Goal: Information Seeking & Learning: Find specific fact

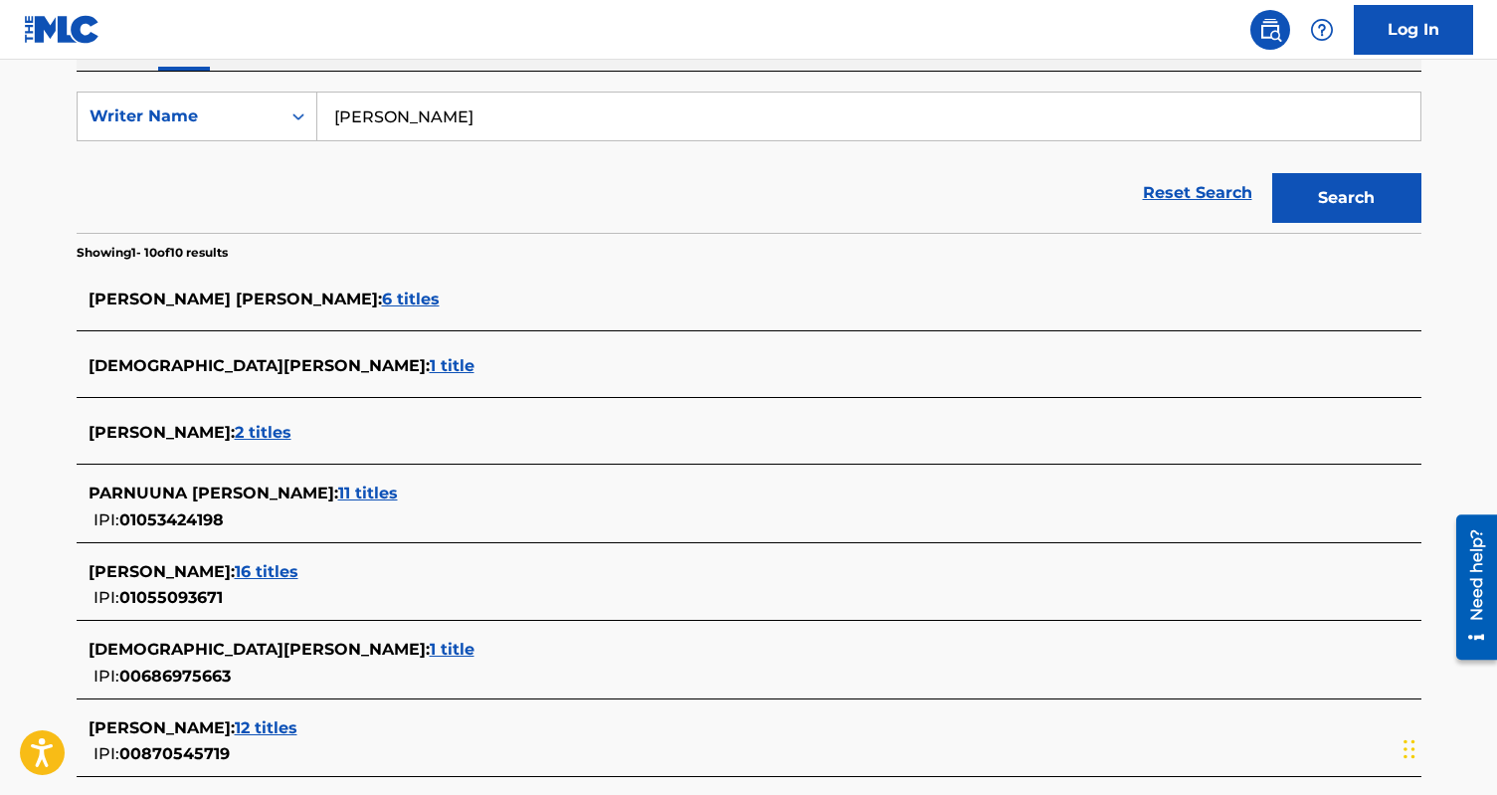
scroll to position [355, 0]
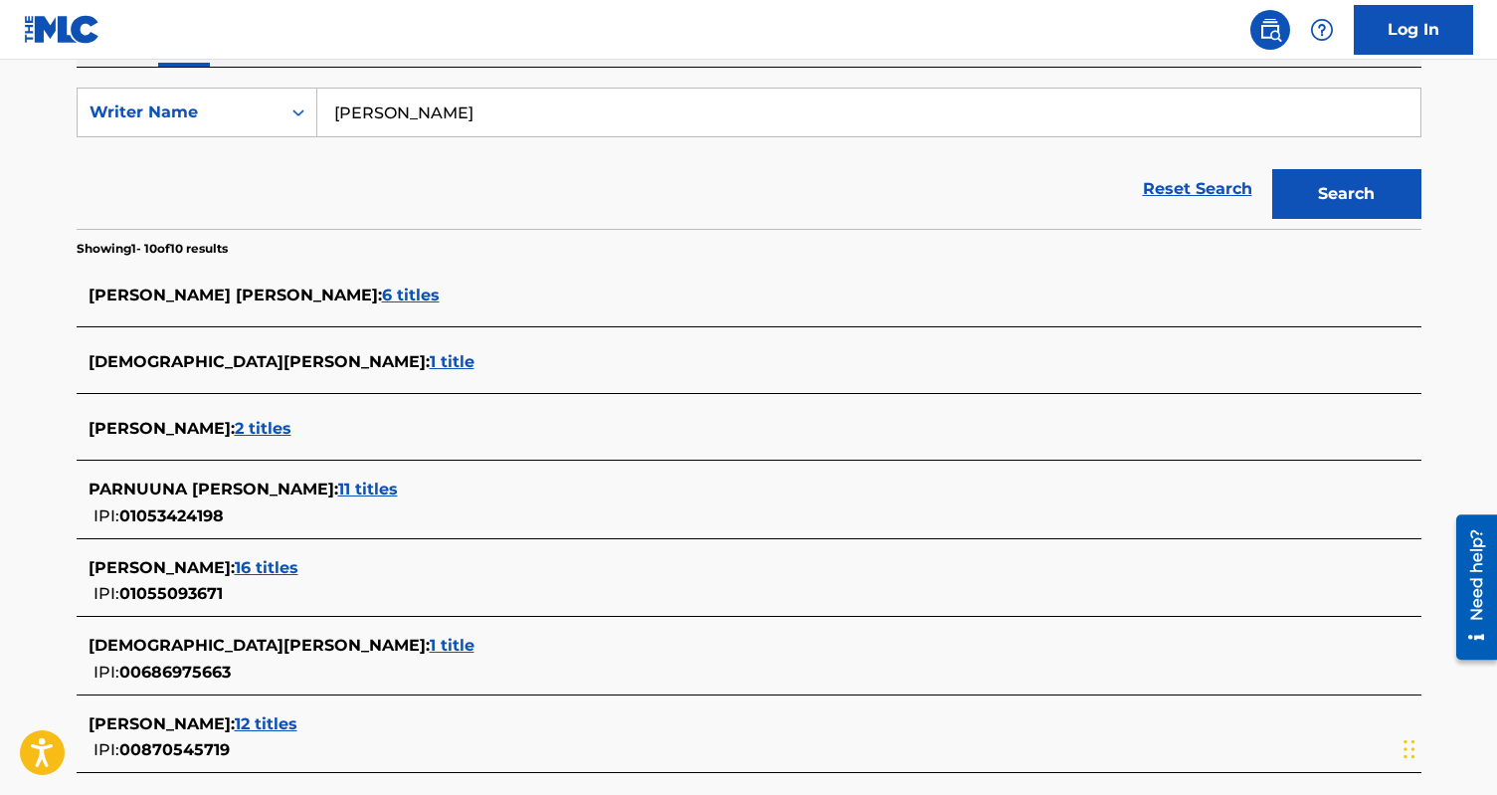
click at [291, 726] on span "12 titles" at bounding box center [266, 723] width 63 height 19
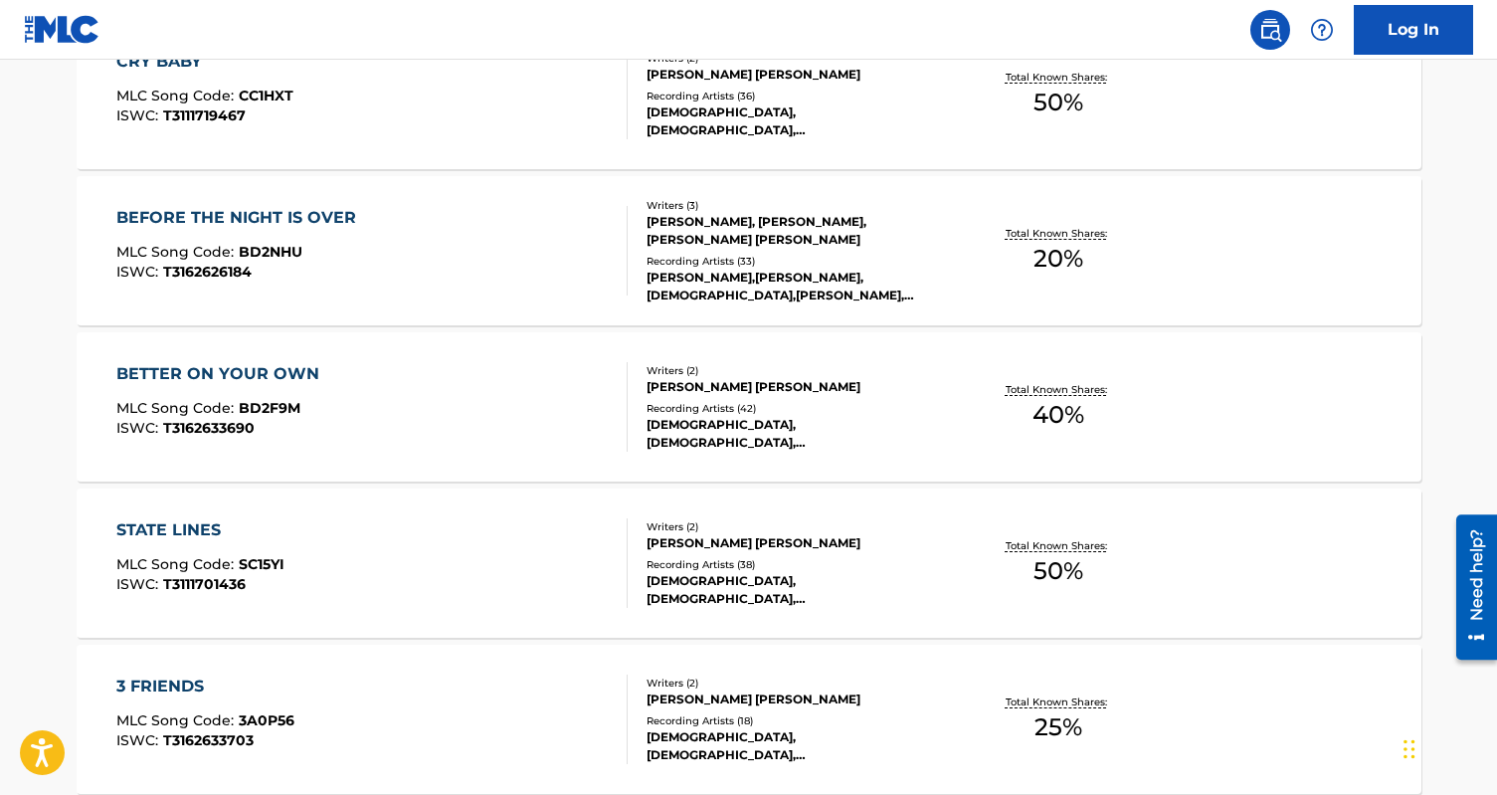
scroll to position [657, 0]
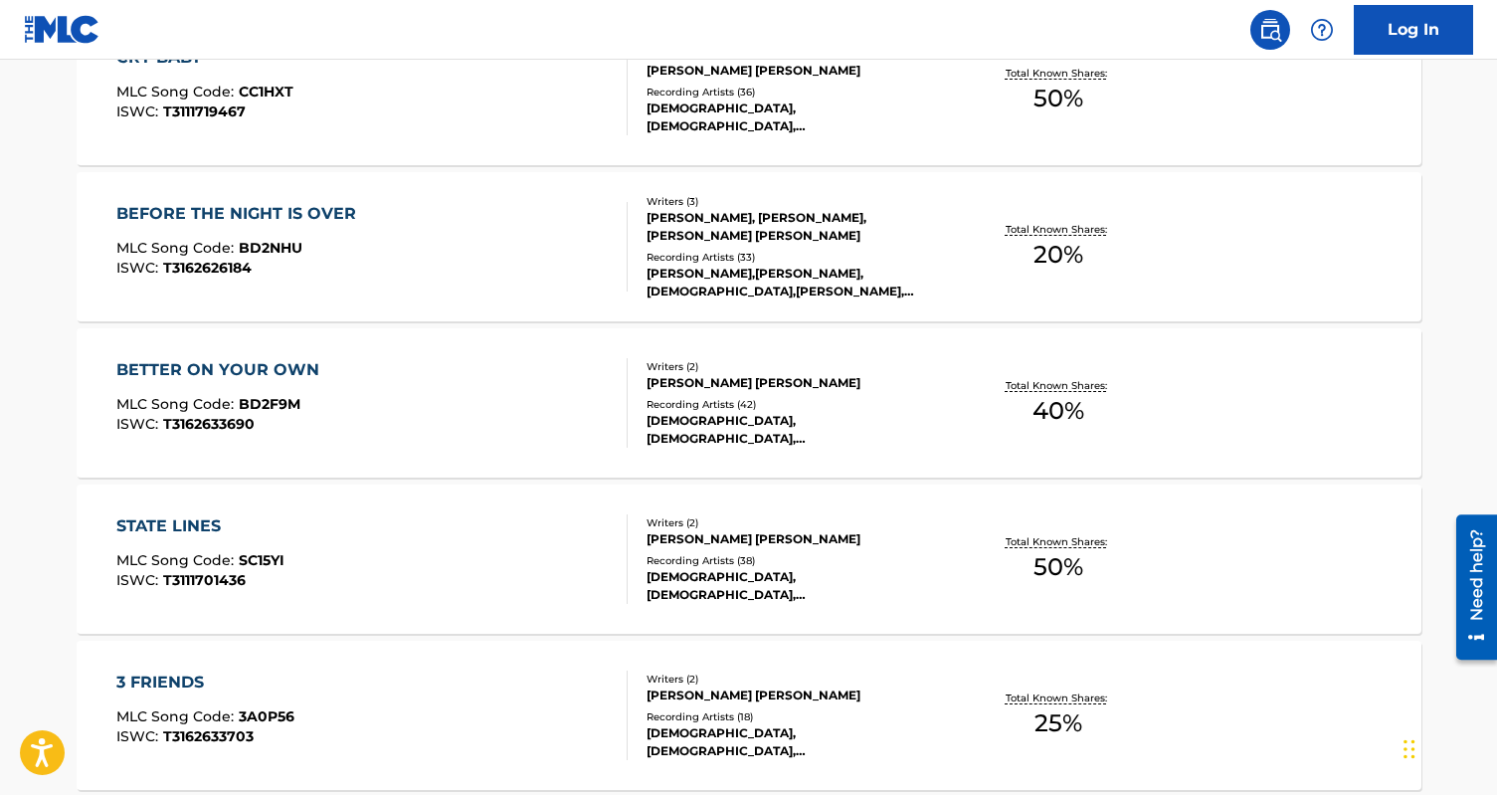
click at [531, 233] on div "BEFORE THE NIGHT IS OVER MLC Song Code : BD2NHU ISWC : T3162626184" at bounding box center [371, 247] width 511 height 90
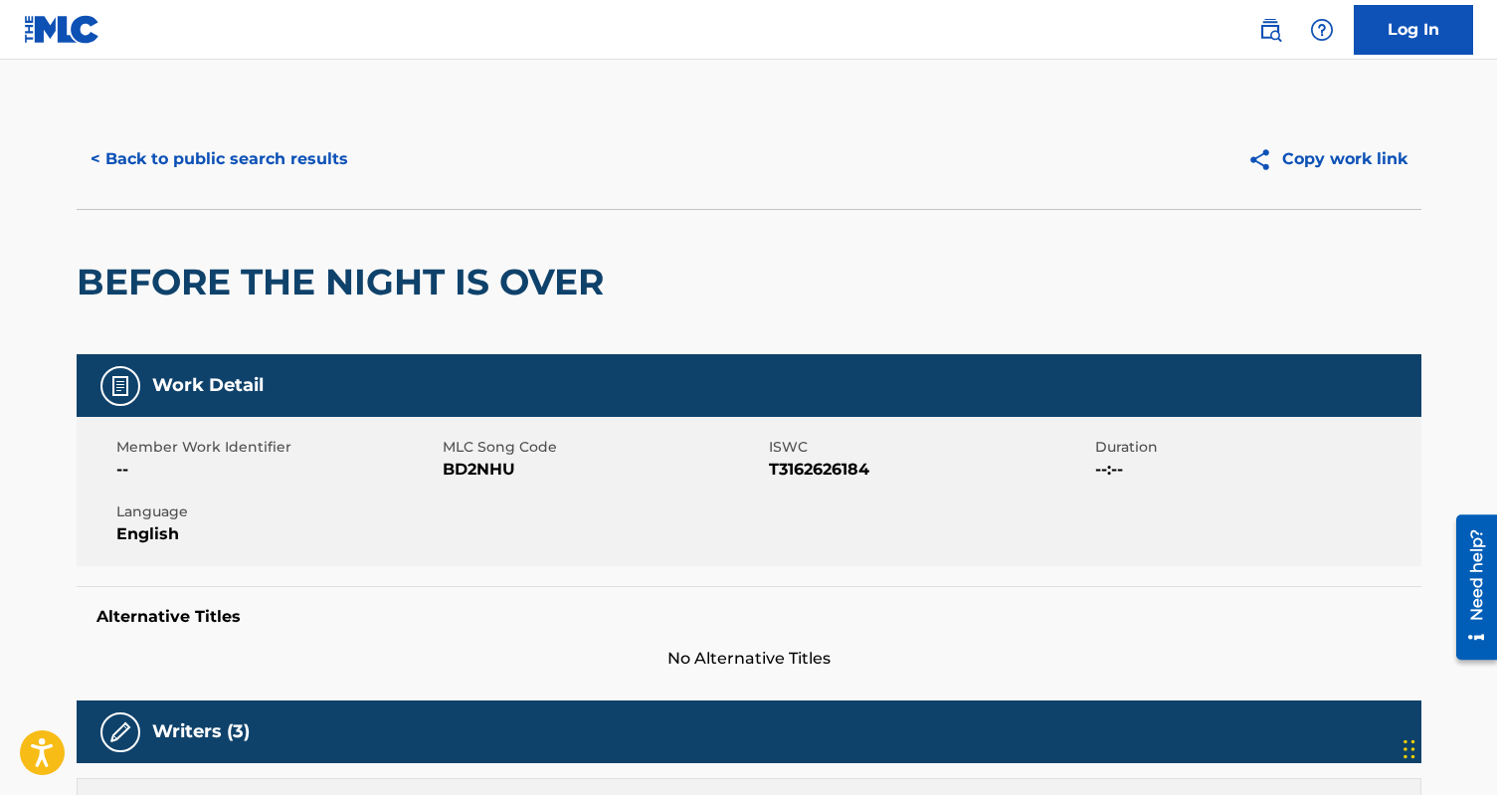
click at [199, 165] on button "< Back to public search results" at bounding box center [219, 159] width 285 height 50
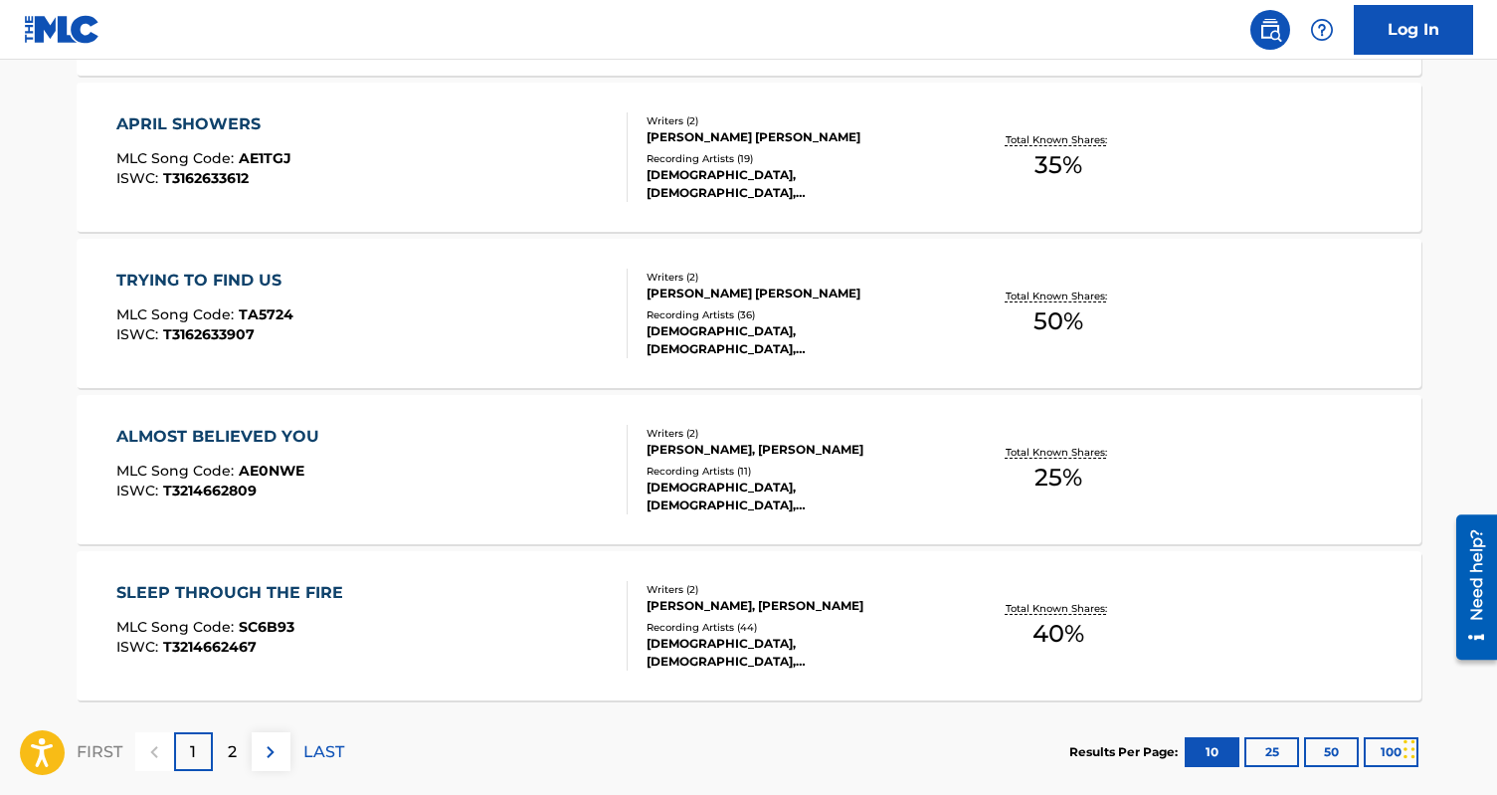
scroll to position [1640, 0]
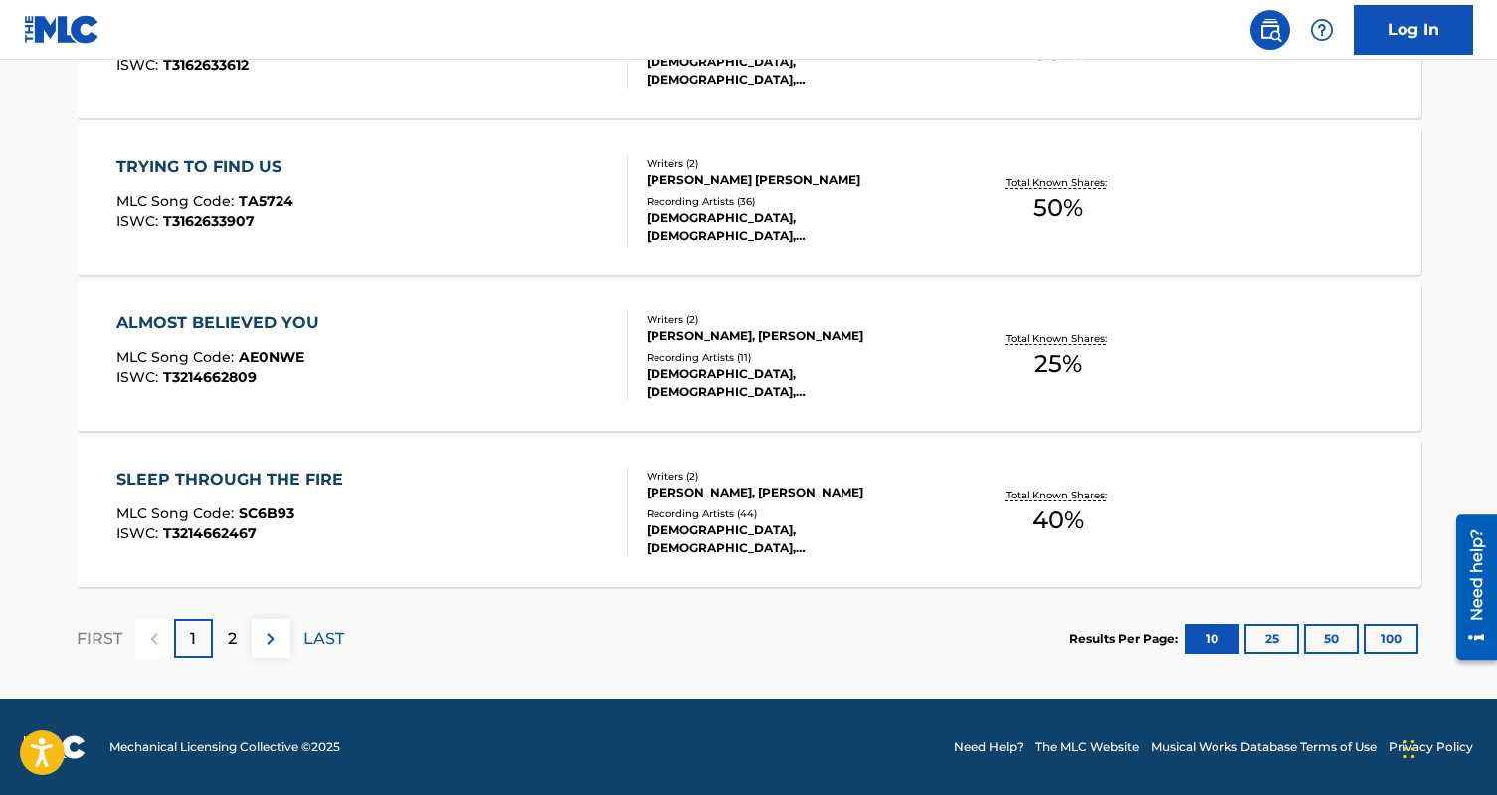
click at [470, 229] on div "TRYING TO FIND US MLC Song Code : TA5724 ISWC : T3162633907" at bounding box center [371, 200] width 511 height 90
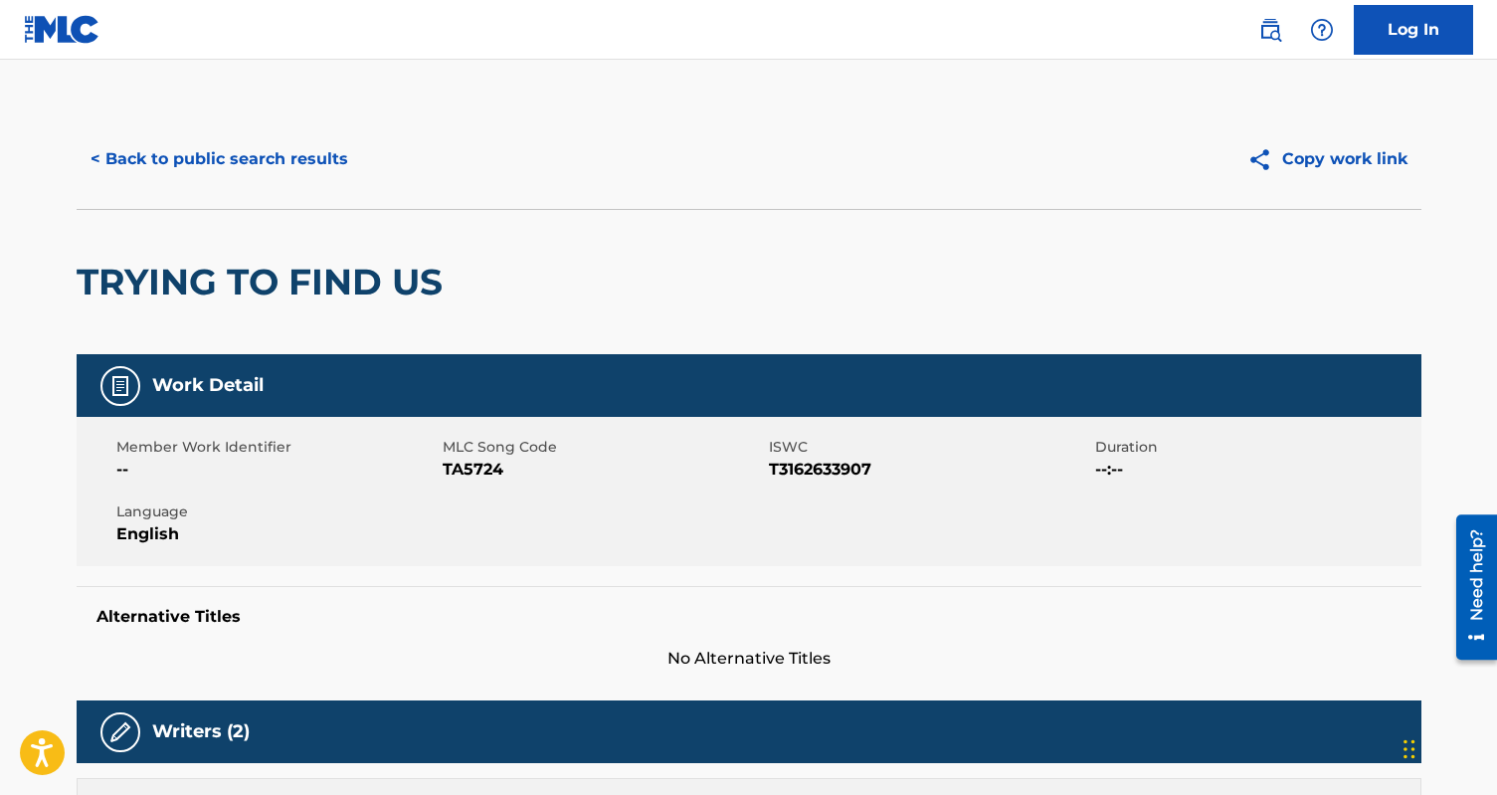
click at [189, 159] on button "< Back to public search results" at bounding box center [219, 159] width 285 height 50
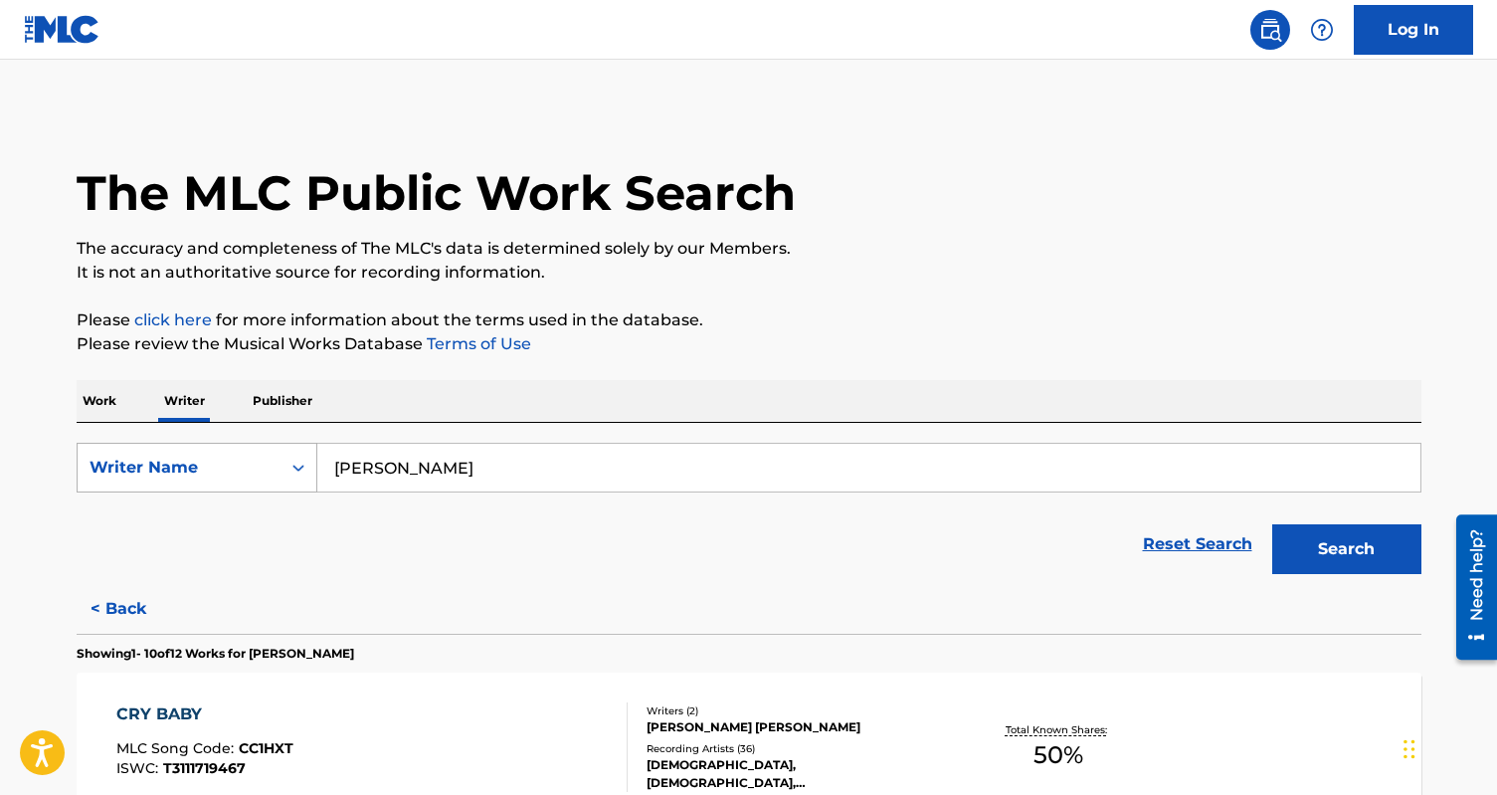
drag, startPoint x: 493, startPoint y: 470, endPoint x: 193, endPoint y: 469, distance: 300.4
click at [193, 469] on div "SearchWithCriteria77f561a5-8766-4188-9767-36af09ea04f9 Writer Name kristiane al…" at bounding box center [749, 468] width 1345 height 50
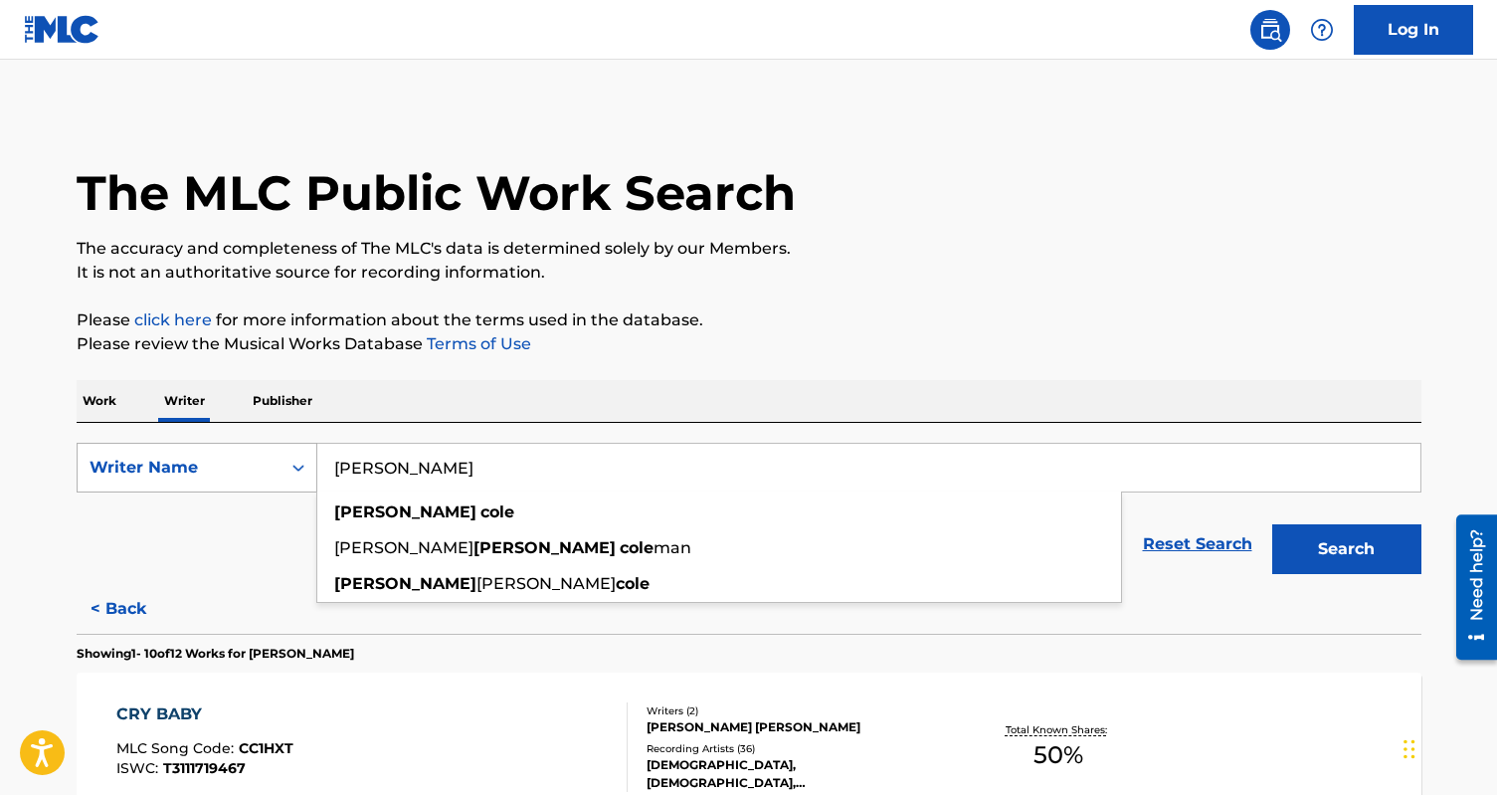
type input "hannah cole"
click at [1272, 524] on button "Search" at bounding box center [1346, 549] width 149 height 50
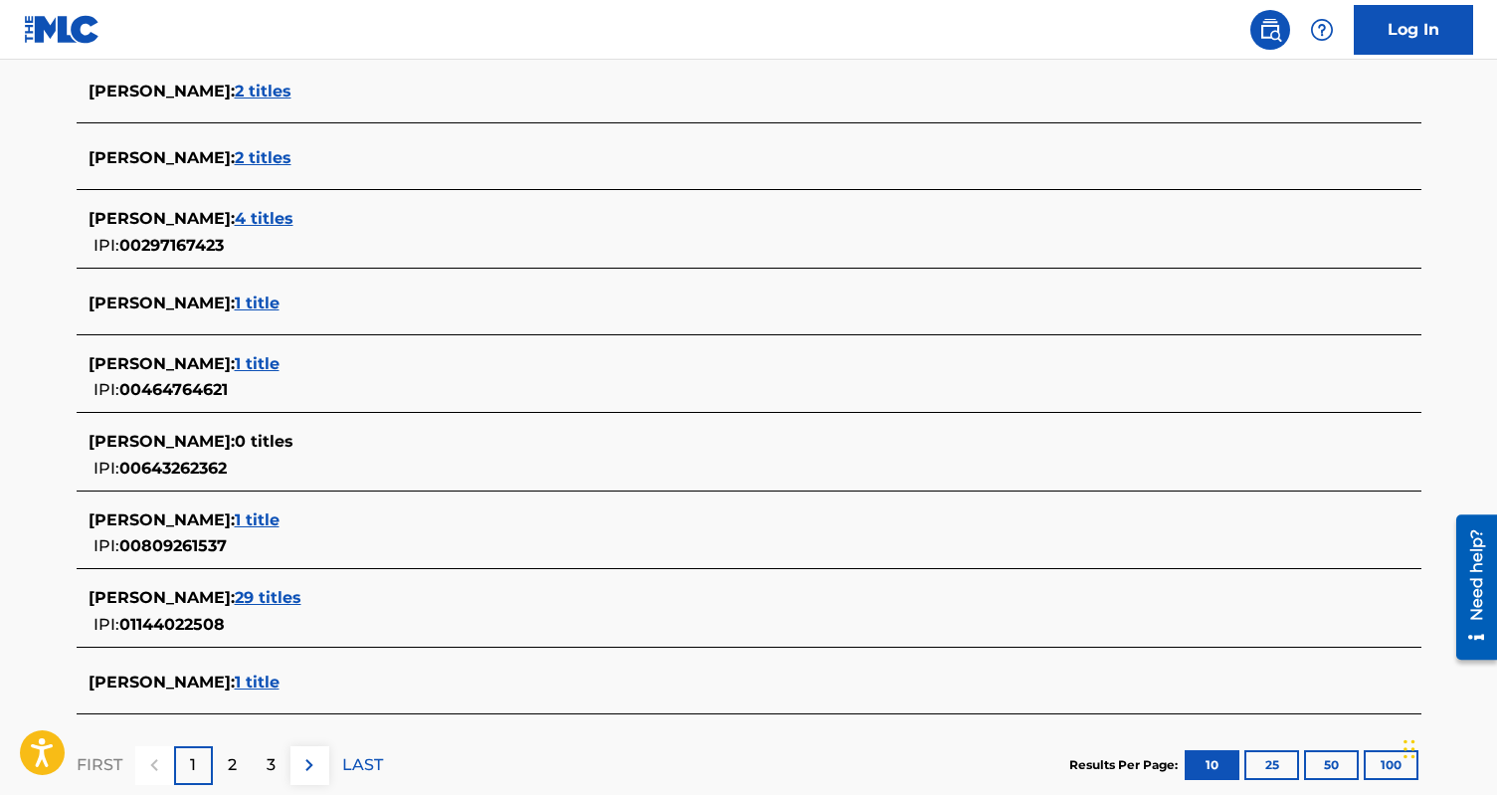
scroll to position [623, 0]
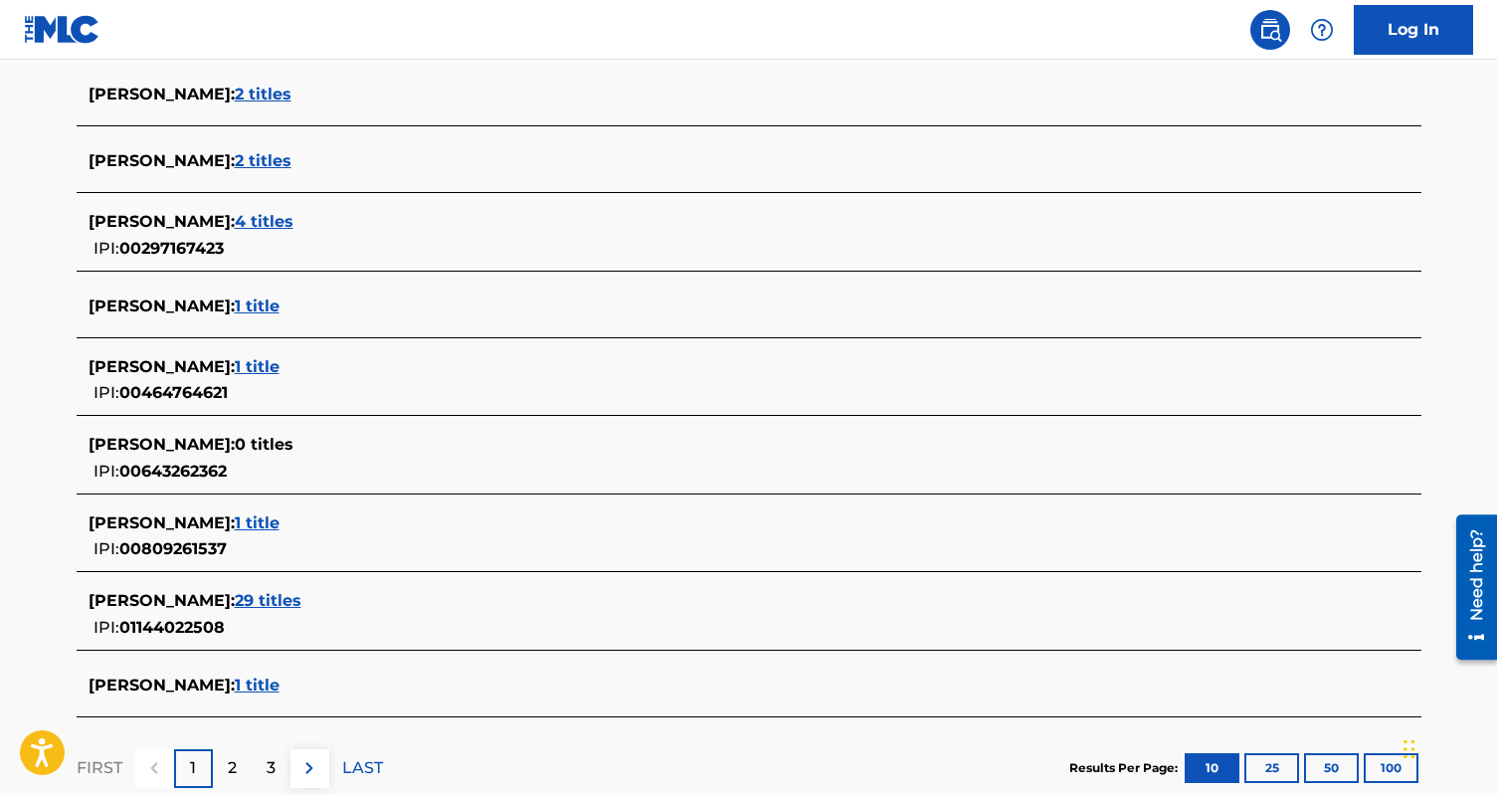
click at [252, 683] on span "1 title" at bounding box center [257, 684] width 45 height 19
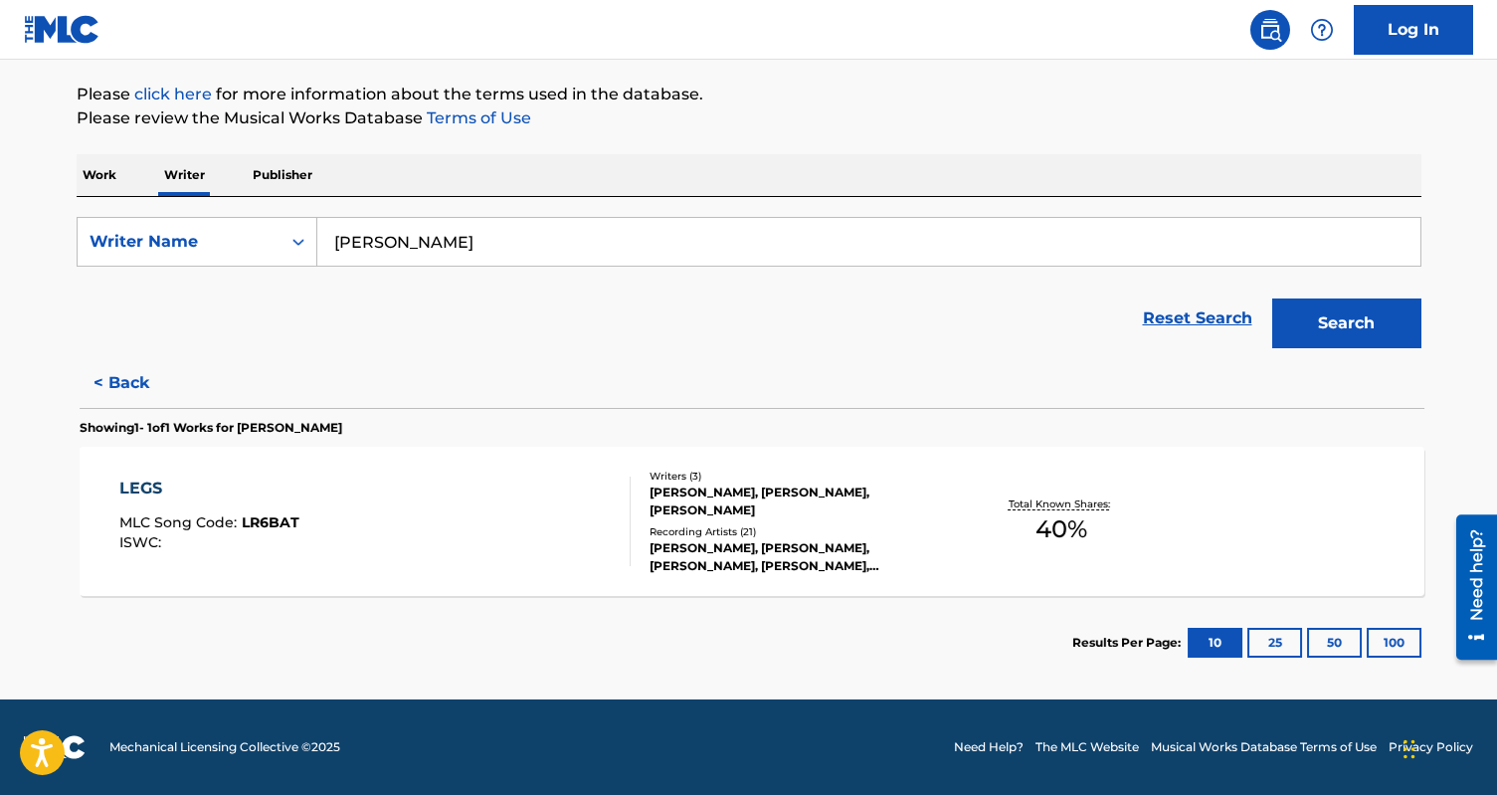
scroll to position [226, 0]
click at [101, 171] on p "Work" at bounding box center [100, 175] width 46 height 42
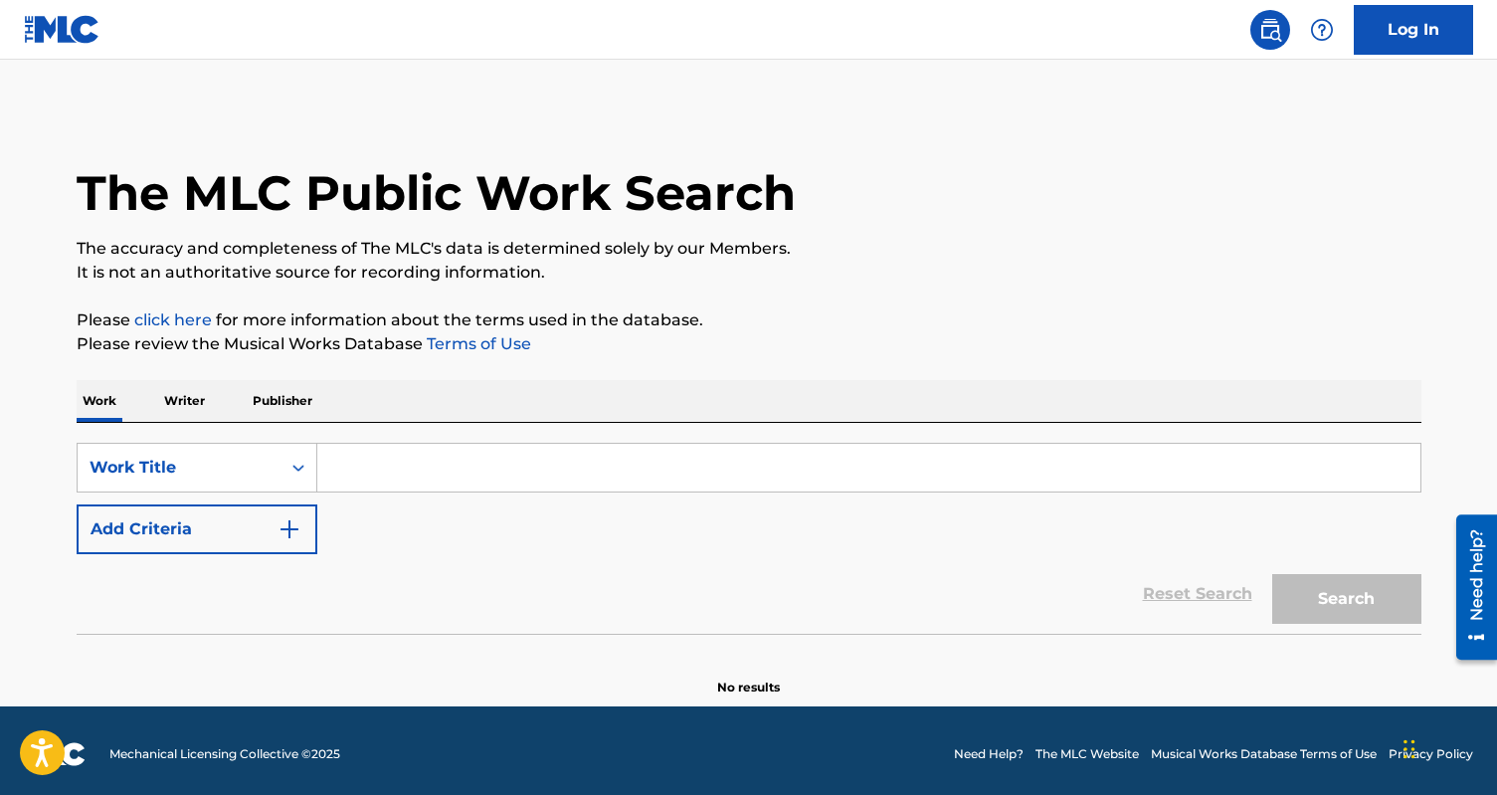
click at [368, 453] on input "Search Form" at bounding box center [868, 468] width 1103 height 48
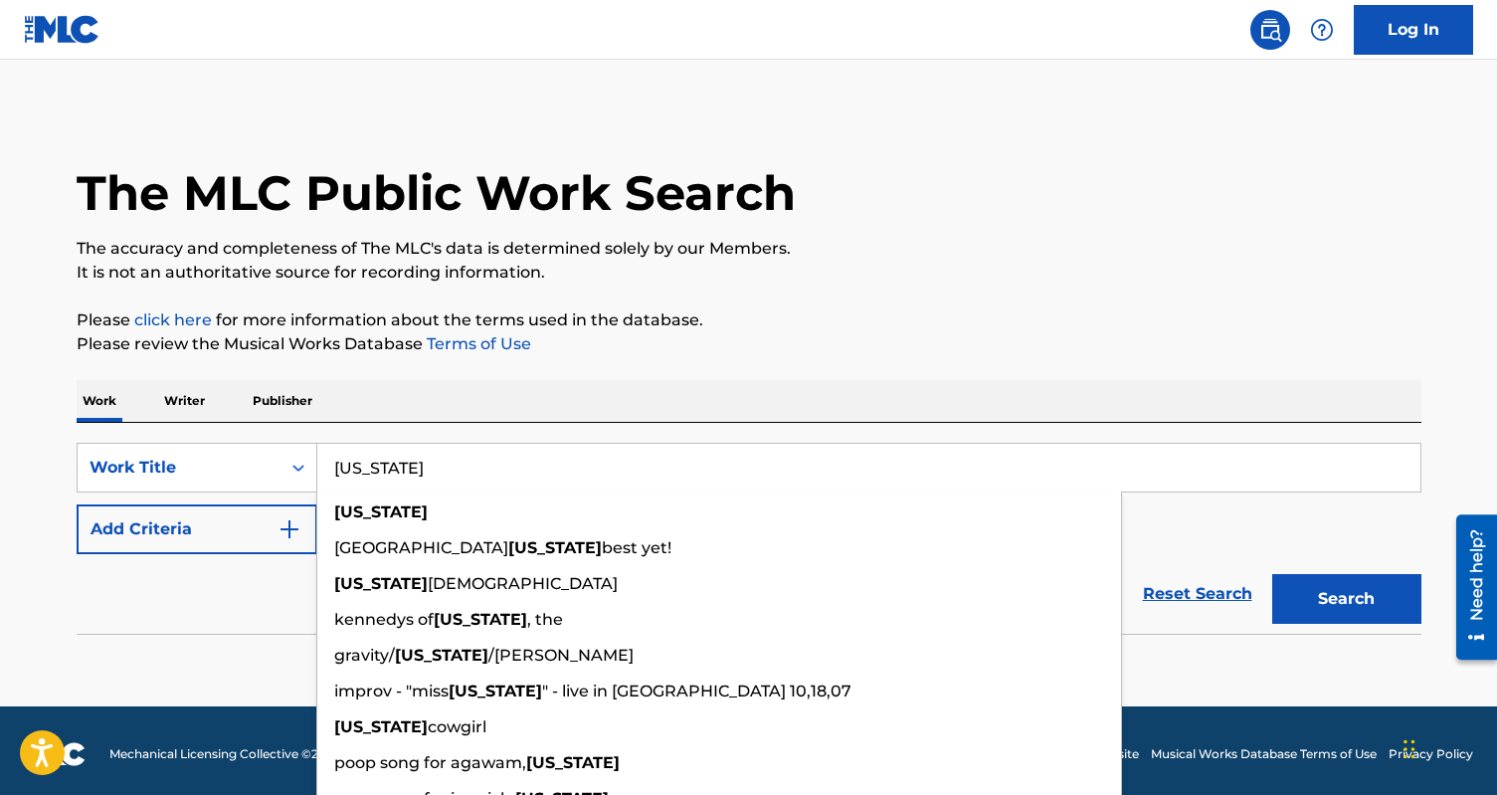
type input "massachusetts"
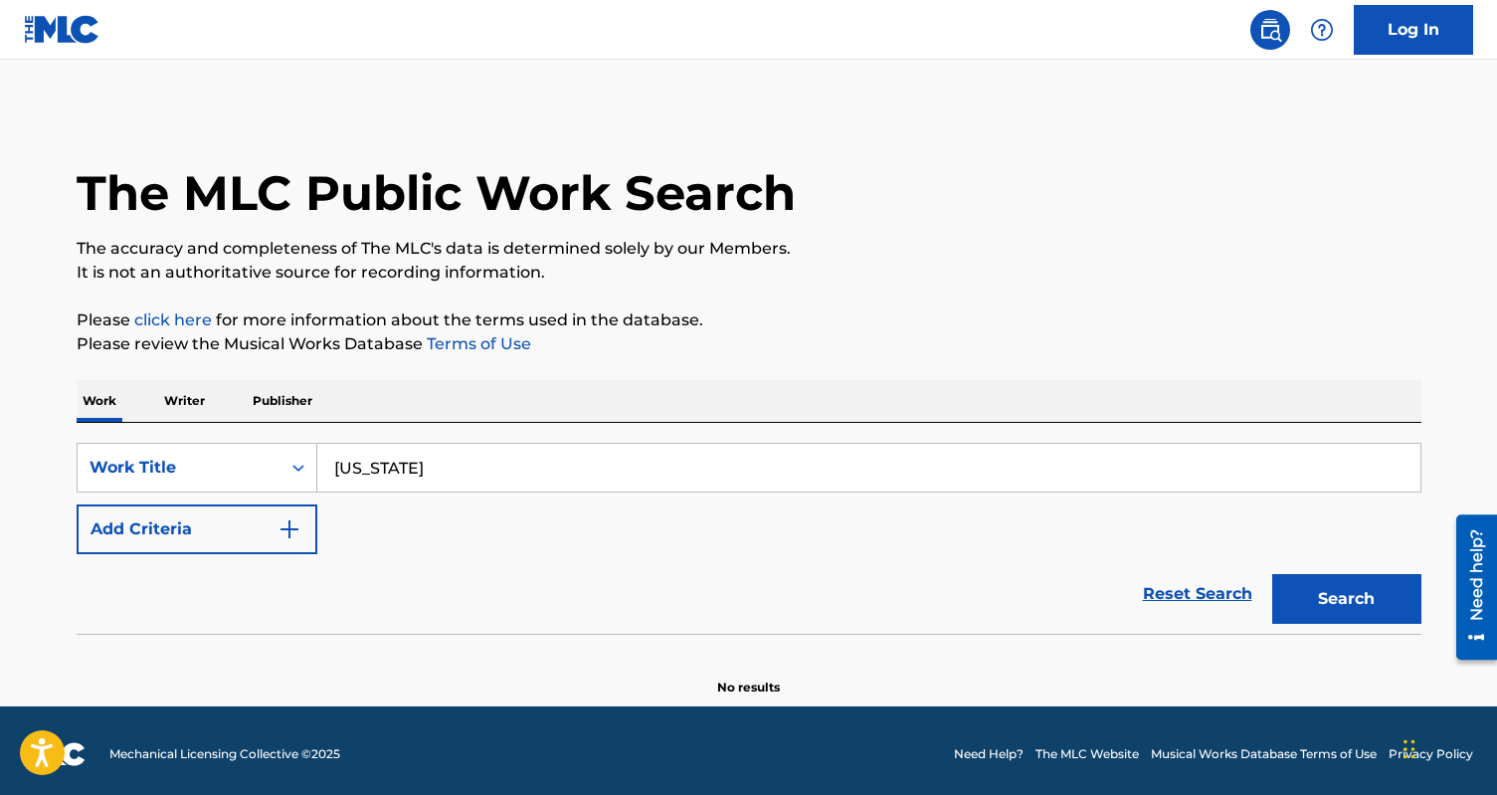
click at [199, 538] on button "Add Criteria" at bounding box center [197, 529] width 241 height 50
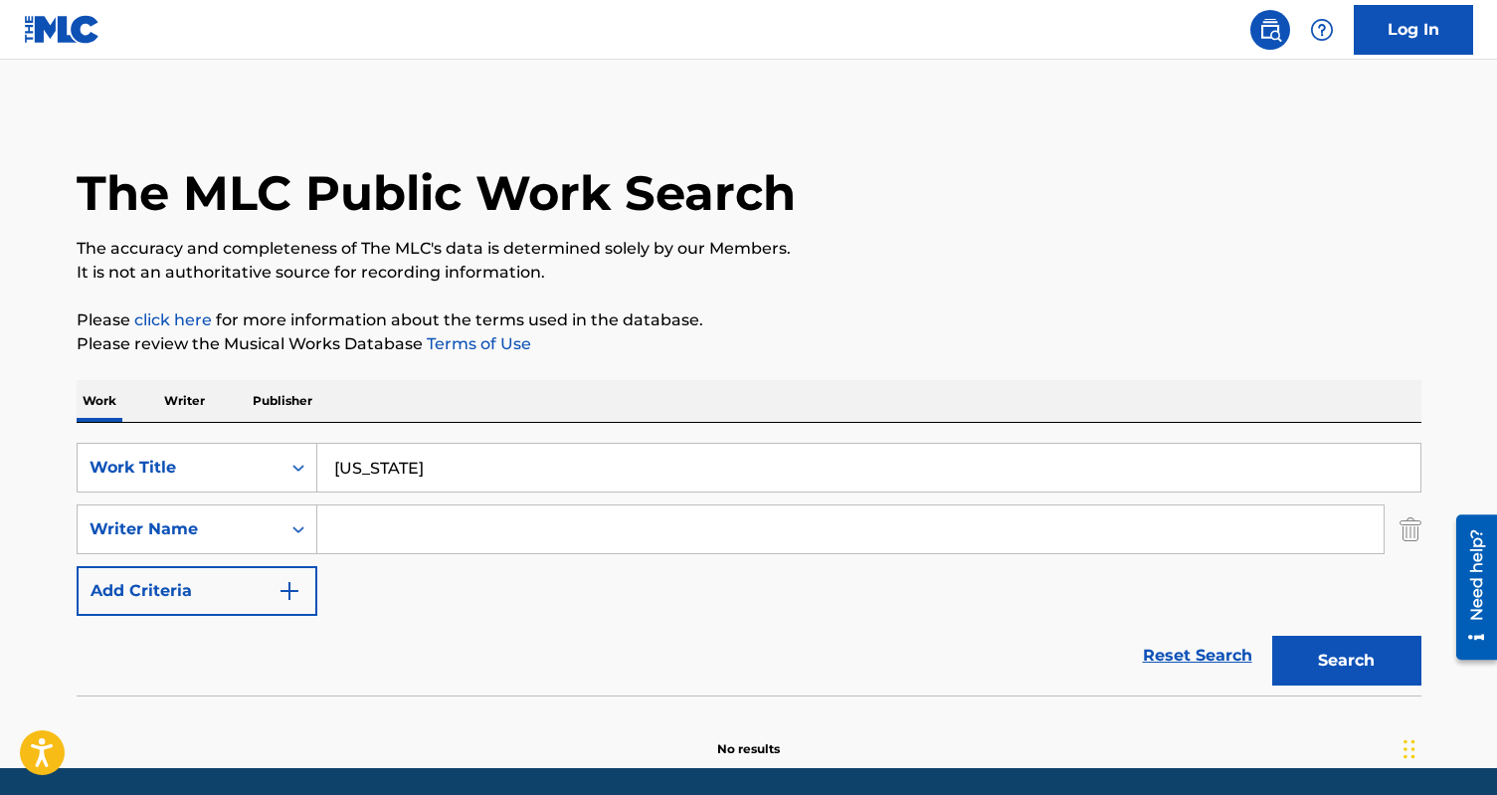
click at [393, 538] on input "Search Form" at bounding box center [850, 529] width 1066 height 48
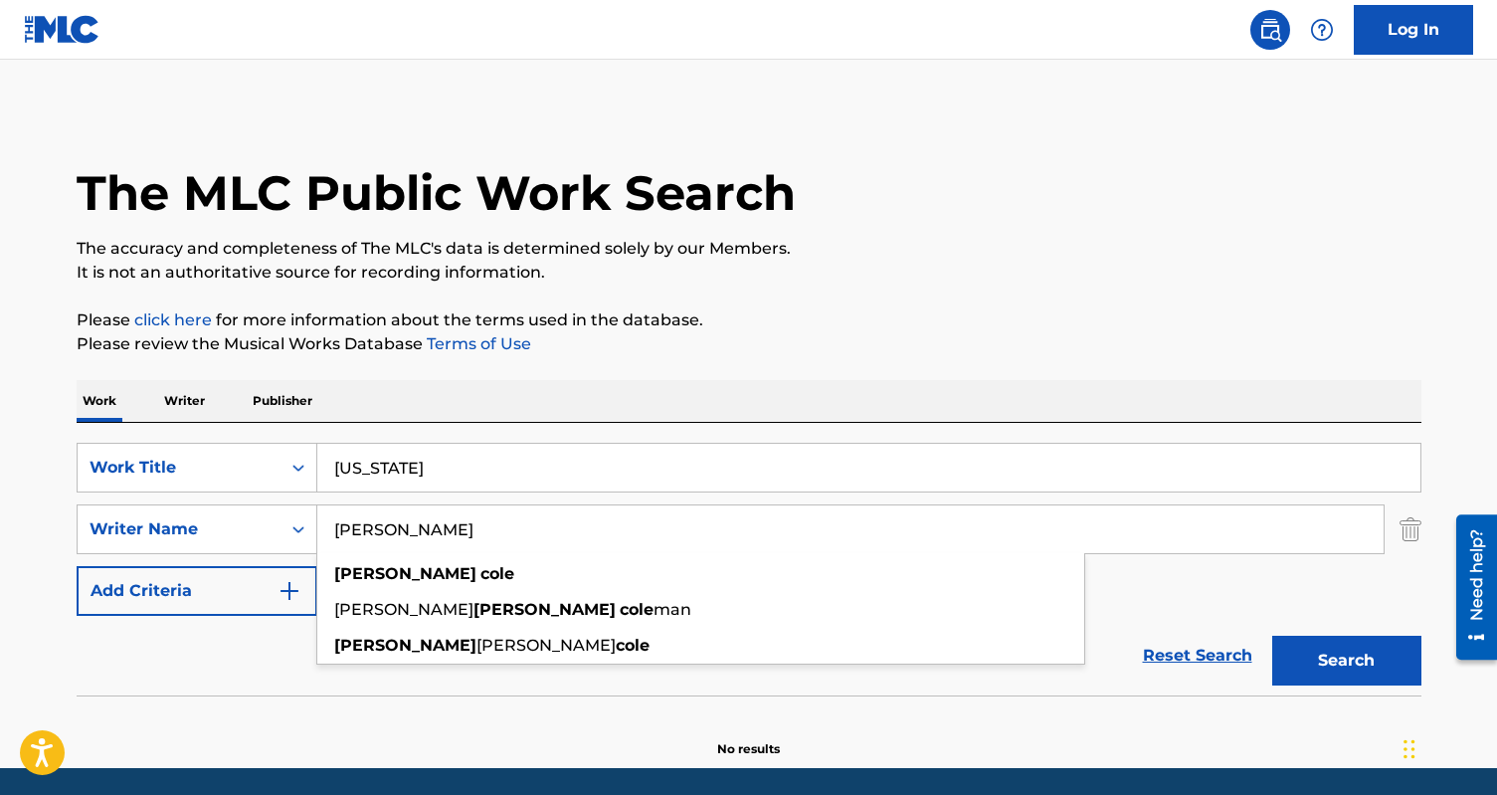
type input "hannah cole"
click at [1272, 636] on button "Search" at bounding box center [1346, 661] width 149 height 50
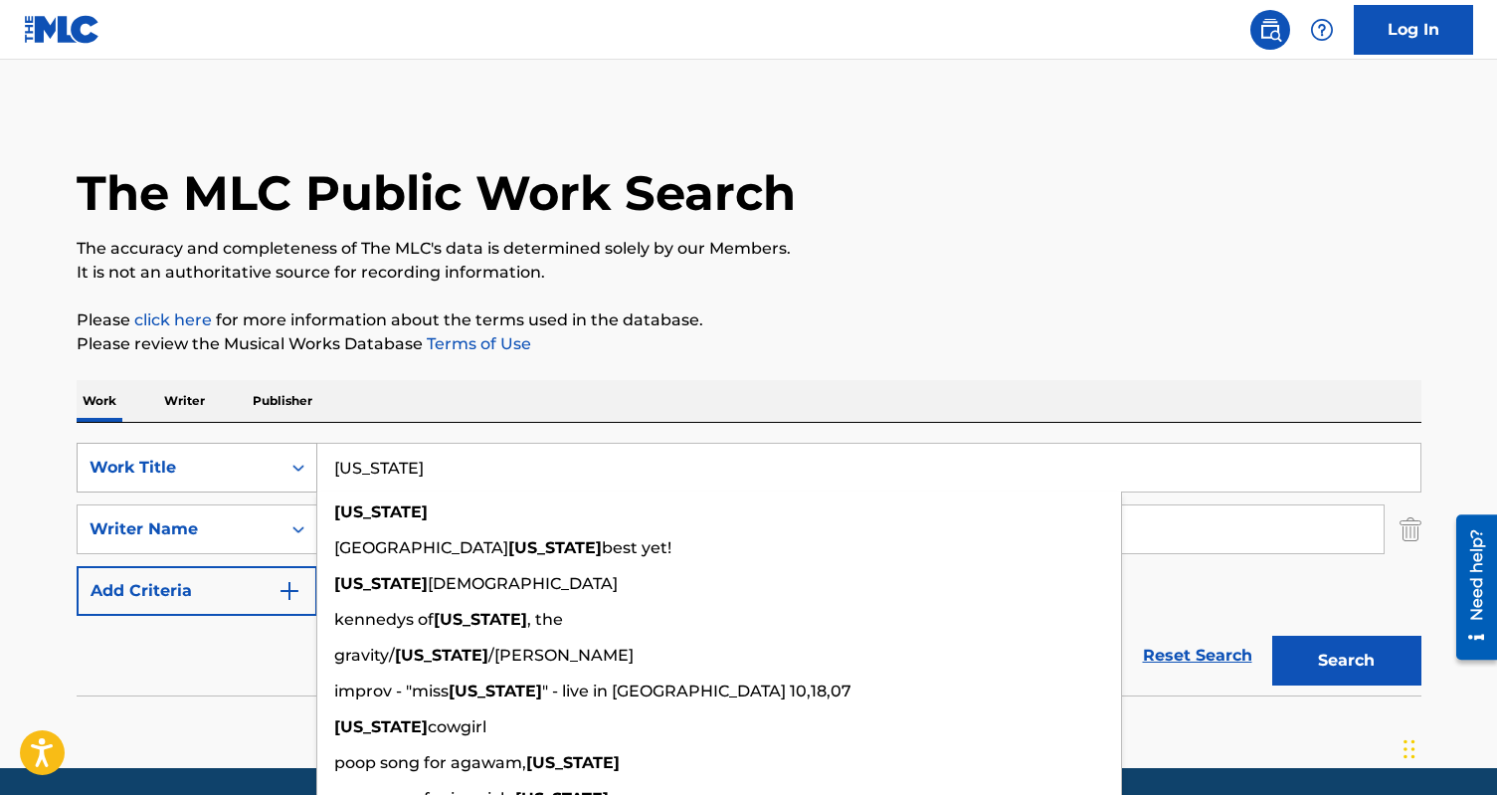
drag, startPoint x: 511, startPoint y: 467, endPoint x: 246, endPoint y: 472, distance: 265.6
click at [246, 472] on div "SearchWithCriteriac9baf919-68b8-464b-811b-6bfced6a055d Work Title massachusetts…" at bounding box center [749, 468] width 1345 height 50
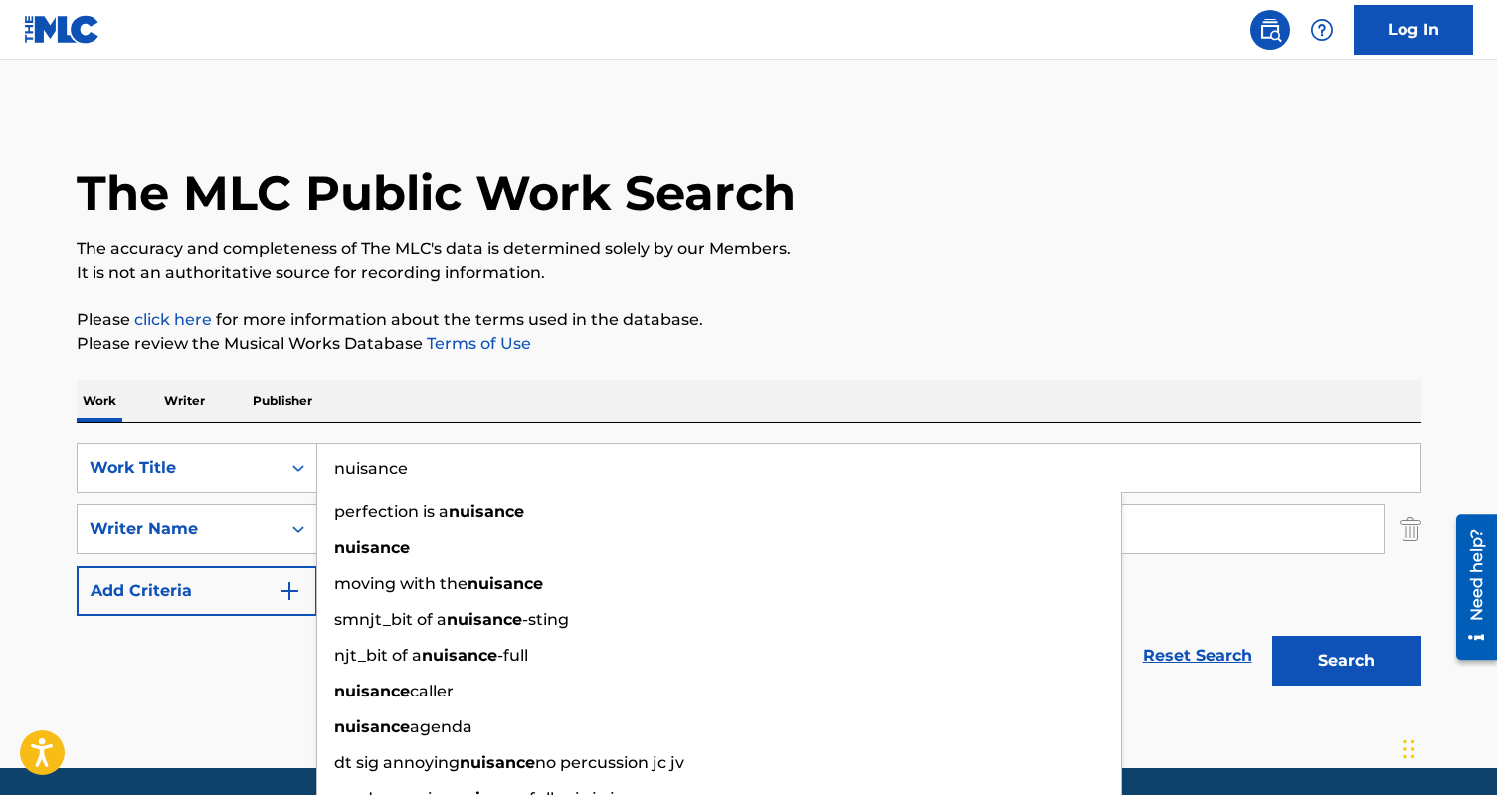
type input "nuisance"
click at [1272, 636] on button "Search" at bounding box center [1346, 661] width 149 height 50
click at [191, 395] on p "Writer" at bounding box center [184, 401] width 53 height 42
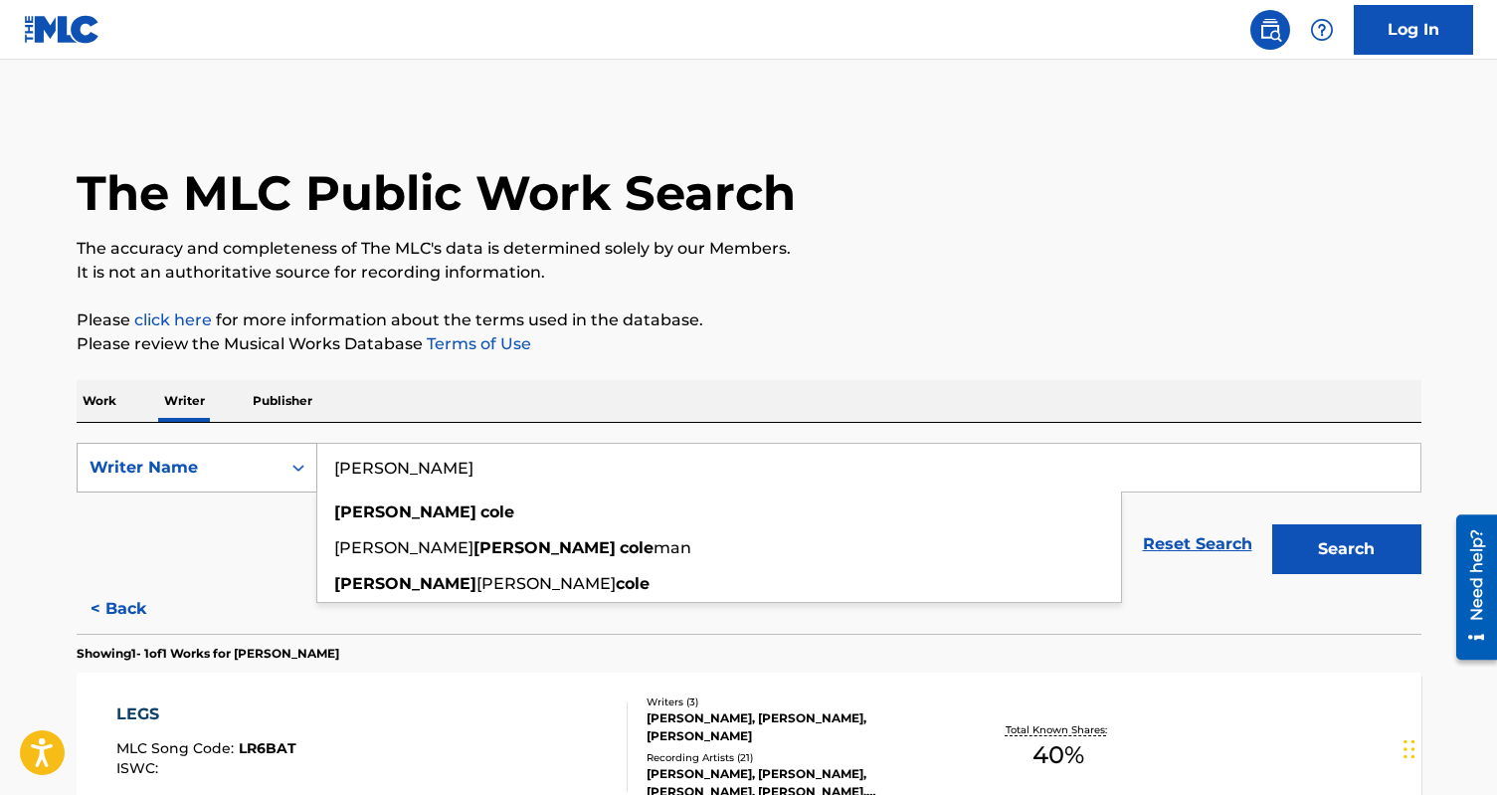
drag, startPoint x: 466, startPoint y: 465, endPoint x: 313, endPoint y: 465, distance: 152.2
click at [313, 465] on div "SearchWithCriteria77f561a5-8766-4188-9767-36af09ea04f9 Writer Name hannah cole …" at bounding box center [749, 468] width 1345 height 50
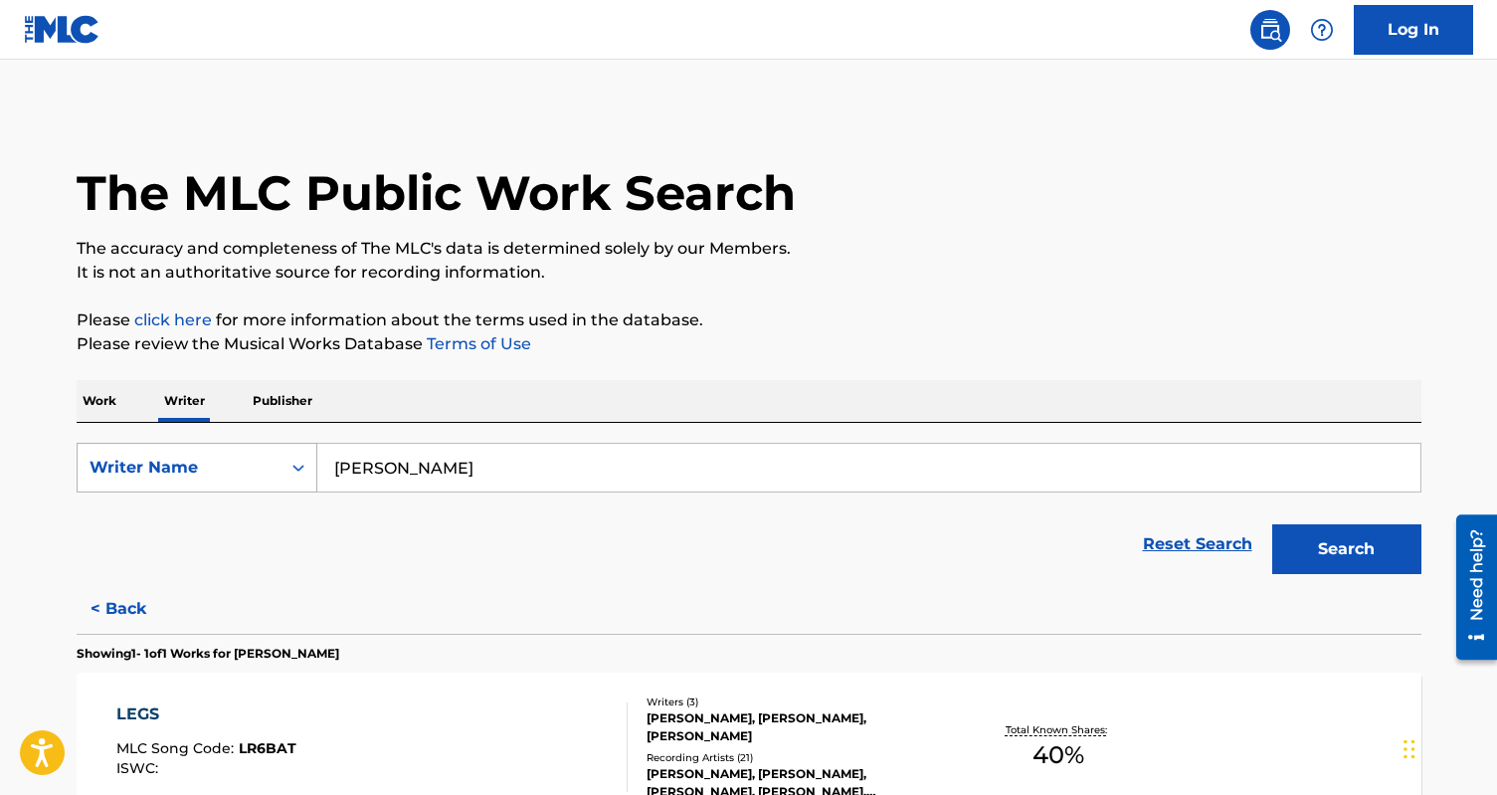
type input "erin manion"
click at [1272, 524] on button "Search" at bounding box center [1346, 549] width 149 height 50
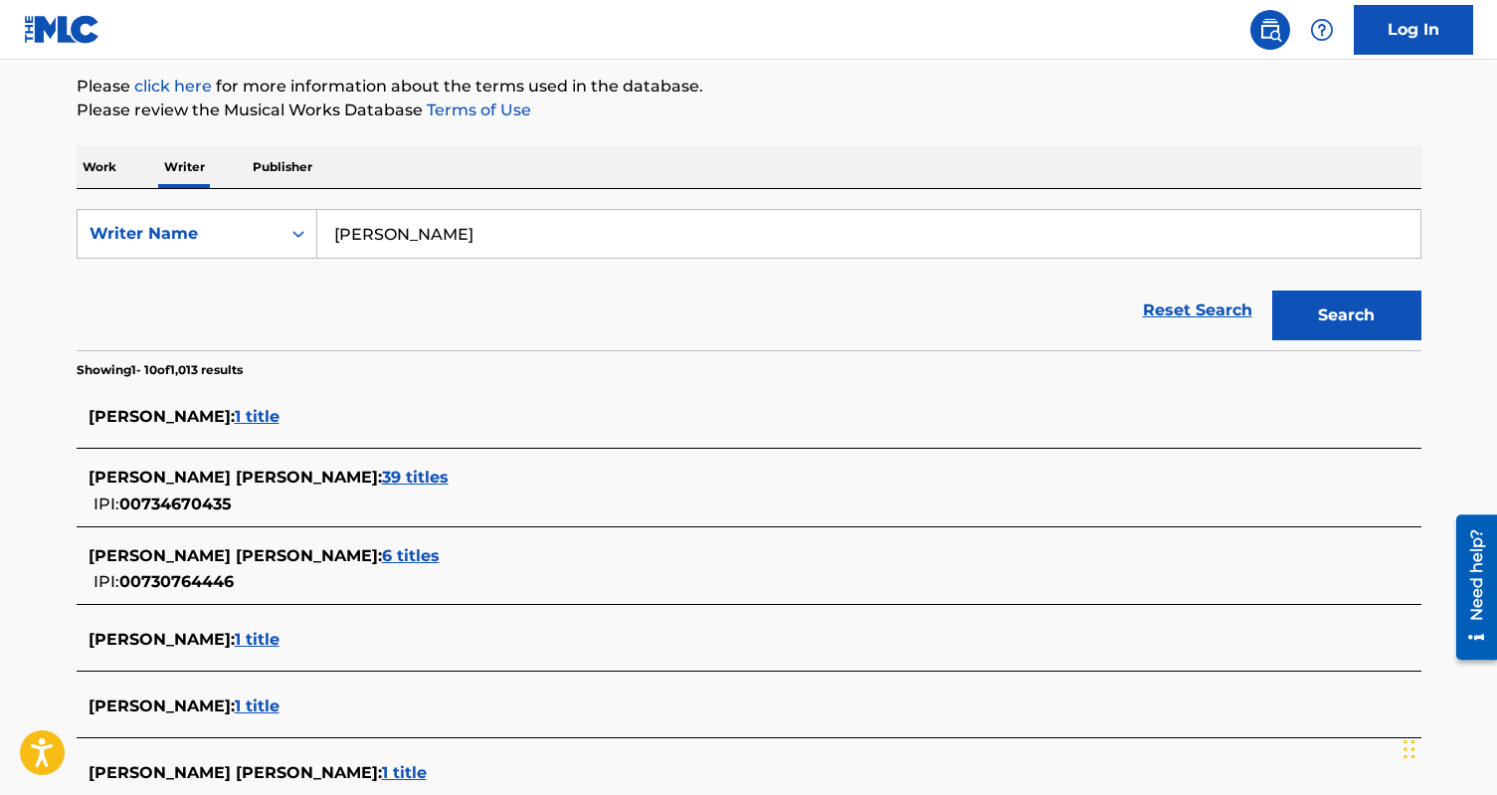
scroll to position [233, 0]
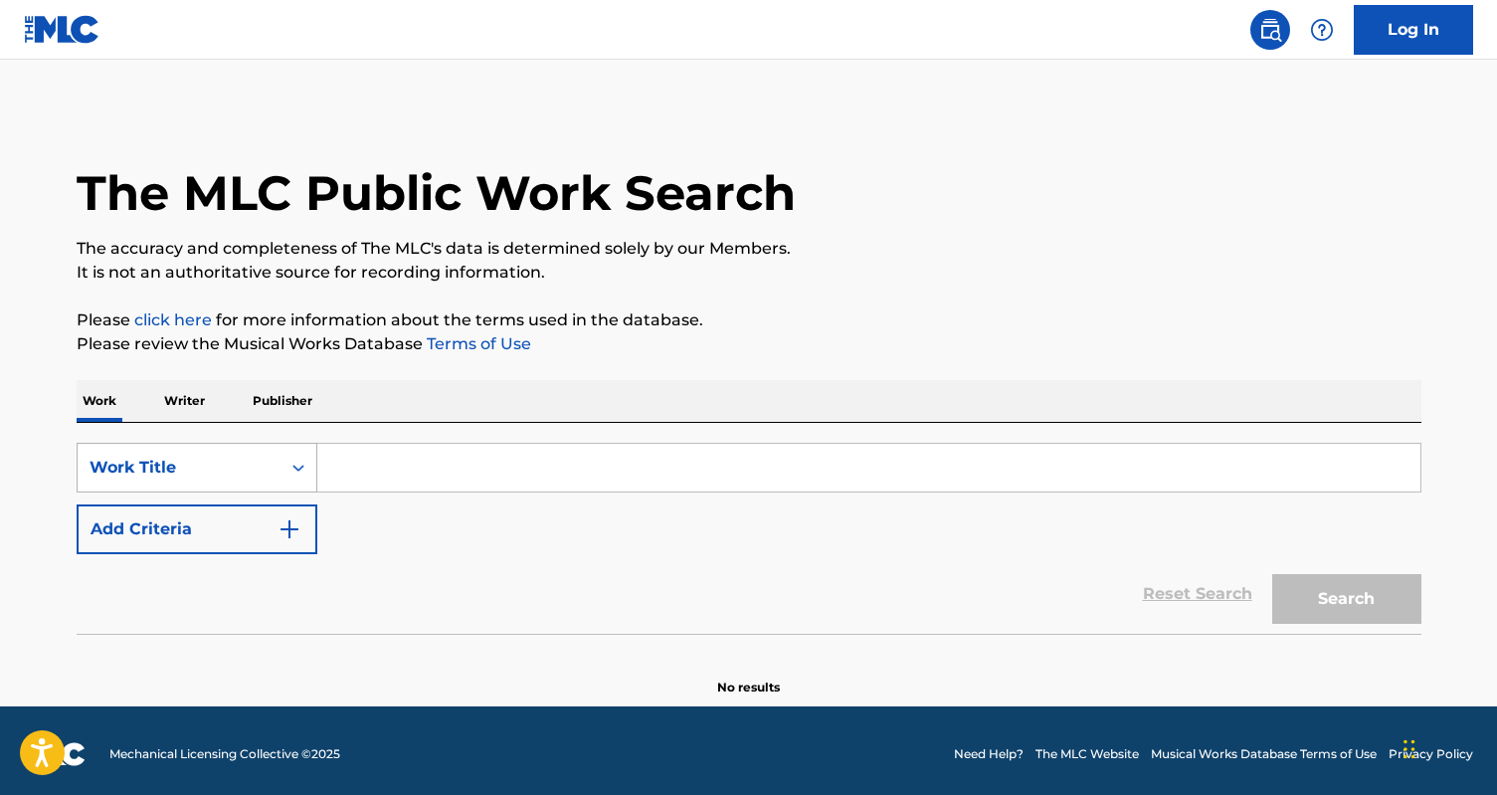
click at [192, 474] on div "Work Title" at bounding box center [179, 468] width 179 height 24
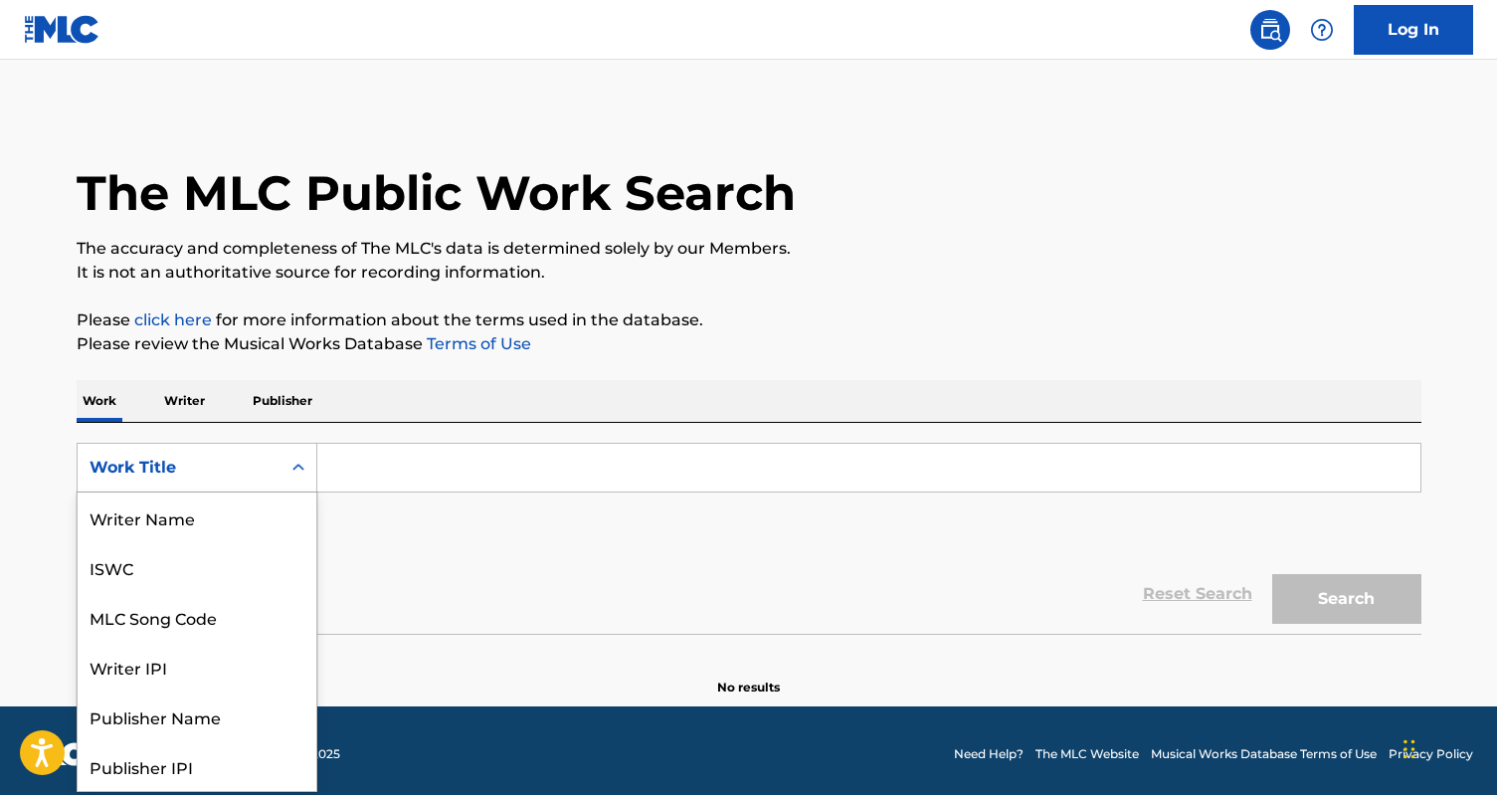
scroll to position [99, 0]
click at [192, 474] on div "Work Title" at bounding box center [179, 468] width 179 height 24
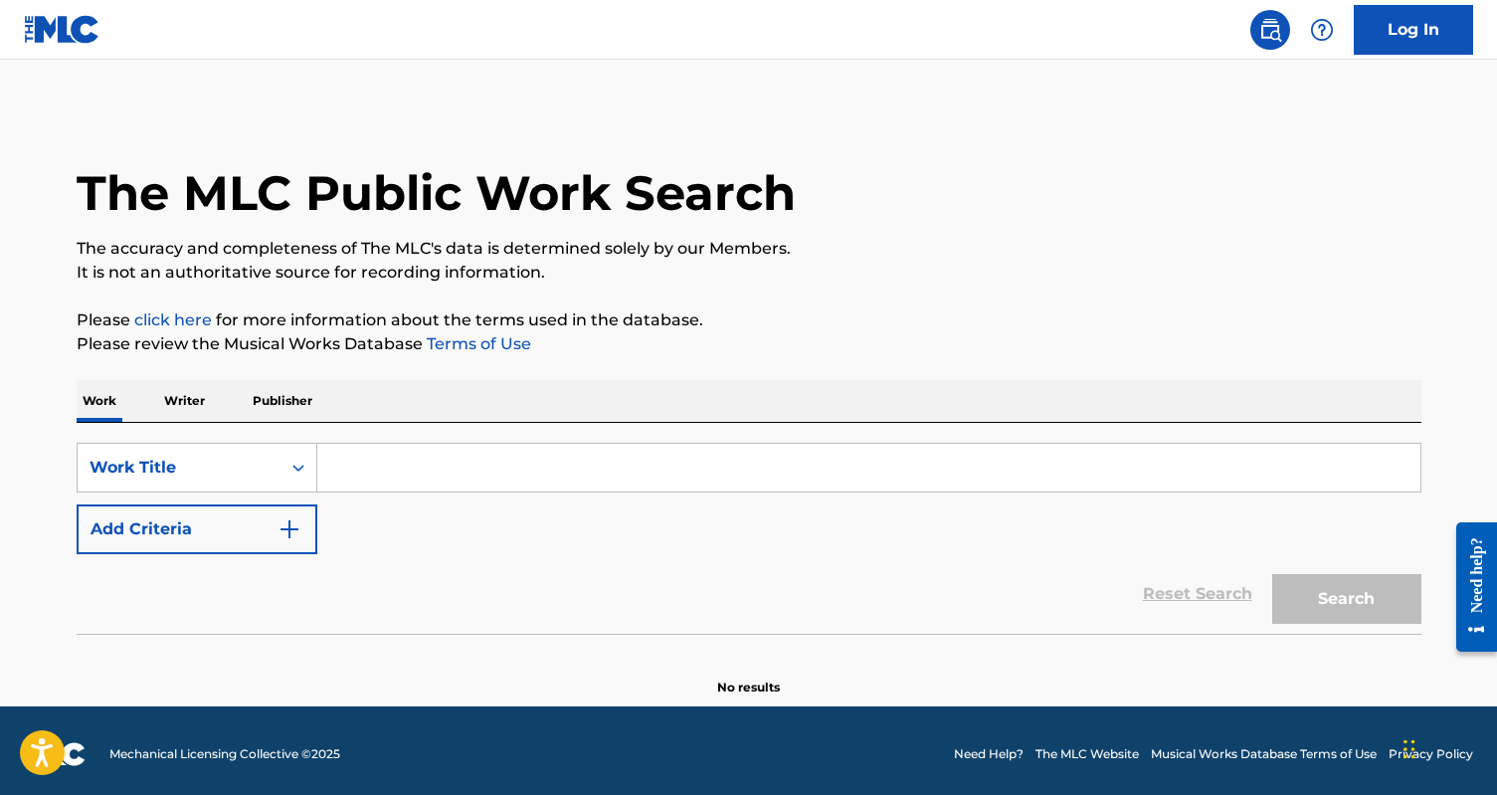
click at [384, 471] on input "Search Form" at bounding box center [868, 468] width 1103 height 48
paste input "[PERSON_NAME]"
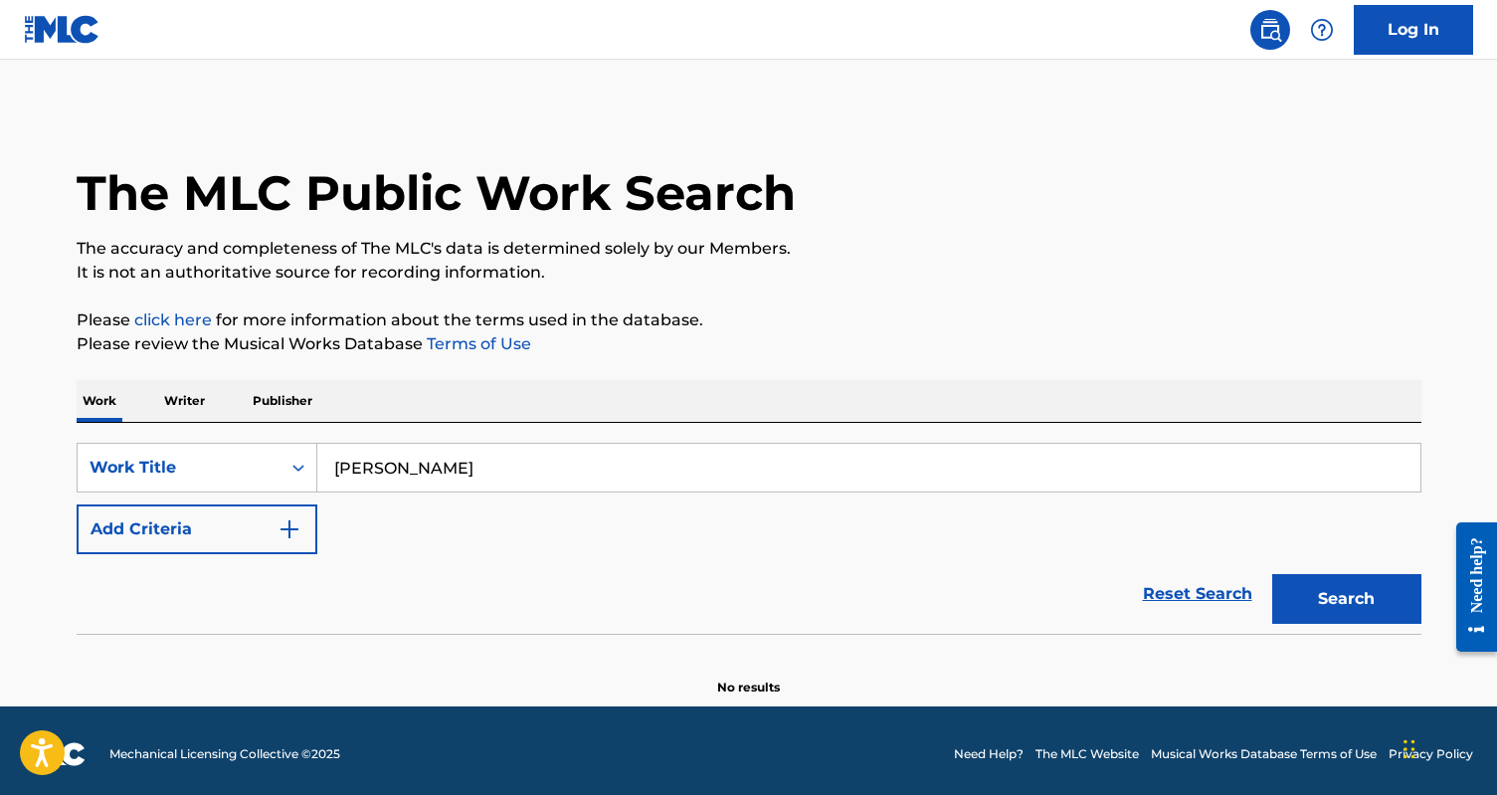
type input "[PERSON_NAME]"
click at [191, 398] on p "Writer" at bounding box center [184, 401] width 53 height 42
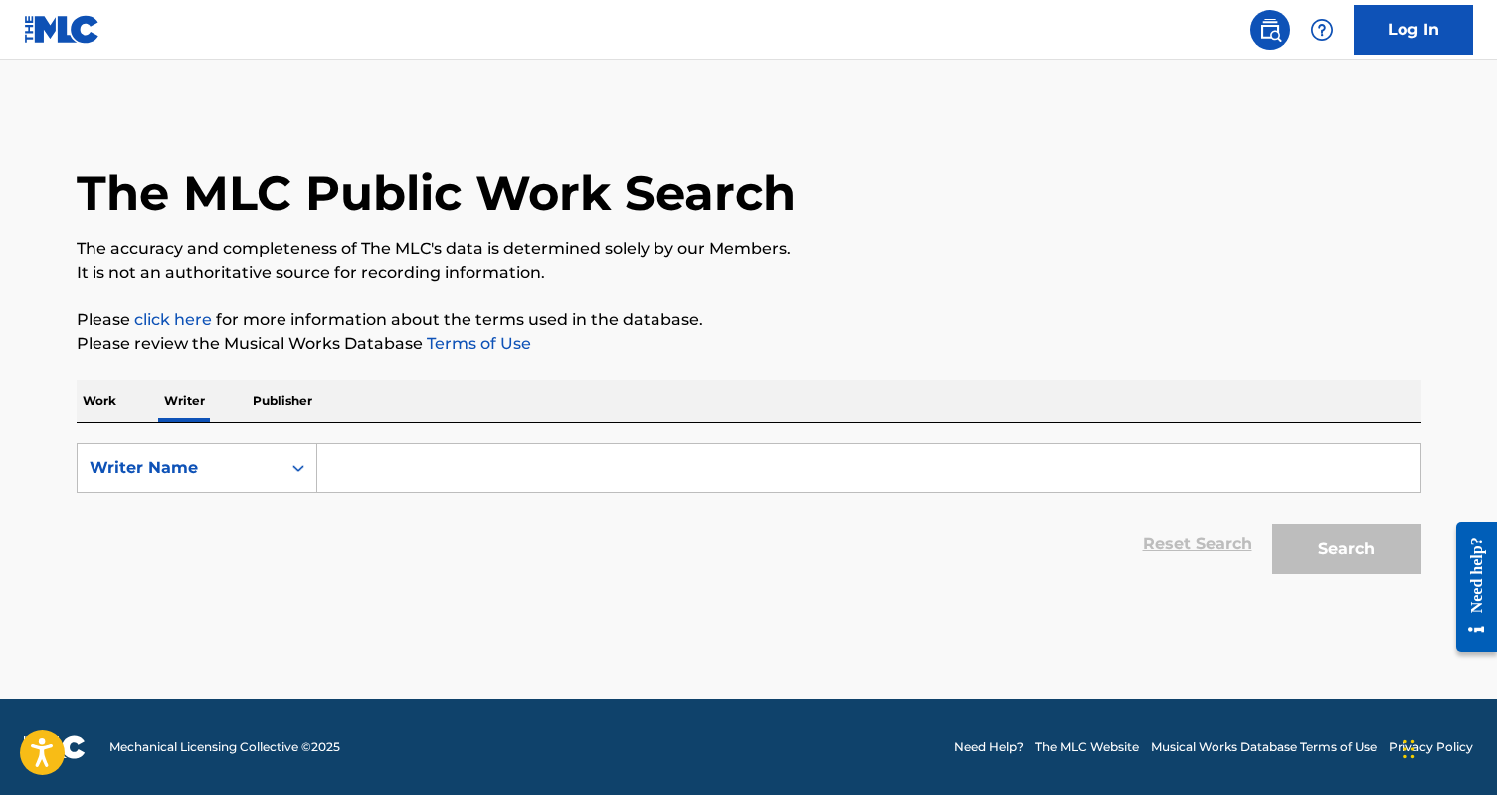
click at [372, 476] on input "Search Form" at bounding box center [868, 468] width 1103 height 48
paste input "[PERSON_NAME]"
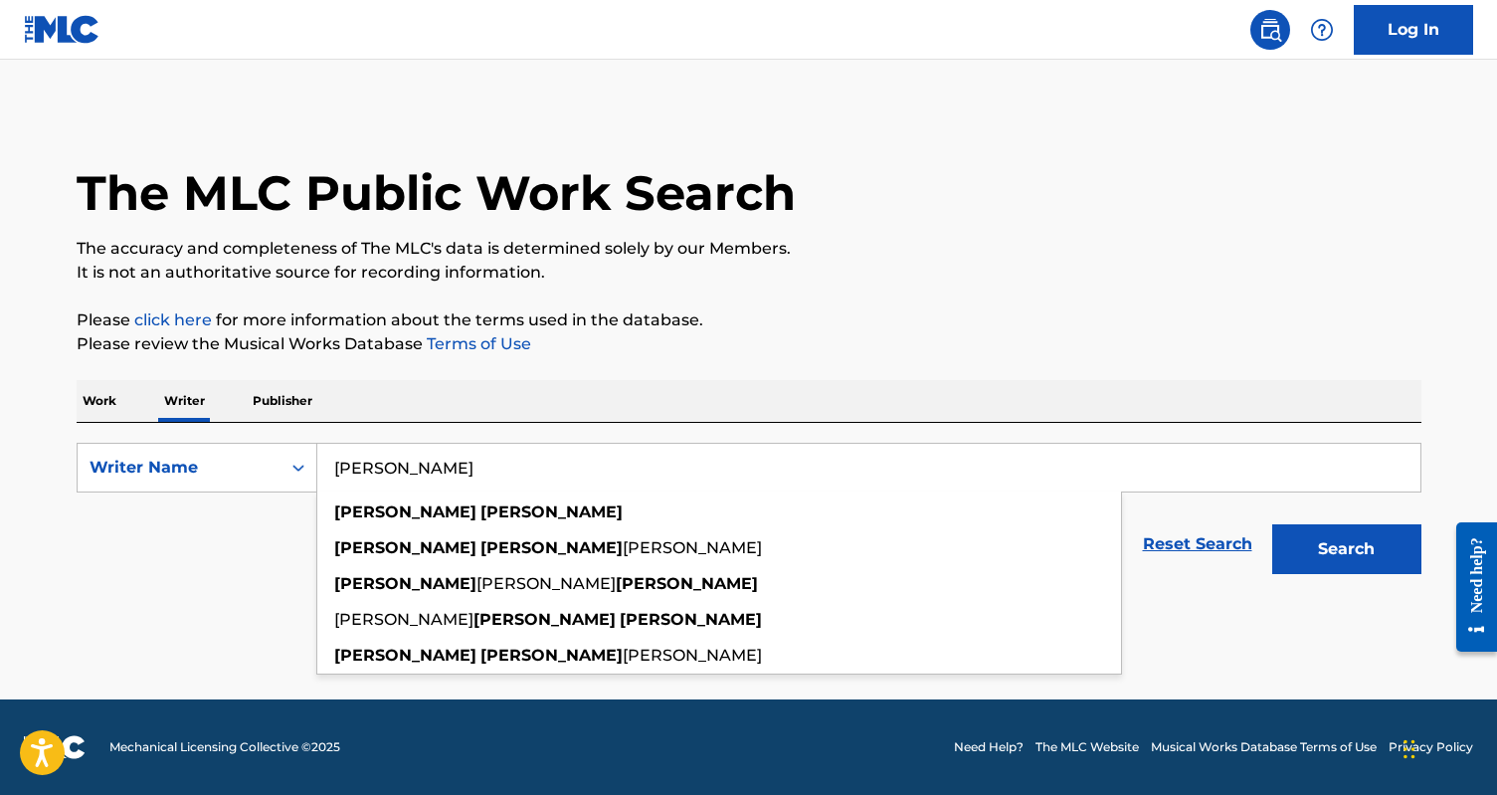
type input "[PERSON_NAME]"
click at [1272, 524] on button "Search" at bounding box center [1346, 549] width 149 height 50
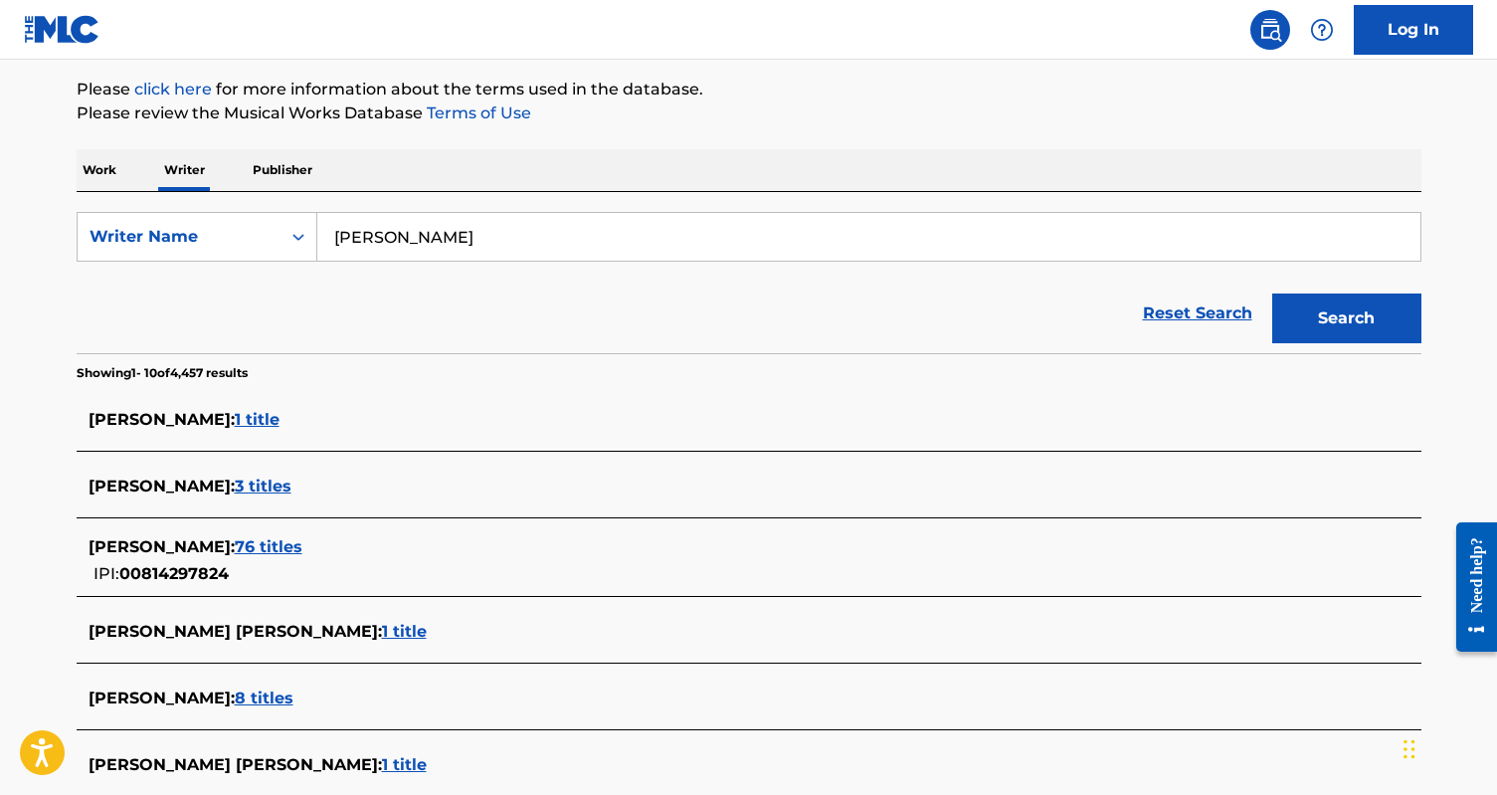
scroll to position [277, 0]
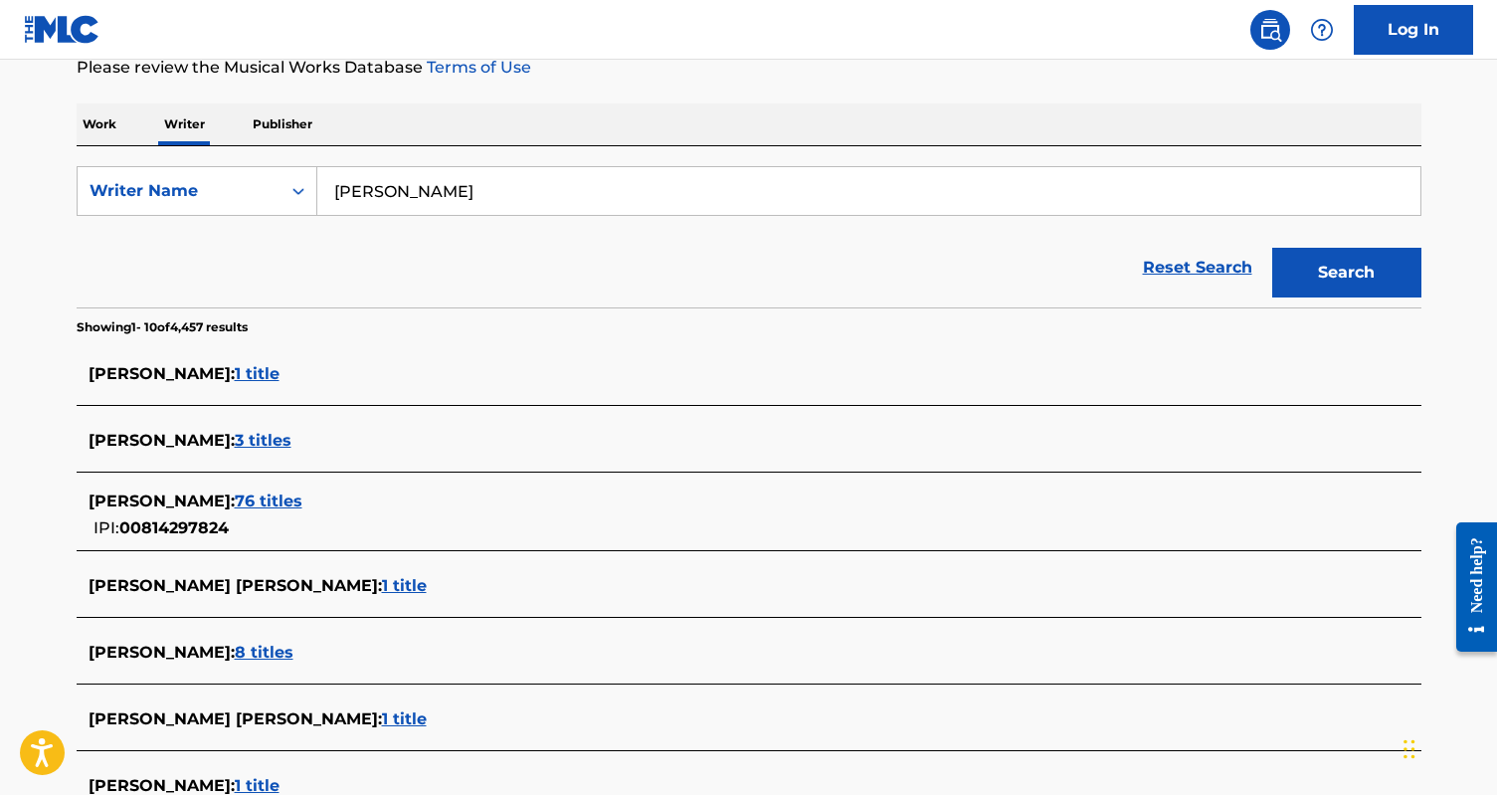
click at [302, 500] on span "76 titles" at bounding box center [269, 500] width 68 height 19
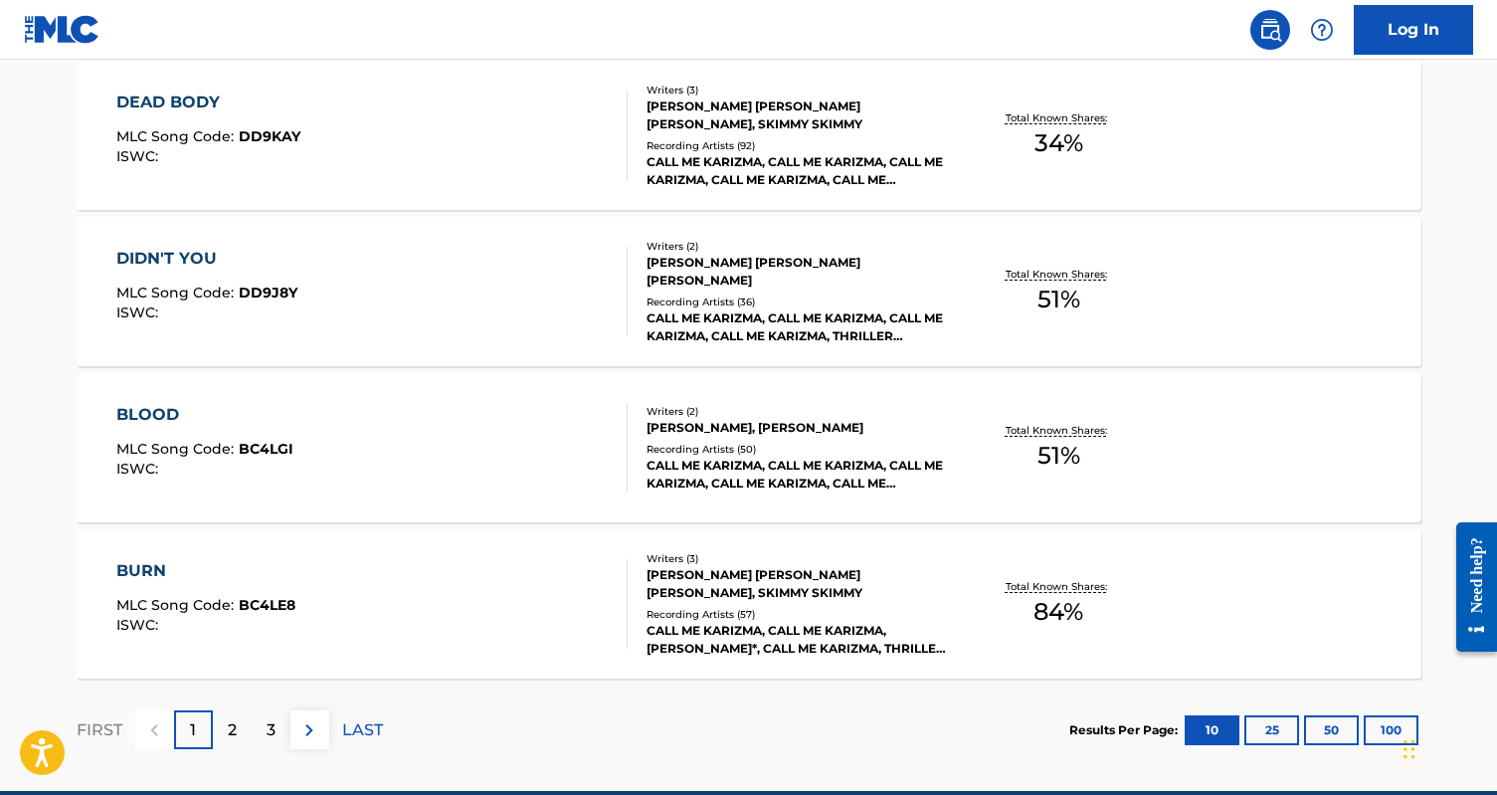
scroll to position [1640, 0]
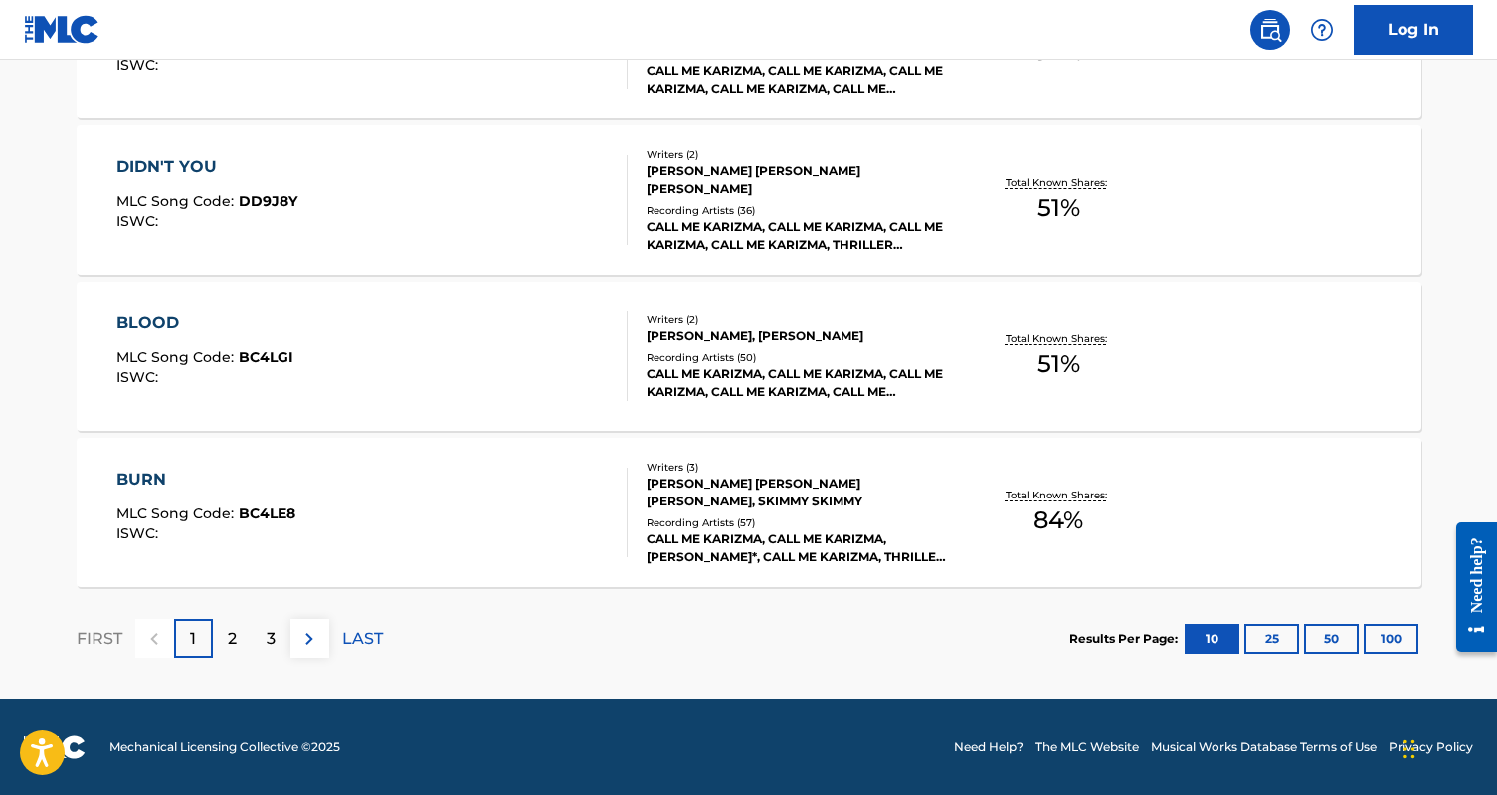
click at [467, 539] on div "BURN MLC Song Code : BC4LE8 ISWC :" at bounding box center [371, 513] width 511 height 90
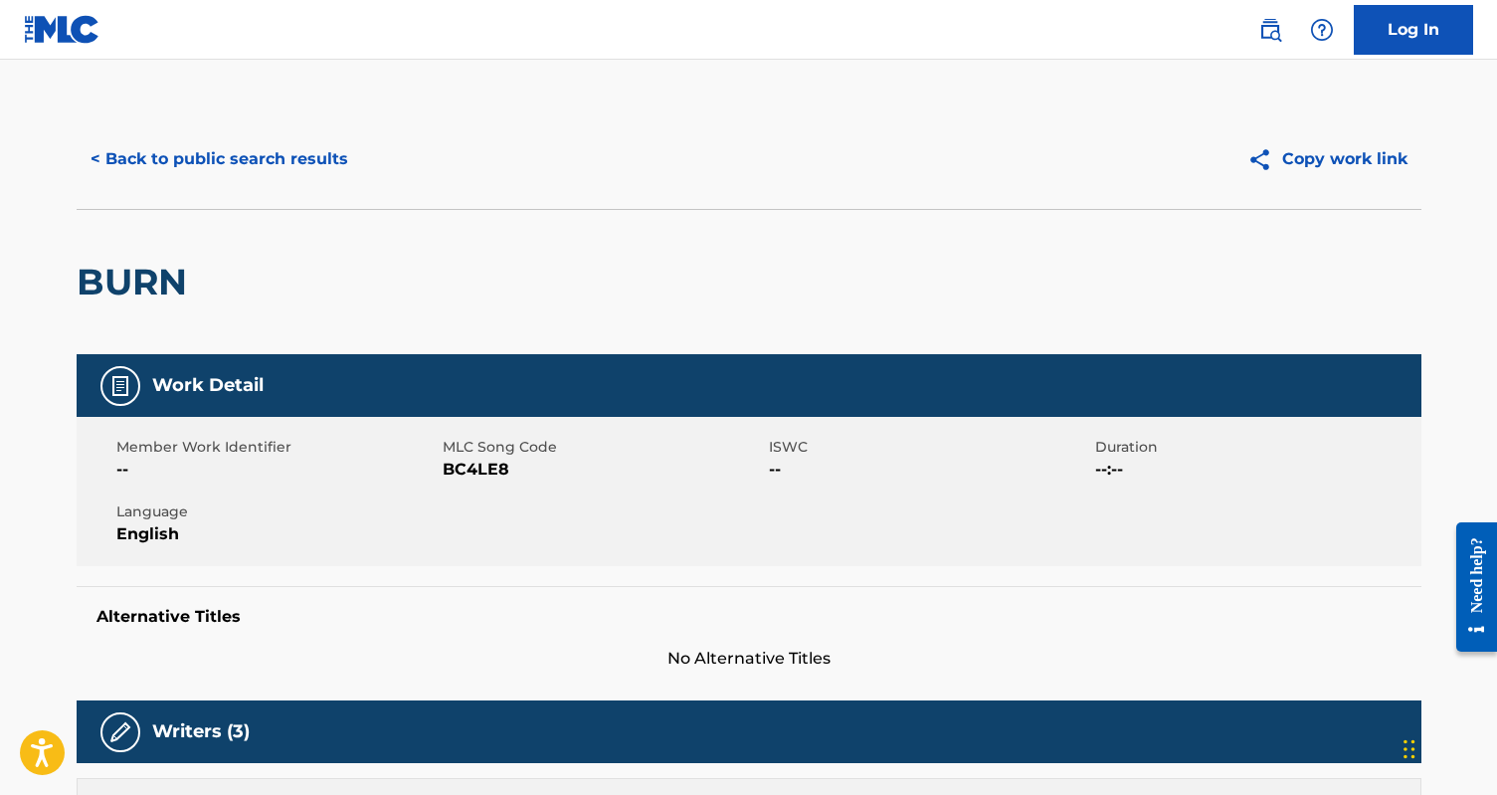
click at [151, 163] on button "< Back to public search results" at bounding box center [219, 159] width 285 height 50
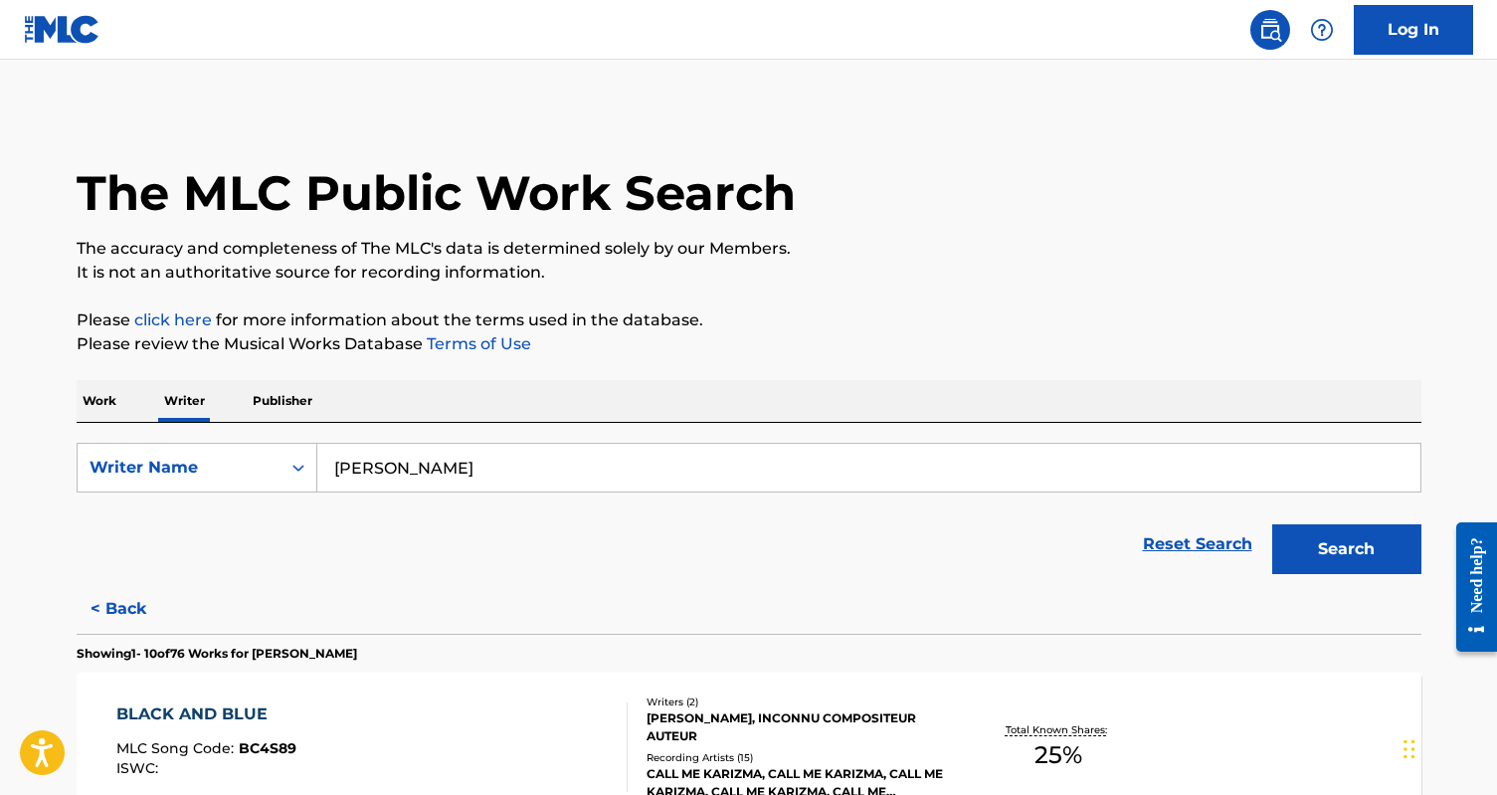
click at [114, 399] on p "Work" at bounding box center [100, 401] width 46 height 42
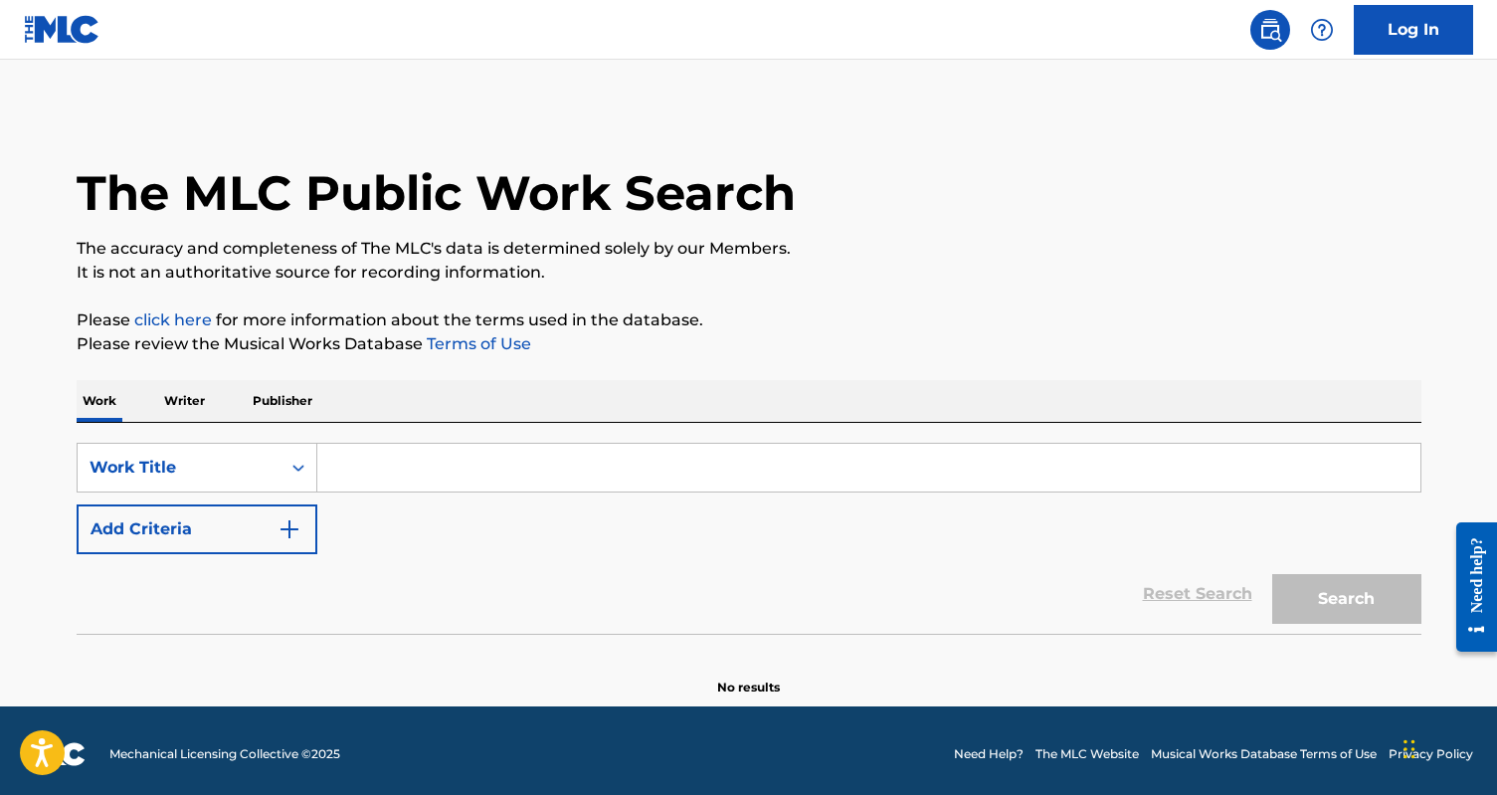
click at [384, 491] on div "Search Form" at bounding box center [869, 468] width 1104 height 50
click at [378, 473] on input "Search Form" at bounding box center [868, 468] width 1103 height 48
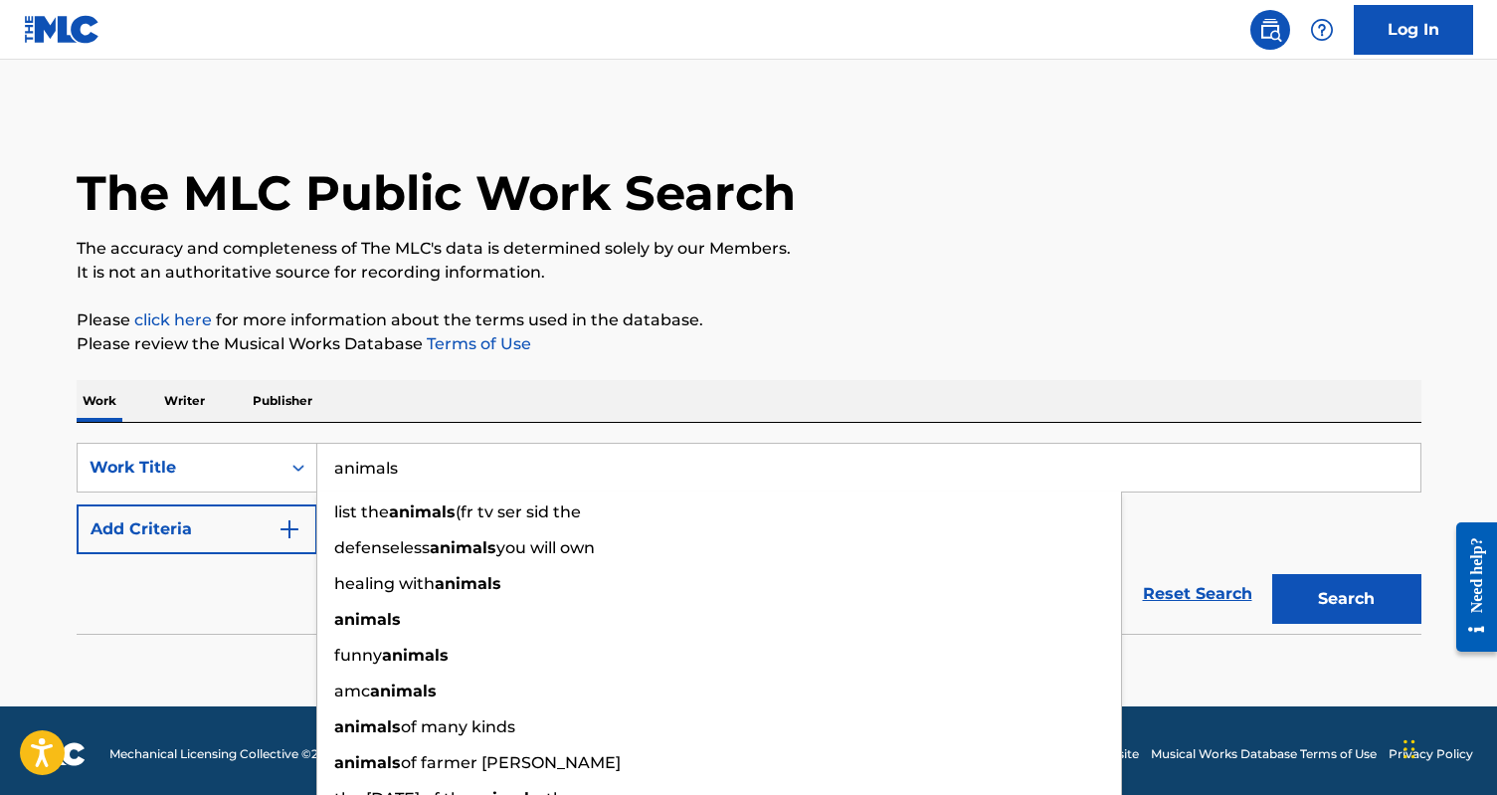
type input "animals"
click at [134, 533] on button "Add Criteria" at bounding box center [197, 529] width 241 height 50
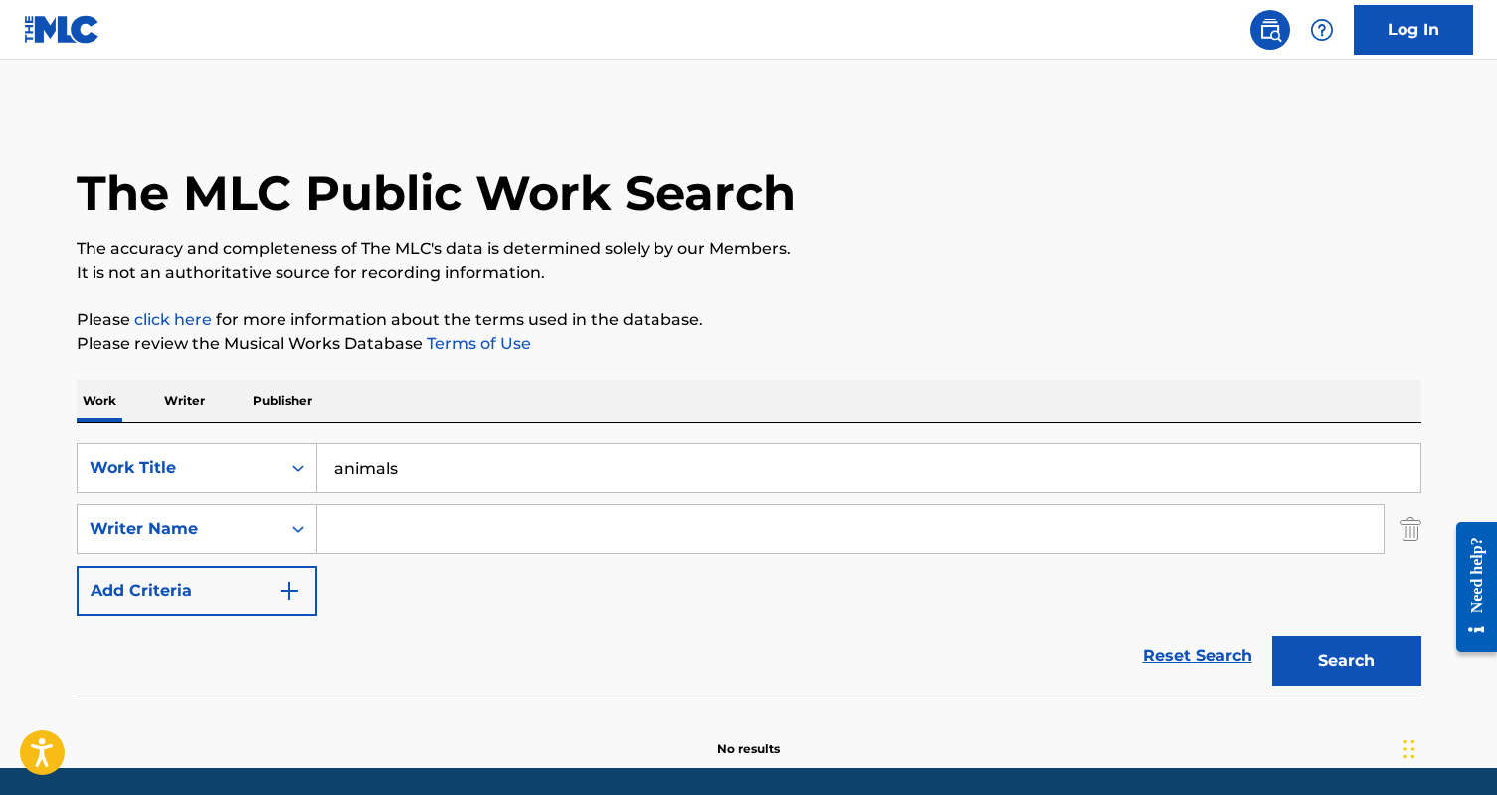
click at [366, 523] on input "Search Form" at bounding box center [850, 529] width 1066 height 48
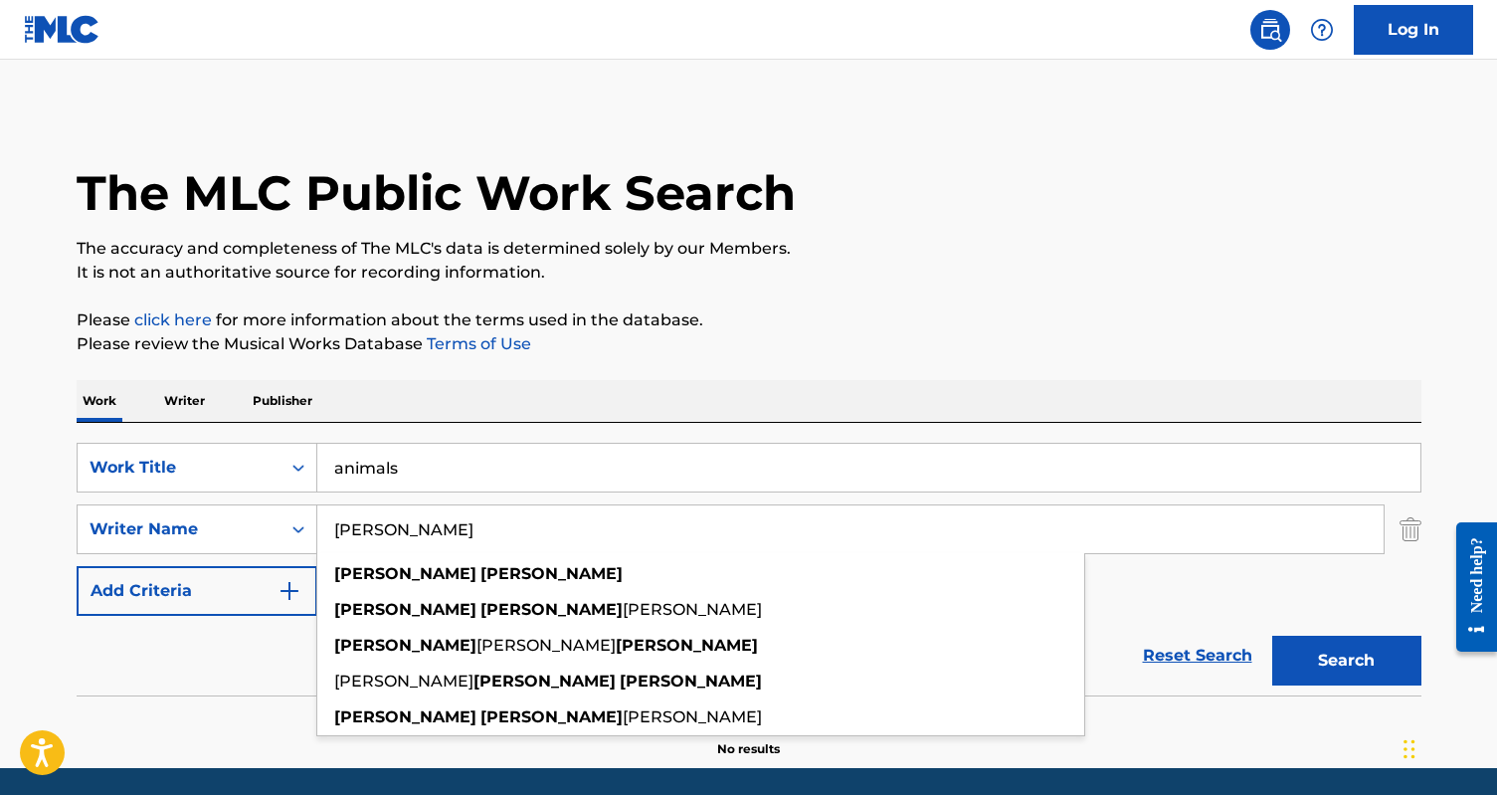
type input "[PERSON_NAME]"
click at [1272, 636] on button "Search" at bounding box center [1346, 661] width 149 height 50
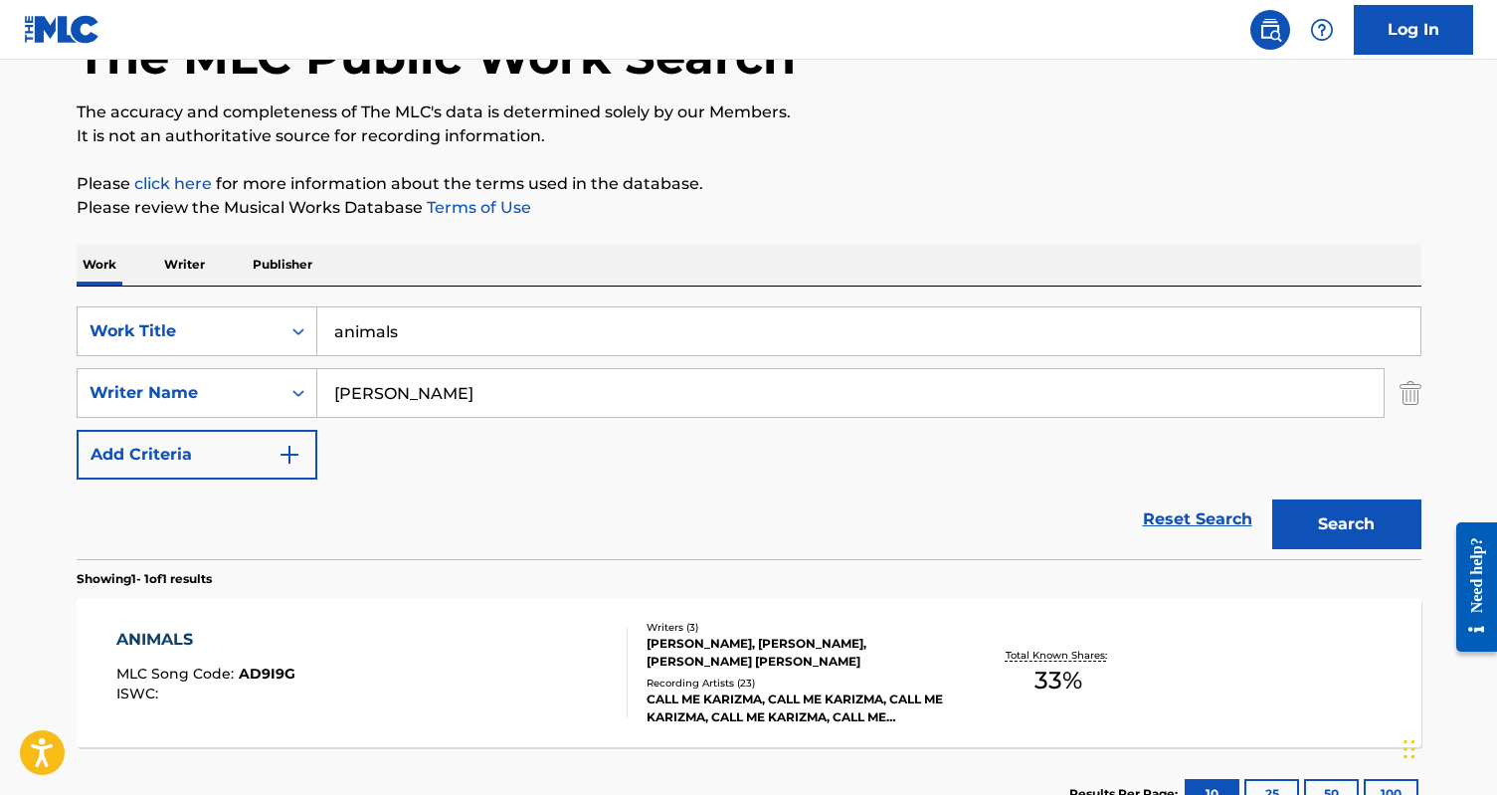
scroll to position [287, 0]
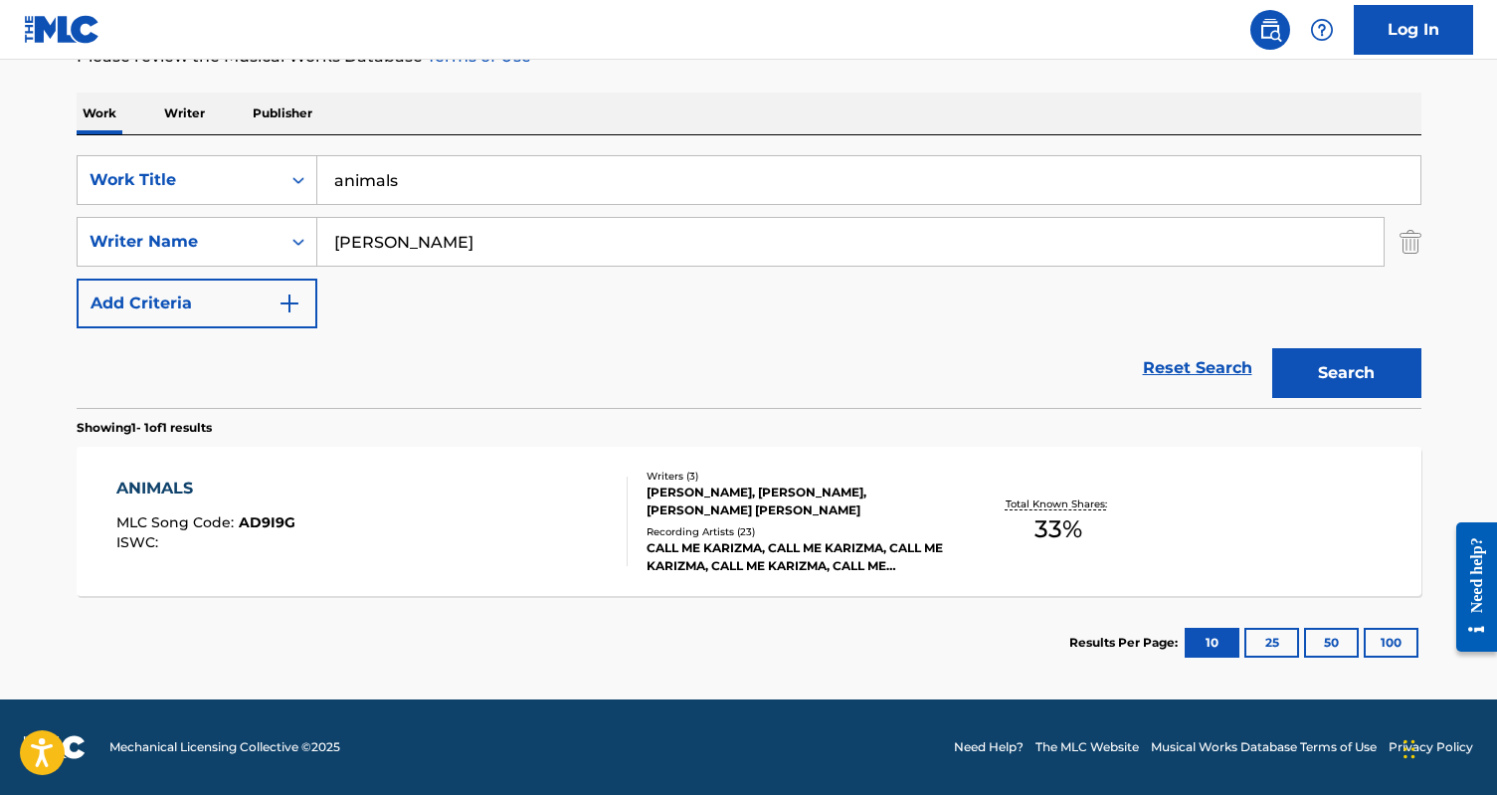
click at [520, 551] on div "ANIMALS MLC Song Code : AD9I9G ISWC :" at bounding box center [371, 521] width 511 height 90
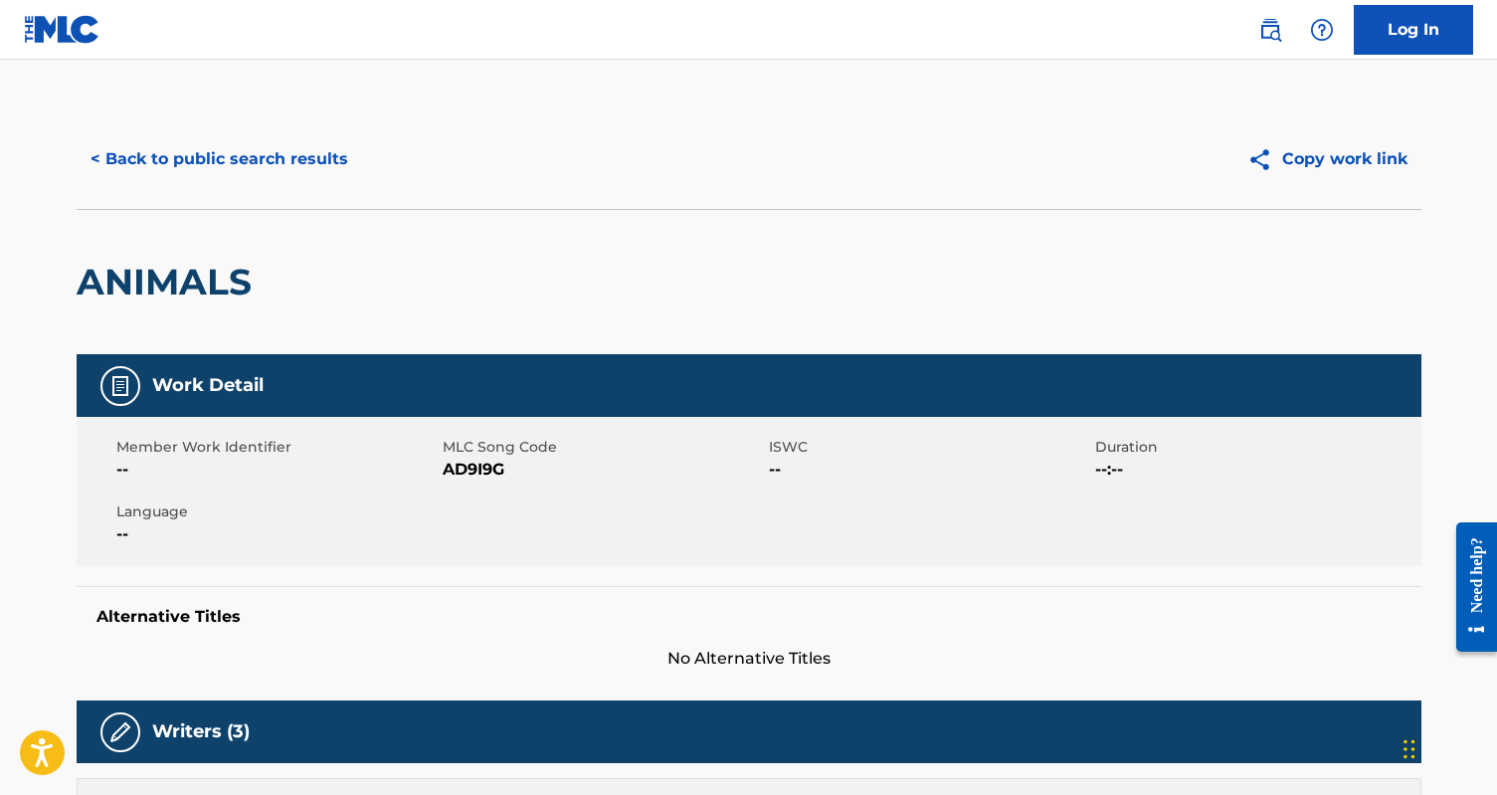
click at [176, 154] on button "< Back to public search results" at bounding box center [219, 159] width 285 height 50
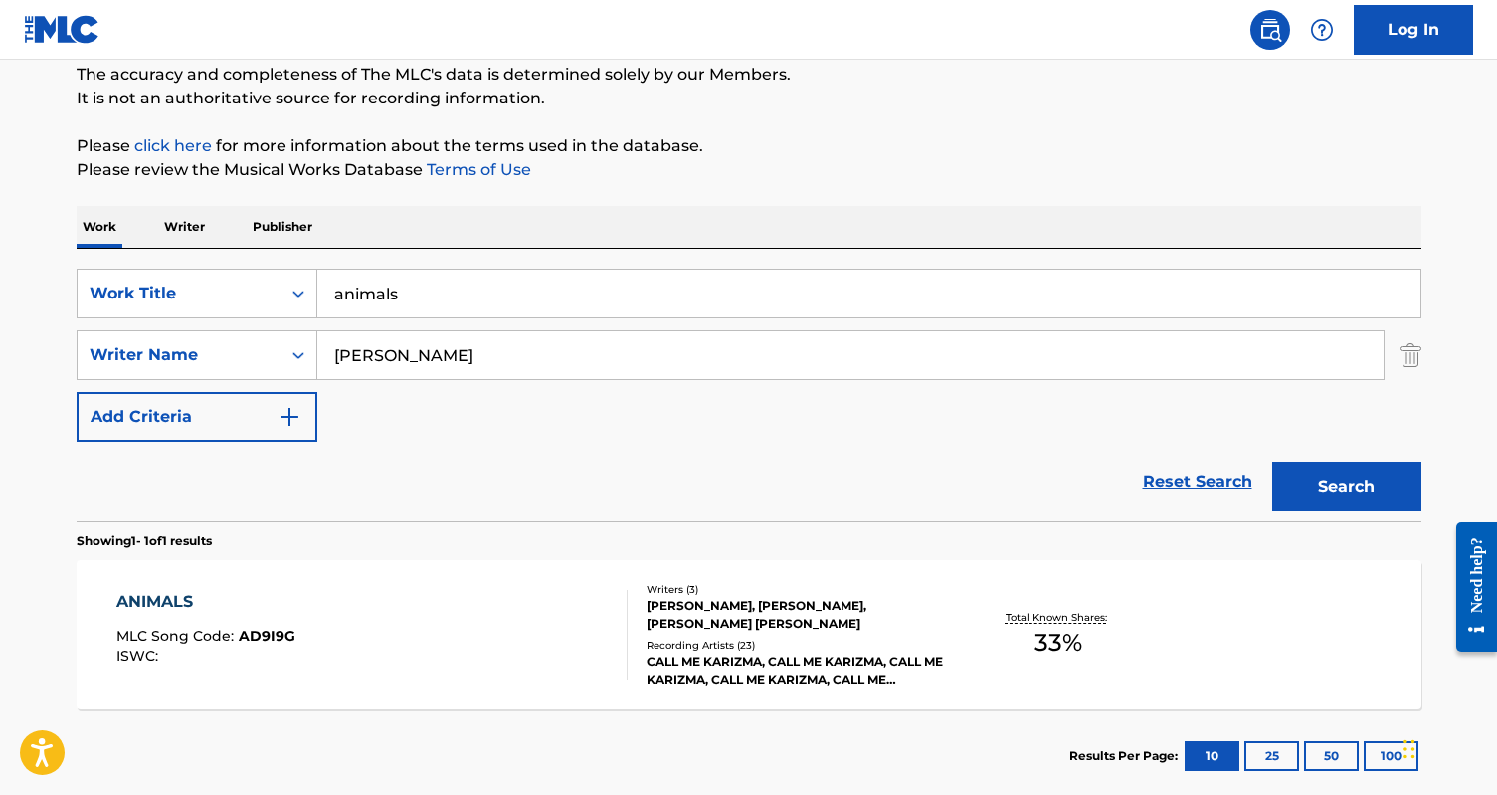
click at [402, 283] on input "animals" at bounding box center [868, 294] width 1103 height 48
type input "have to make this call"
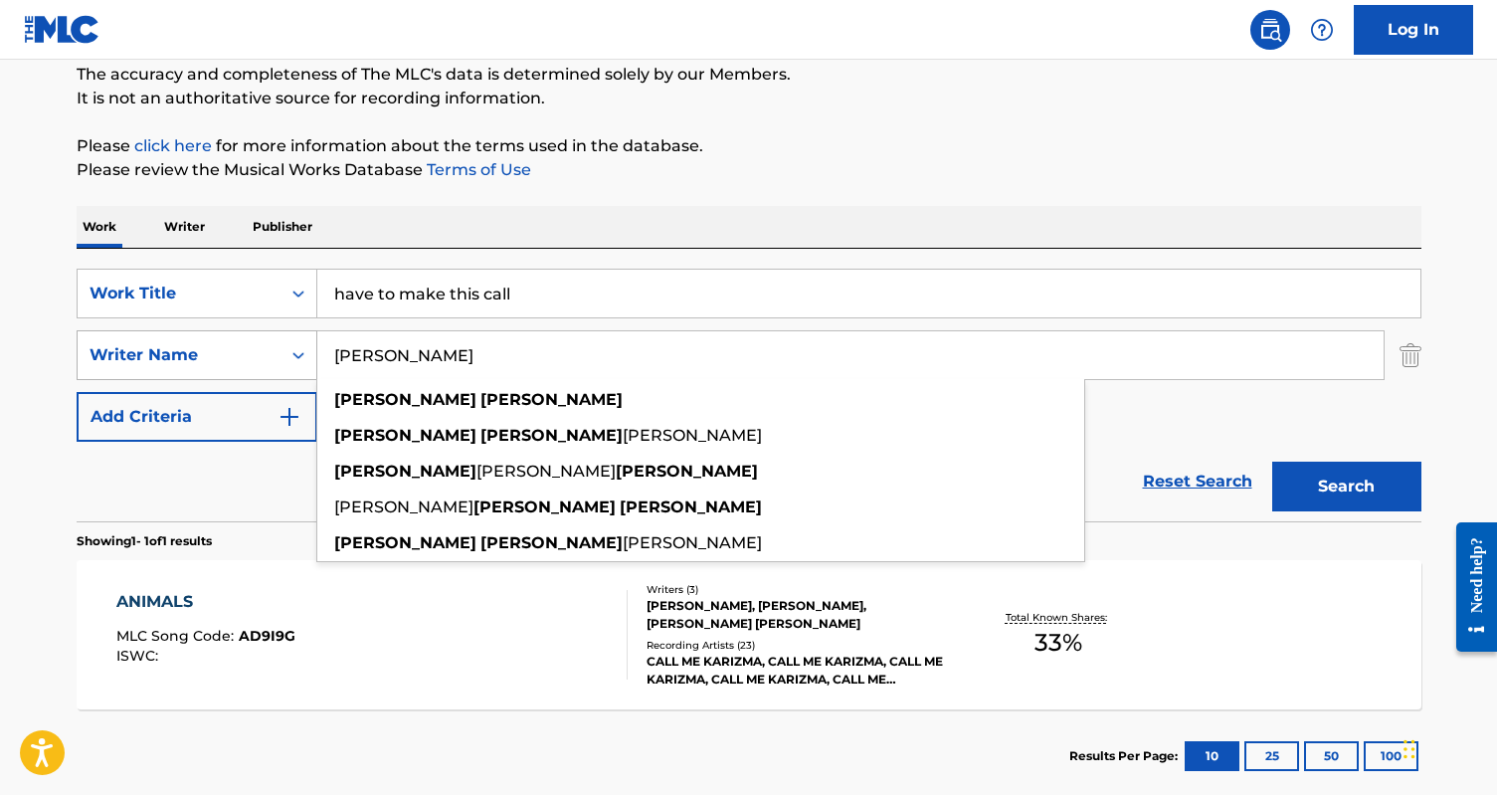
drag, startPoint x: 485, startPoint y: 364, endPoint x: 311, endPoint y: 363, distance: 174.1
click at [311, 363] on div "SearchWithCriteria56e82fd5-55af-4af7-b9c9-de529ea58a7d Writer Name [PERSON_NAME…" at bounding box center [749, 355] width 1345 height 50
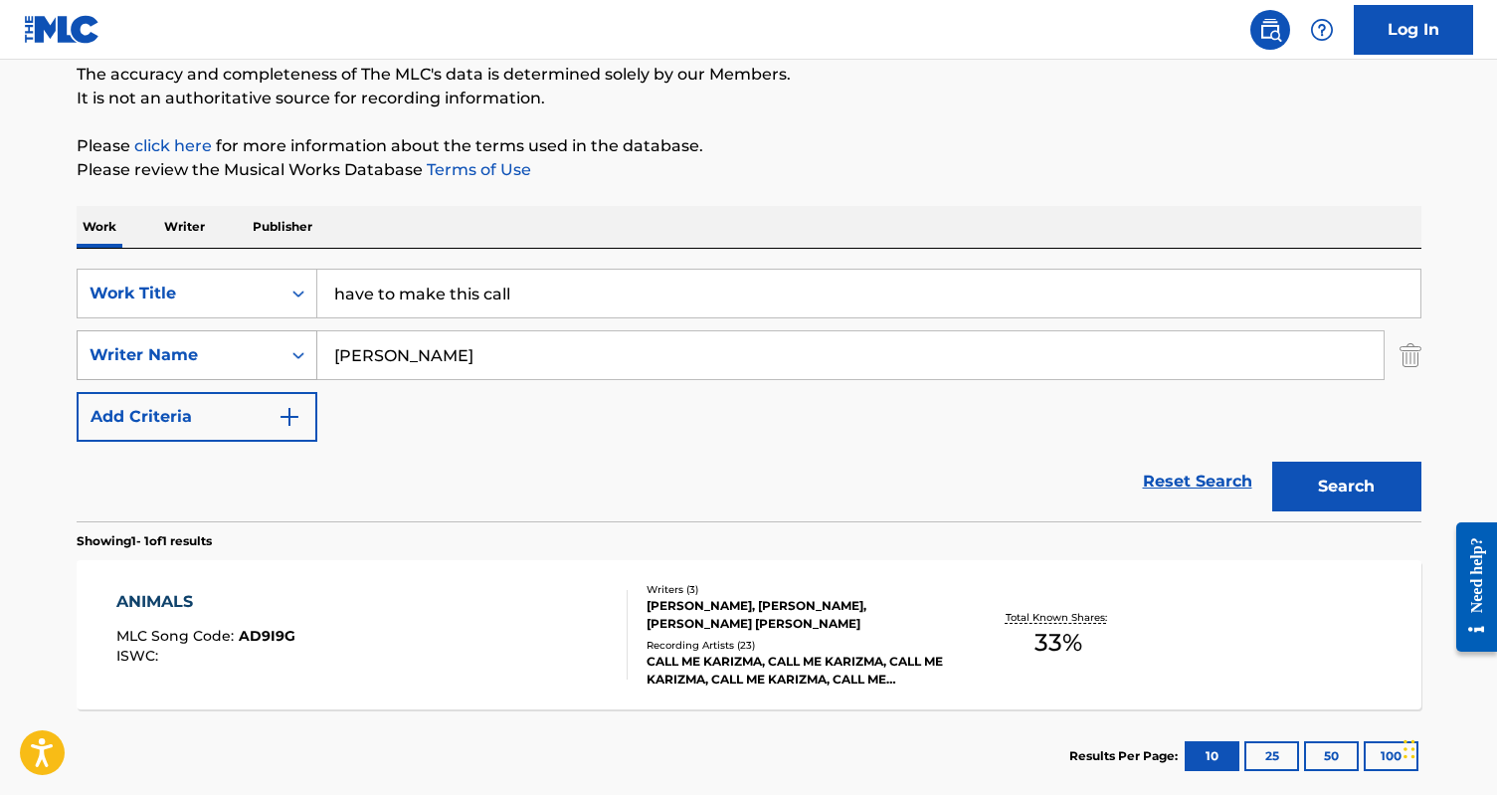
type input "[PERSON_NAME]"
click at [1272, 462] on button "Search" at bounding box center [1346, 487] width 149 height 50
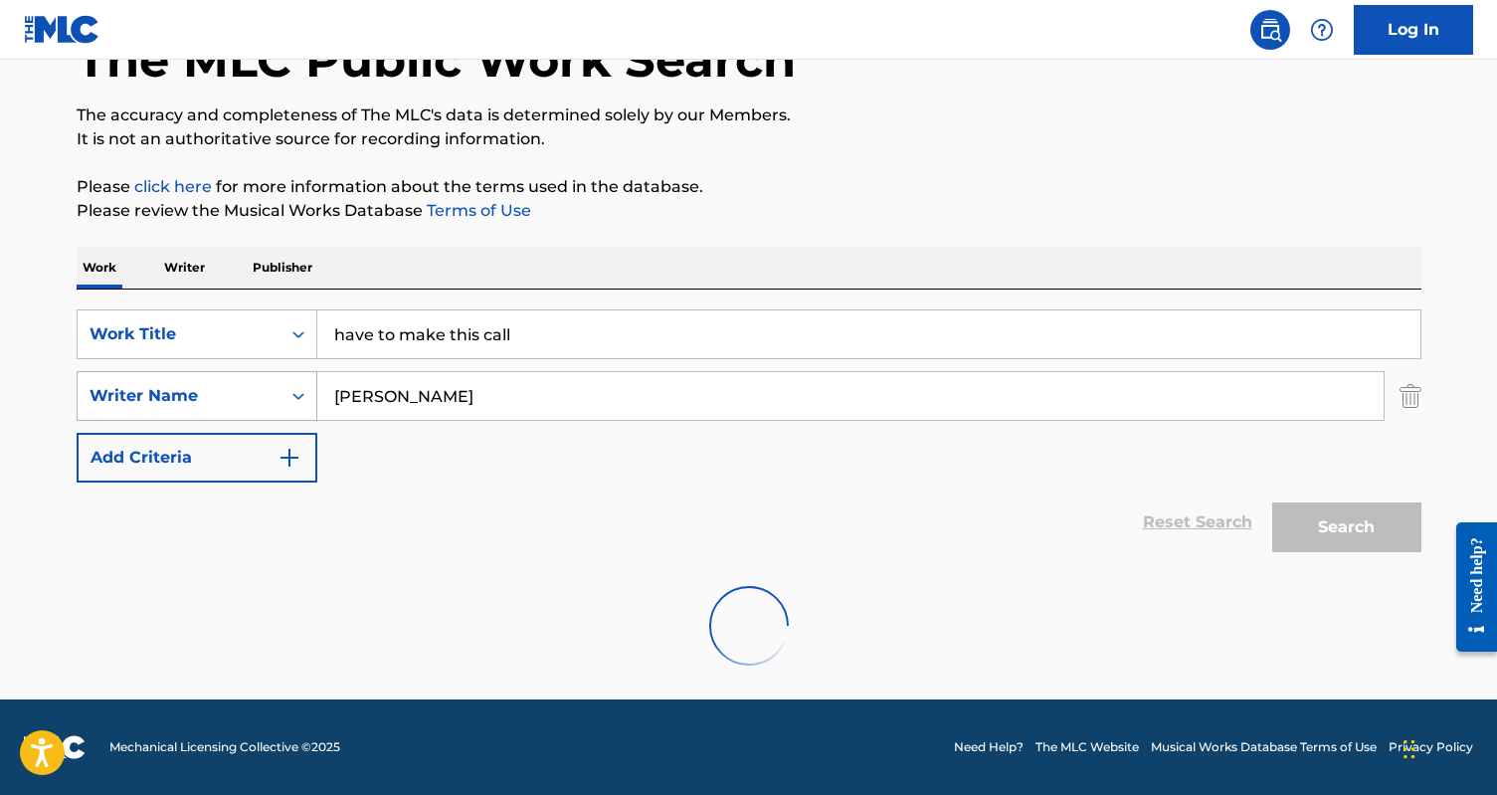
scroll to position [69, 0]
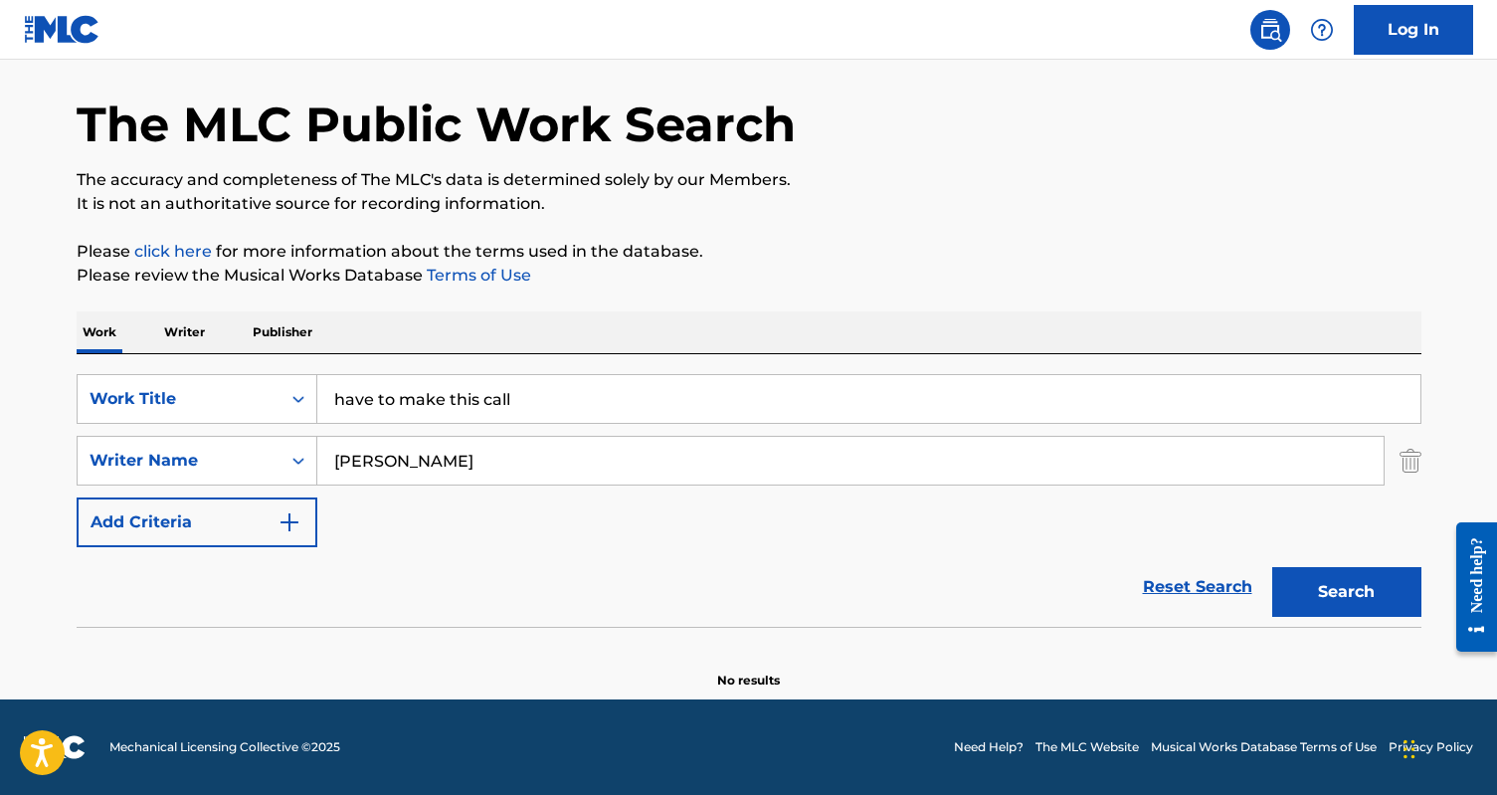
click at [184, 338] on p "Writer" at bounding box center [184, 332] width 53 height 42
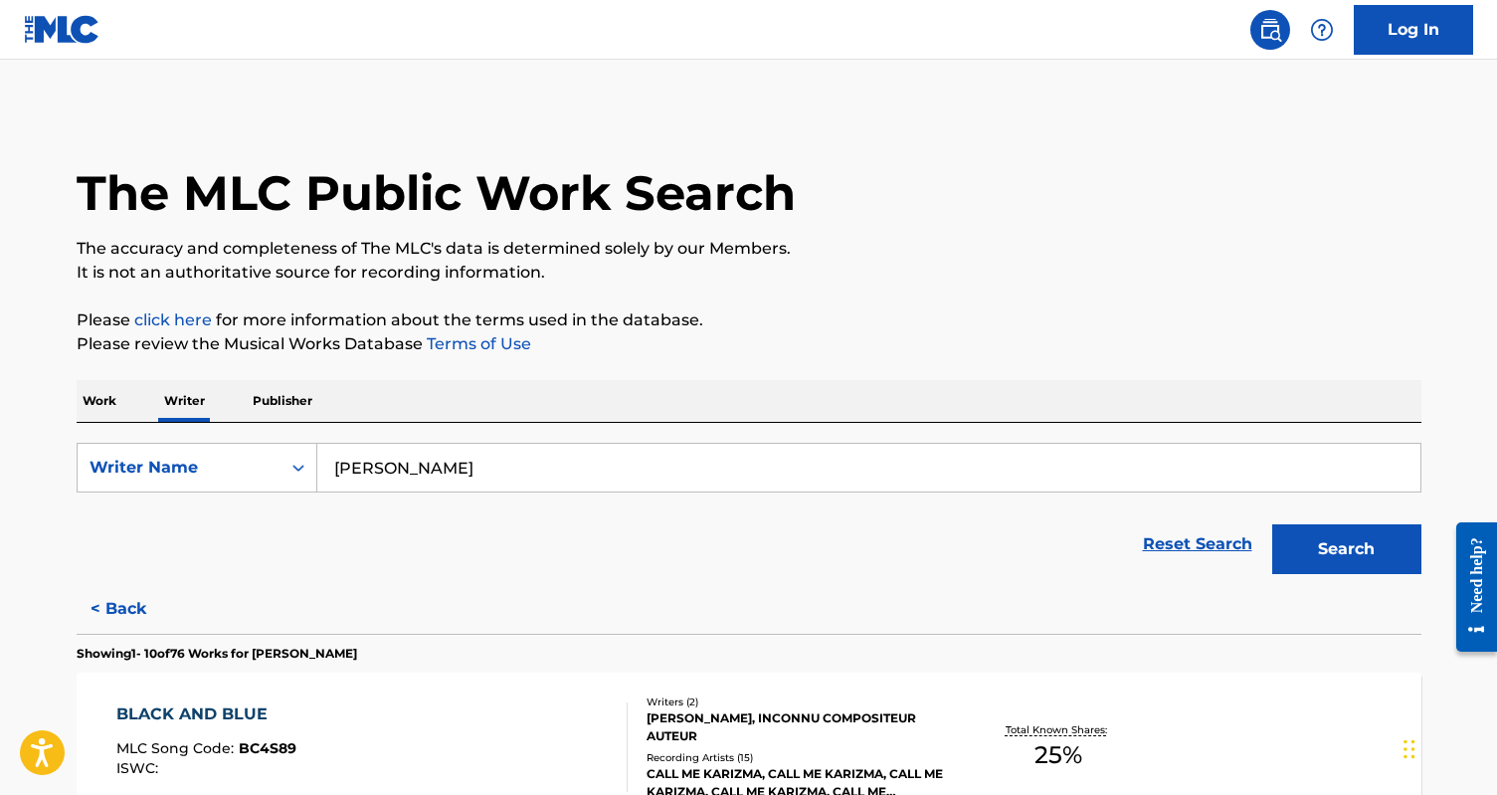
click at [431, 468] on input "[PERSON_NAME]" at bounding box center [868, 468] width 1103 height 48
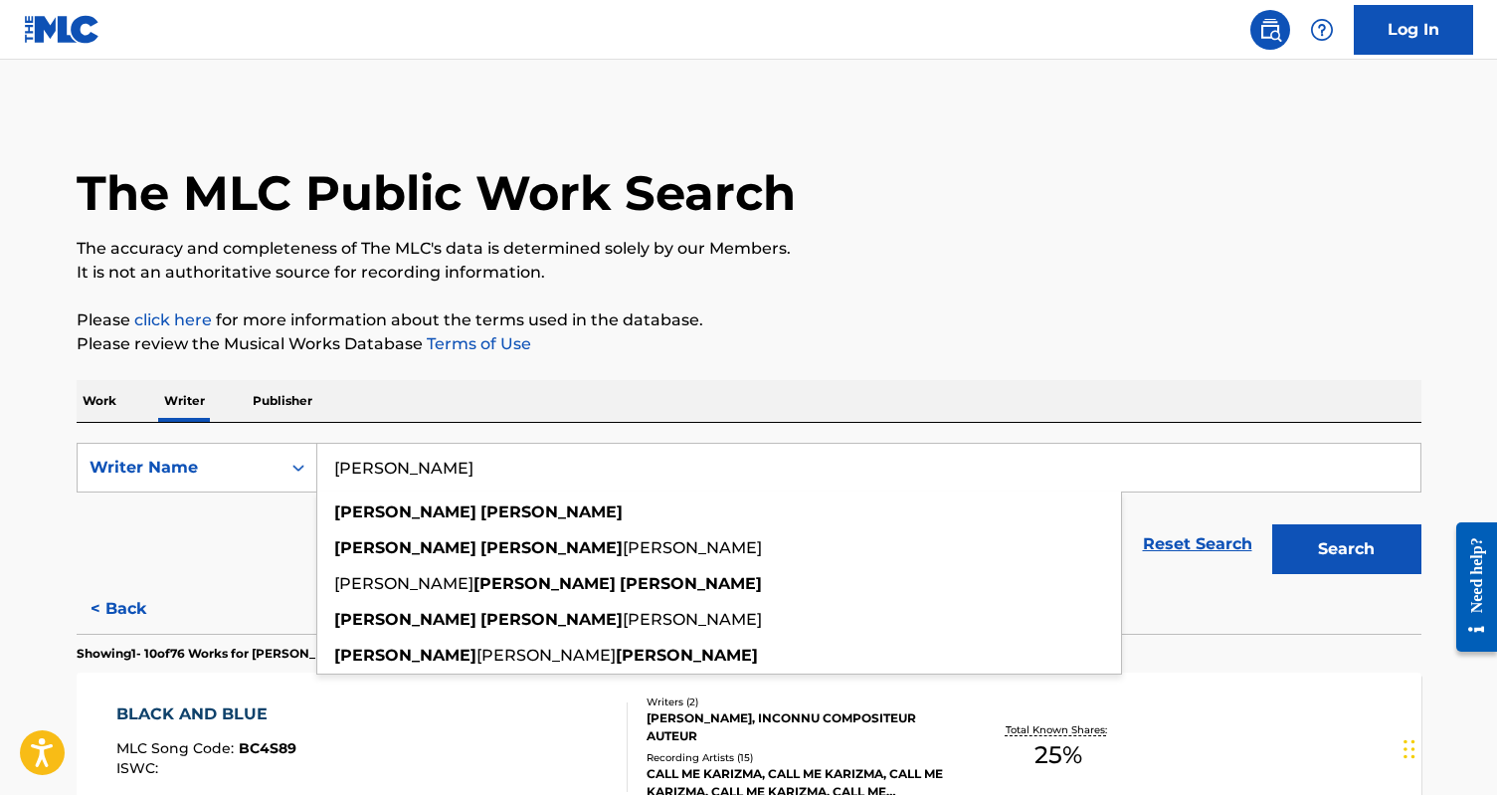
click at [431, 468] on input "[PERSON_NAME]" at bounding box center [868, 468] width 1103 height 48
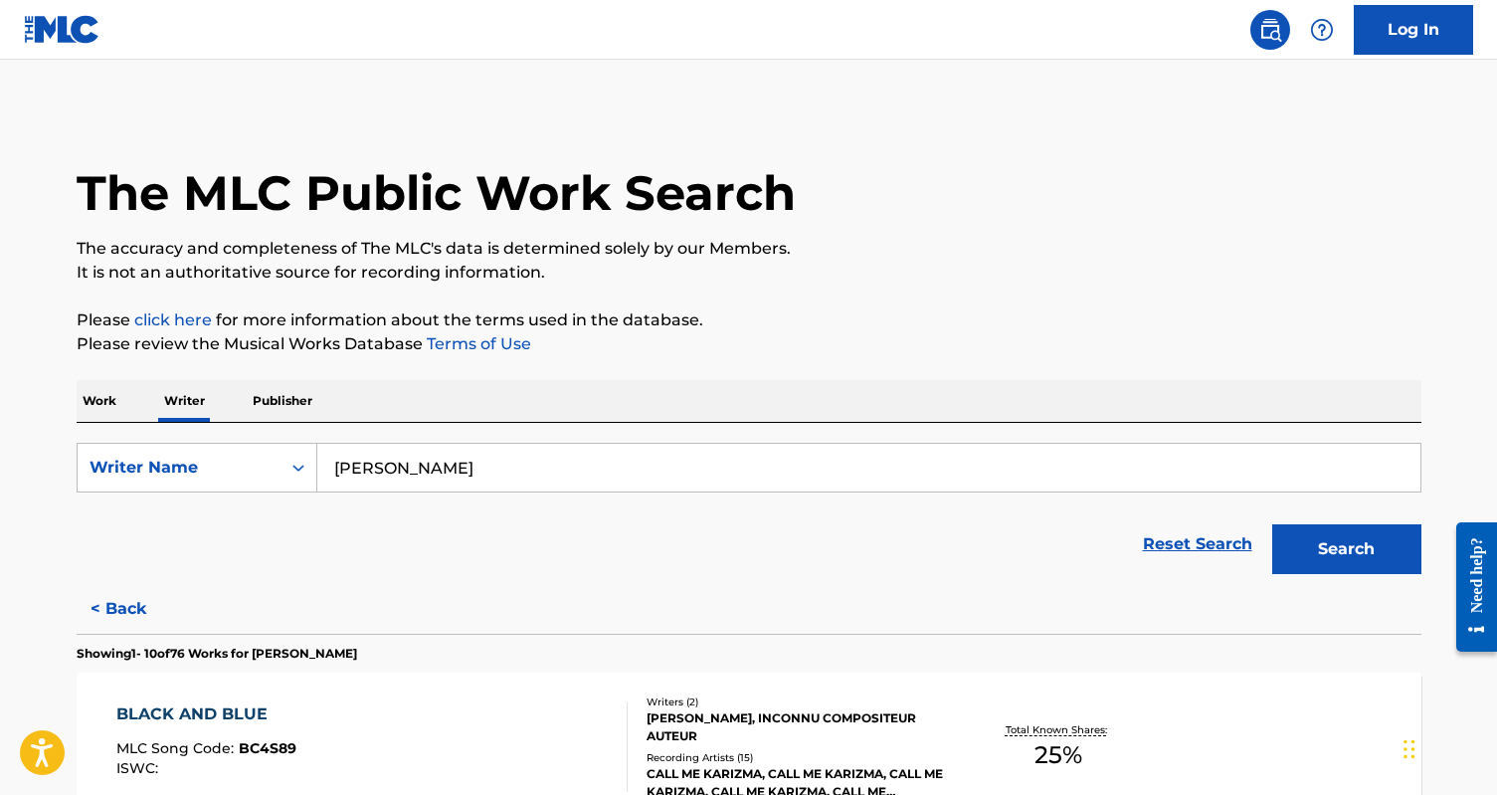
type input "[PERSON_NAME]"
click at [1272, 524] on button "Search" at bounding box center [1346, 549] width 149 height 50
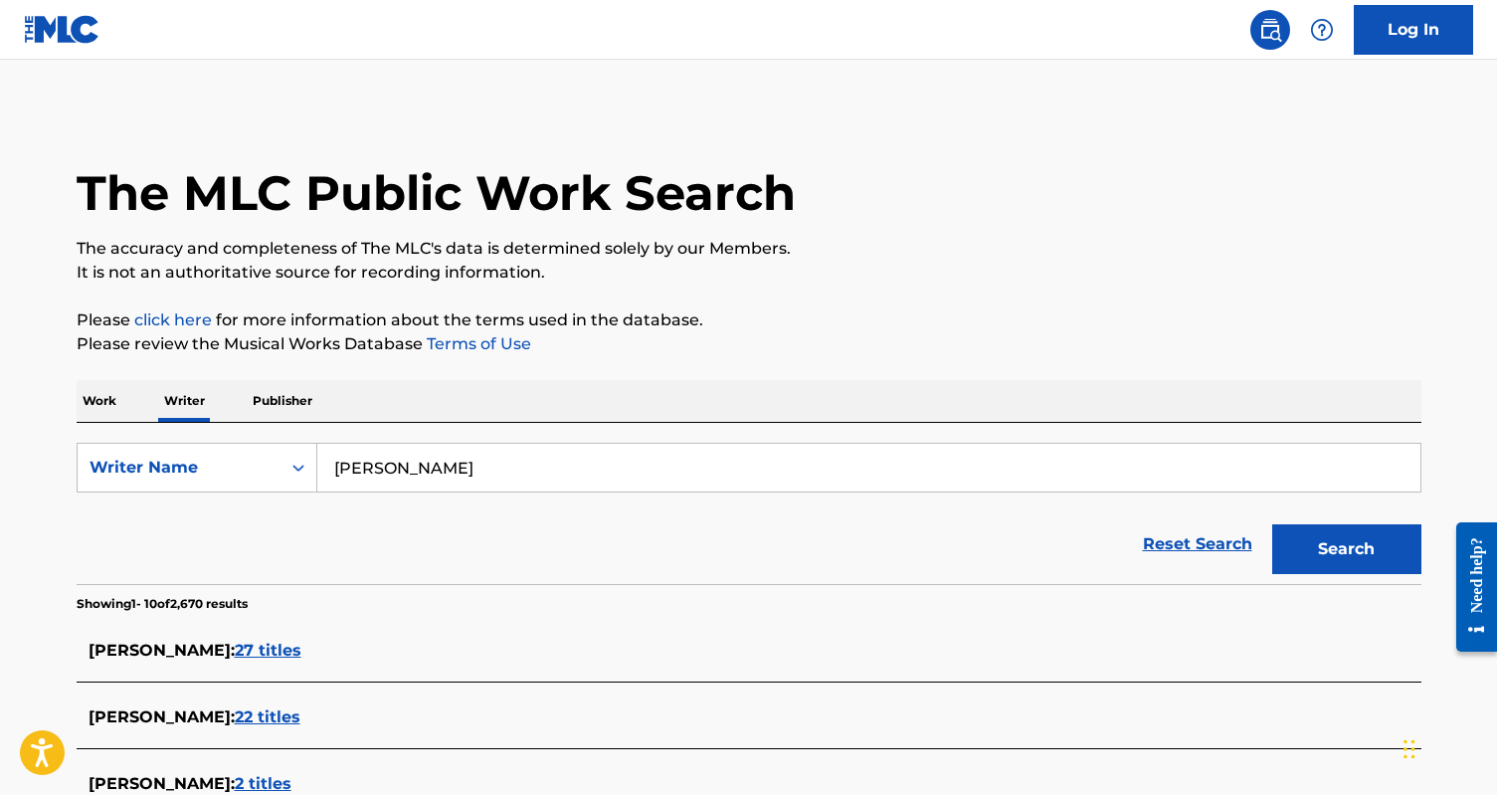
click at [405, 476] on input "[PERSON_NAME]" at bounding box center [868, 468] width 1103 height 48
click at [111, 393] on p "Work" at bounding box center [100, 401] width 46 height 42
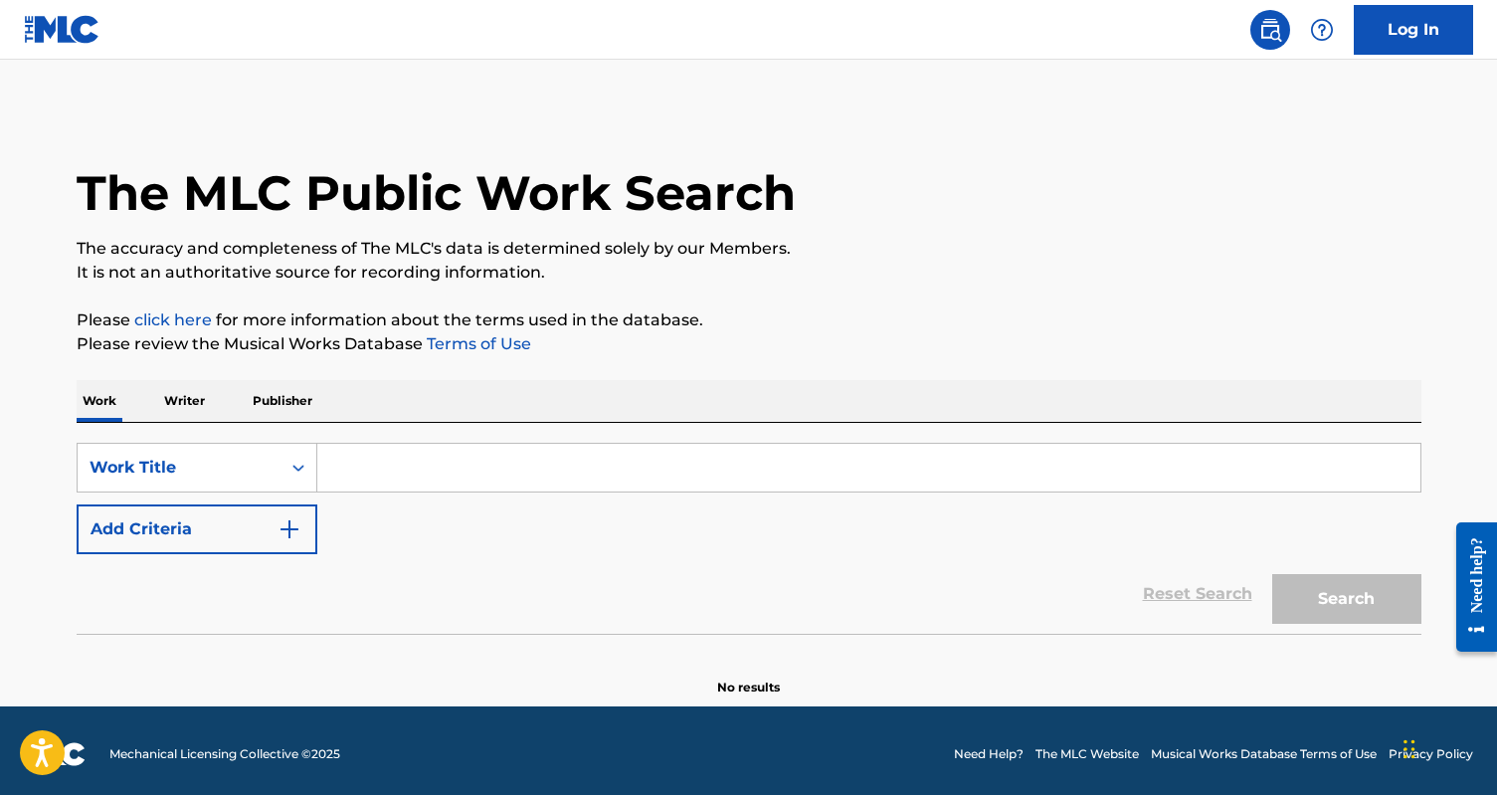
click at [393, 479] on input "Search Form" at bounding box center [868, 468] width 1103 height 48
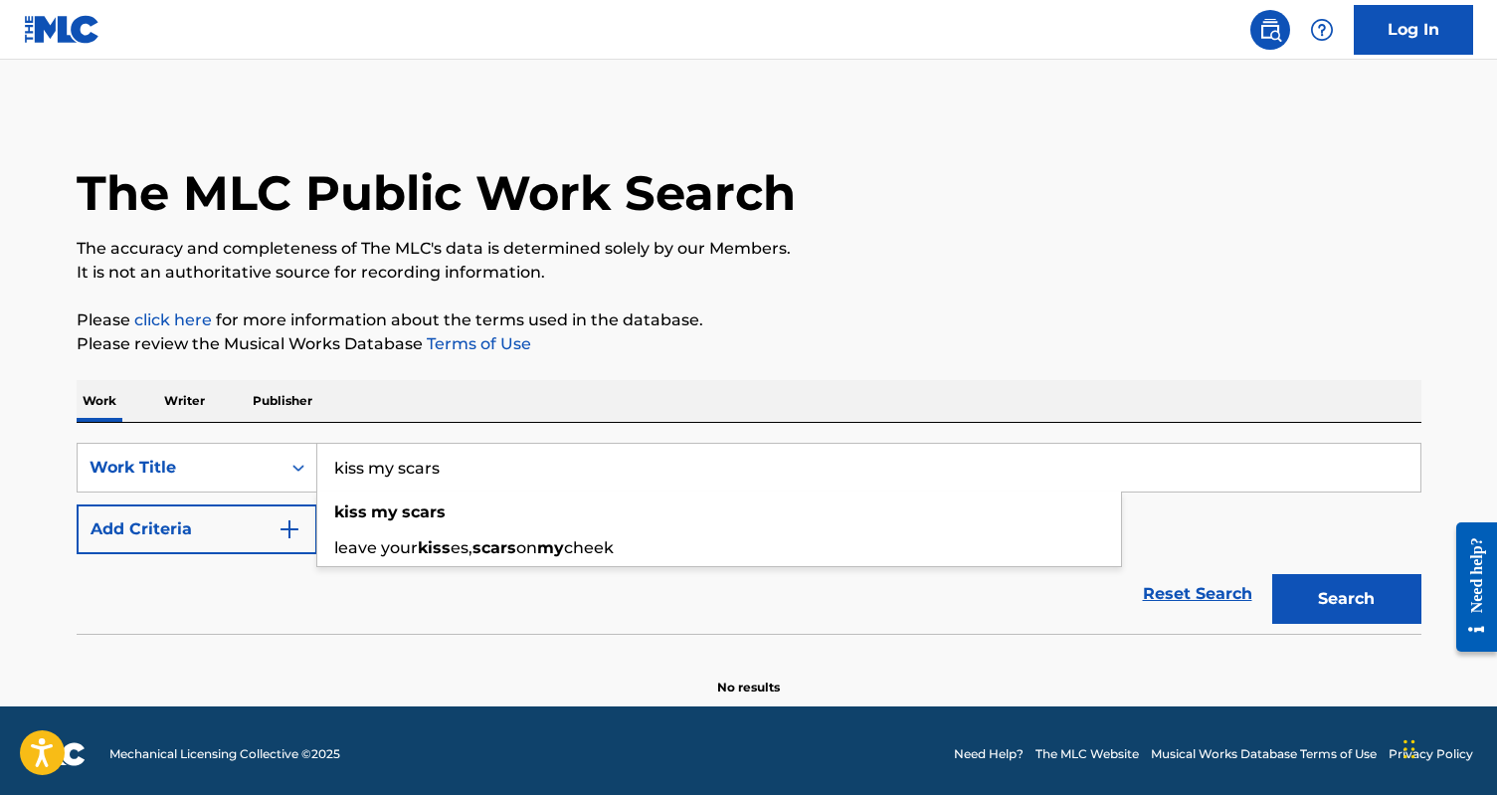
type input "kiss my scars"
click at [1272, 574] on button "Search" at bounding box center [1346, 599] width 149 height 50
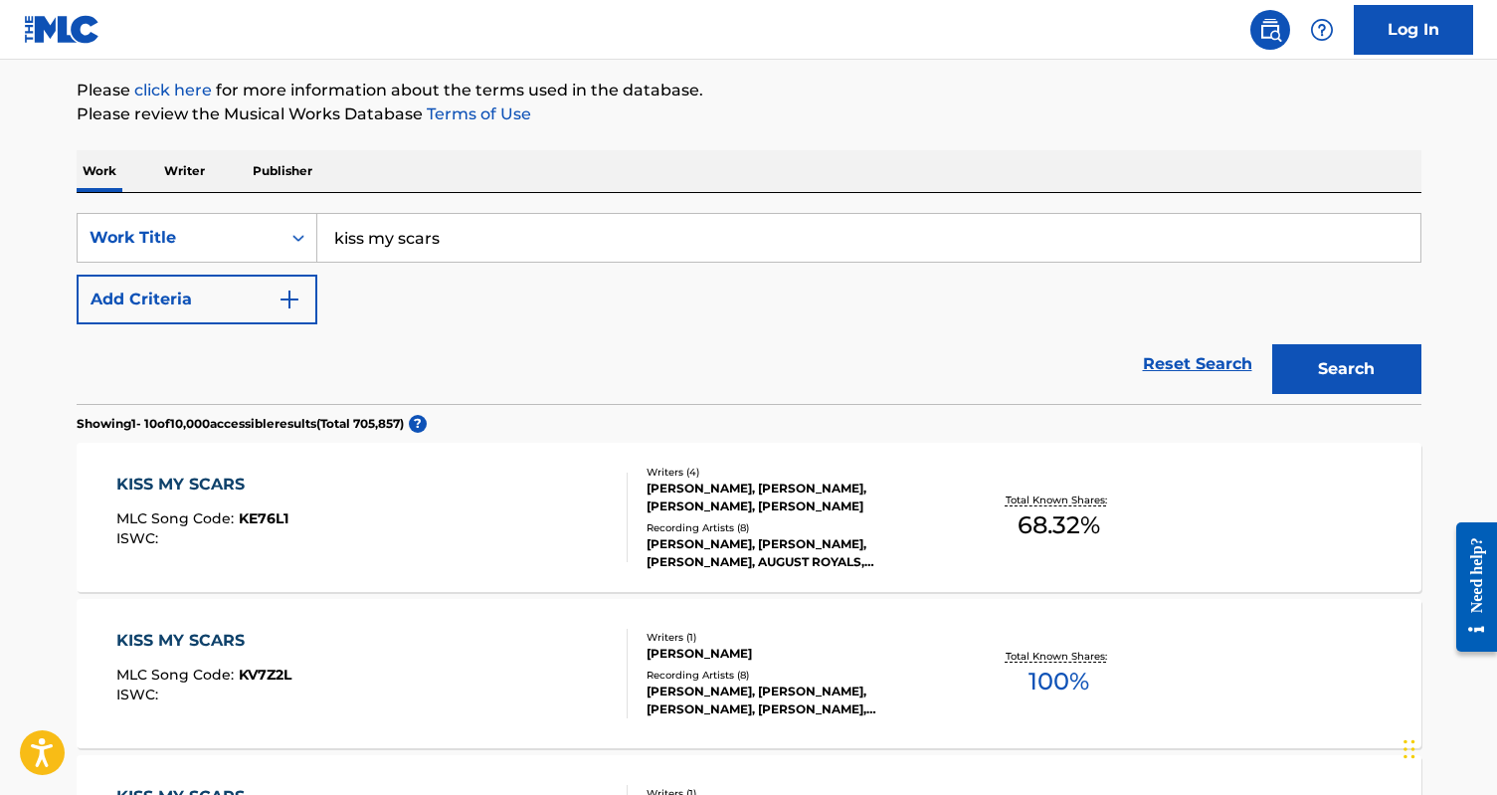
scroll to position [237, 0]
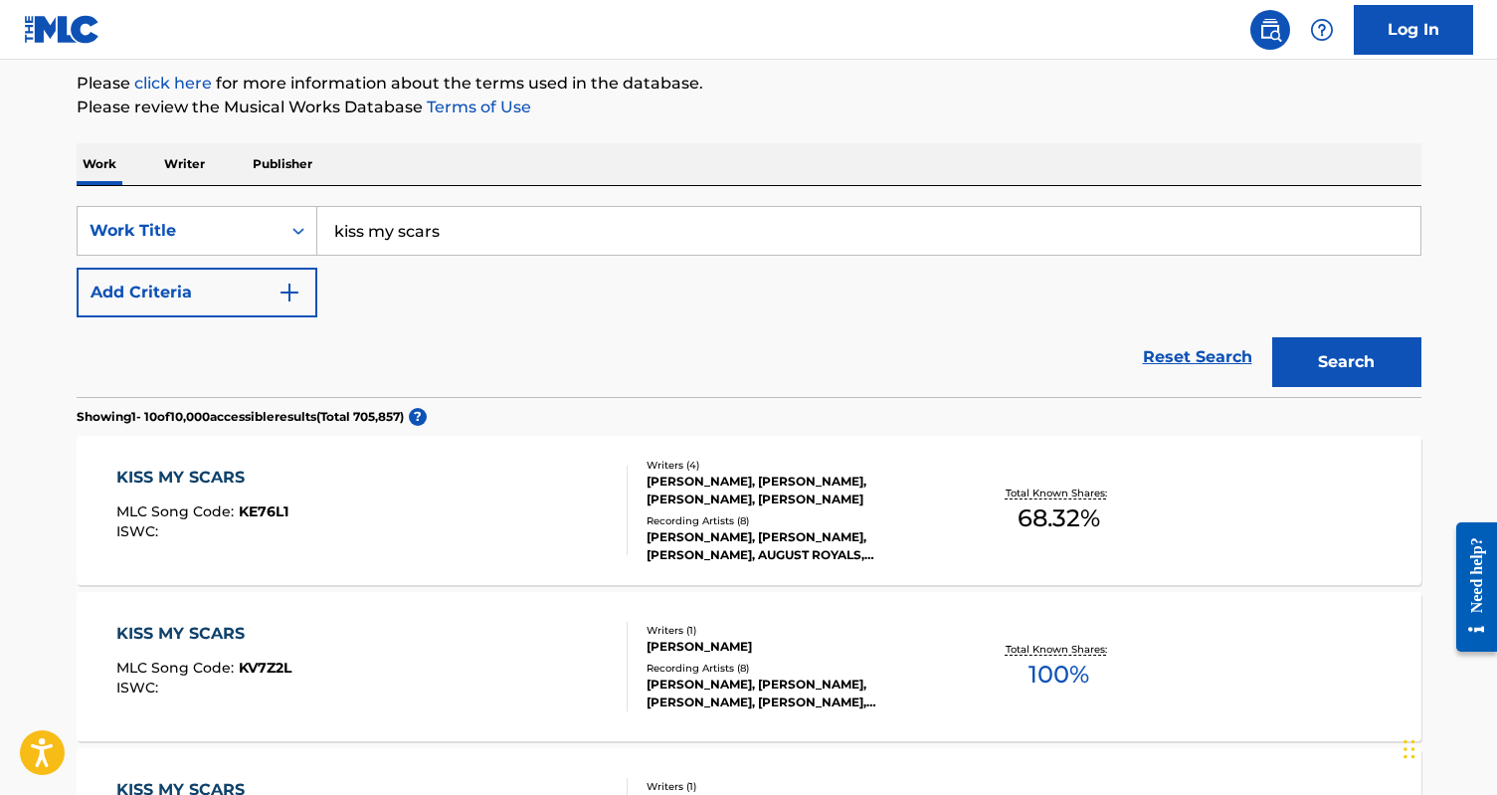
click at [508, 533] on div "KISS MY SCARS MLC Song Code : KE76L1 ISWC :" at bounding box center [371, 511] width 511 height 90
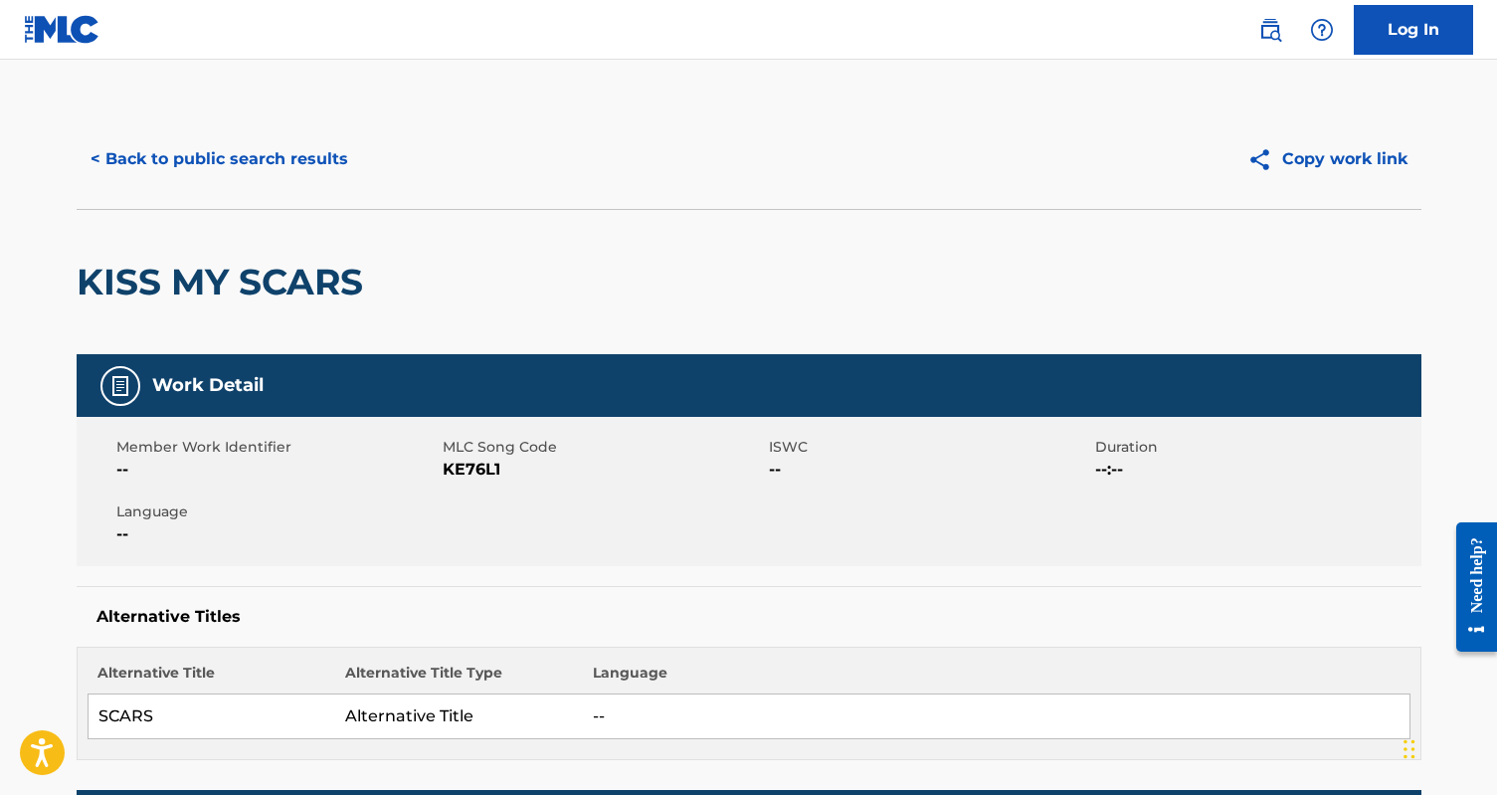
click at [181, 156] on button "< Back to public search results" at bounding box center [219, 159] width 285 height 50
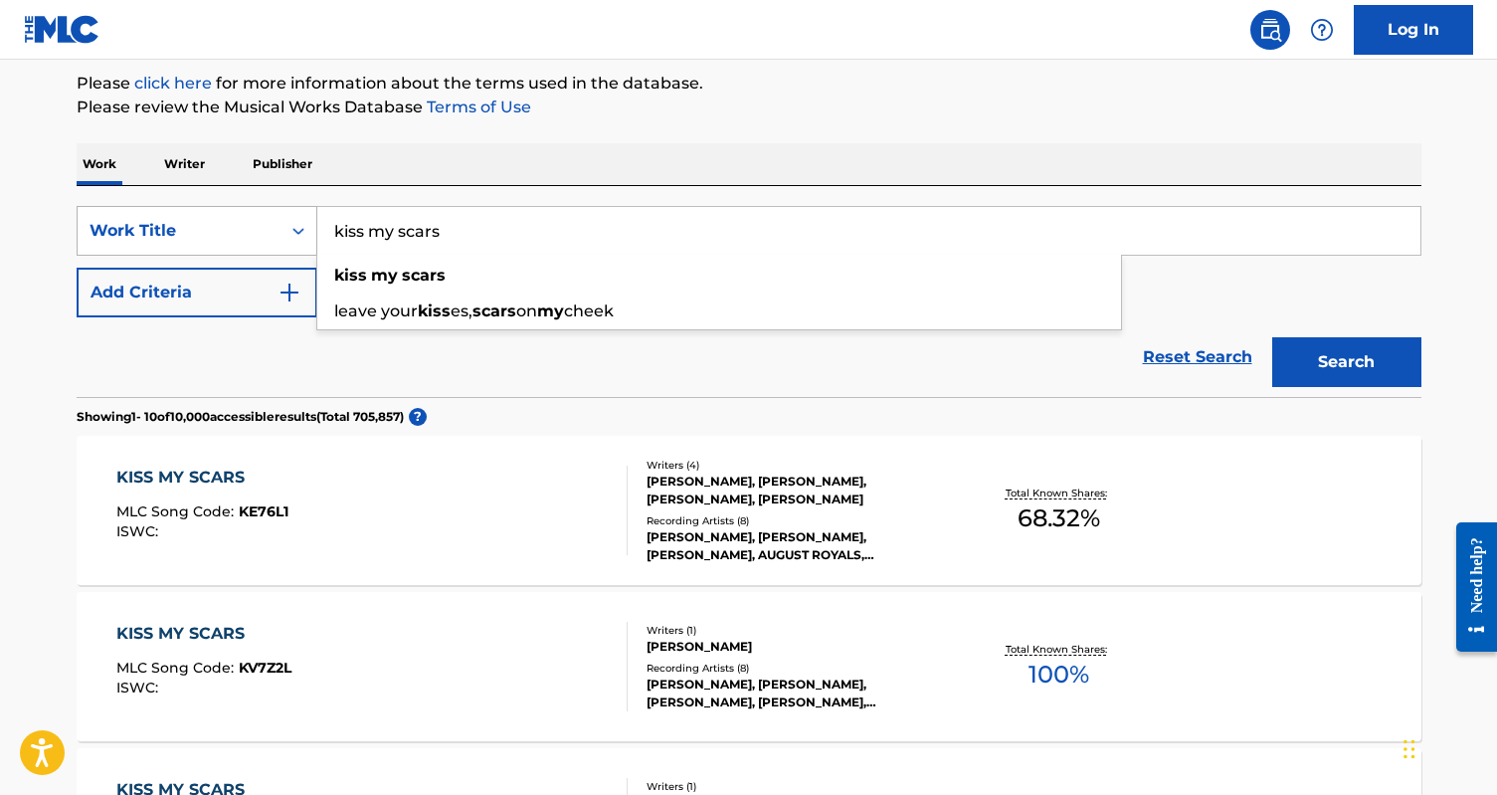
drag, startPoint x: 423, startPoint y: 236, endPoint x: 264, endPoint y: 236, distance: 159.2
click at [264, 236] on div "SearchWithCriteria7af28237-ae90-4d8a-a3a7-6e4a685209aa Work Title kiss my scars…" at bounding box center [749, 231] width 1345 height 50
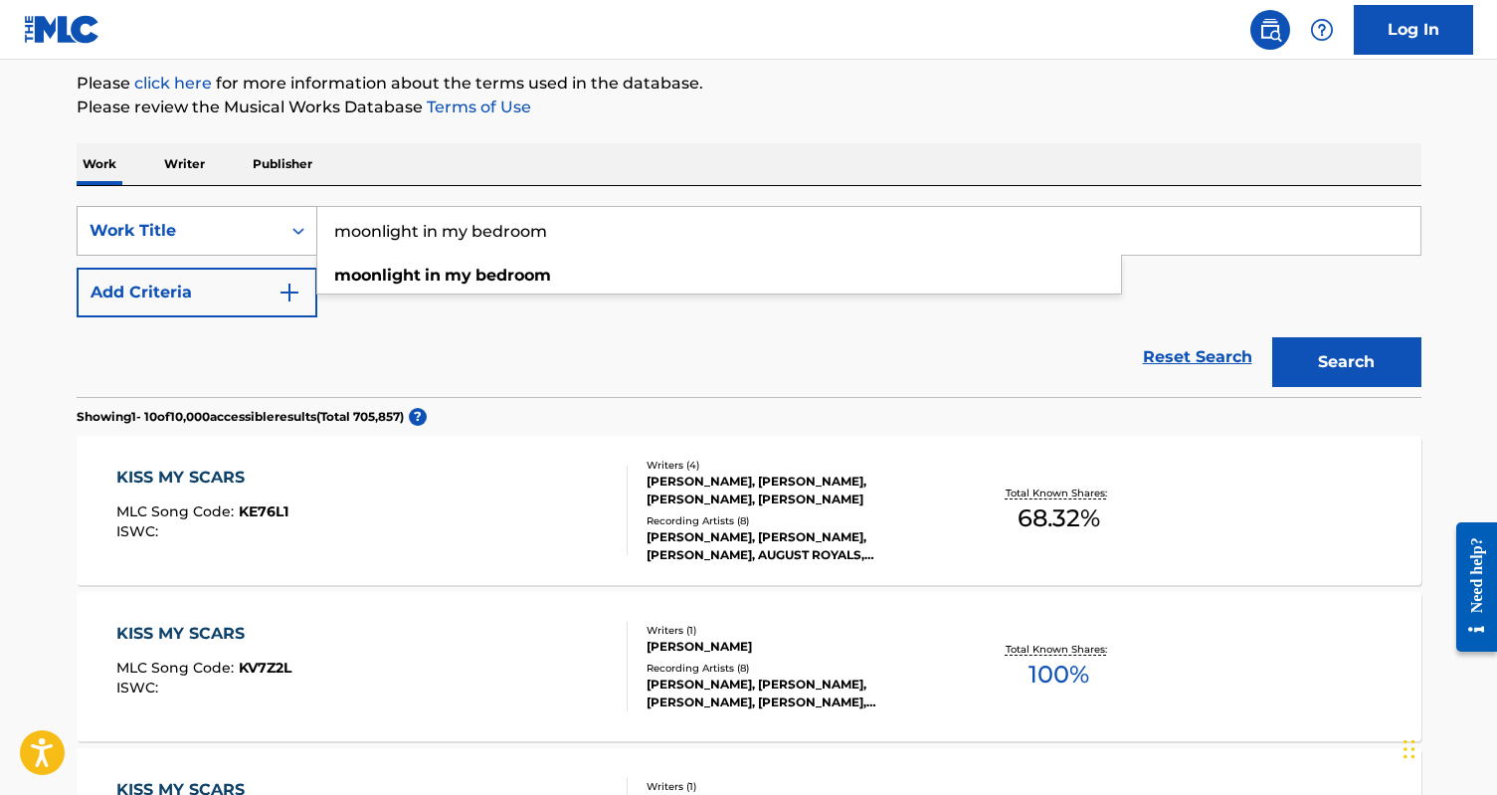
type input "moonlight in my bedroom"
click at [1272, 337] on button "Search" at bounding box center [1346, 362] width 149 height 50
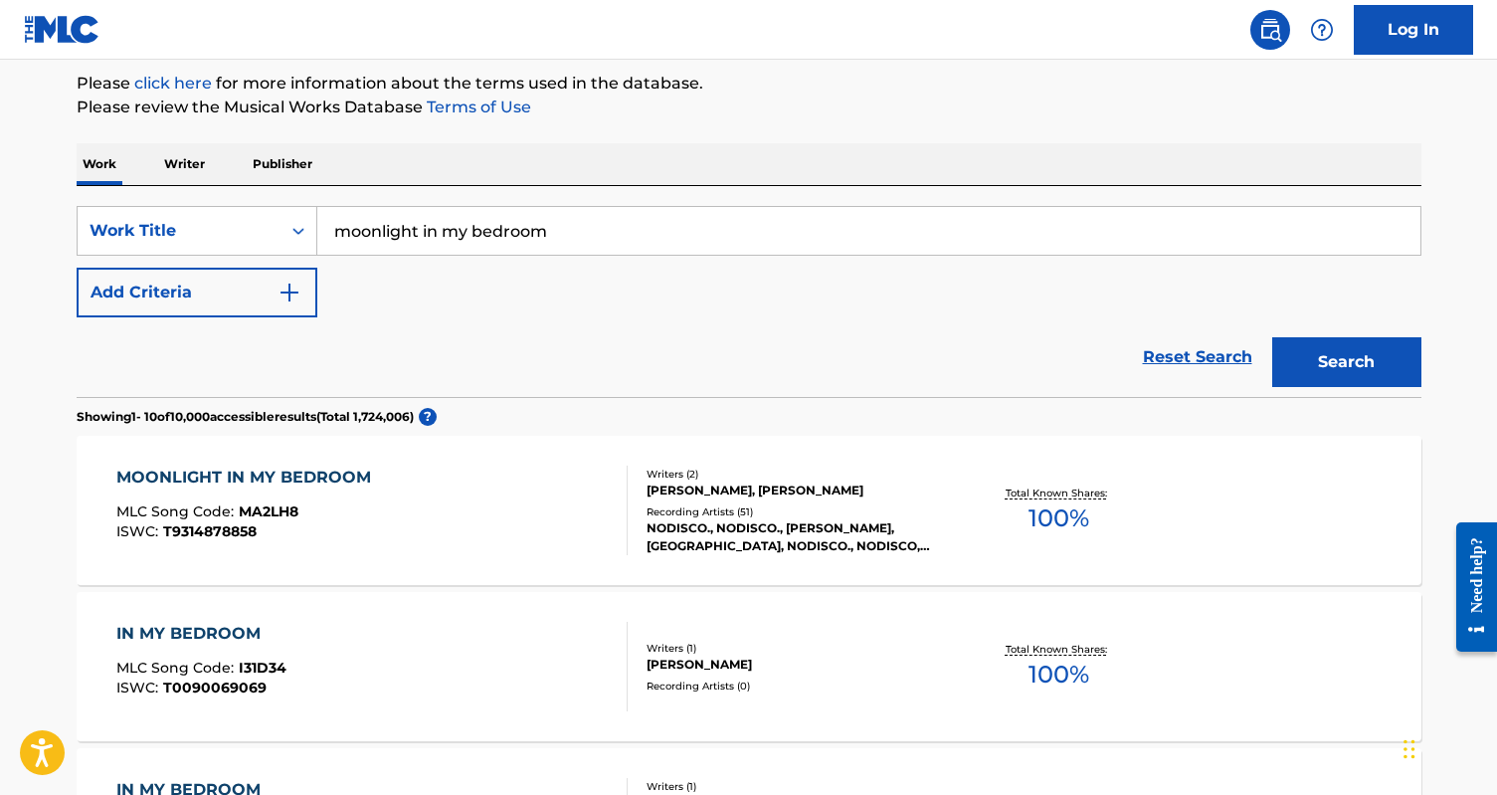
click at [494, 533] on div "MOONLIGHT IN MY BEDROOM MLC Song Code : MA2LH8 ISWC : T9314878858" at bounding box center [371, 511] width 511 height 90
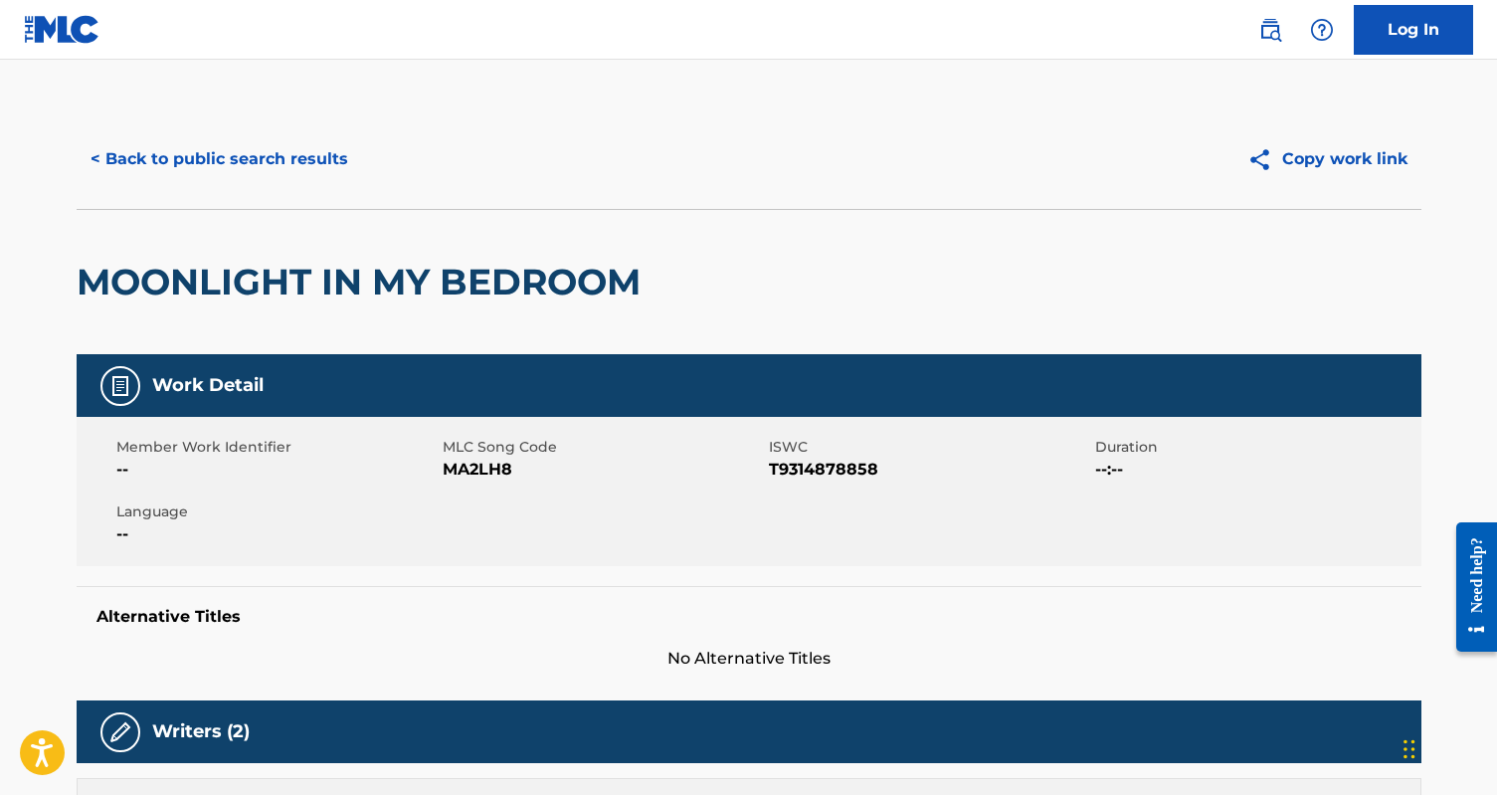
click at [216, 165] on button "< Back to public search results" at bounding box center [219, 159] width 285 height 50
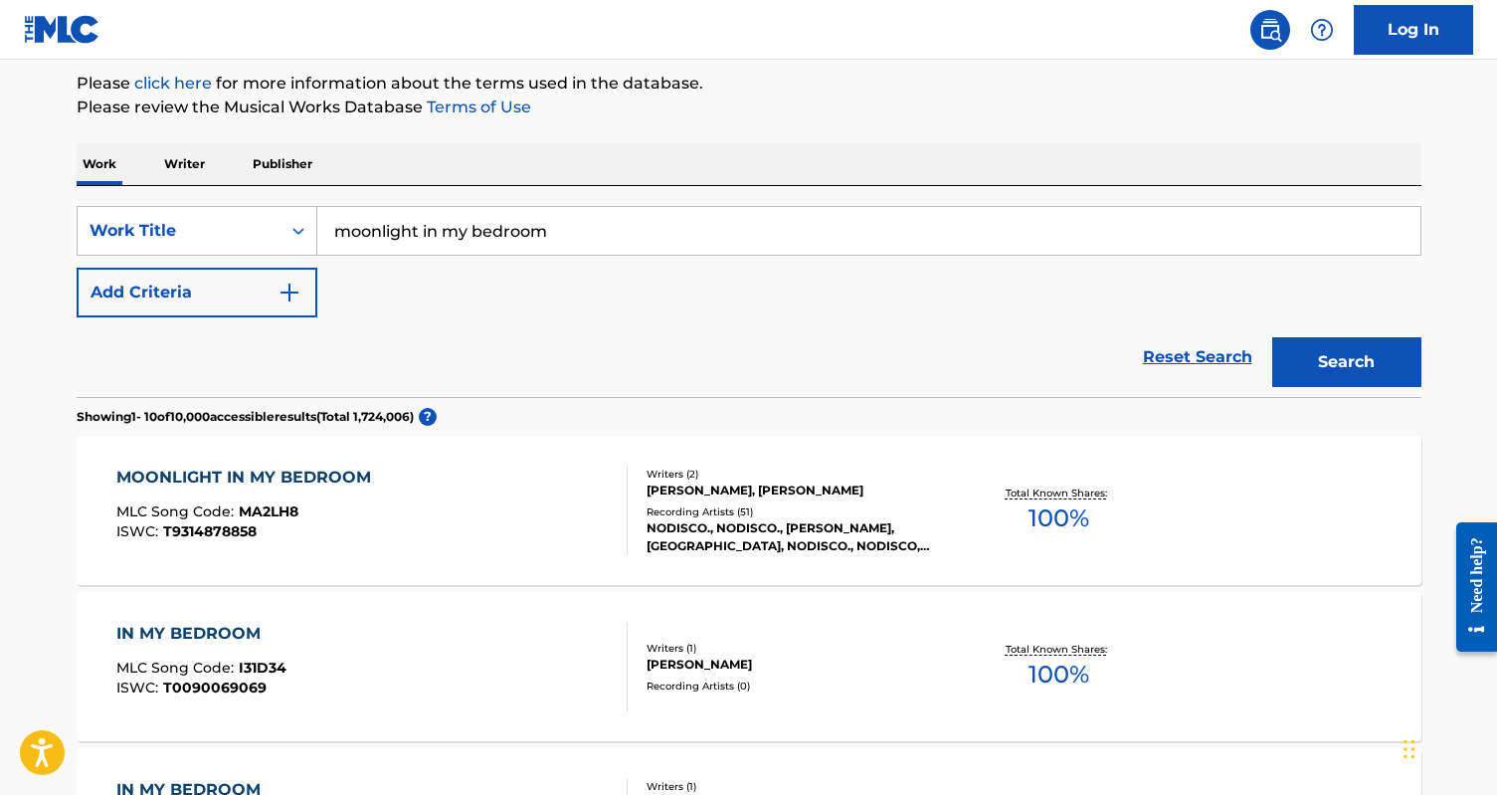
click at [435, 229] on input "moonlight in my bedroom" at bounding box center [868, 231] width 1103 height 48
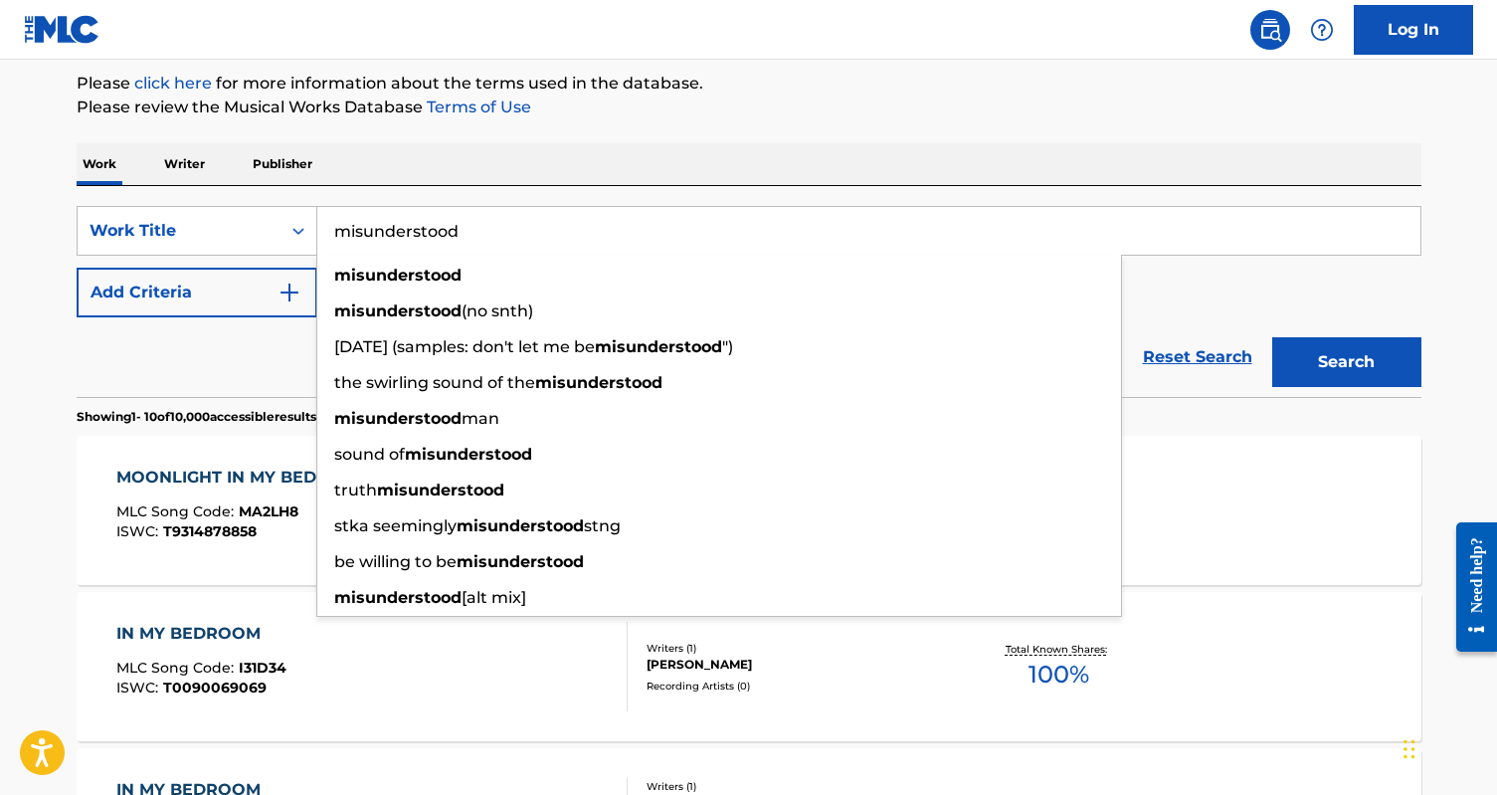
type input "misunderstood"
click at [118, 306] on button "Add Criteria" at bounding box center [197, 293] width 241 height 50
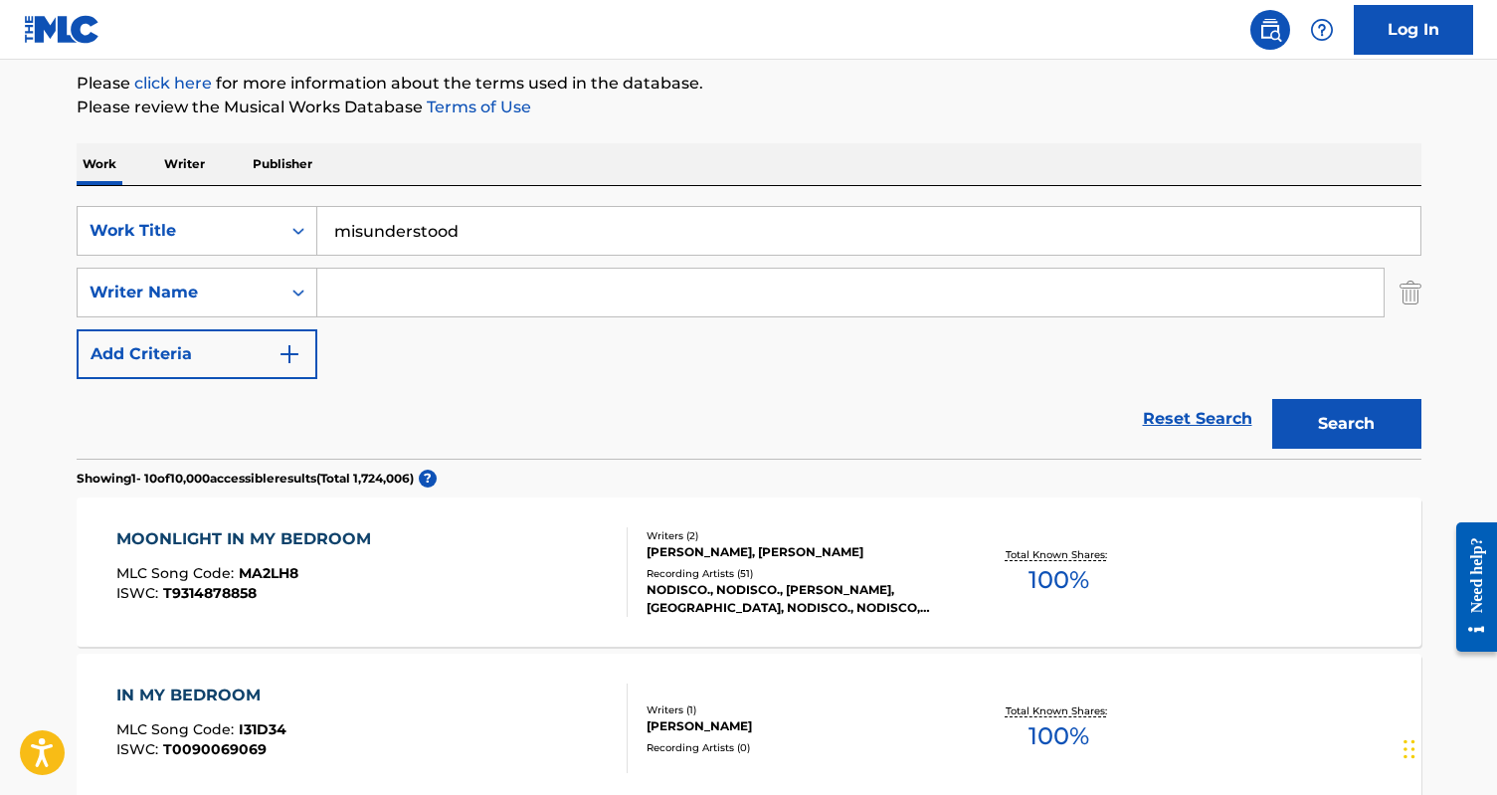
click at [361, 295] on input "Search Form" at bounding box center [850, 293] width 1066 height 48
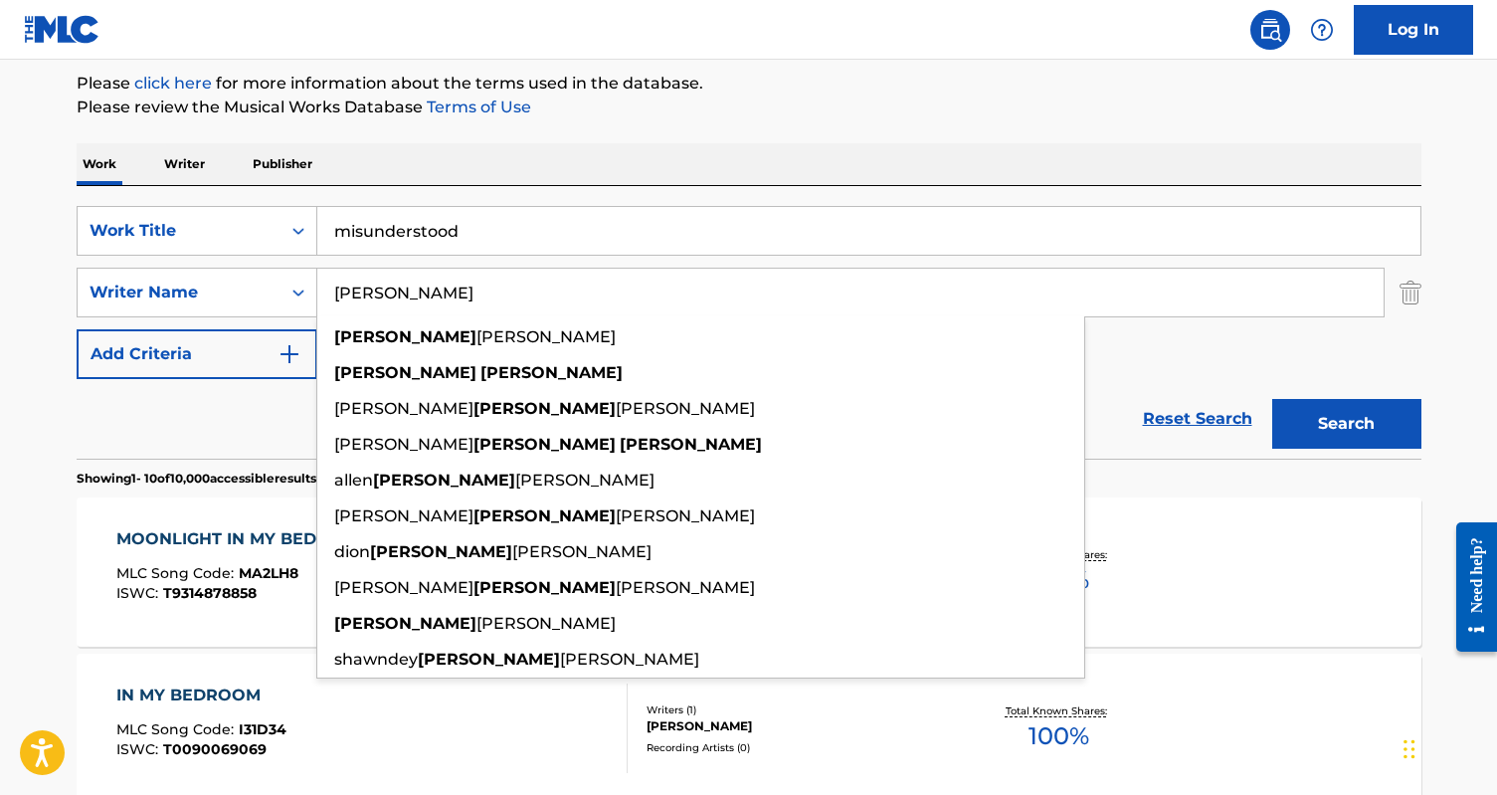
type input "[PERSON_NAME]"
click at [1272, 399] on button "Search" at bounding box center [1346, 424] width 149 height 50
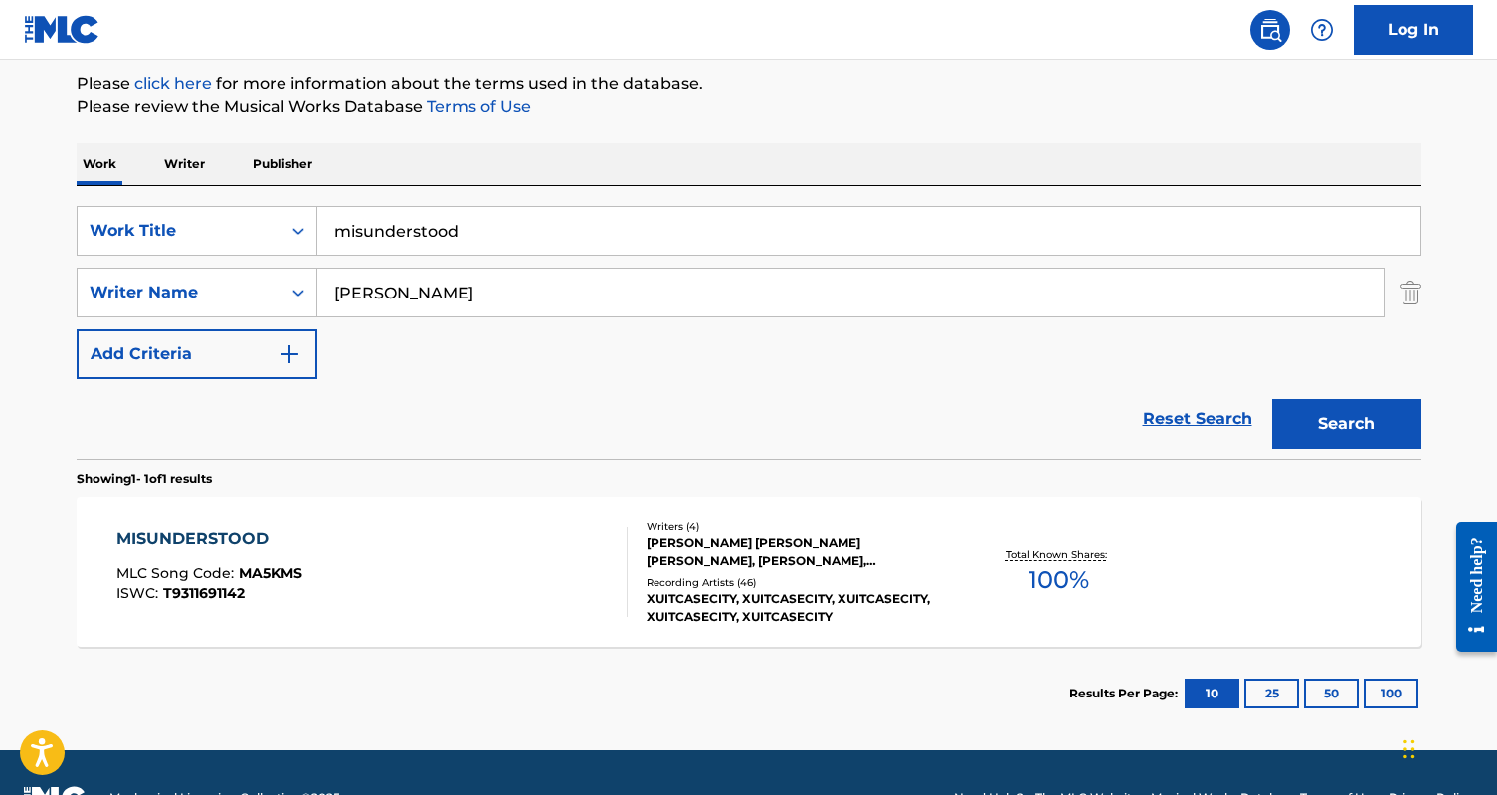
click at [477, 534] on div "MISUNDERSTOOD MLC Song Code : MA5KMS ISWC : T9311691142" at bounding box center [371, 572] width 511 height 90
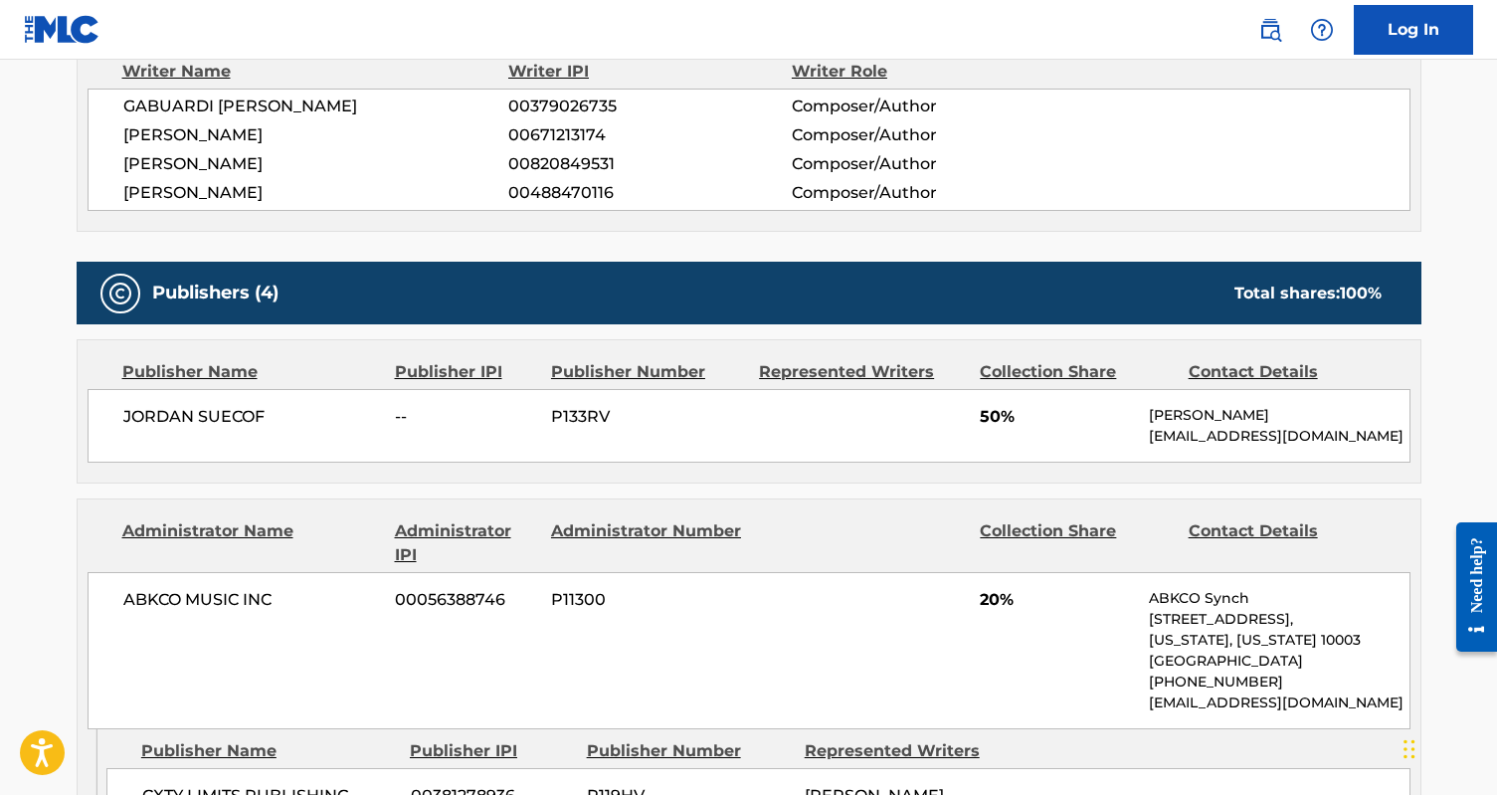
scroll to position [730, 0]
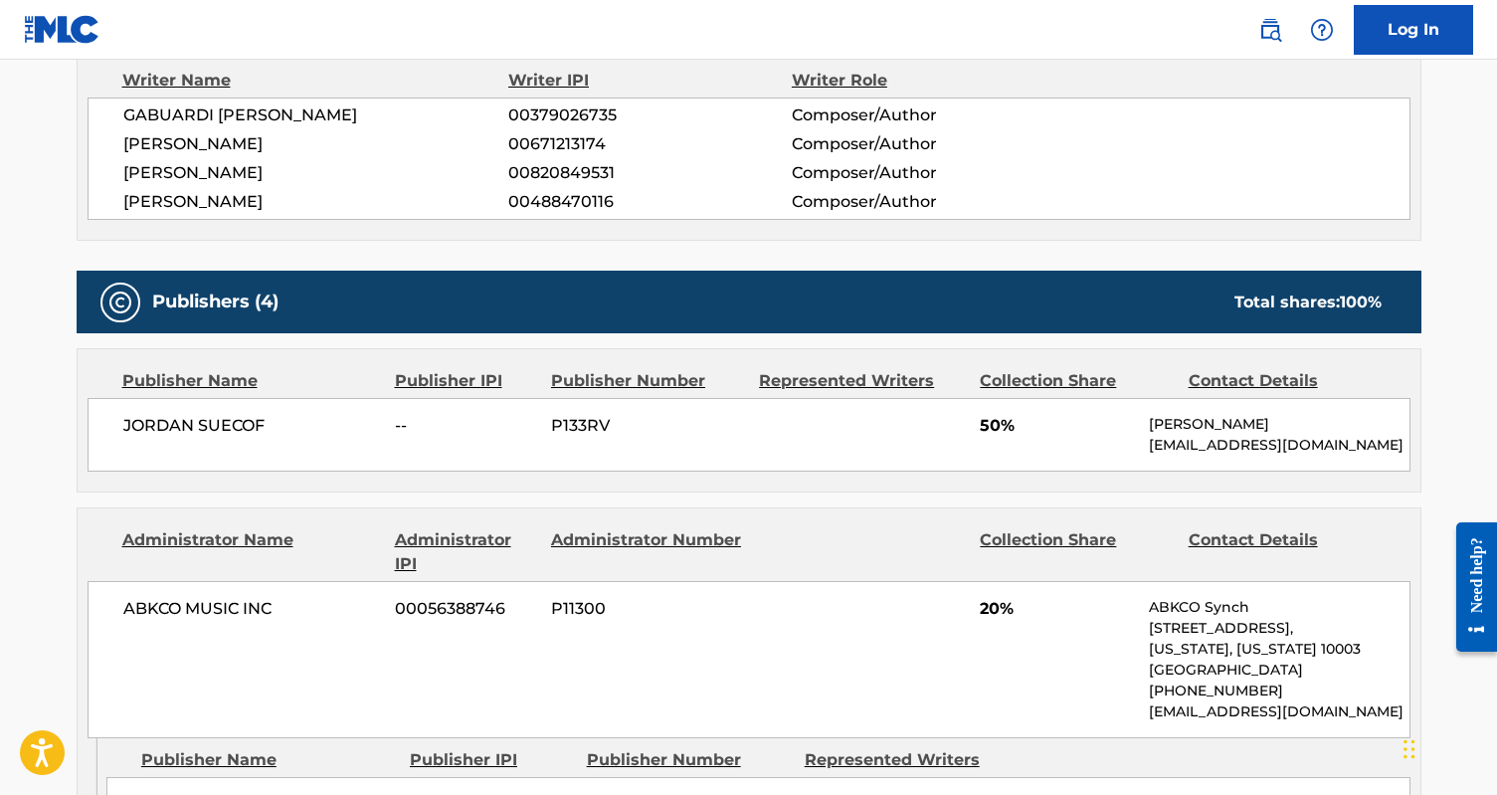
drag, startPoint x: 369, startPoint y: 202, endPoint x: 117, endPoint y: 200, distance: 251.7
click at [116, 200] on div "[PERSON_NAME] [PERSON_NAME] 00379026735 Composer/Author [PERSON_NAME] 006712131…" at bounding box center [749, 158] width 1323 height 122
copy span "[PERSON_NAME]"
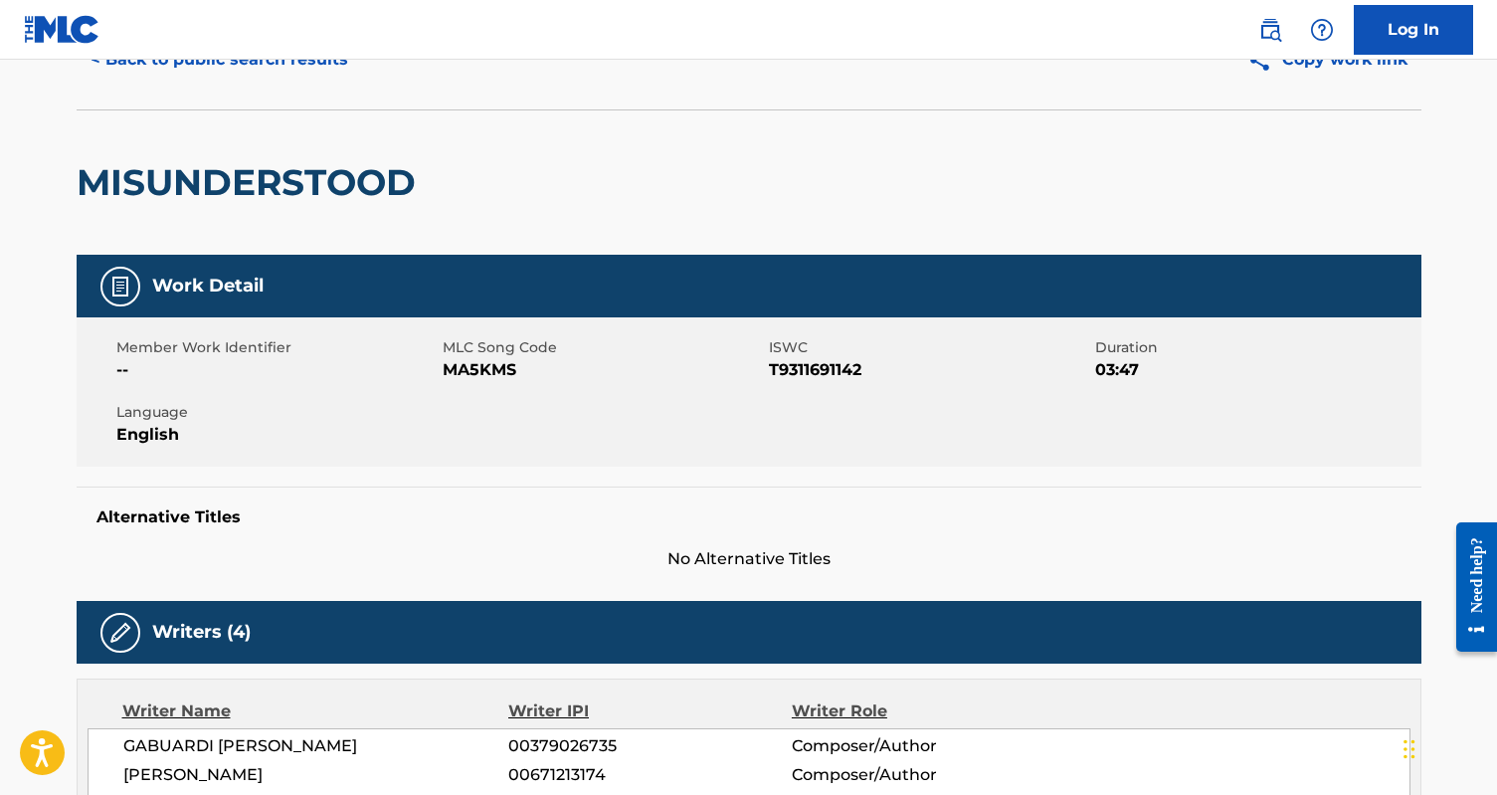
scroll to position [0, 0]
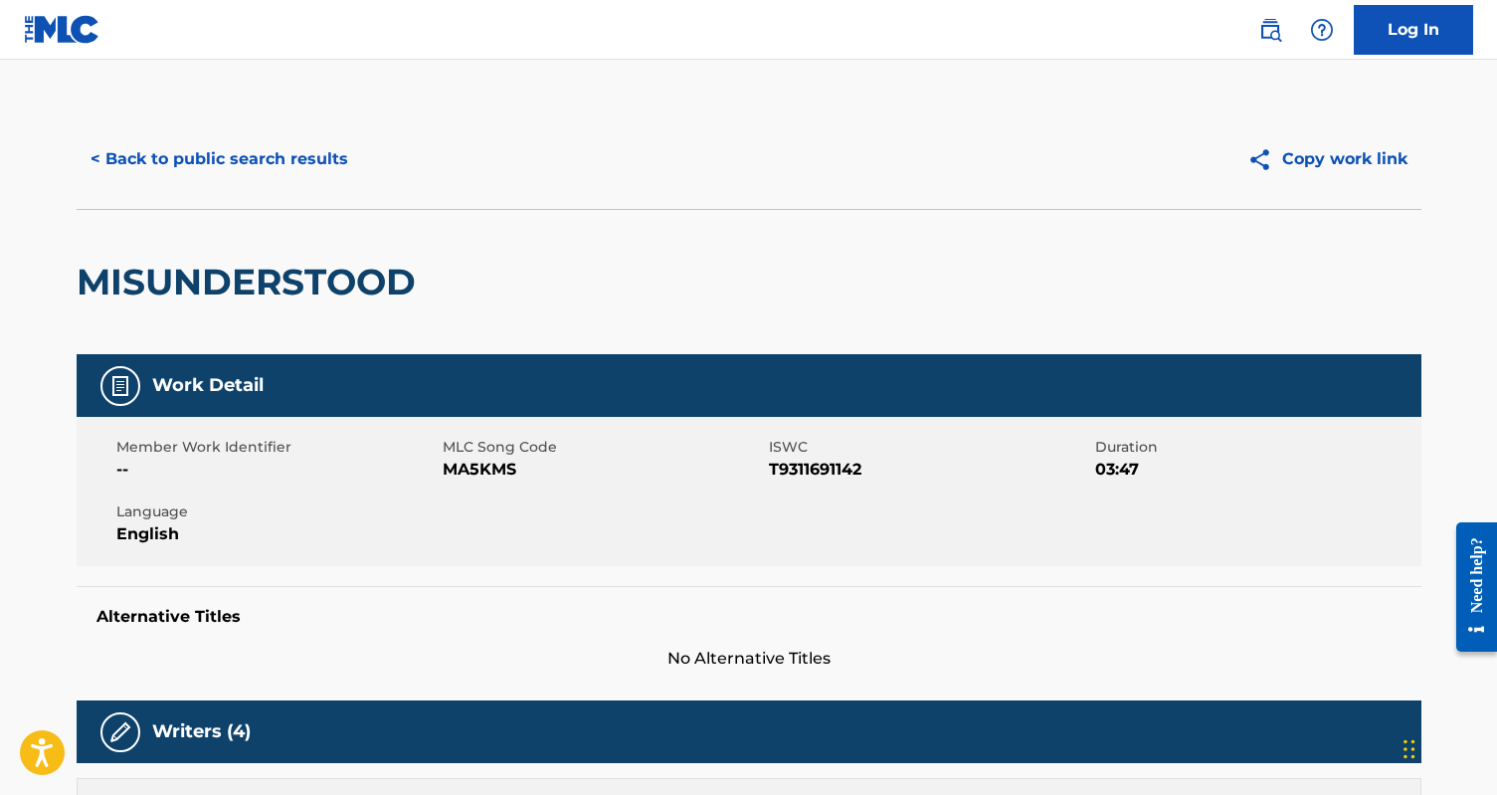
click at [197, 155] on button "< Back to public search results" at bounding box center [219, 159] width 285 height 50
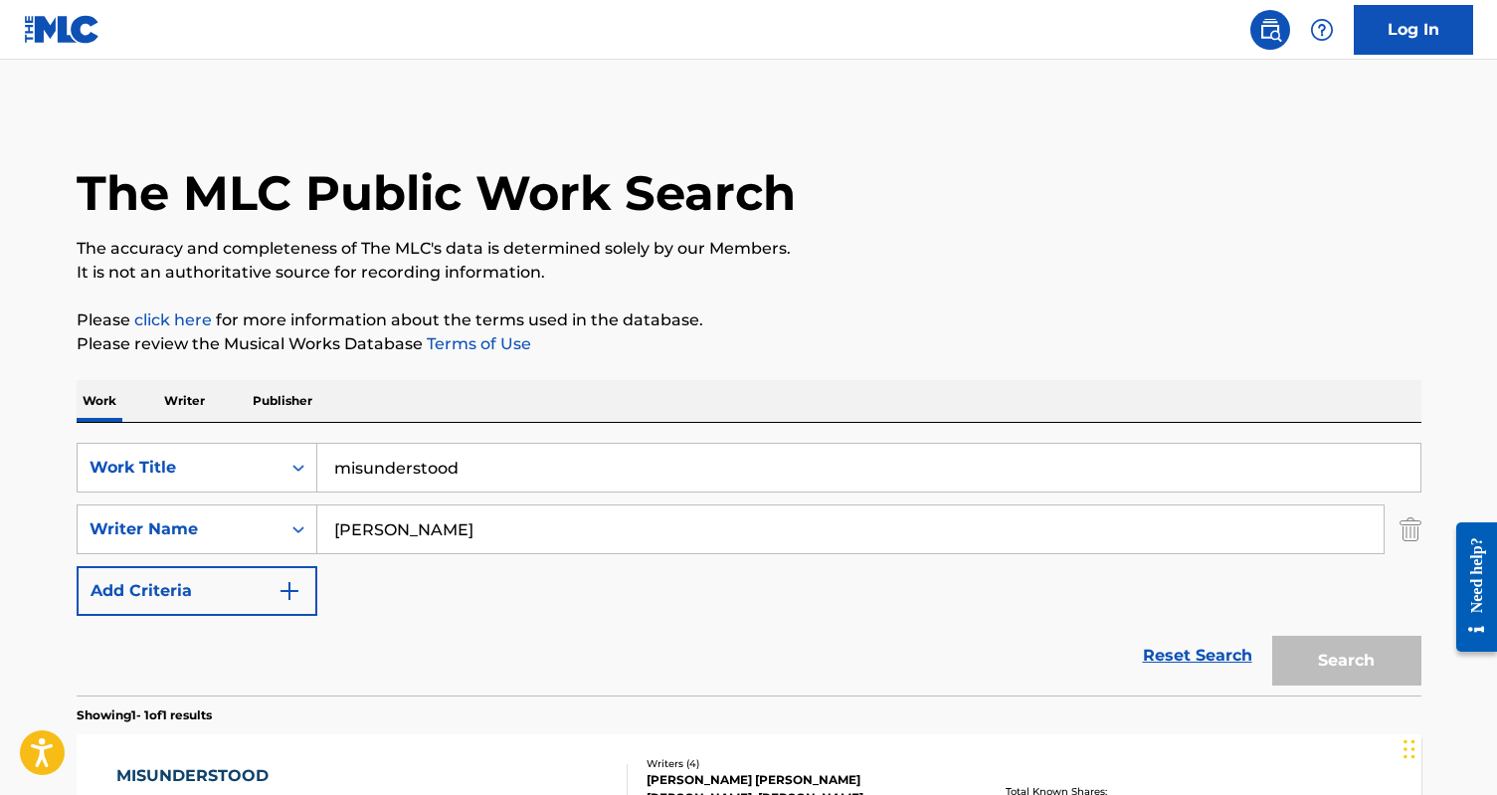
scroll to position [170, 0]
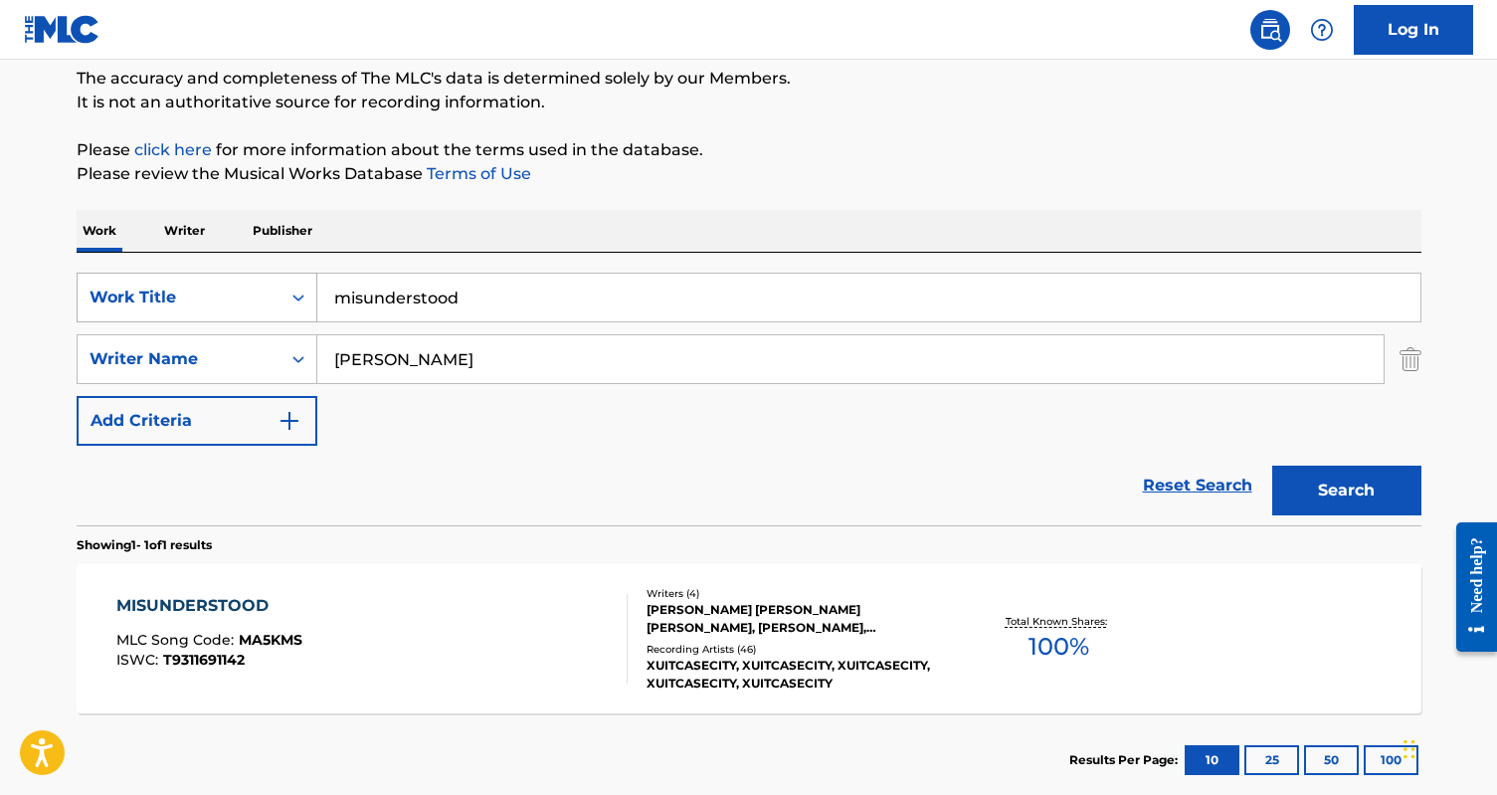
drag, startPoint x: 502, startPoint y: 301, endPoint x: 248, endPoint y: 301, distance: 254.7
click at [248, 301] on div "SearchWithCriteria7af28237-ae90-4d8a-a3a7-6e4a685209aa Work Title misunderstood" at bounding box center [749, 298] width 1345 height 50
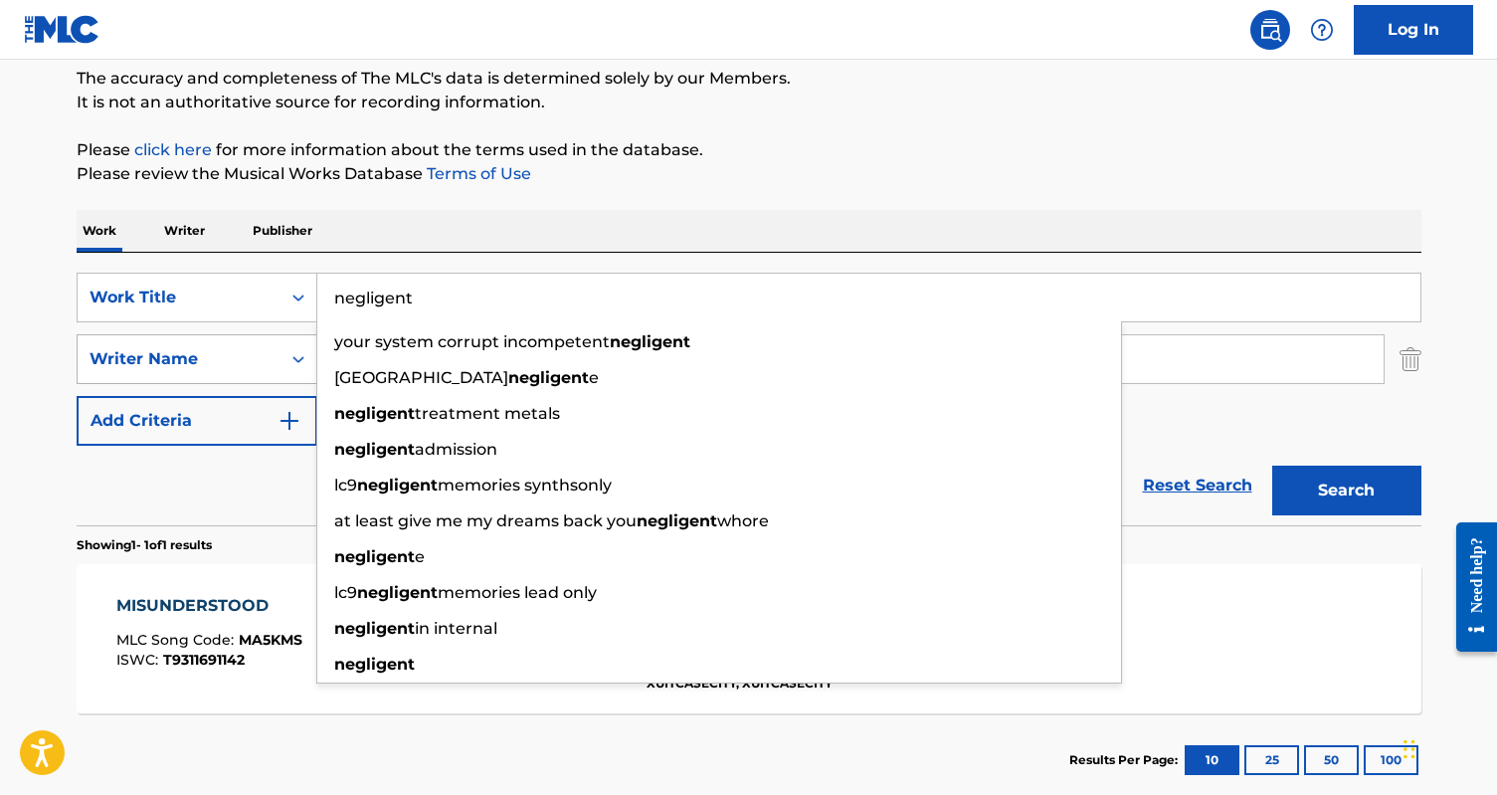
type input "negligent"
click at [189, 364] on div "Writer Name" at bounding box center [179, 359] width 179 height 24
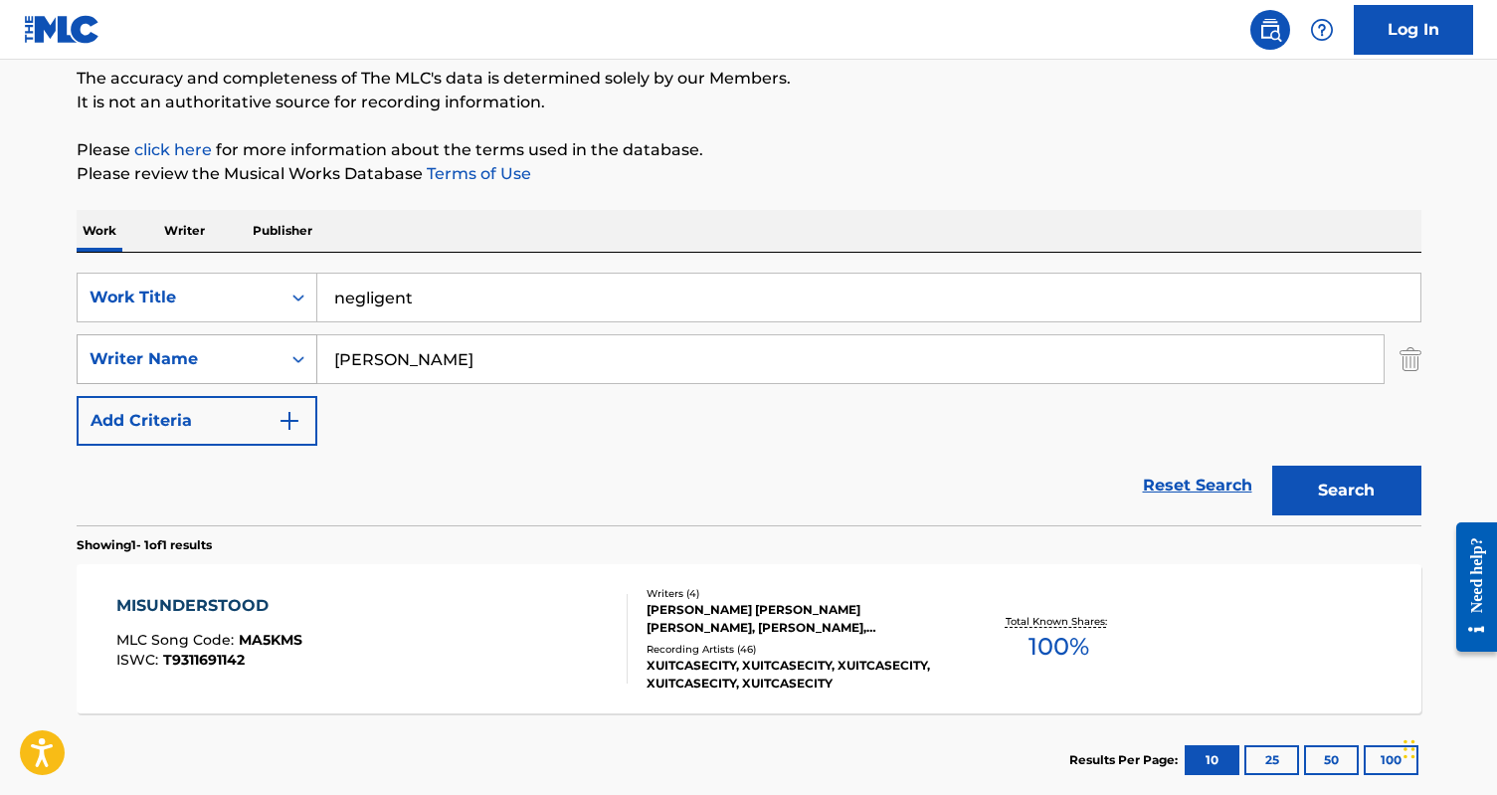
drag, startPoint x: 500, startPoint y: 353, endPoint x: 284, endPoint y: 352, distance: 216.9
click at [284, 352] on div "SearchWithCriteria56e82fd5-55af-4af7-b9c9-de529ea58a7d Writer Name [PERSON_NAME]" at bounding box center [749, 359] width 1345 height 50
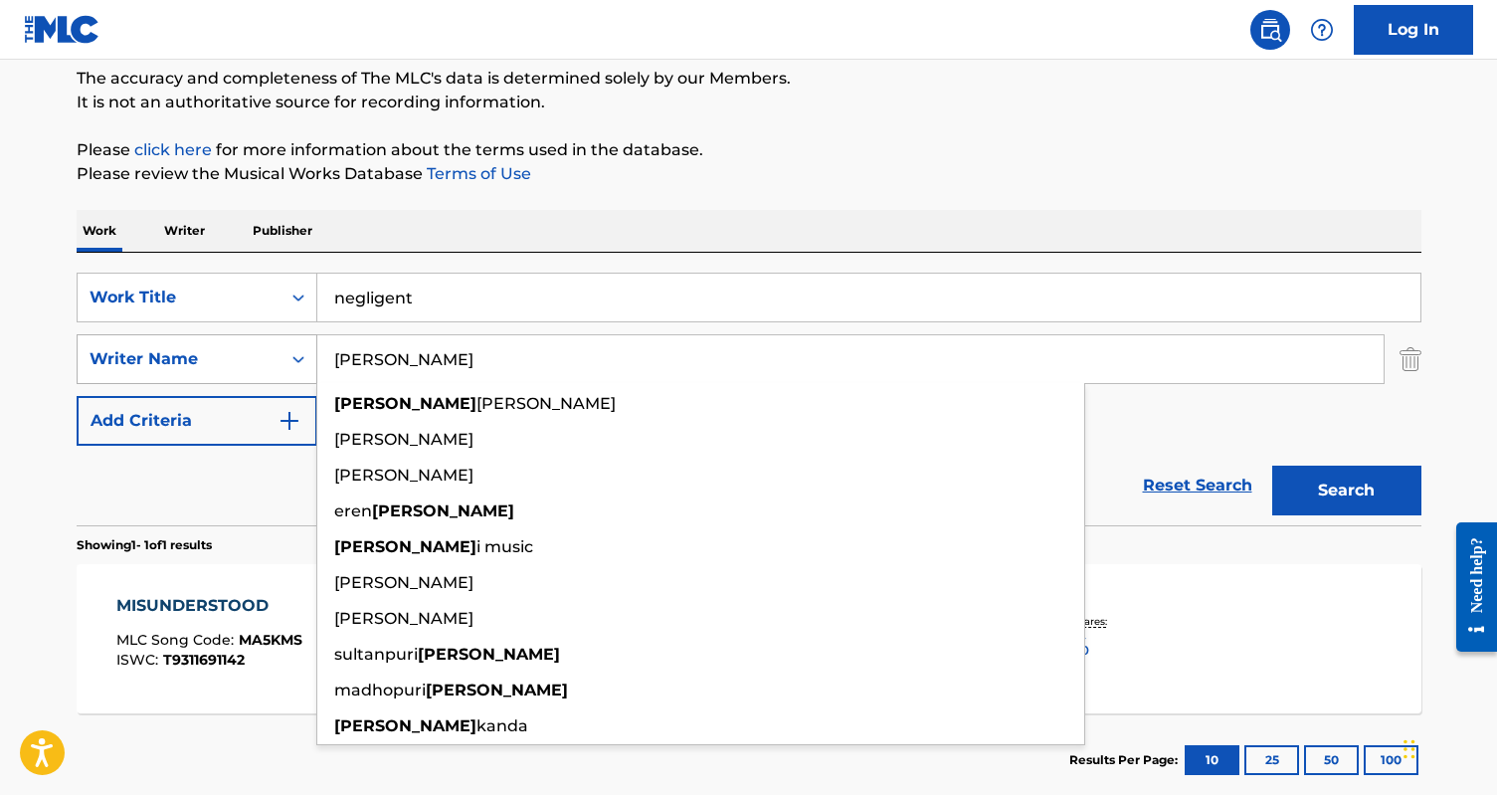
click at [1272, 466] on button "Search" at bounding box center [1346, 491] width 149 height 50
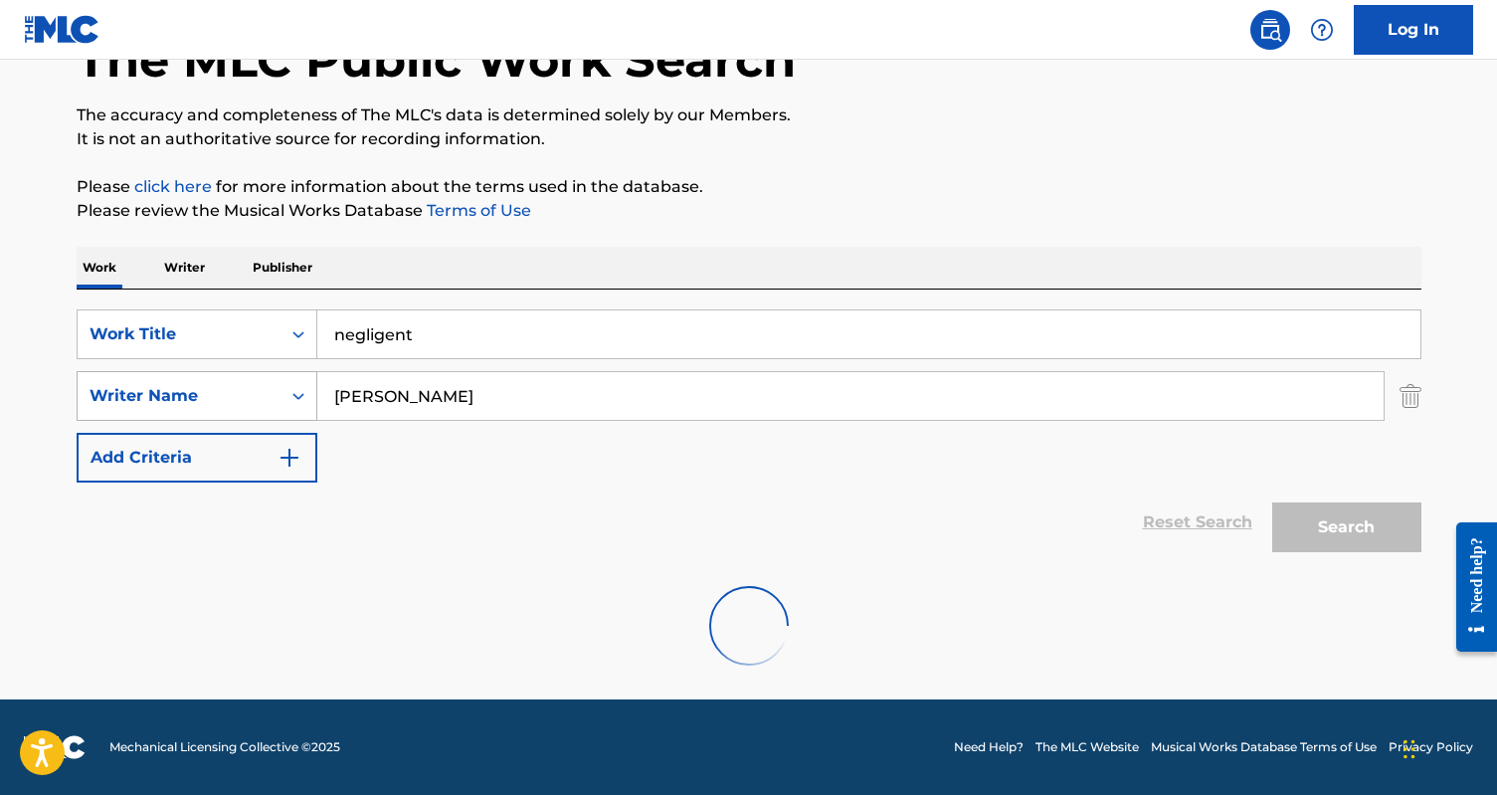
scroll to position [69, 0]
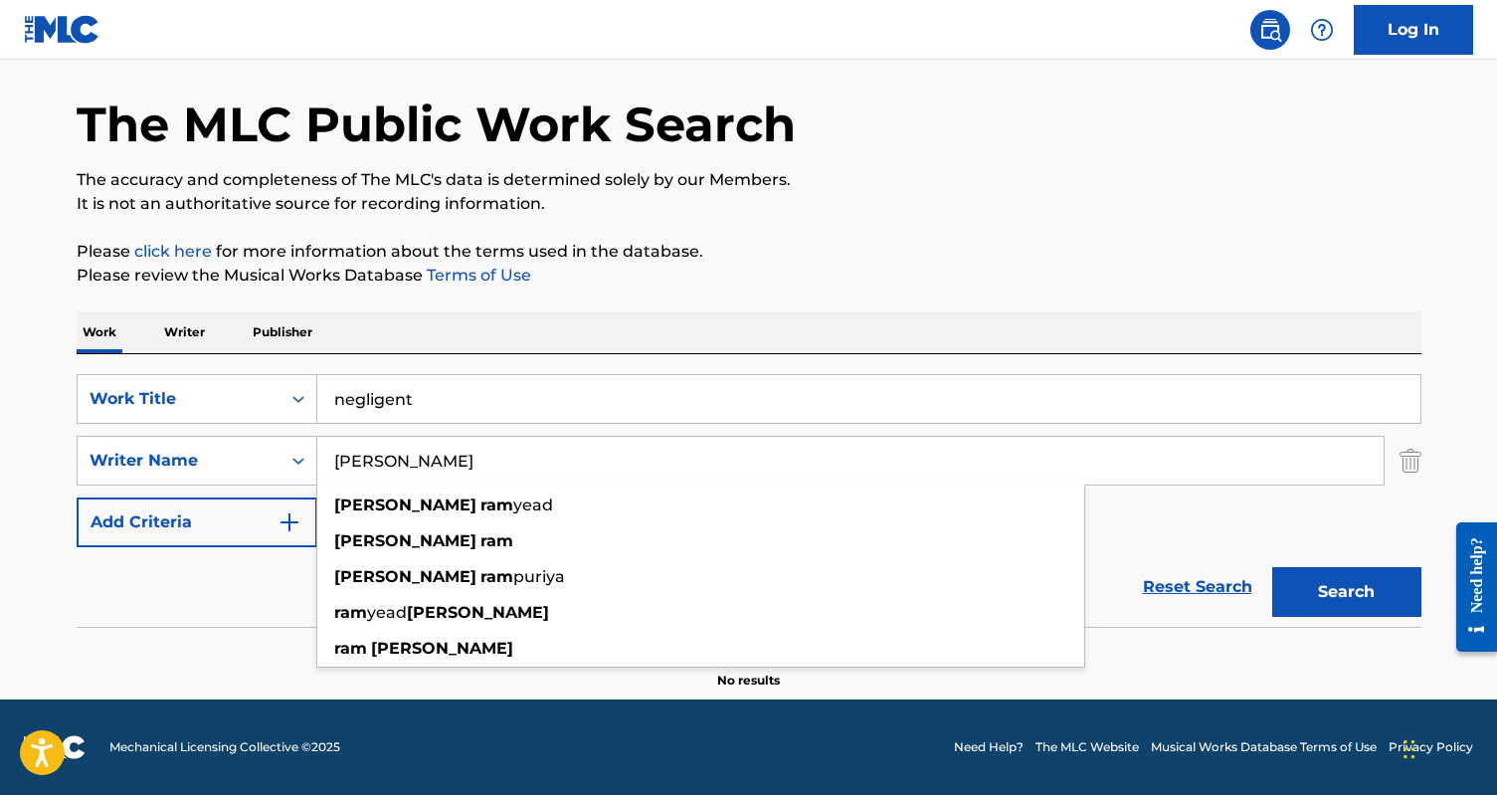
type input "[PERSON_NAME]"
click at [1272, 567] on button "Search" at bounding box center [1346, 592] width 149 height 50
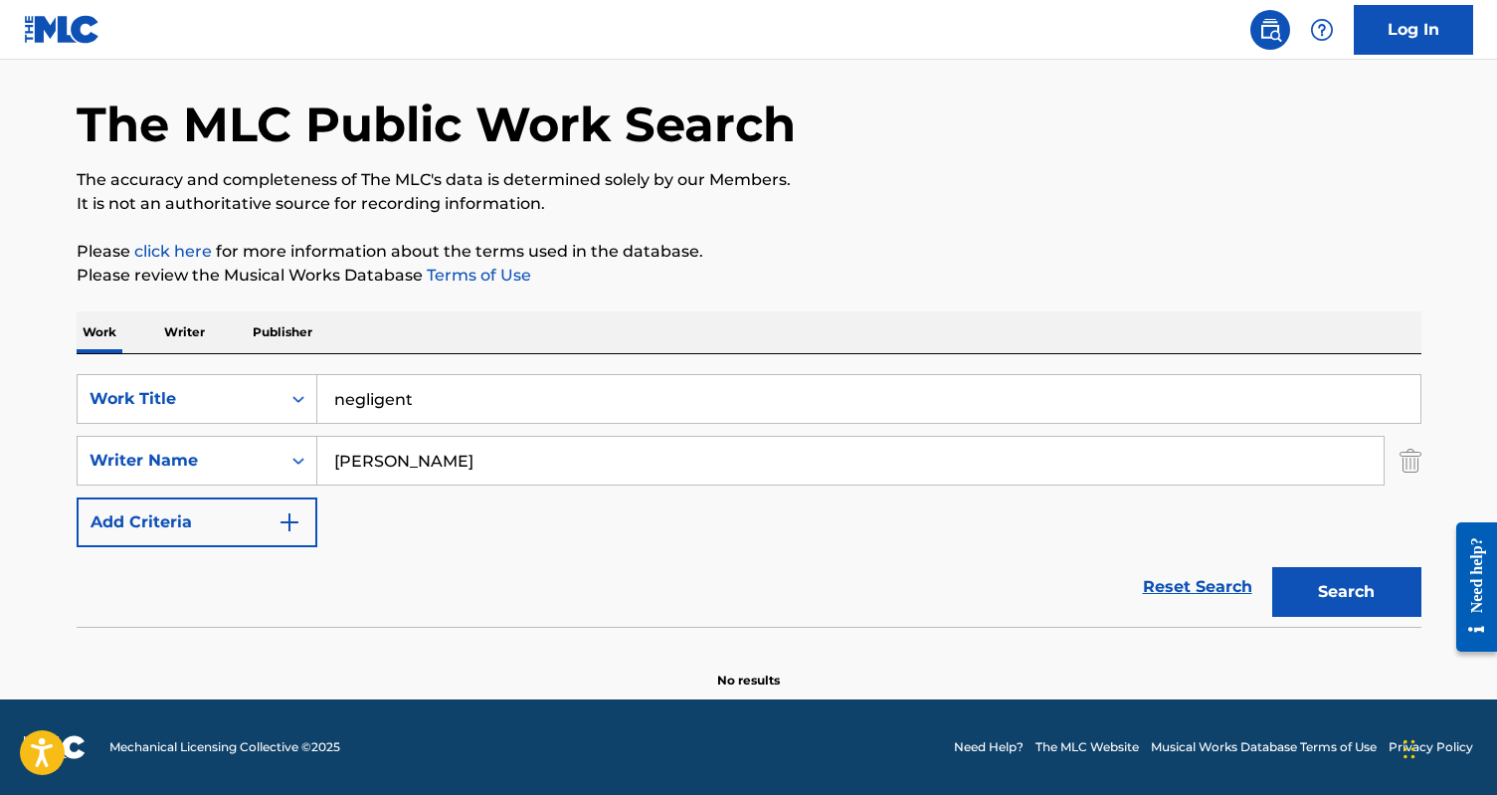
click at [189, 325] on p "Writer" at bounding box center [184, 332] width 53 height 42
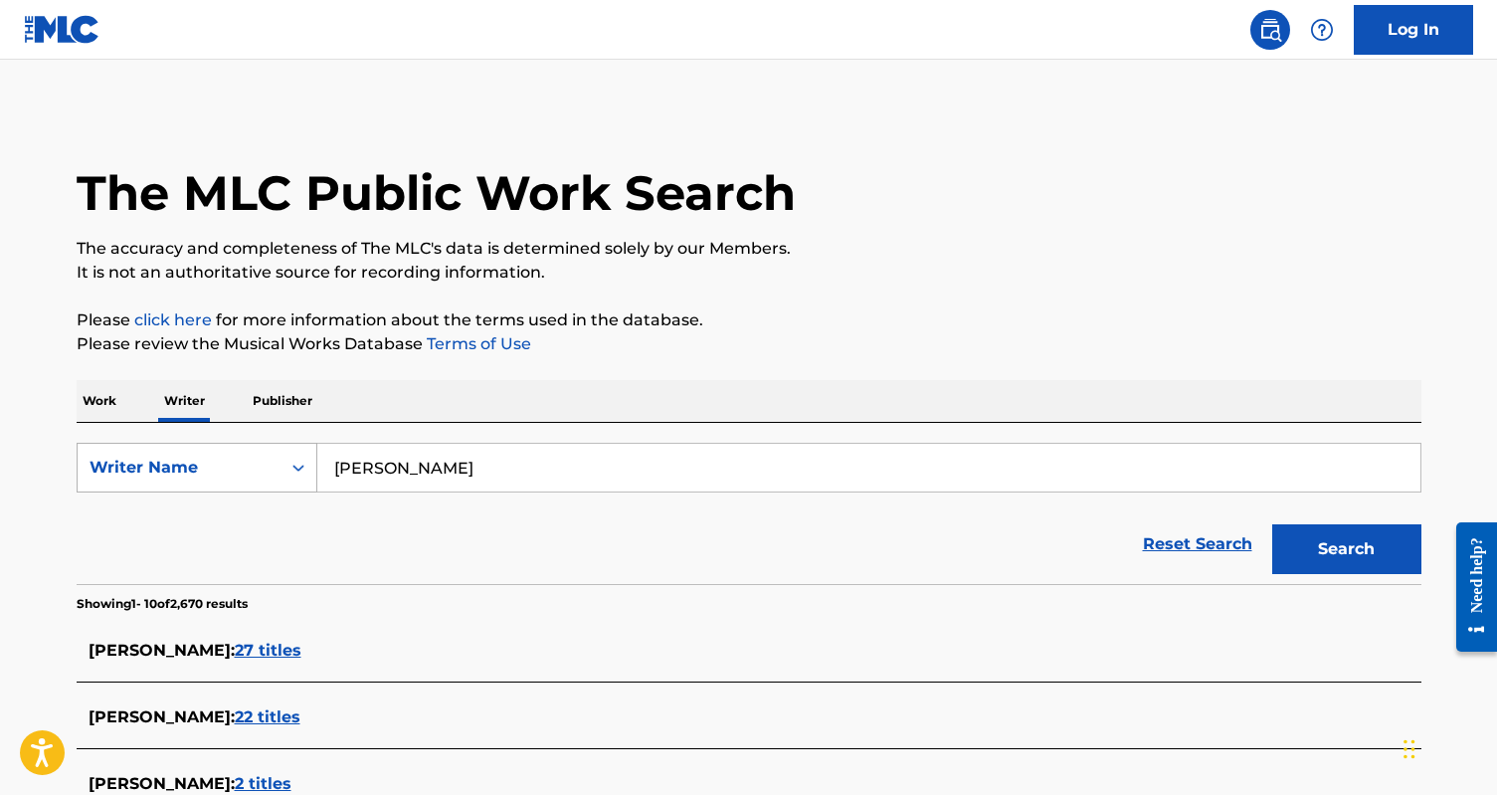
drag, startPoint x: 458, startPoint y: 468, endPoint x: 254, endPoint y: 468, distance: 203.9
click at [254, 468] on div "SearchWithCriteria28a1dce0-9bf2-46fe-b4ad-0f7f1168ba4d Writer Name [PERSON_NAME]" at bounding box center [749, 468] width 1345 height 50
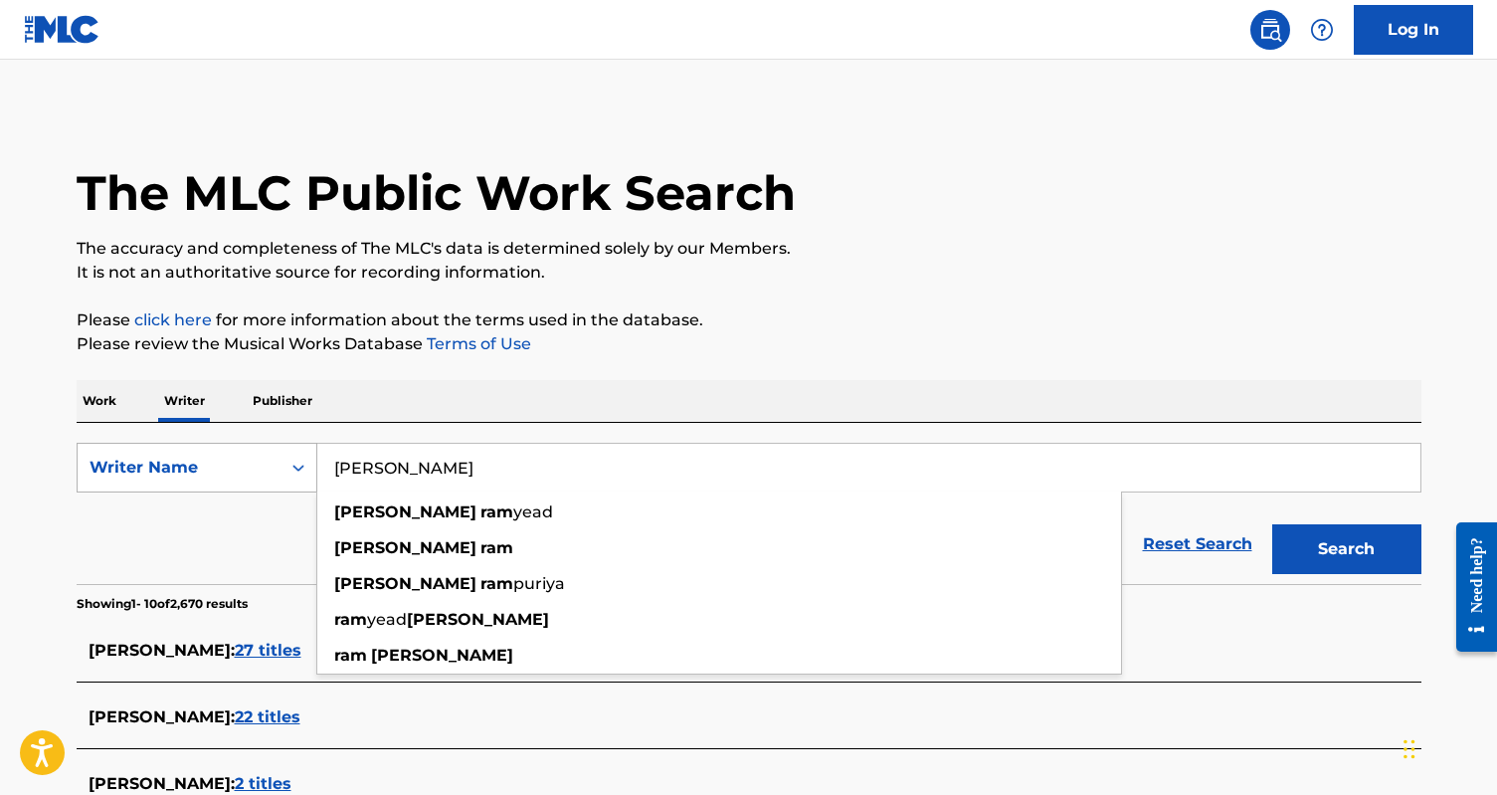
type input "[PERSON_NAME]"
click at [1272, 524] on button "Search" at bounding box center [1346, 549] width 149 height 50
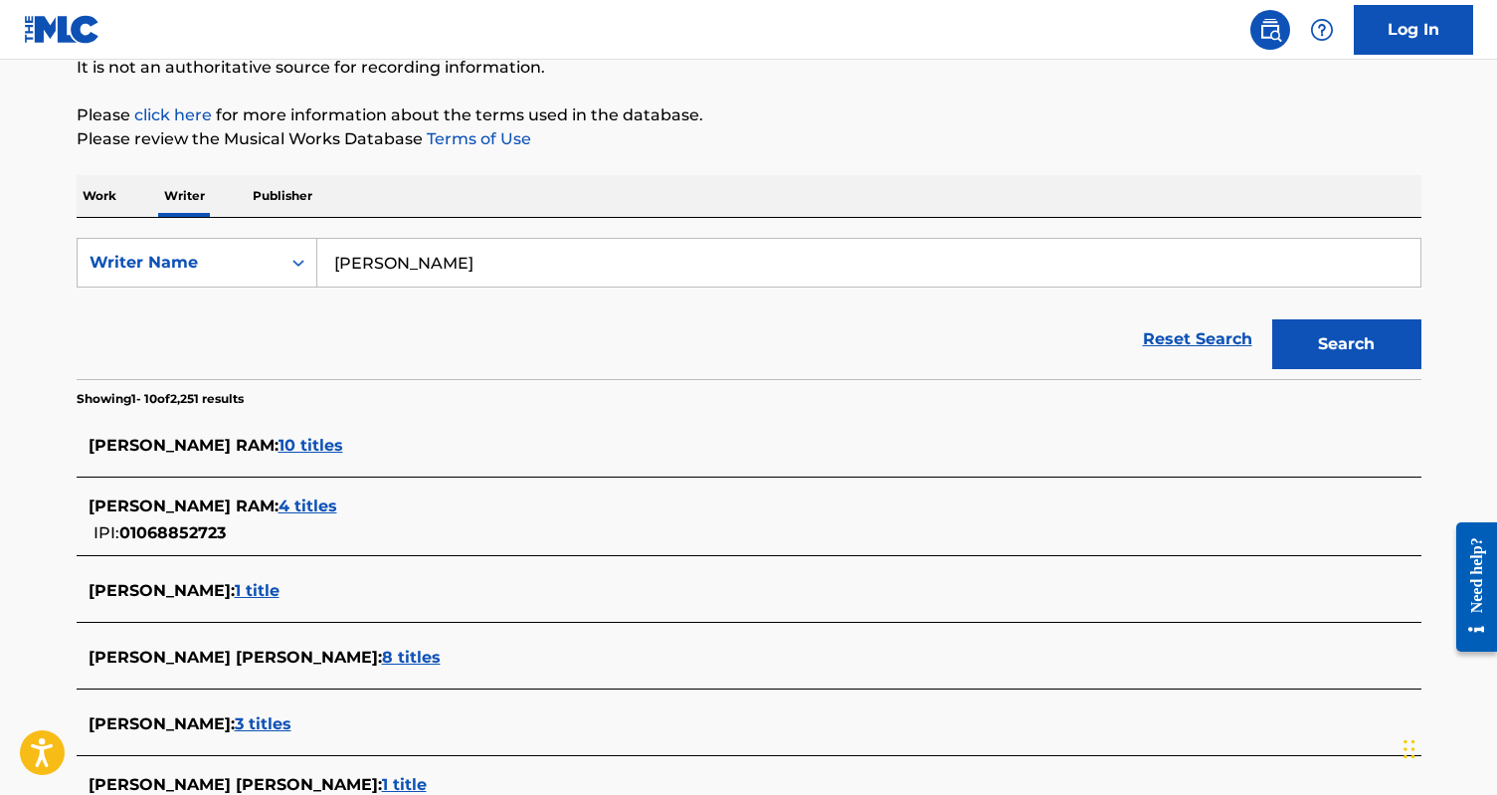
scroll to position [233, 0]
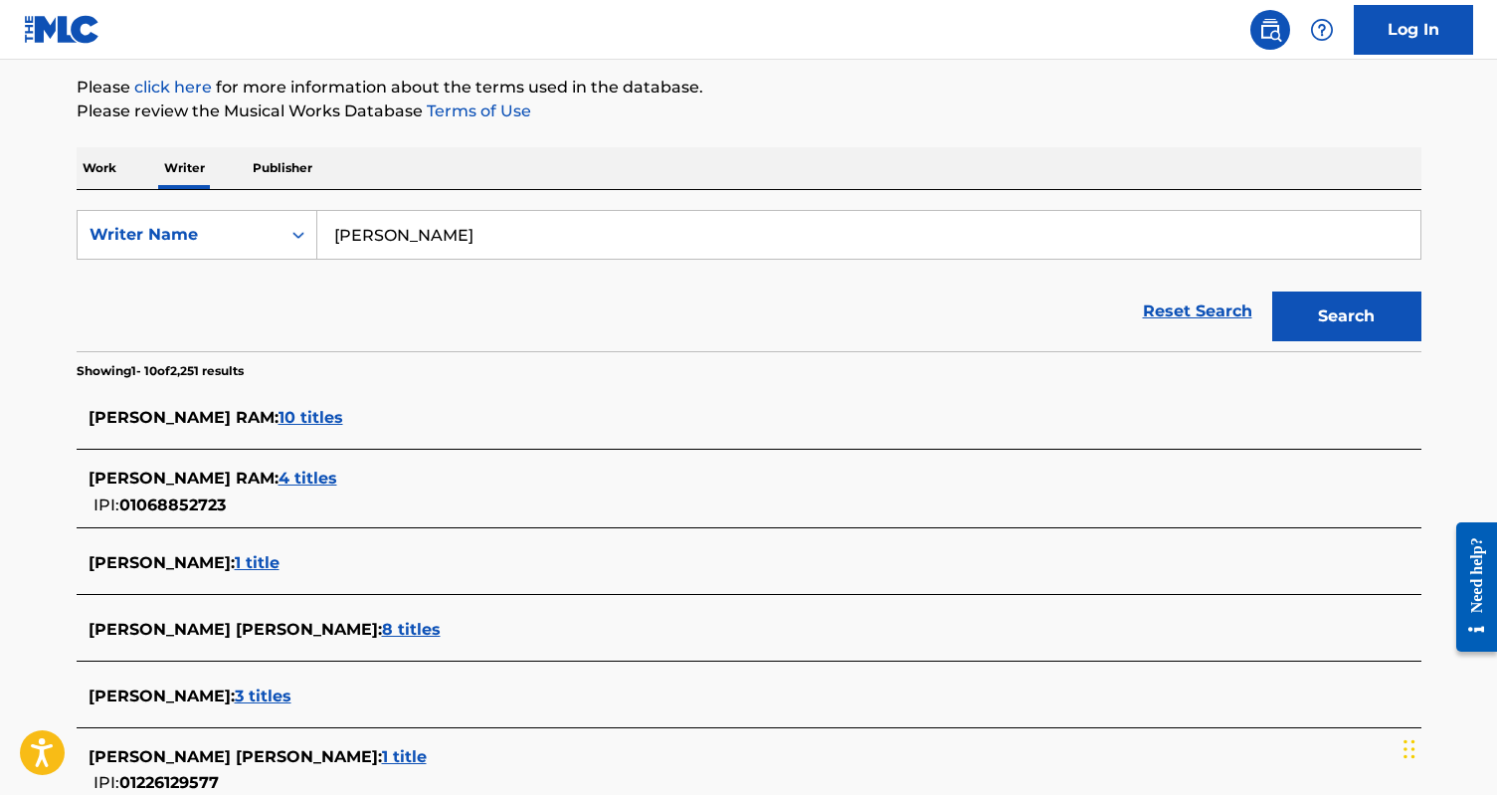
click at [279, 414] on span "10 titles" at bounding box center [311, 417] width 65 height 19
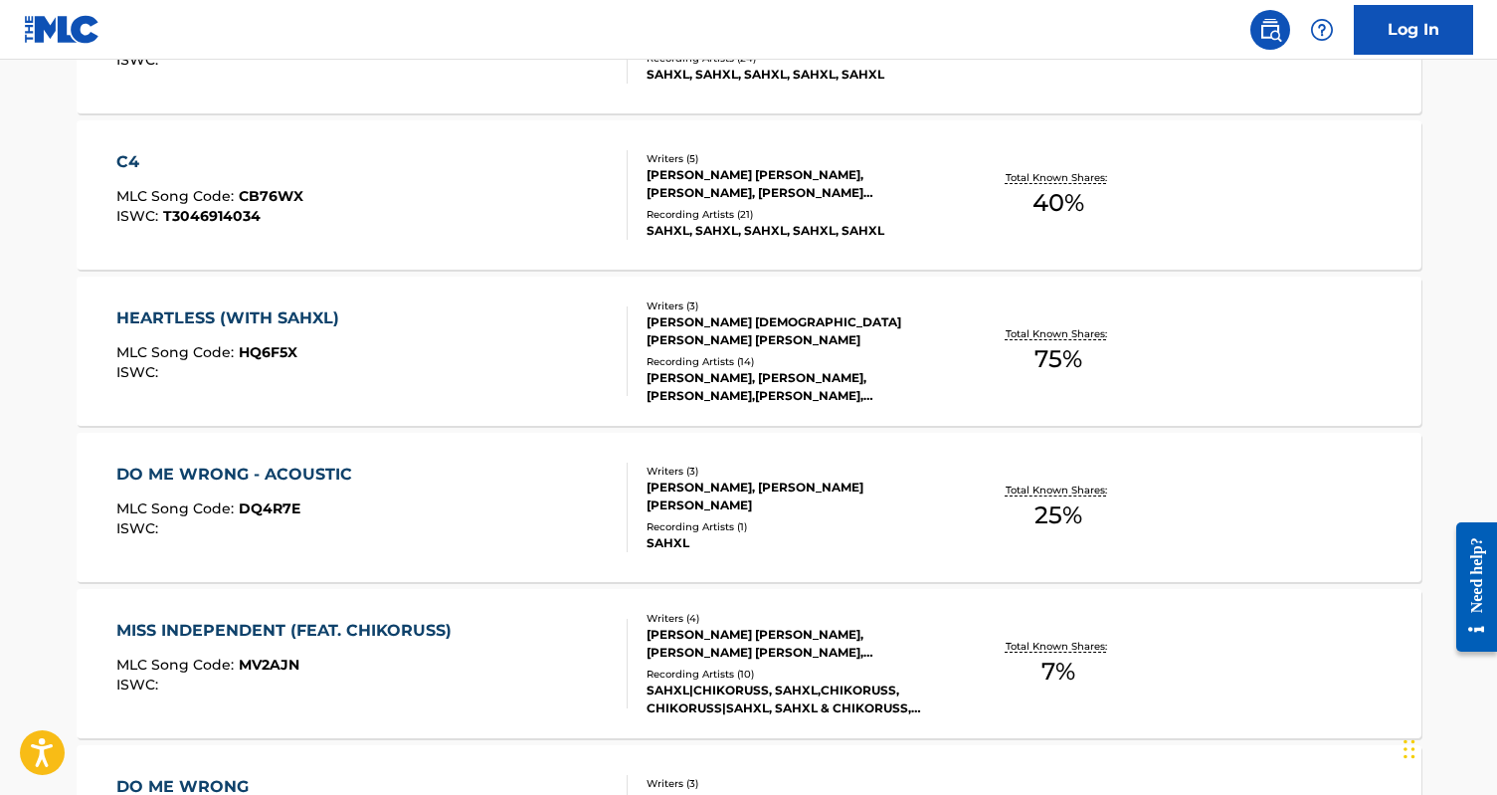
scroll to position [1350, 0]
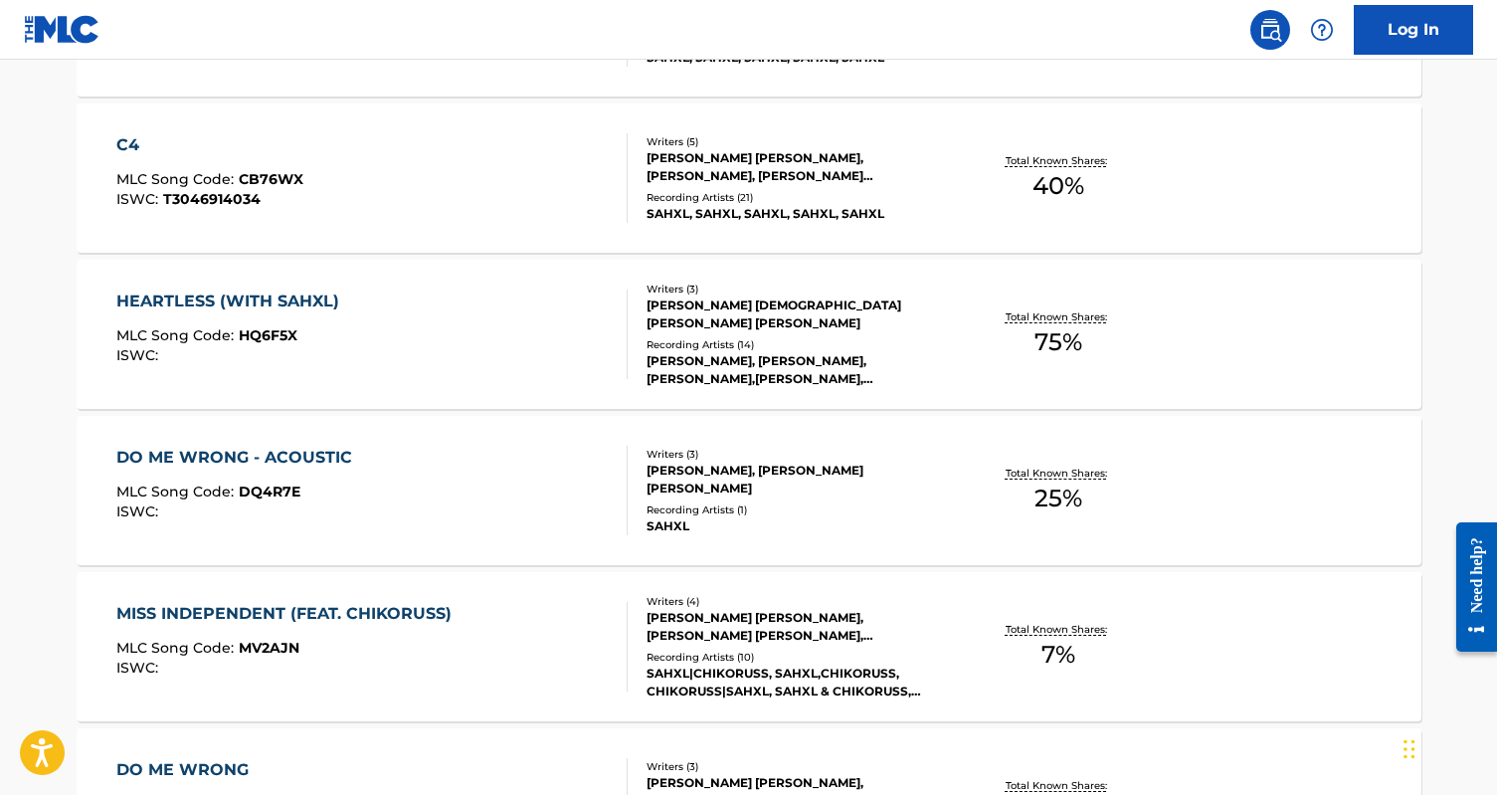
click at [478, 348] on div "HEARTLESS (WITH SAHXL) MLC Song Code : HQ6F5X ISWC :" at bounding box center [371, 334] width 511 height 90
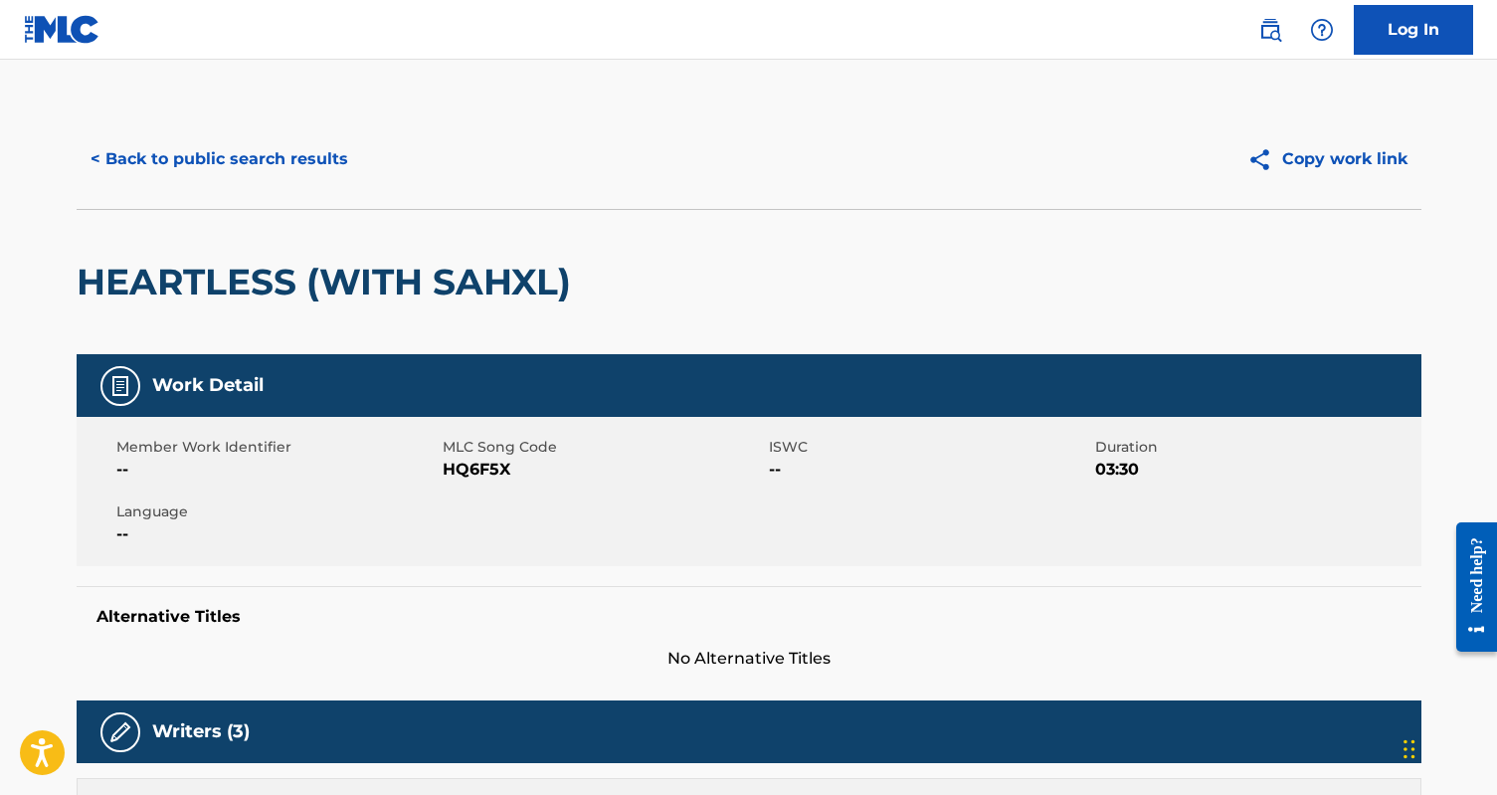
click at [215, 153] on button "< Back to public search results" at bounding box center [219, 159] width 285 height 50
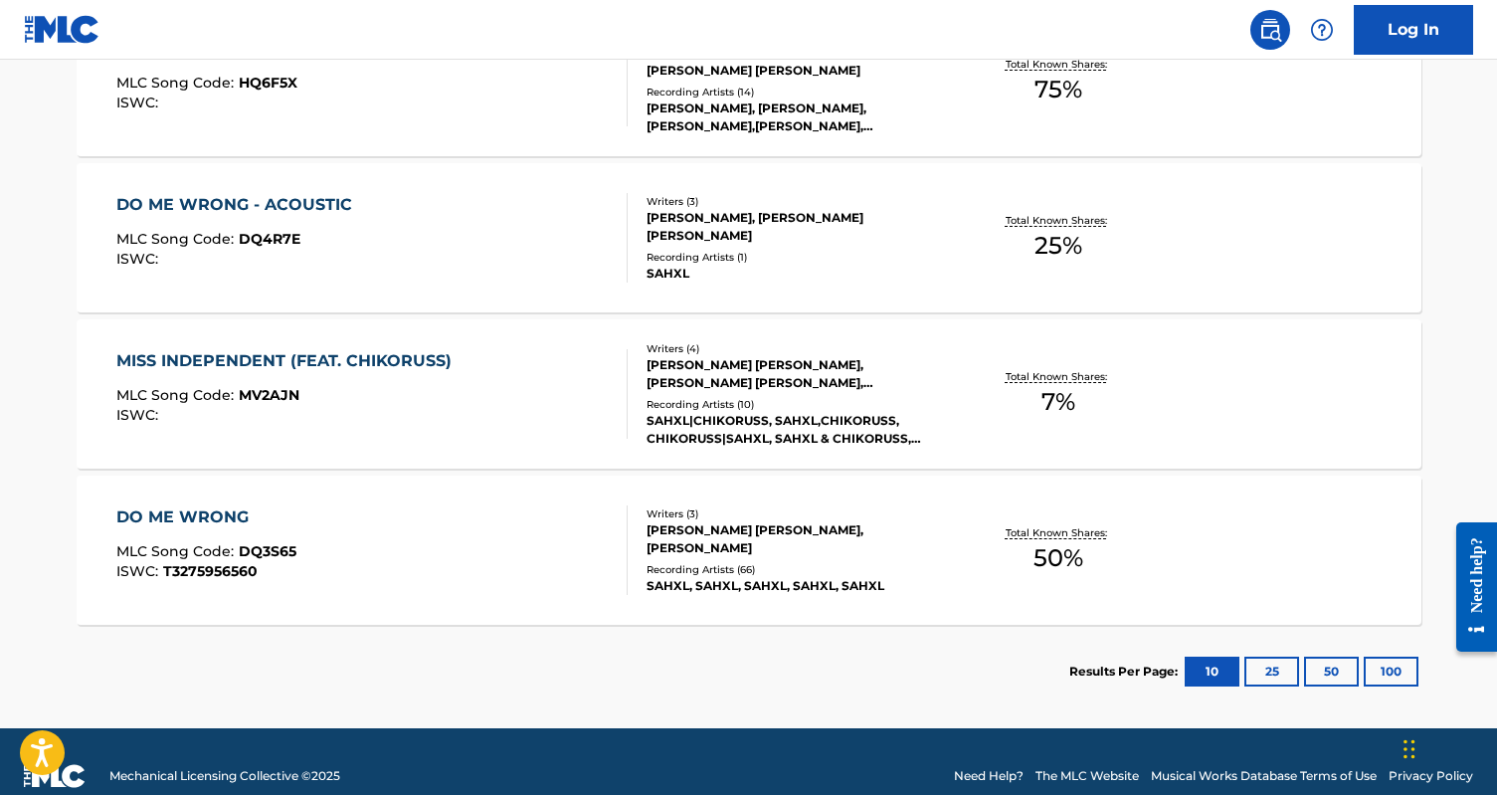
scroll to position [1607, 0]
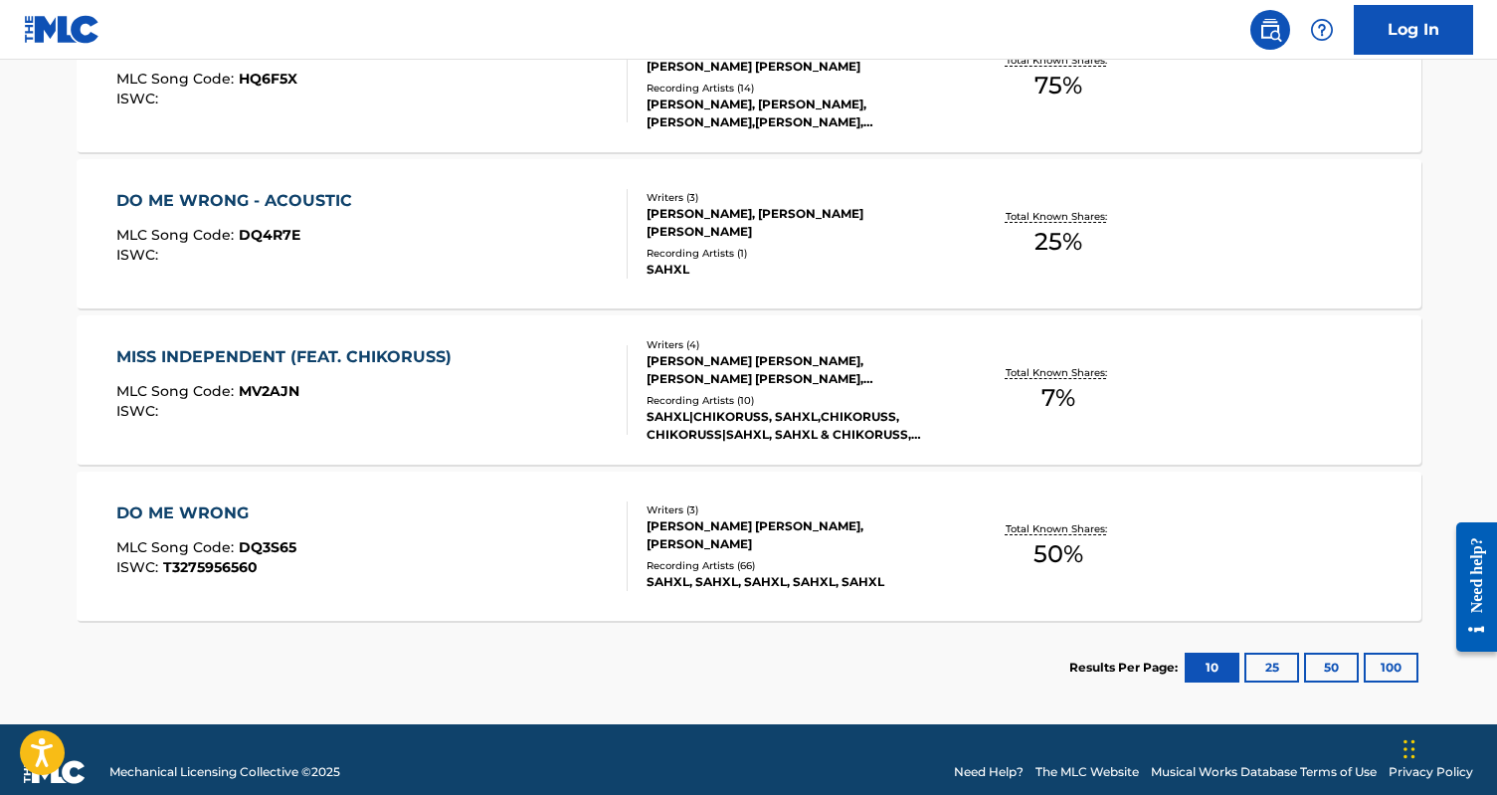
click at [391, 560] on div "DO ME WRONG MLC Song Code : DQ3S65 ISWC : T3275956560" at bounding box center [371, 546] width 511 height 90
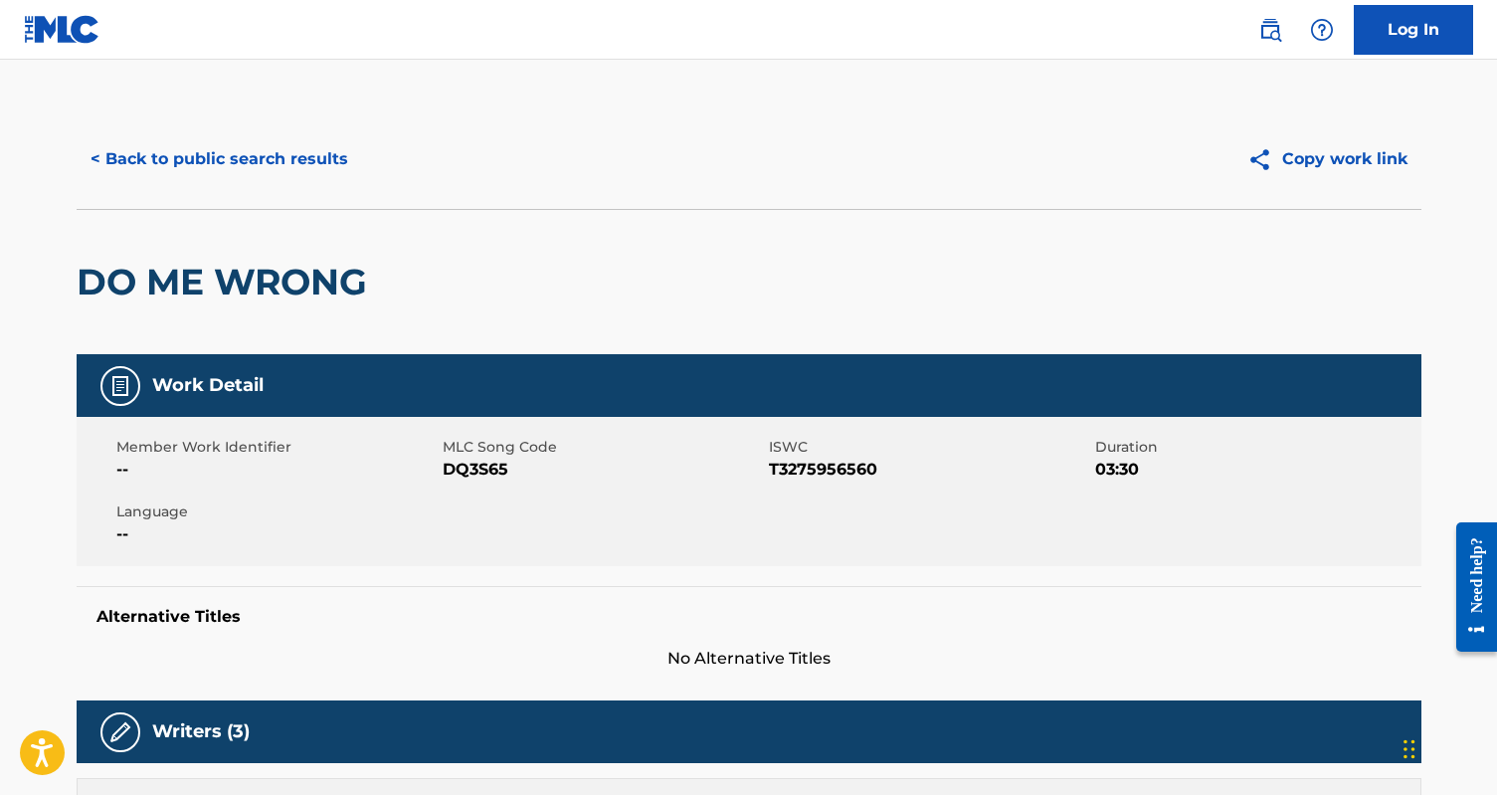
click at [221, 153] on button "< Back to public search results" at bounding box center [219, 159] width 285 height 50
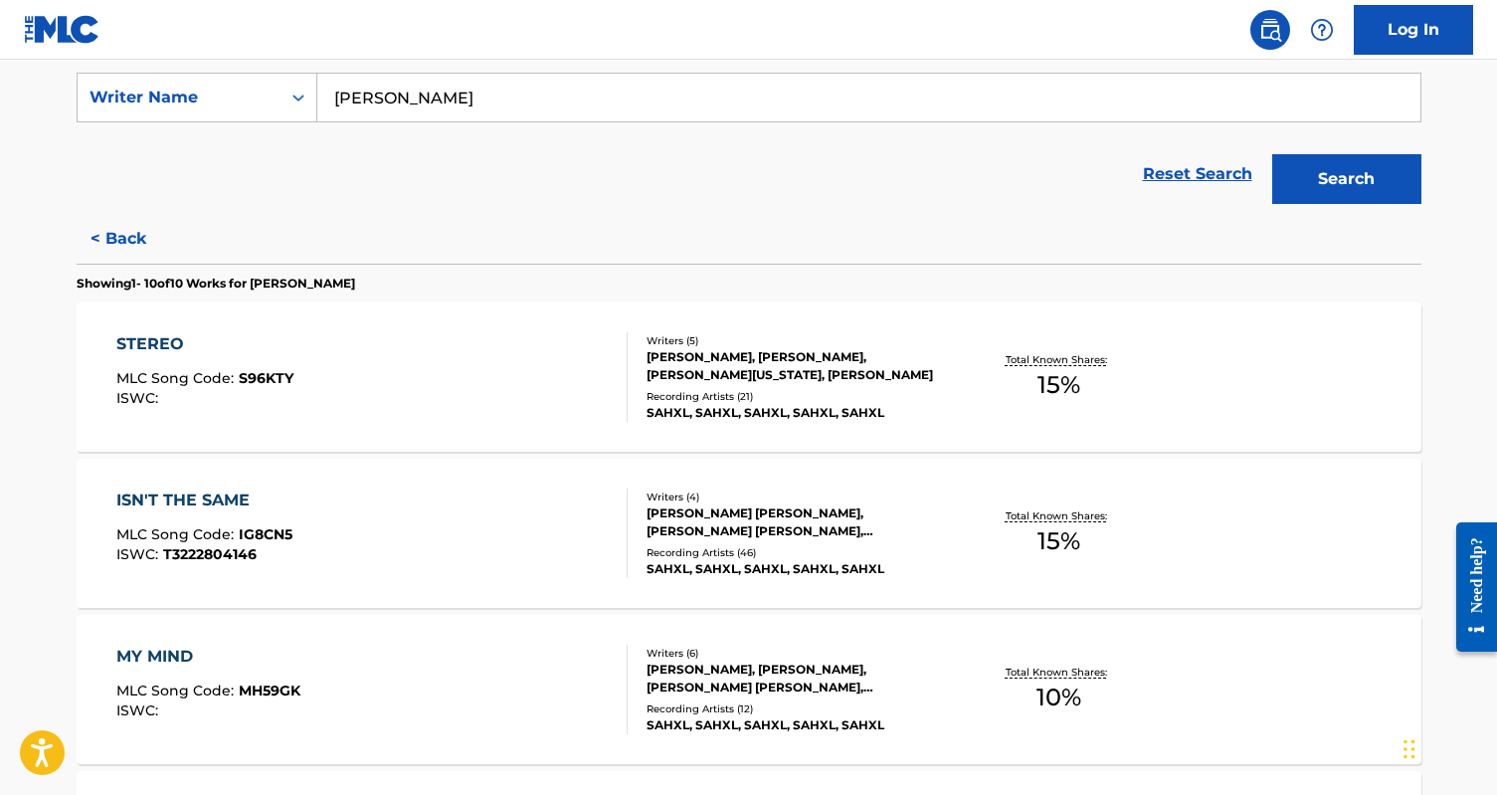
scroll to position [375, 0]
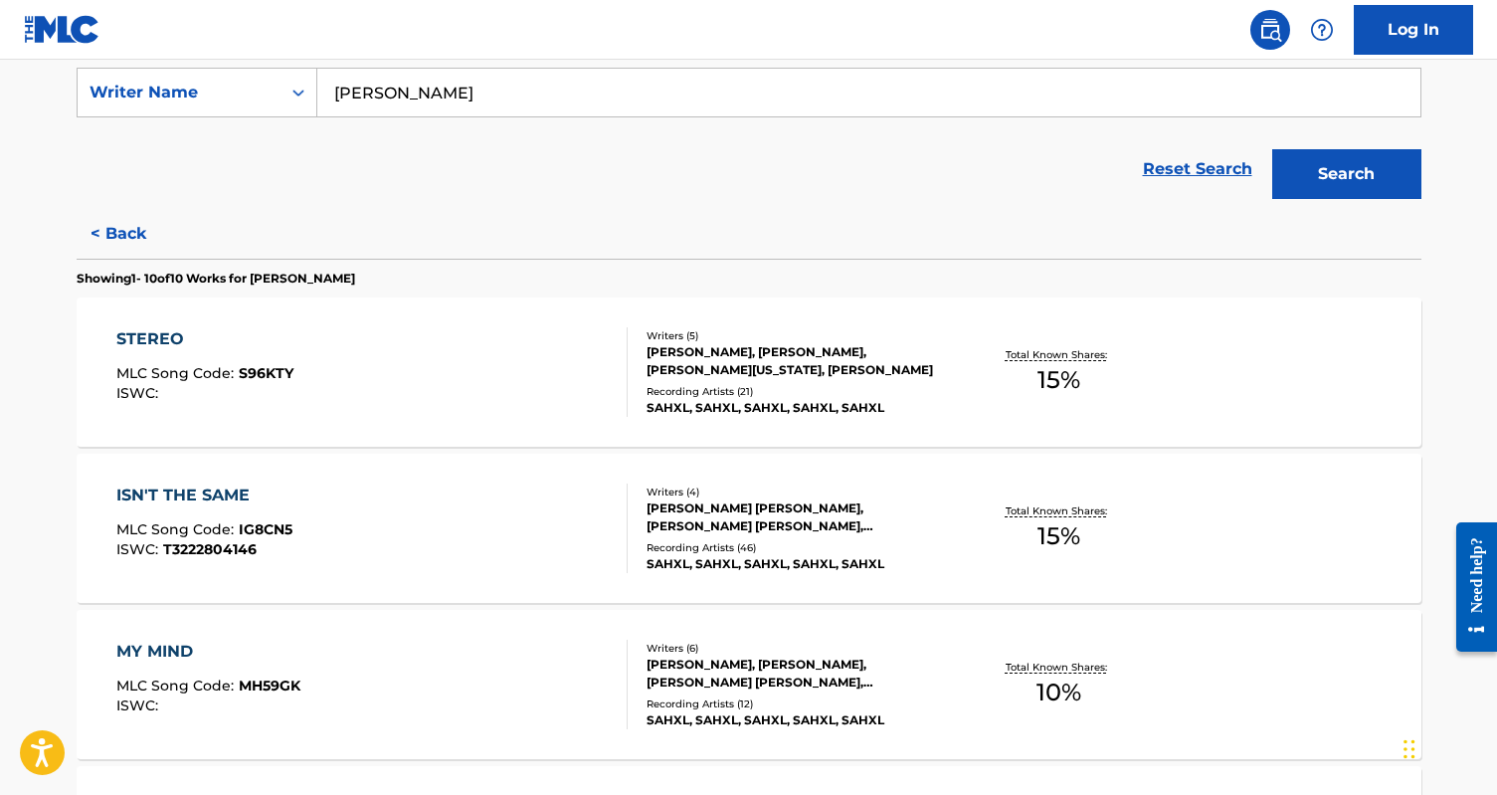
click at [443, 556] on div "ISN'T THE SAME MLC Song Code : IG8CN5 ISWC : T3222804146" at bounding box center [371, 528] width 511 height 90
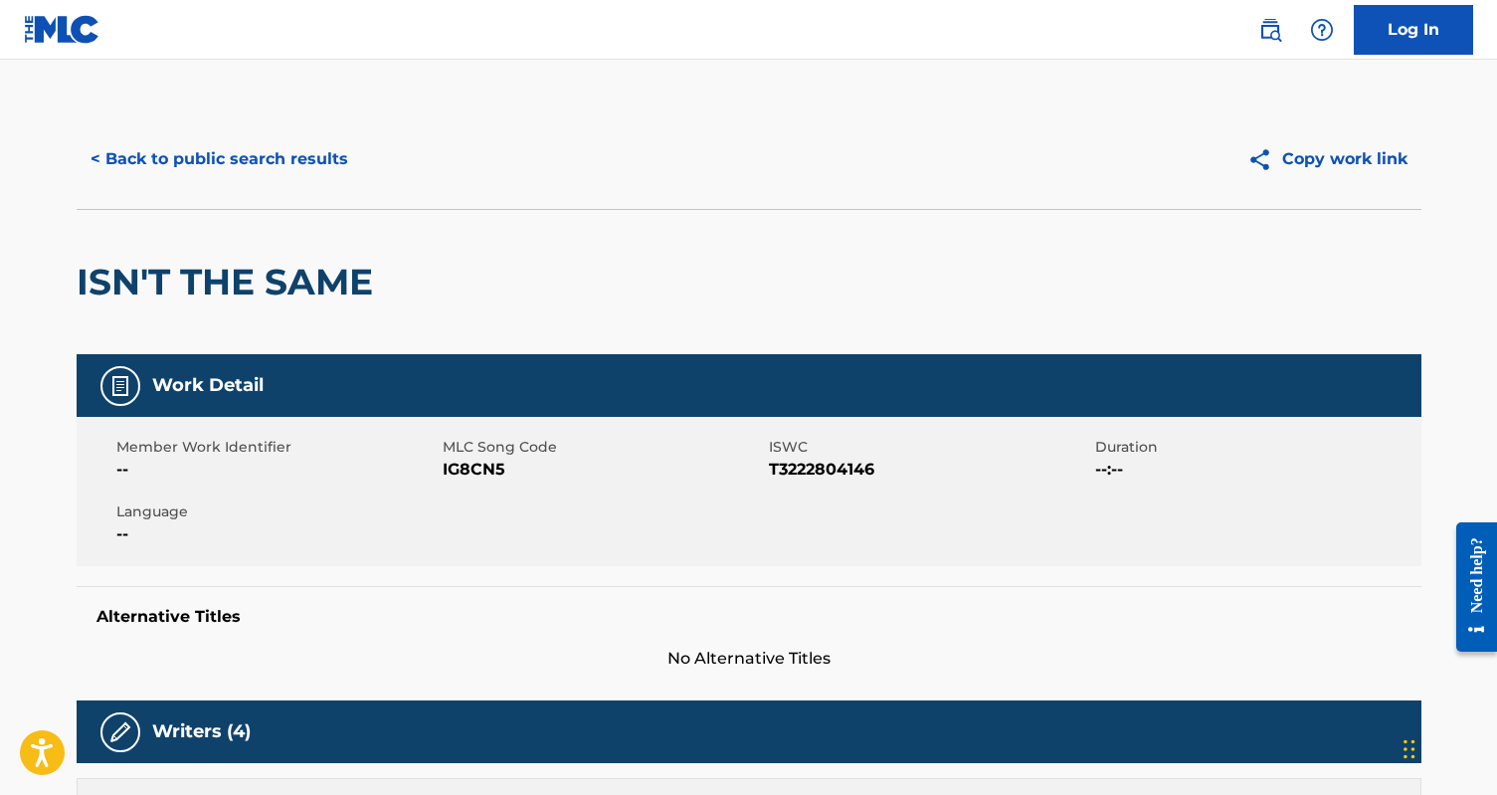
click at [241, 155] on button "< Back to public search results" at bounding box center [219, 159] width 285 height 50
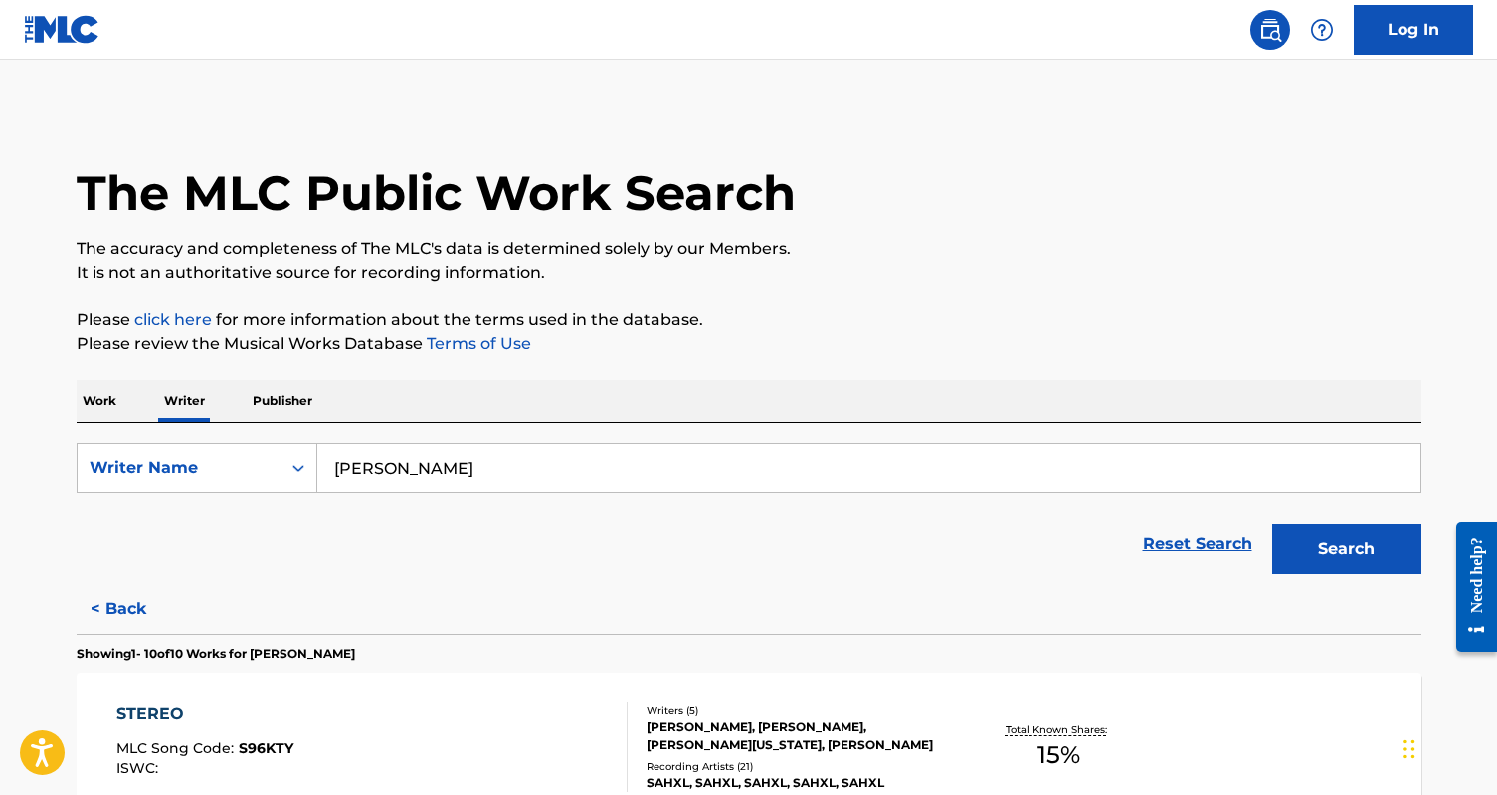
click at [134, 606] on button "< Back" at bounding box center [136, 609] width 119 height 50
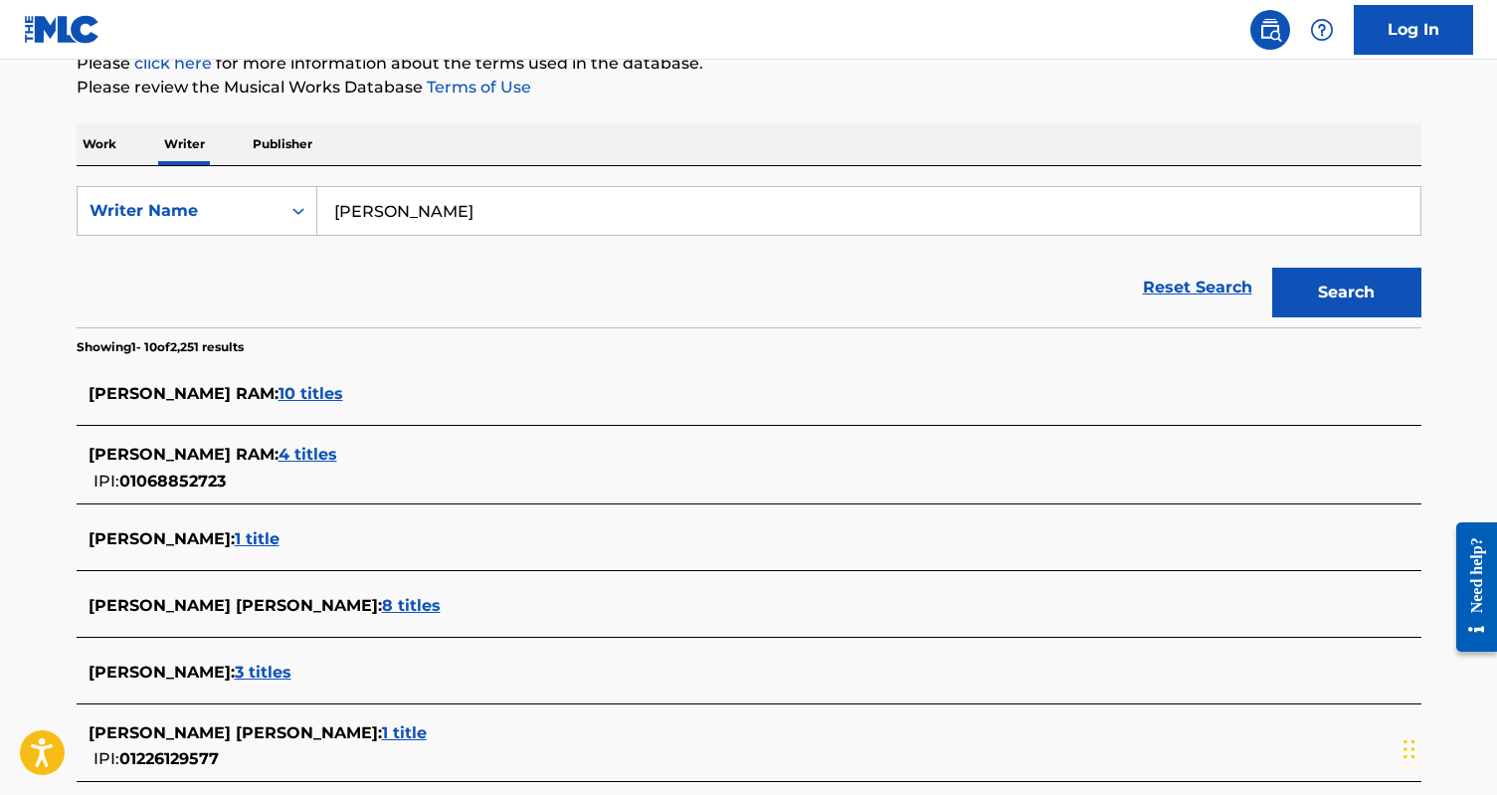
scroll to position [263, 0]
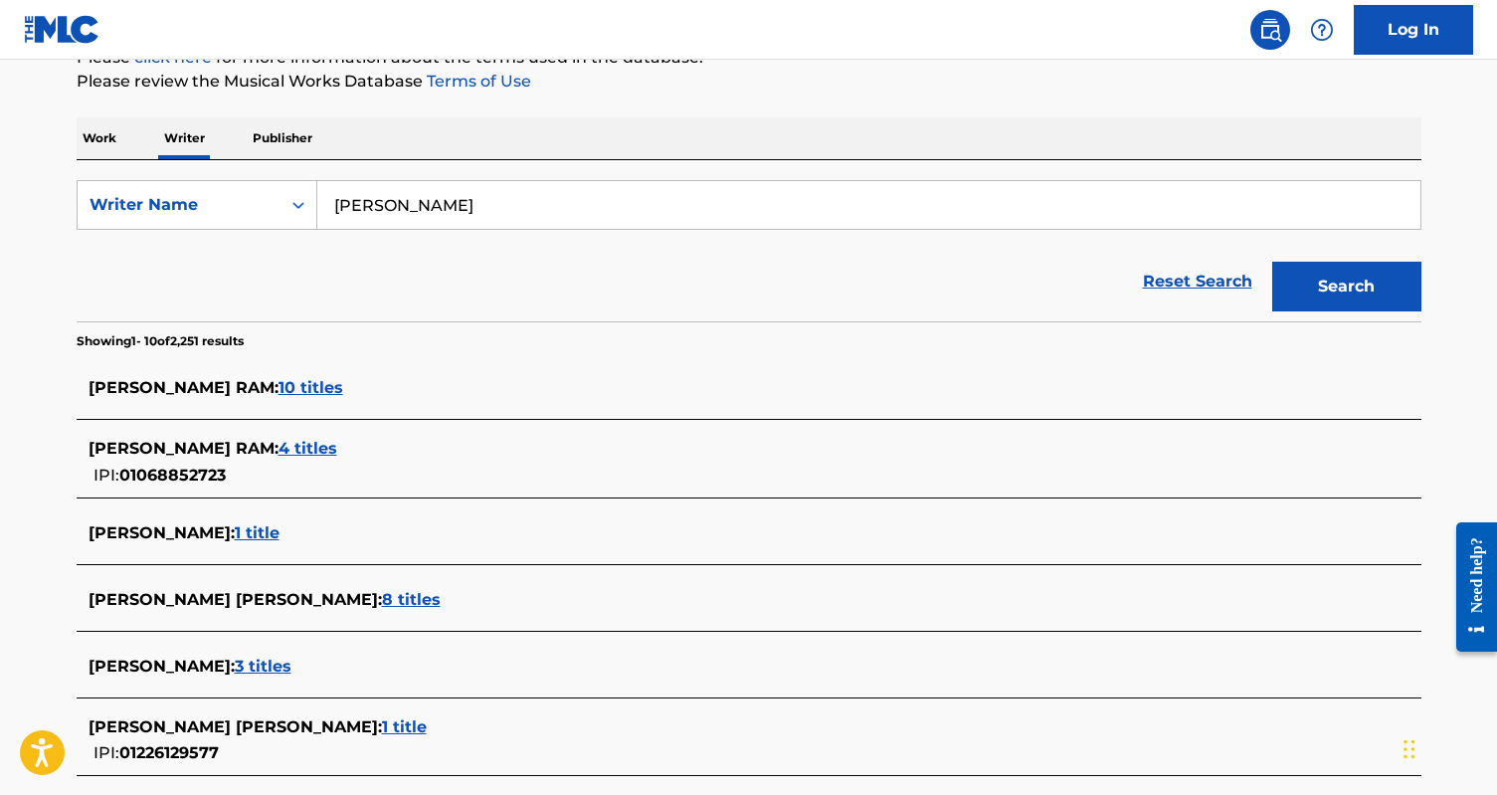
click at [279, 447] on span "4 titles" at bounding box center [308, 448] width 59 height 19
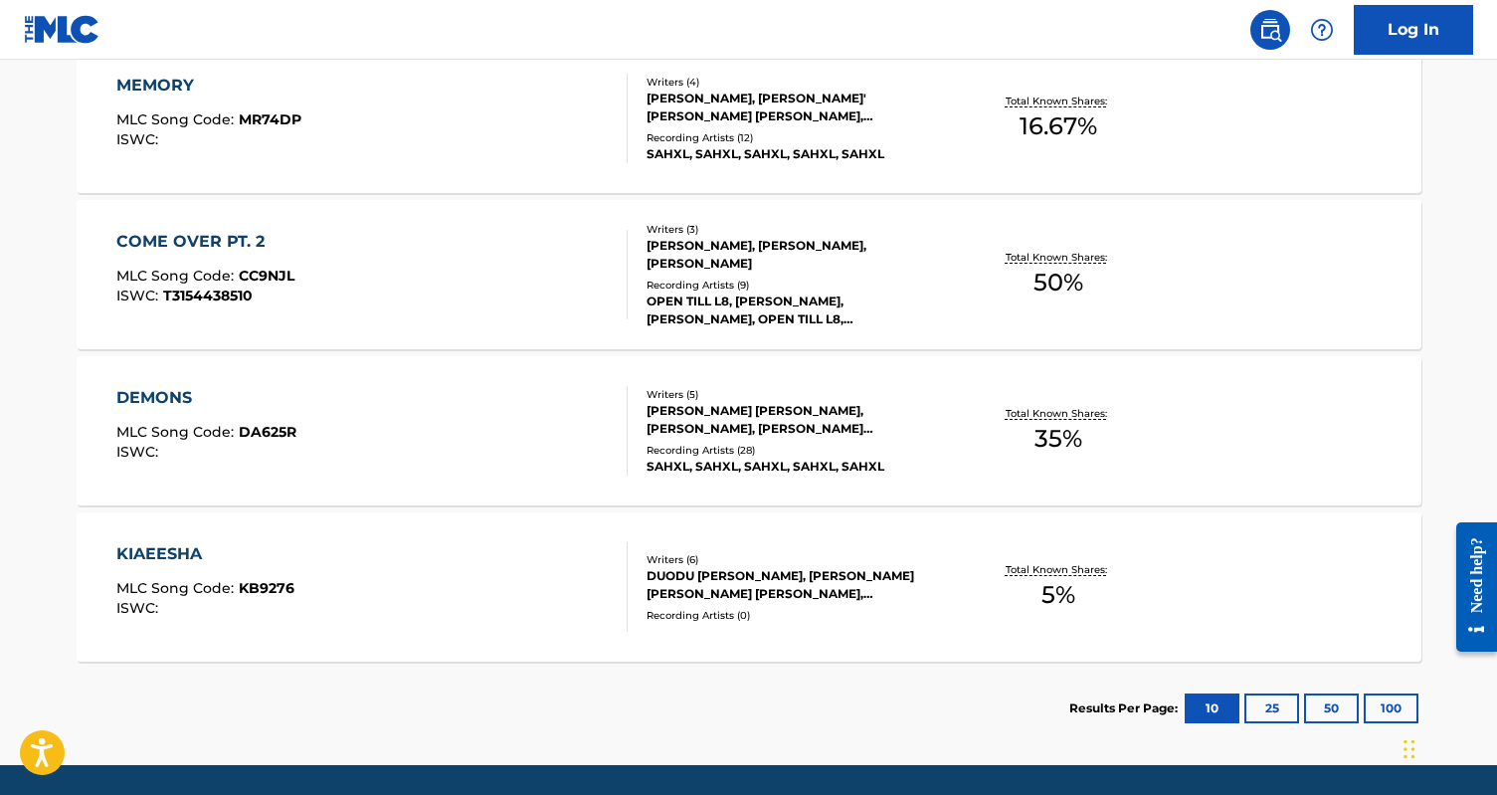
scroll to position [632, 0]
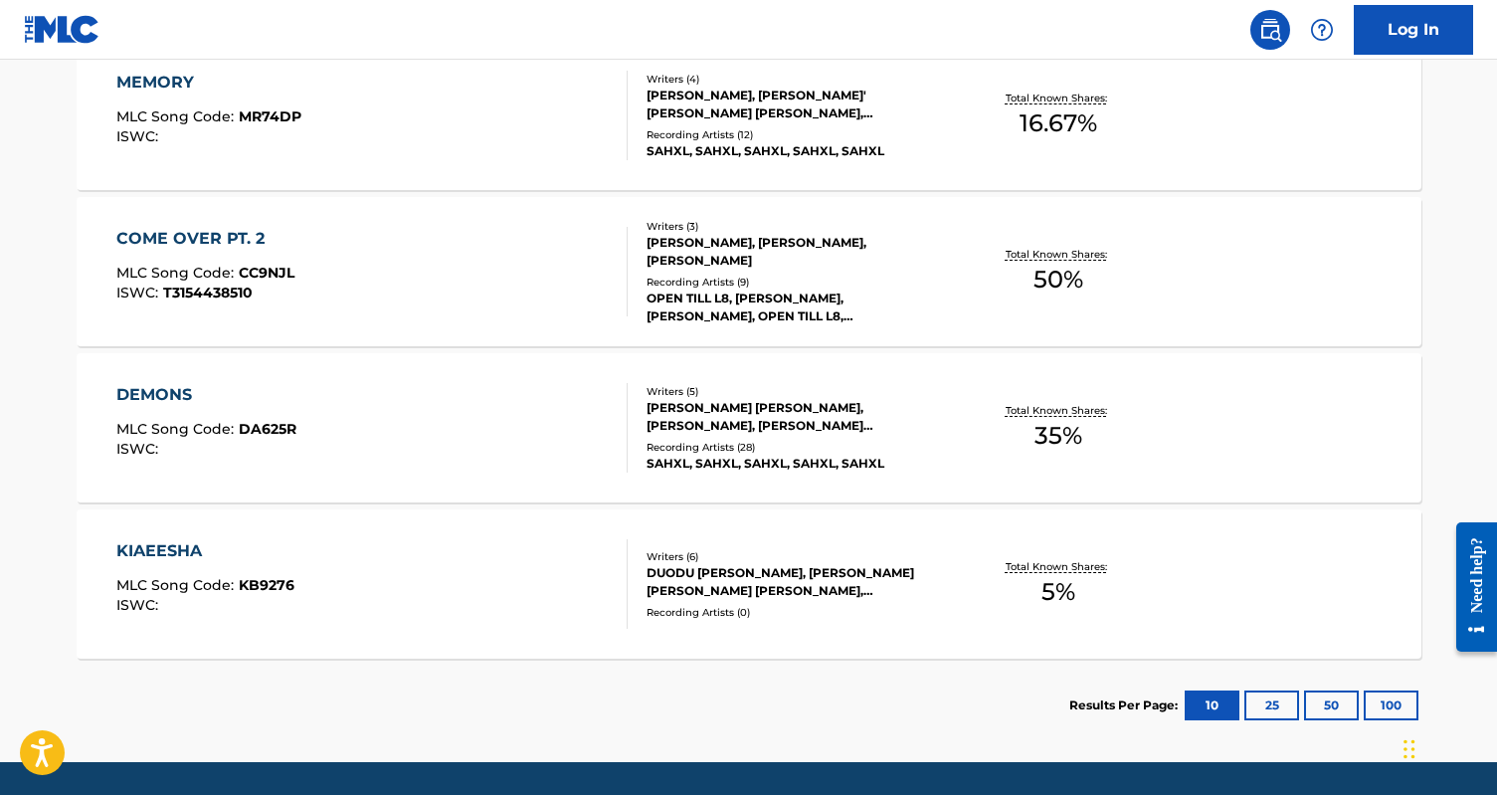
click at [477, 415] on div "DEMONS MLC Song Code : DA625R ISWC :" at bounding box center [371, 428] width 511 height 90
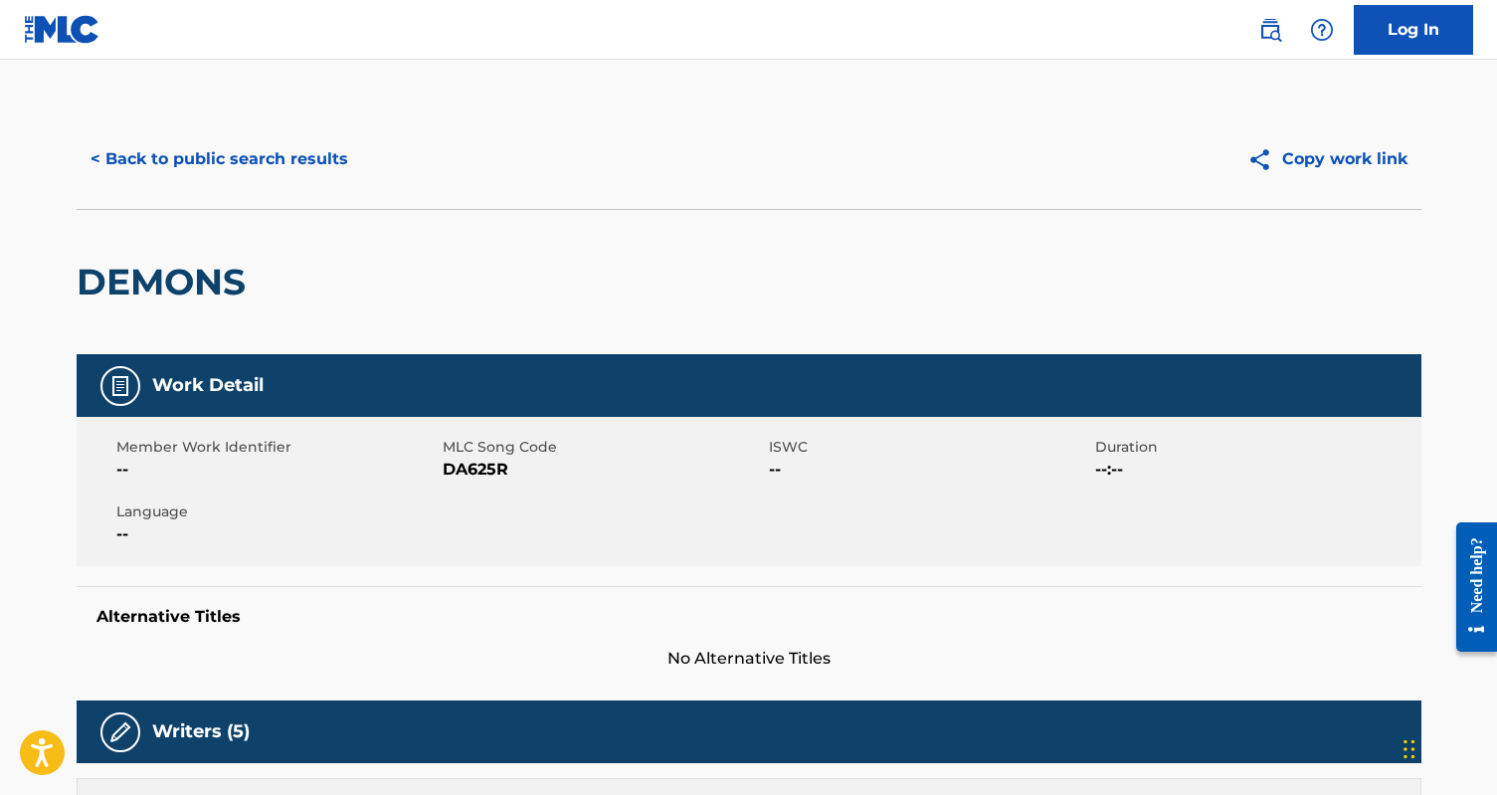
click at [247, 167] on button "< Back to public search results" at bounding box center [219, 159] width 285 height 50
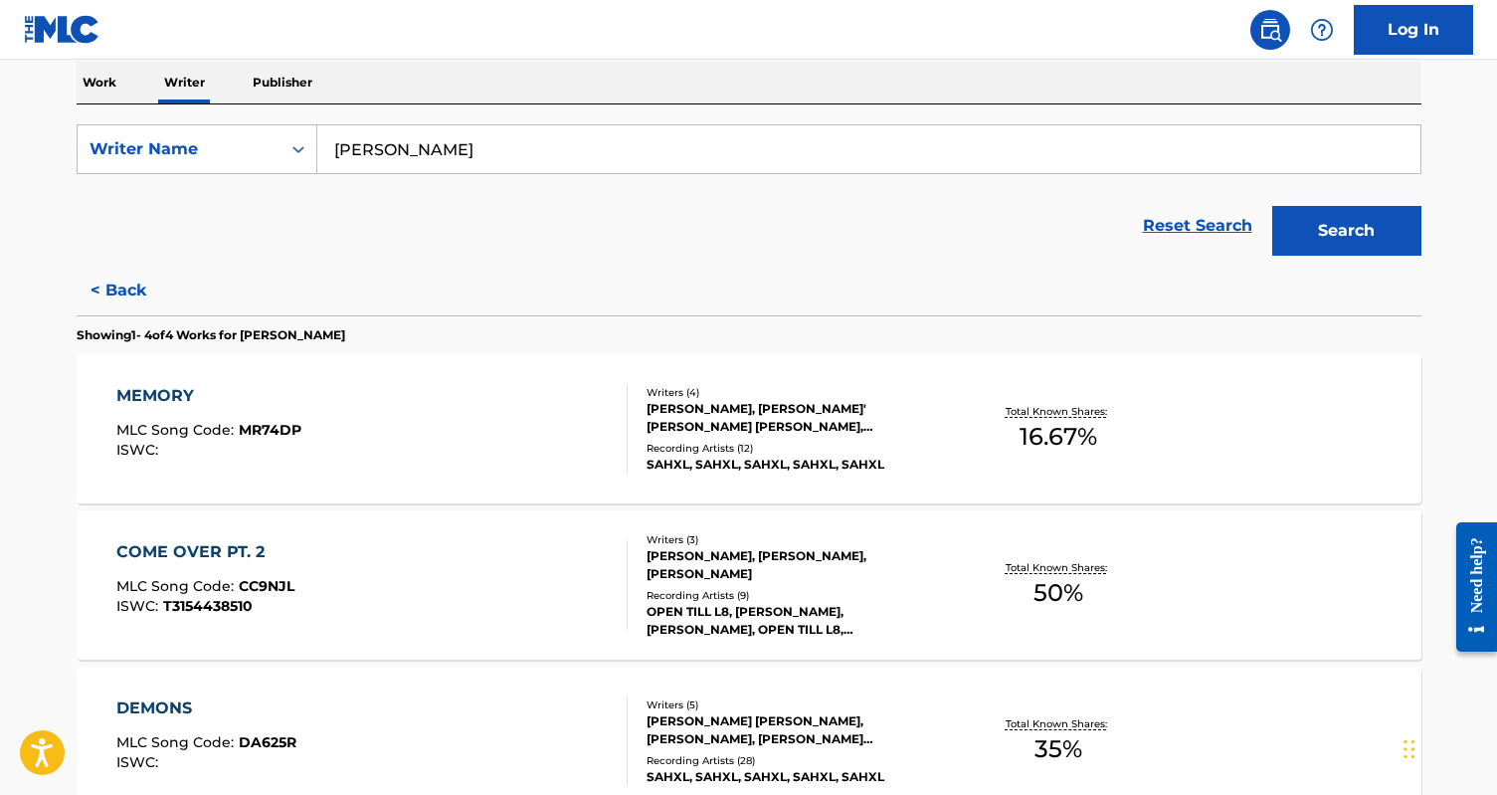
scroll to position [321, 0]
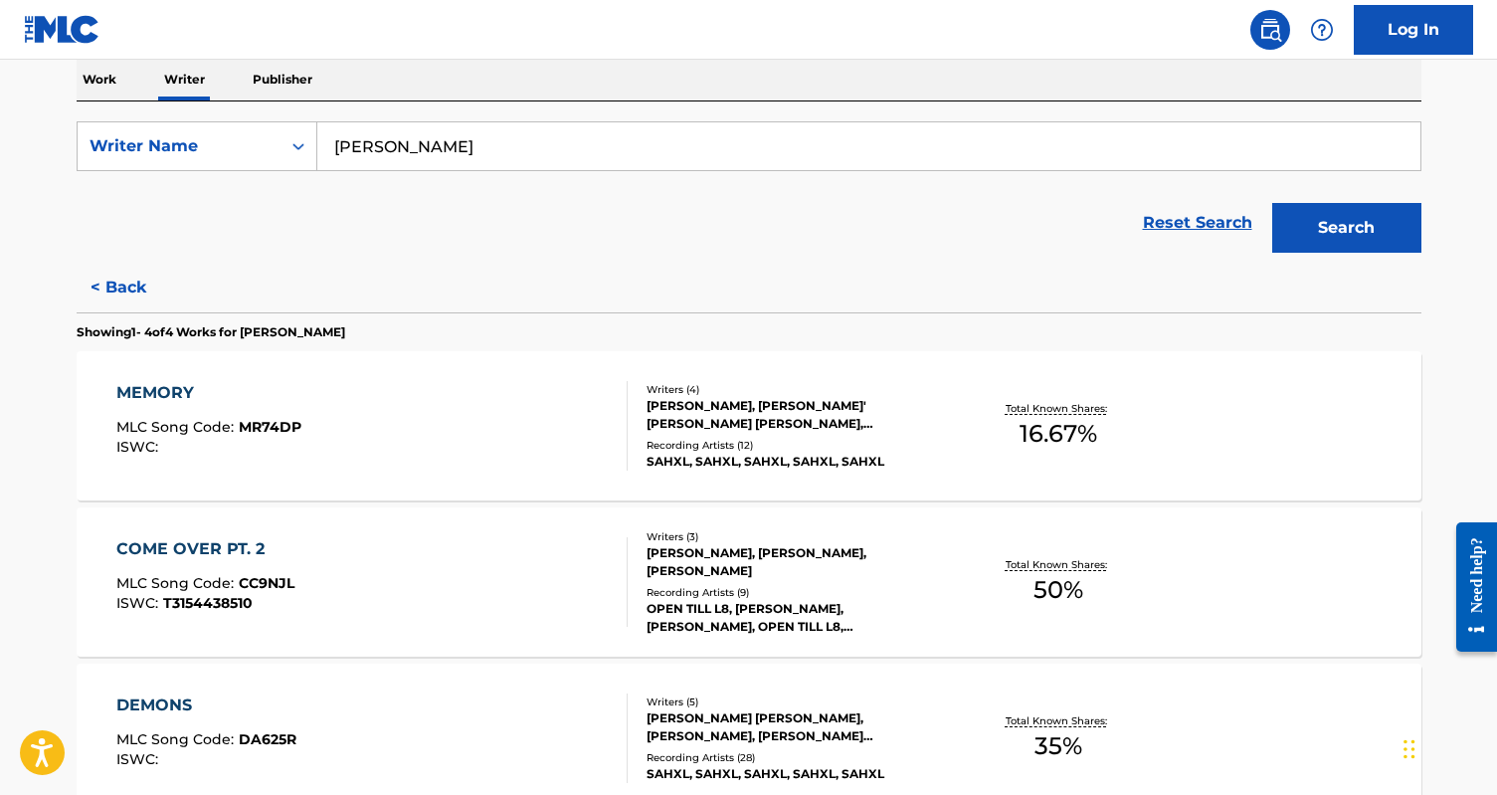
click at [460, 572] on div "COME OVER PT. 2 MLC Song Code : CC9NJL ISWC : T3154438510" at bounding box center [371, 582] width 511 height 90
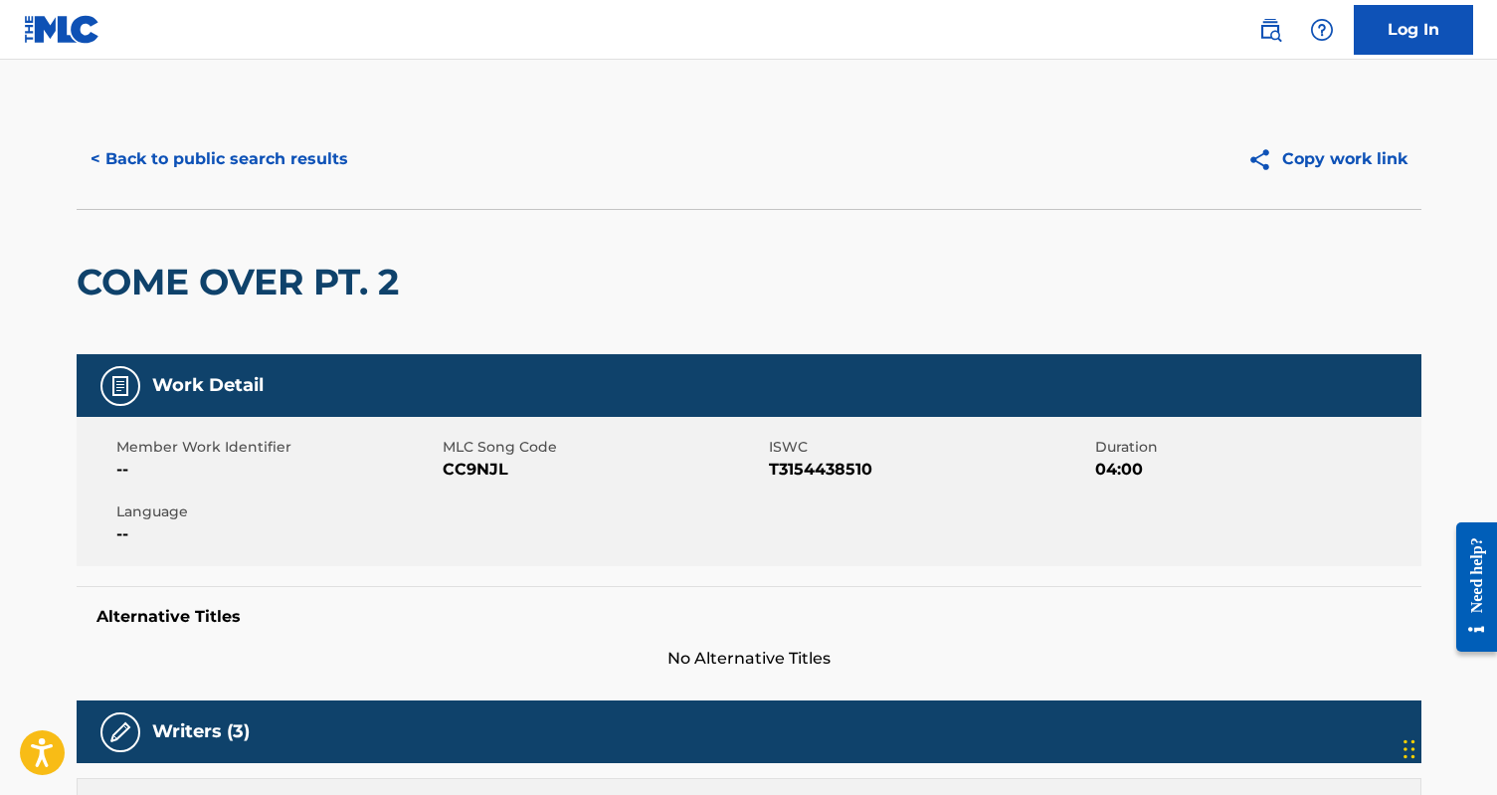
click at [247, 157] on button "< Back to public search results" at bounding box center [219, 159] width 285 height 50
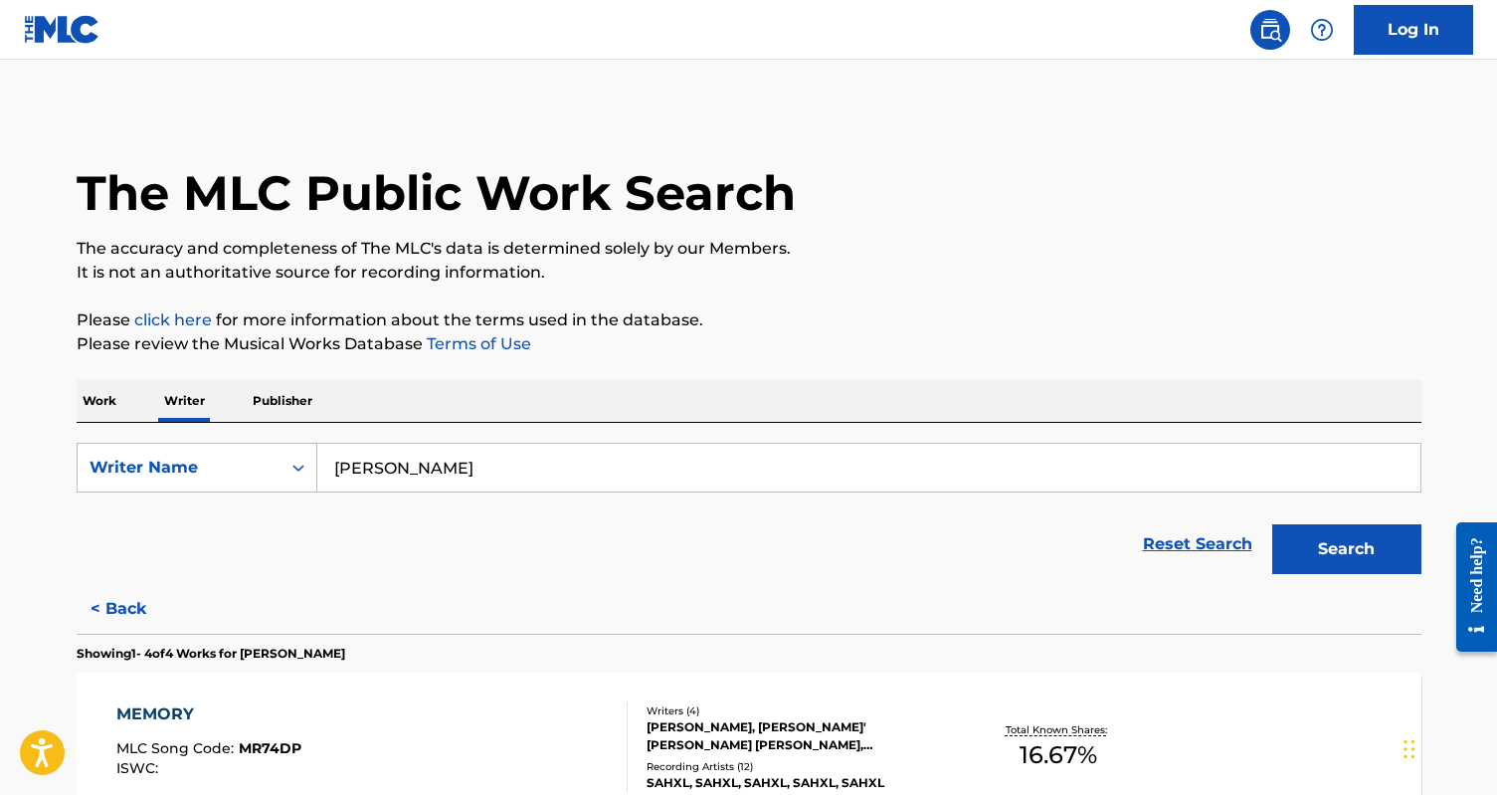
click at [395, 472] on input "[PERSON_NAME]" at bounding box center [868, 468] width 1103 height 48
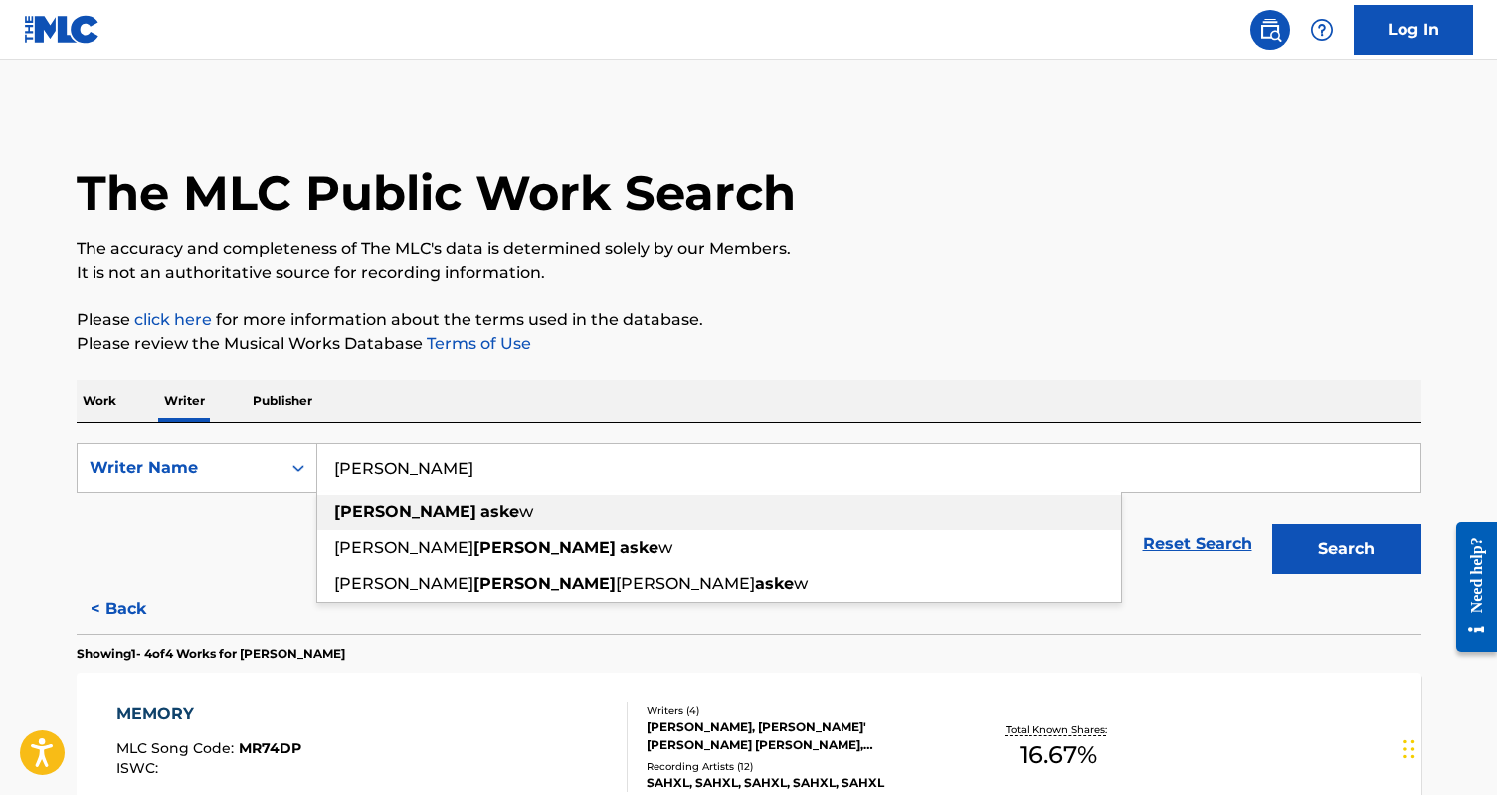
click at [480, 515] on strong "aske" at bounding box center [499, 511] width 39 height 19
type input "[PERSON_NAME]"
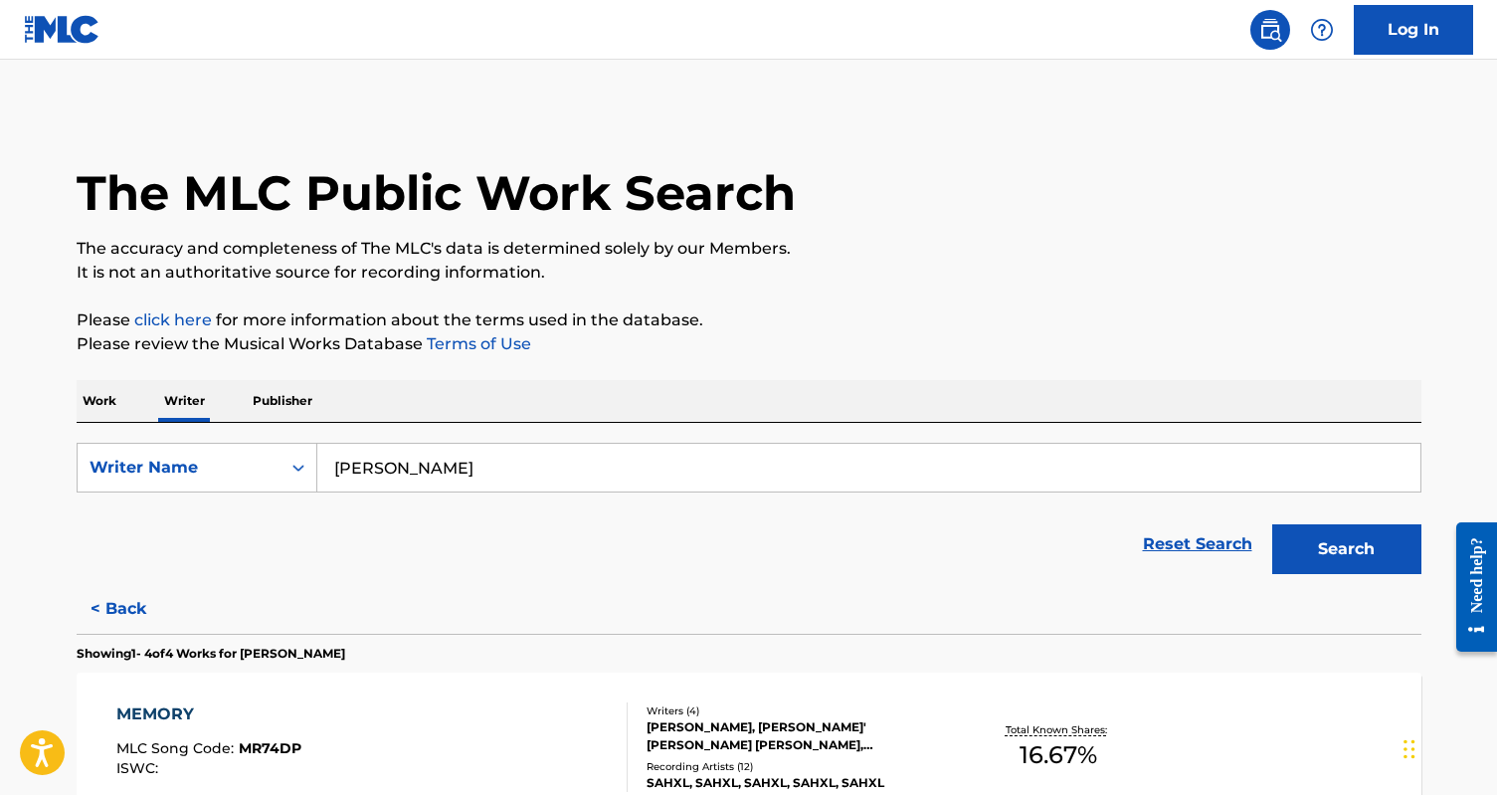
click at [1272, 524] on button "Search" at bounding box center [1346, 549] width 149 height 50
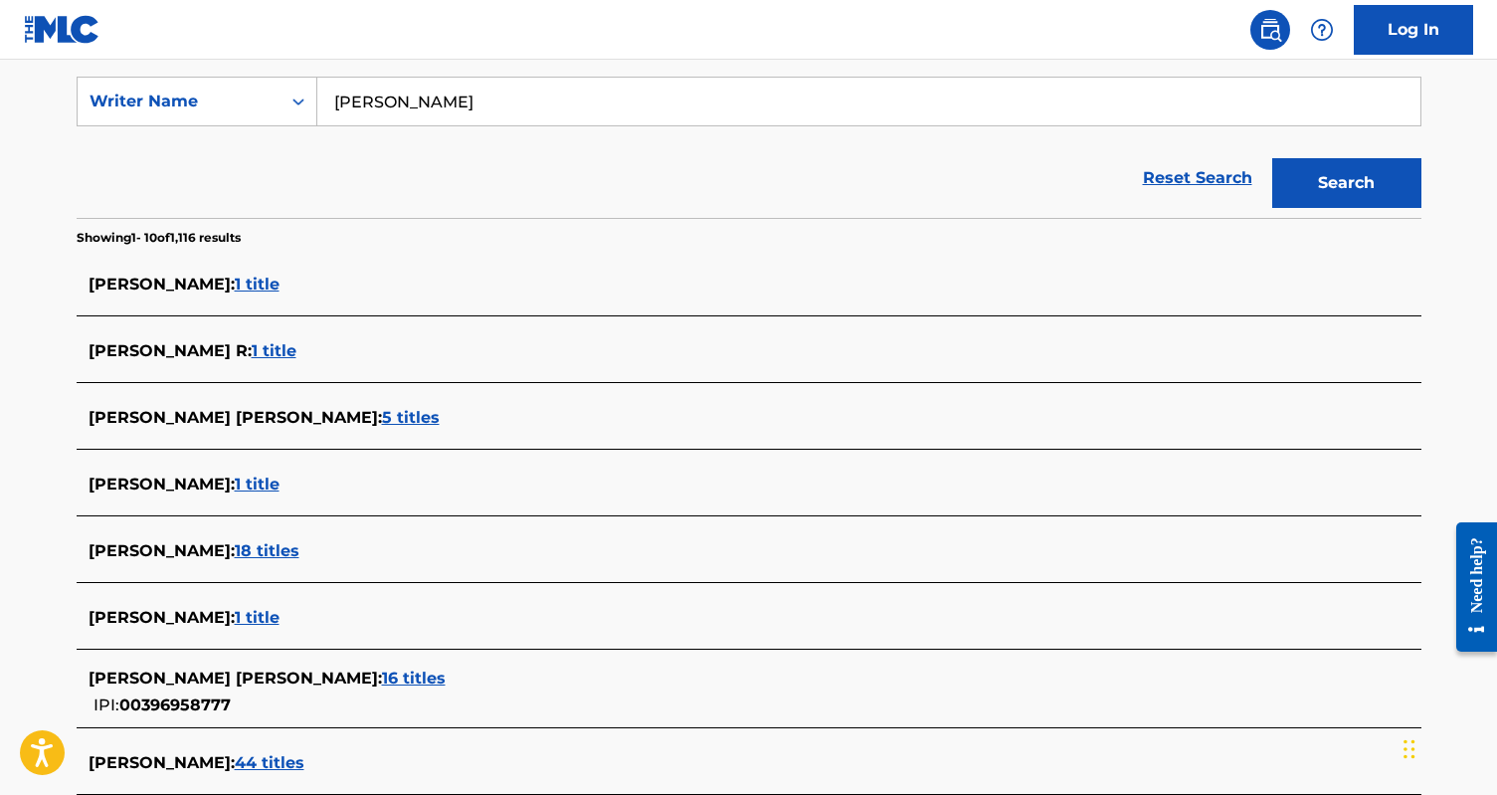
scroll to position [373, 0]
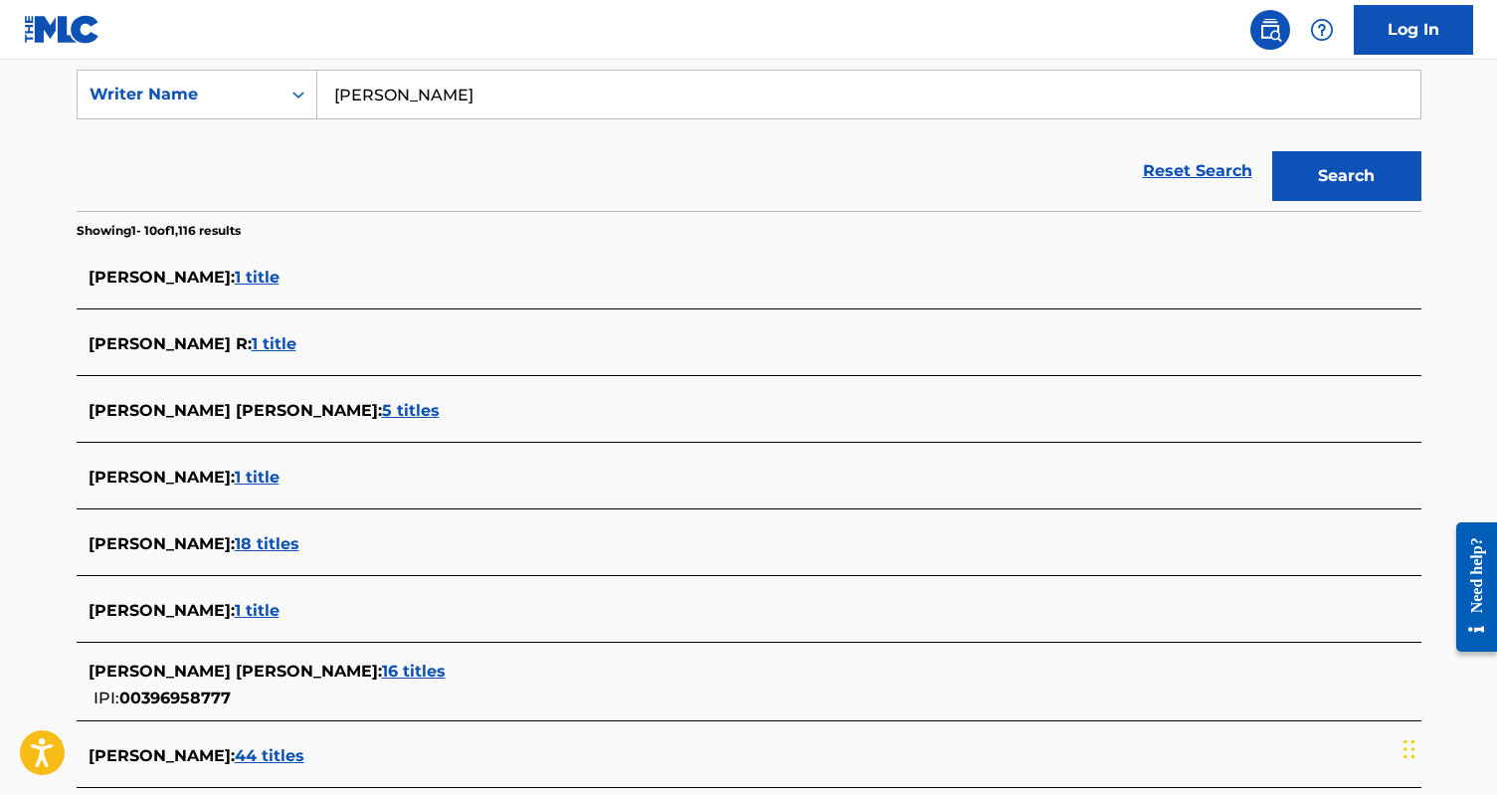
click at [389, 663] on span "16 titles" at bounding box center [414, 671] width 64 height 19
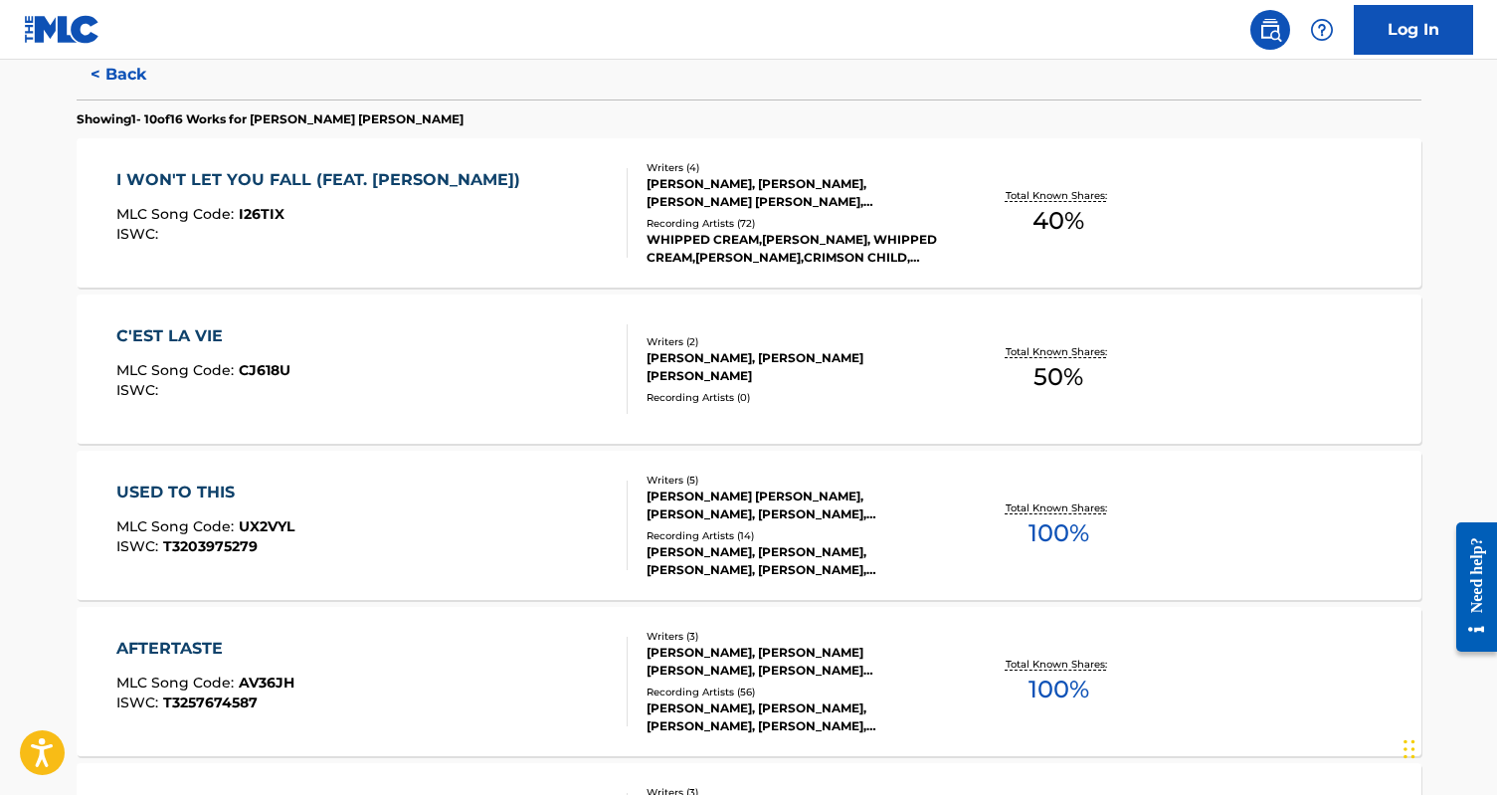
scroll to position [554, 0]
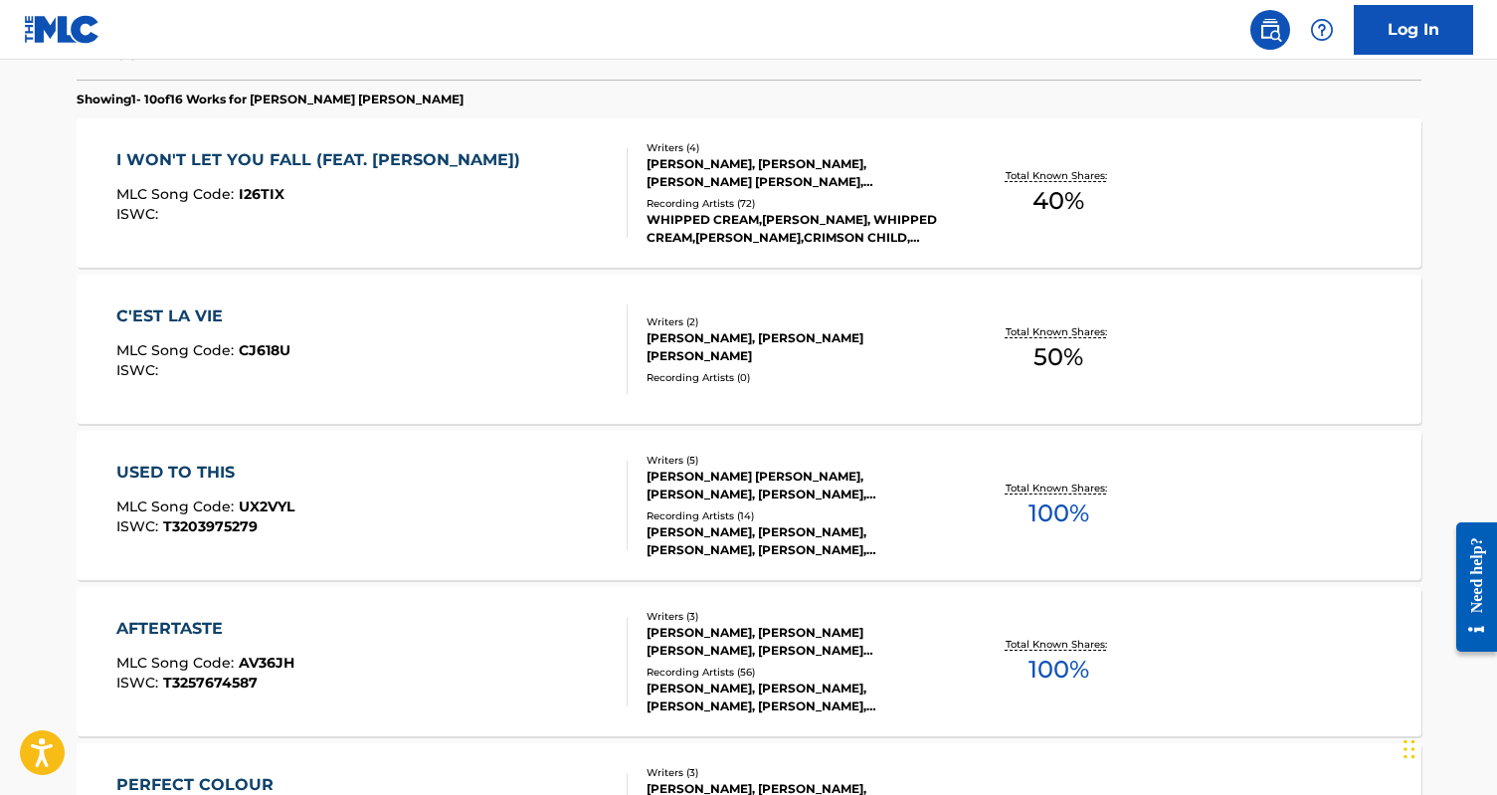
click at [501, 515] on div "USED TO THIS MLC Song Code : UX2VYL ISWC : T3203975279" at bounding box center [371, 506] width 511 height 90
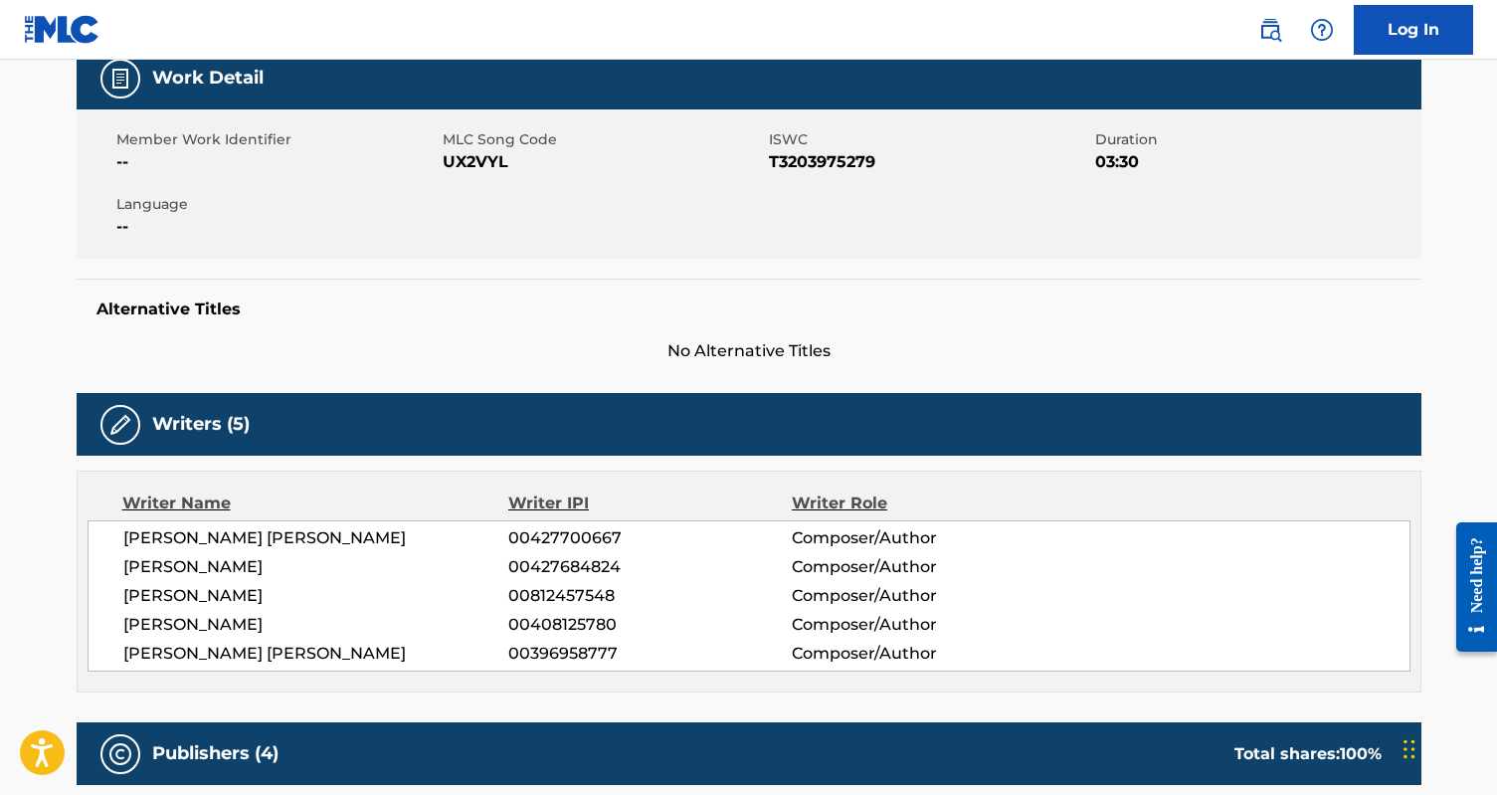
scroll to position [73, 0]
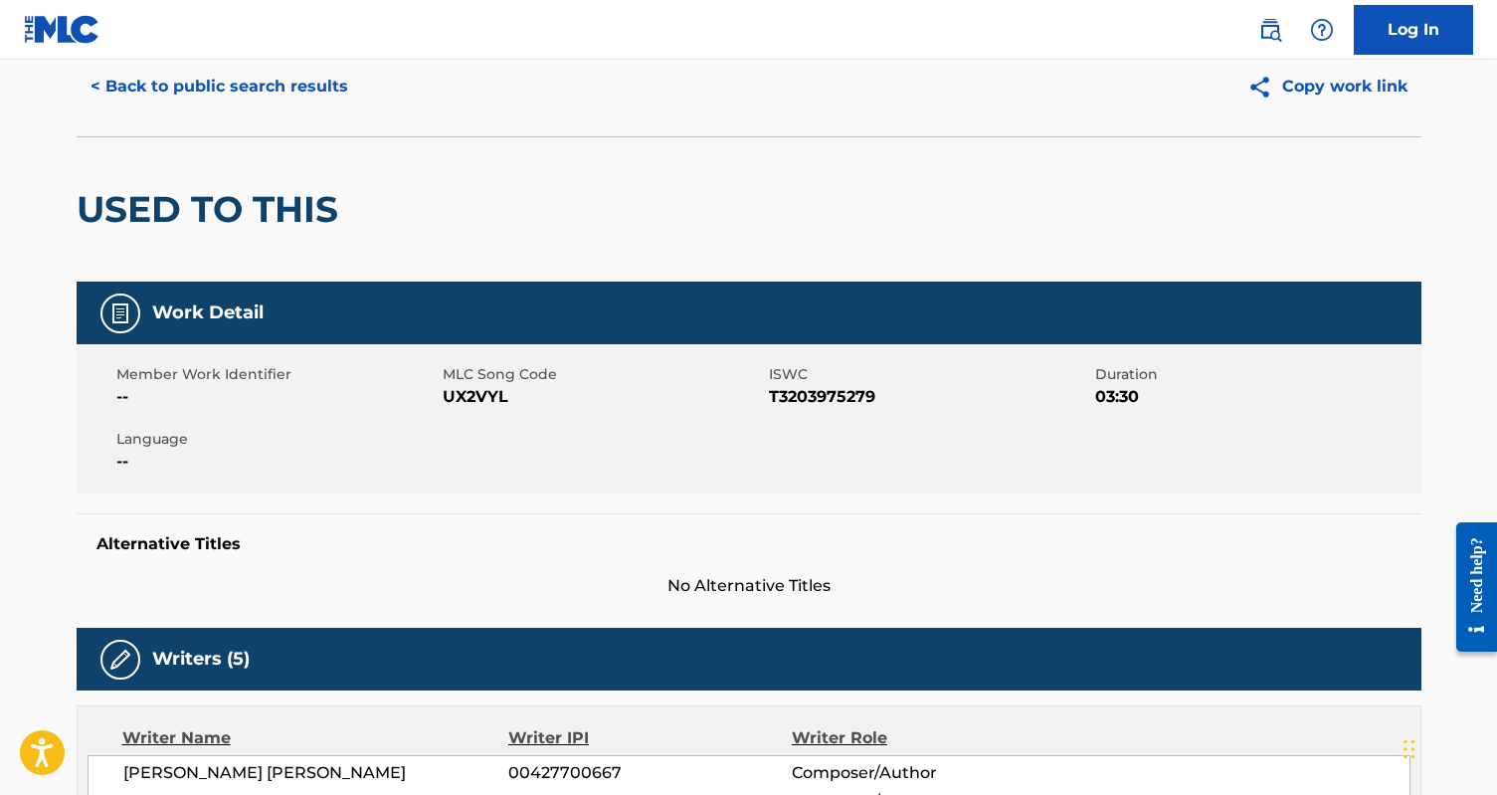
click at [185, 91] on button "< Back to public search results" at bounding box center [219, 87] width 285 height 50
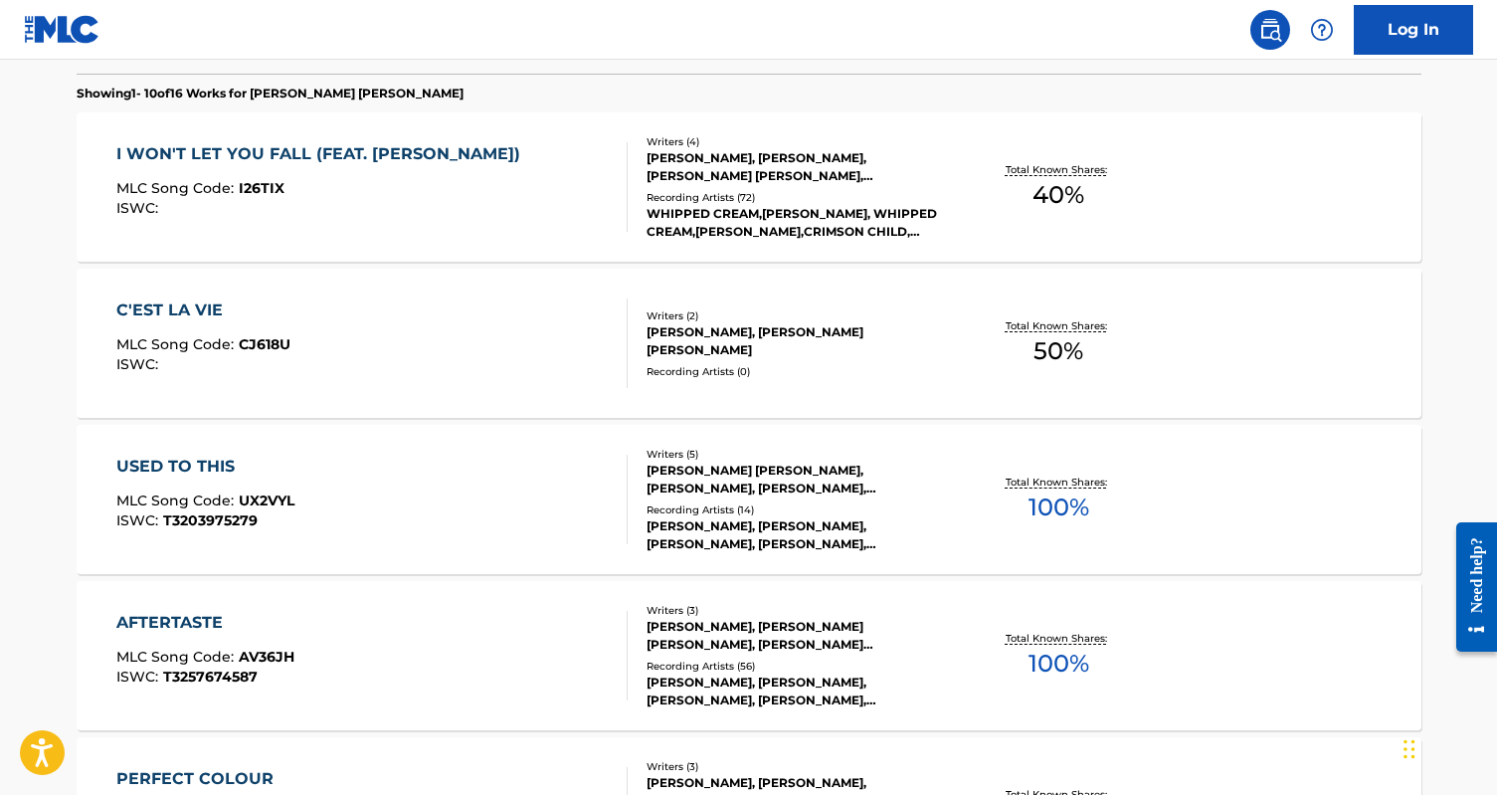
scroll to position [558, 0]
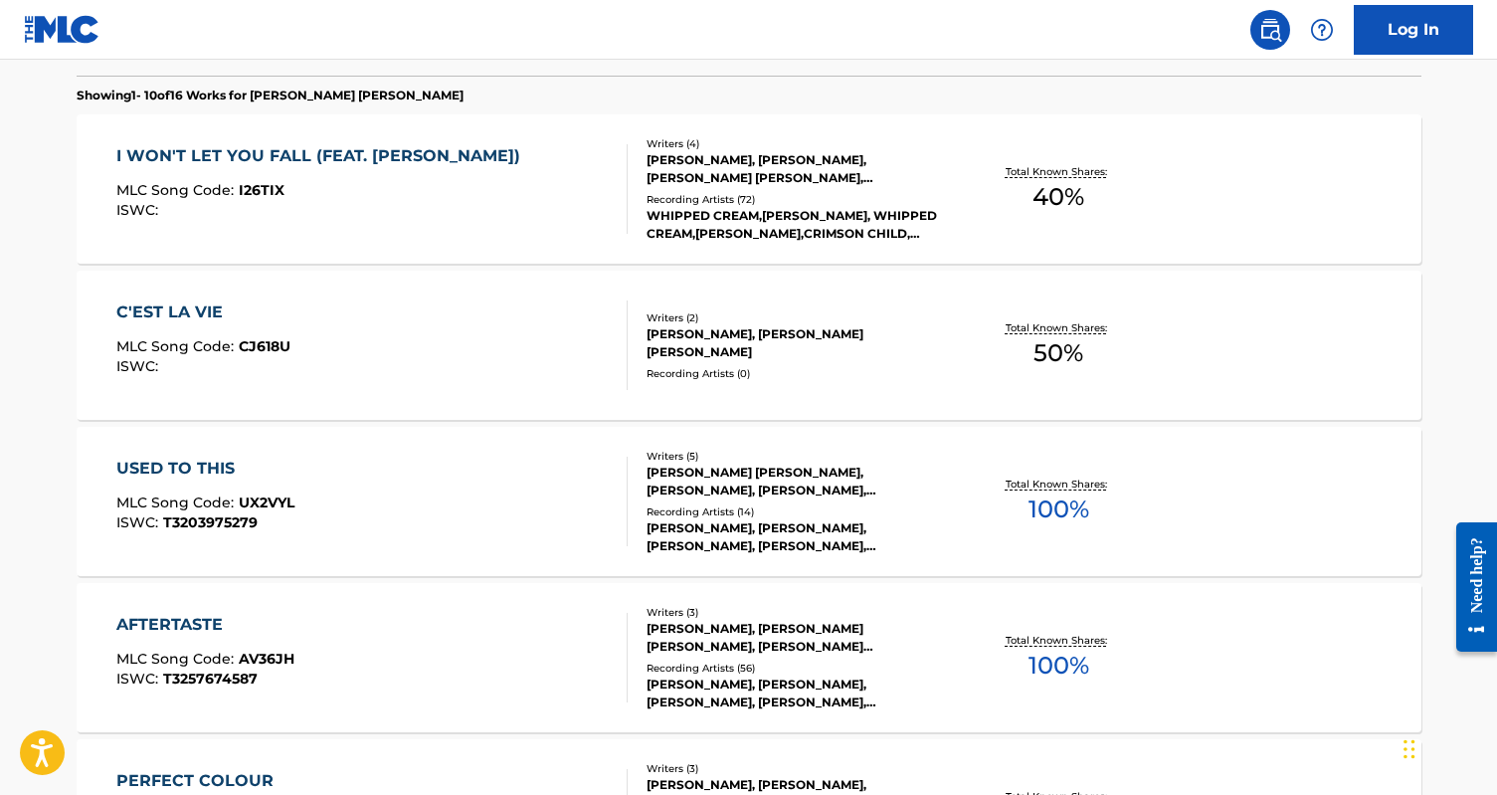
click at [490, 180] on div "I WON'T LET YOU FALL (FEAT. [PERSON_NAME]) MLC Song Code : I26TIX ISWC :" at bounding box center [371, 189] width 511 height 90
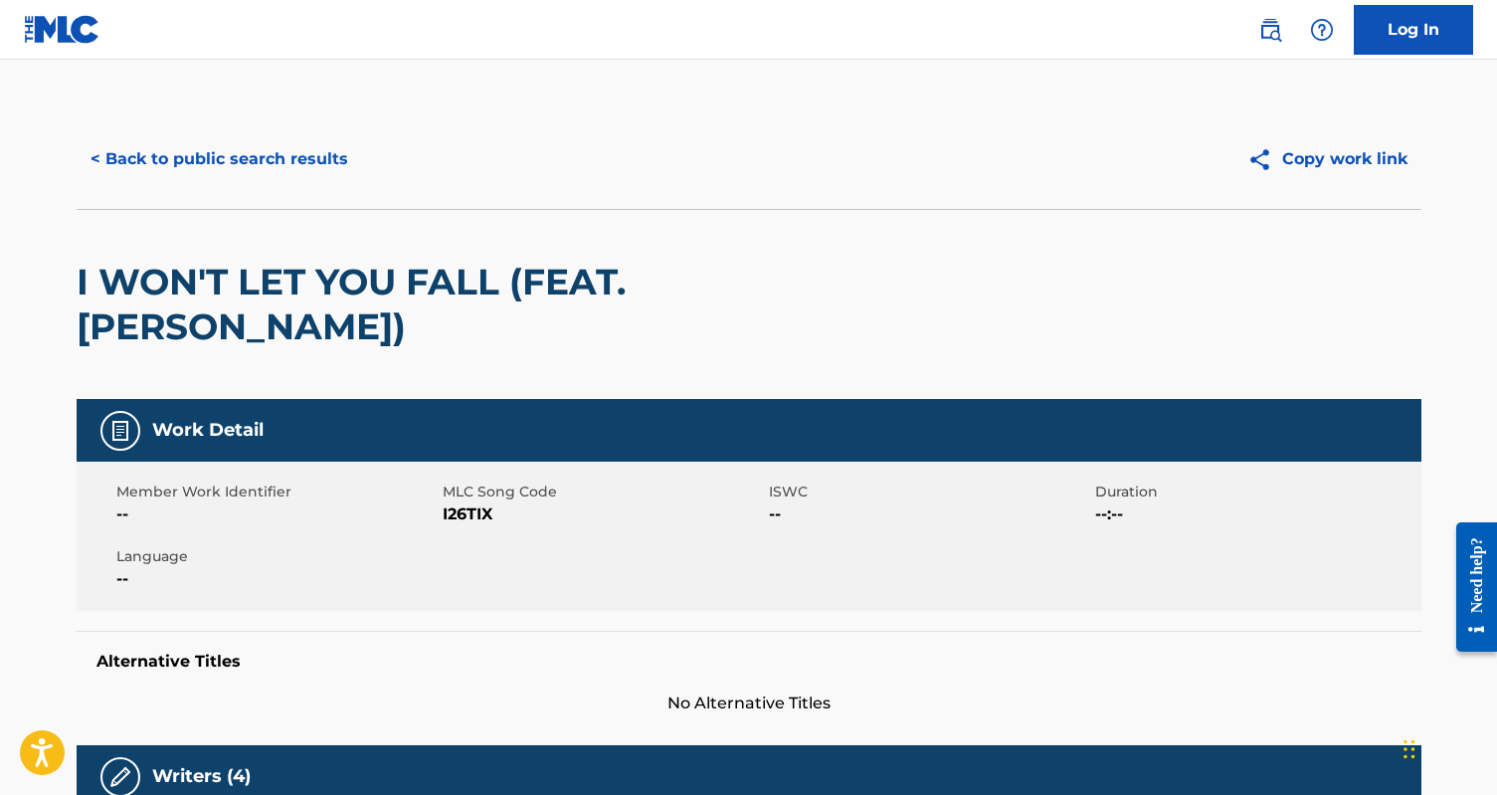
click at [150, 153] on button "< Back to public search results" at bounding box center [219, 159] width 285 height 50
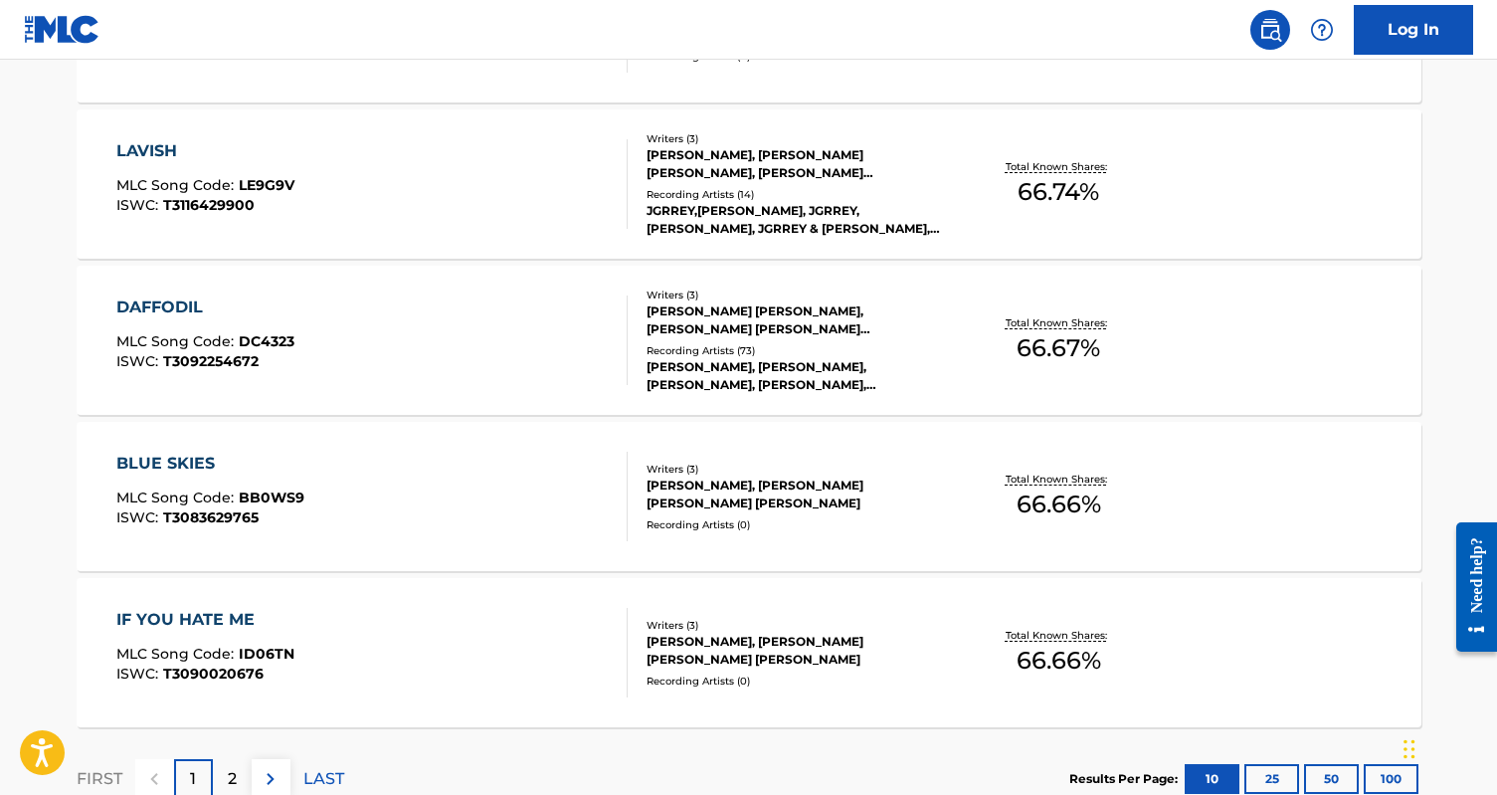
scroll to position [1508, 0]
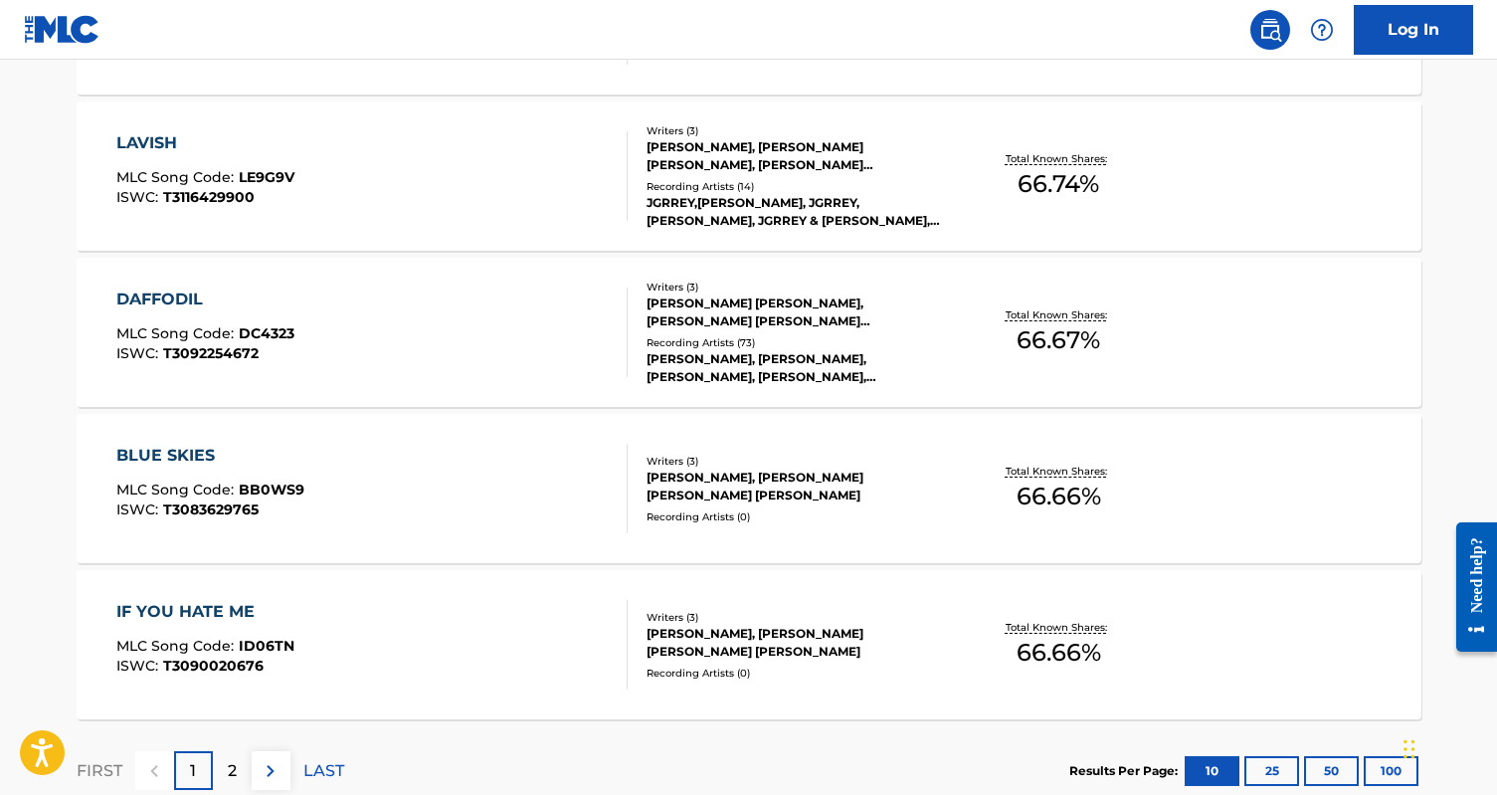
click at [489, 325] on div "DAFFODIL MLC Song Code : DC4323 ISWC : T3092254672" at bounding box center [371, 332] width 511 height 90
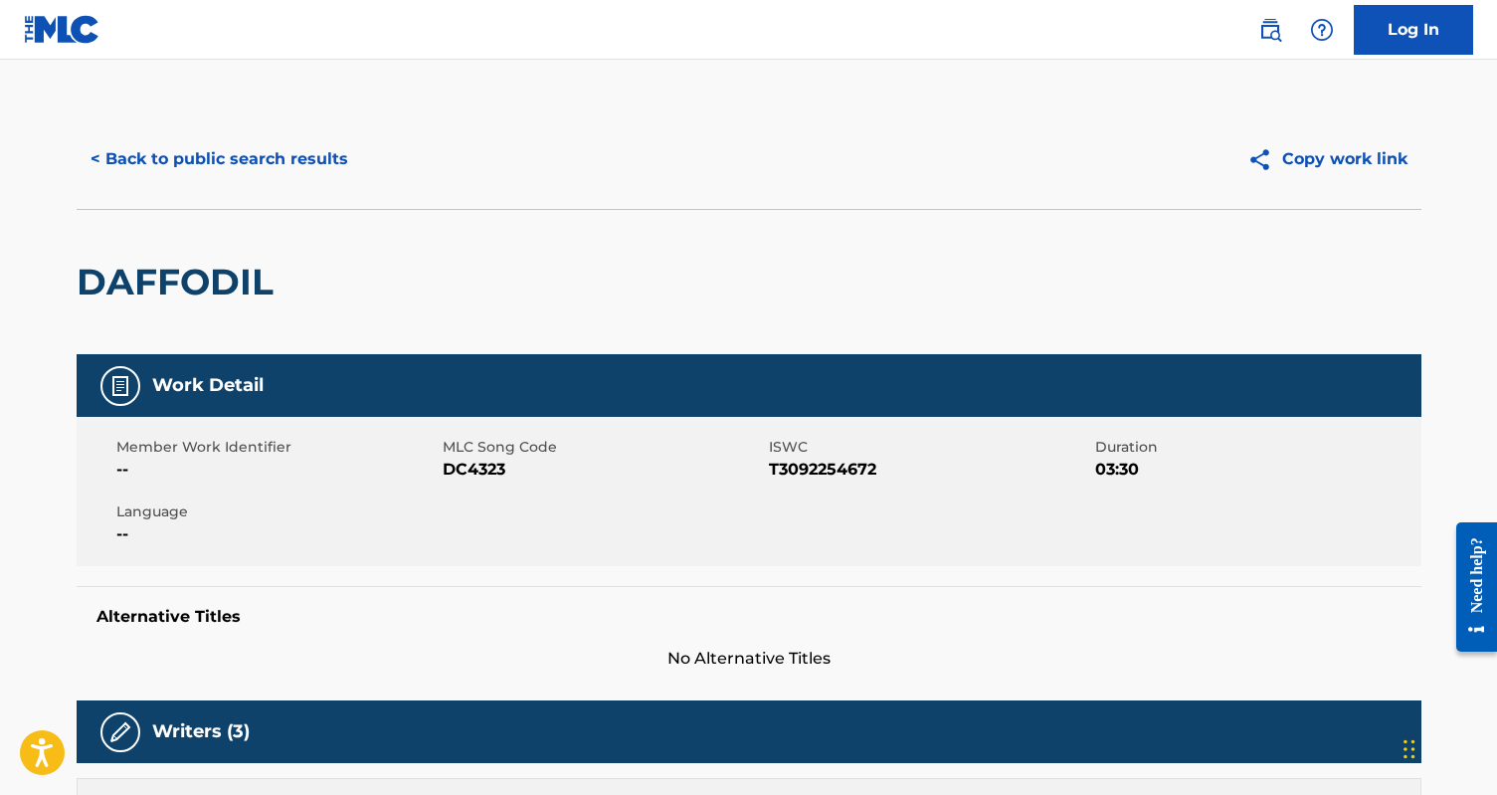
click at [235, 141] on button "< Back to public search results" at bounding box center [219, 159] width 285 height 50
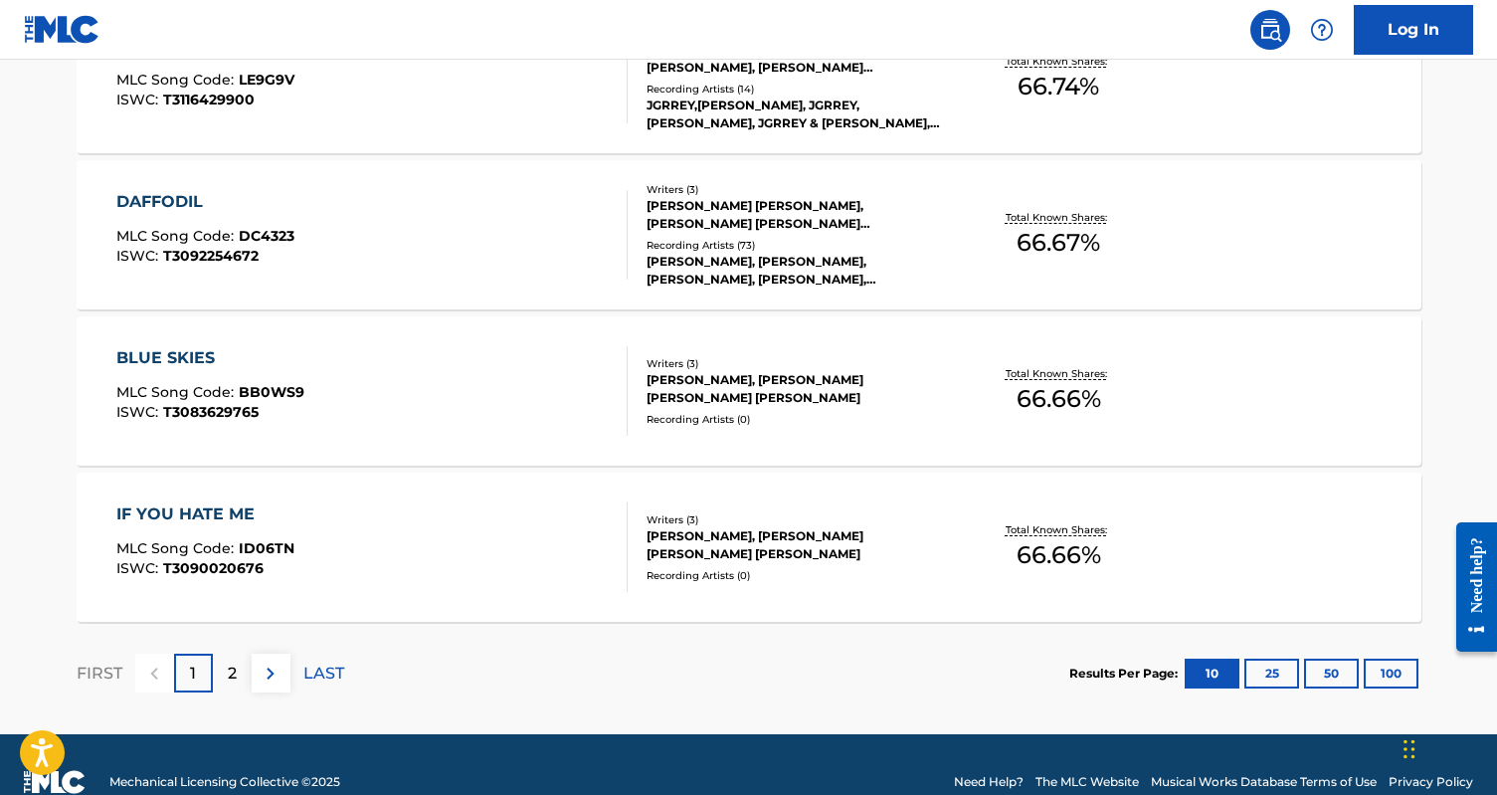
scroll to position [1605, 0]
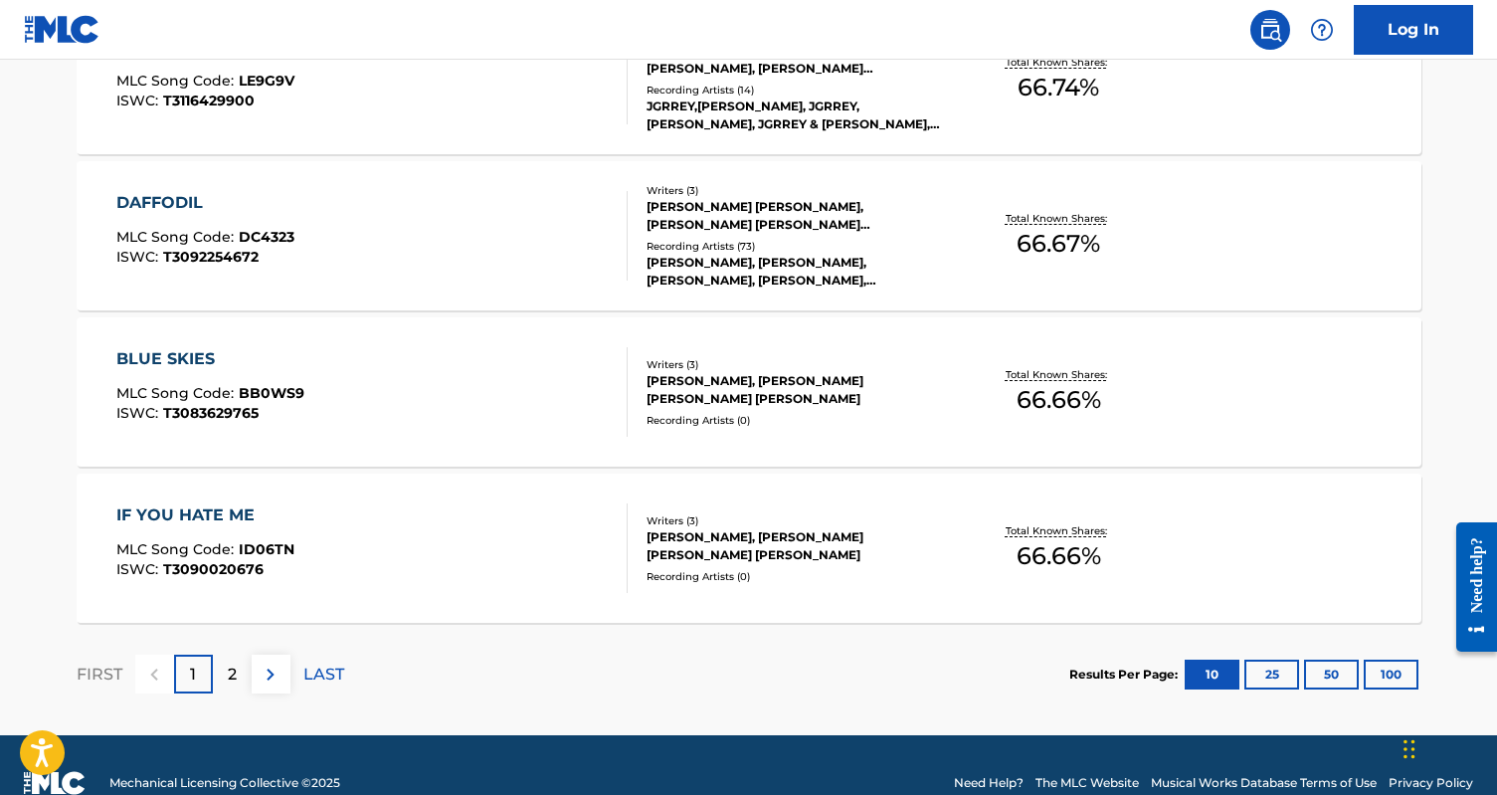
click at [438, 535] on div "IF YOU HATE ME MLC Song Code : ID06TN ISWC : T3090020676" at bounding box center [371, 548] width 511 height 90
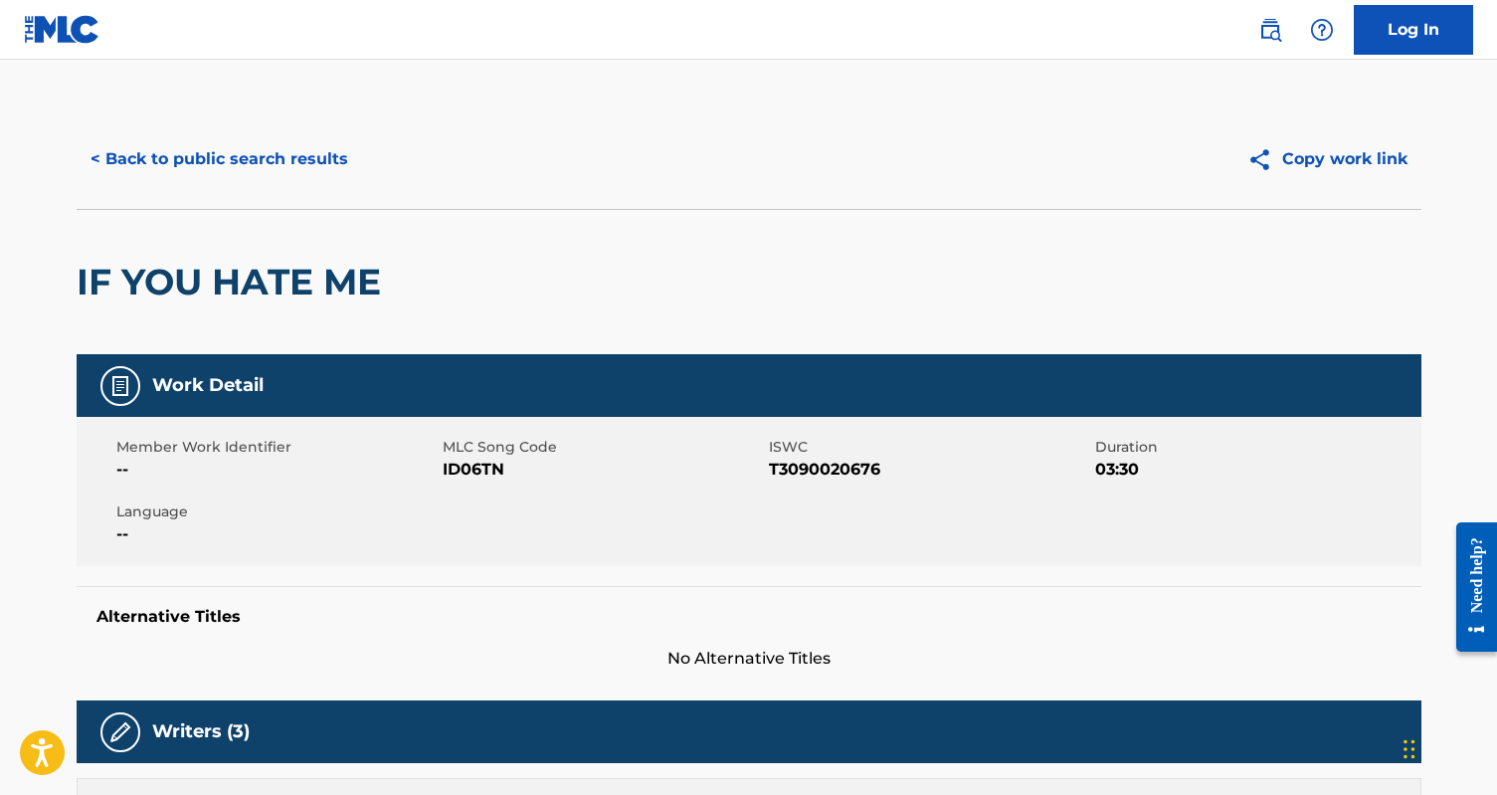
click at [226, 150] on button "< Back to public search results" at bounding box center [219, 159] width 285 height 50
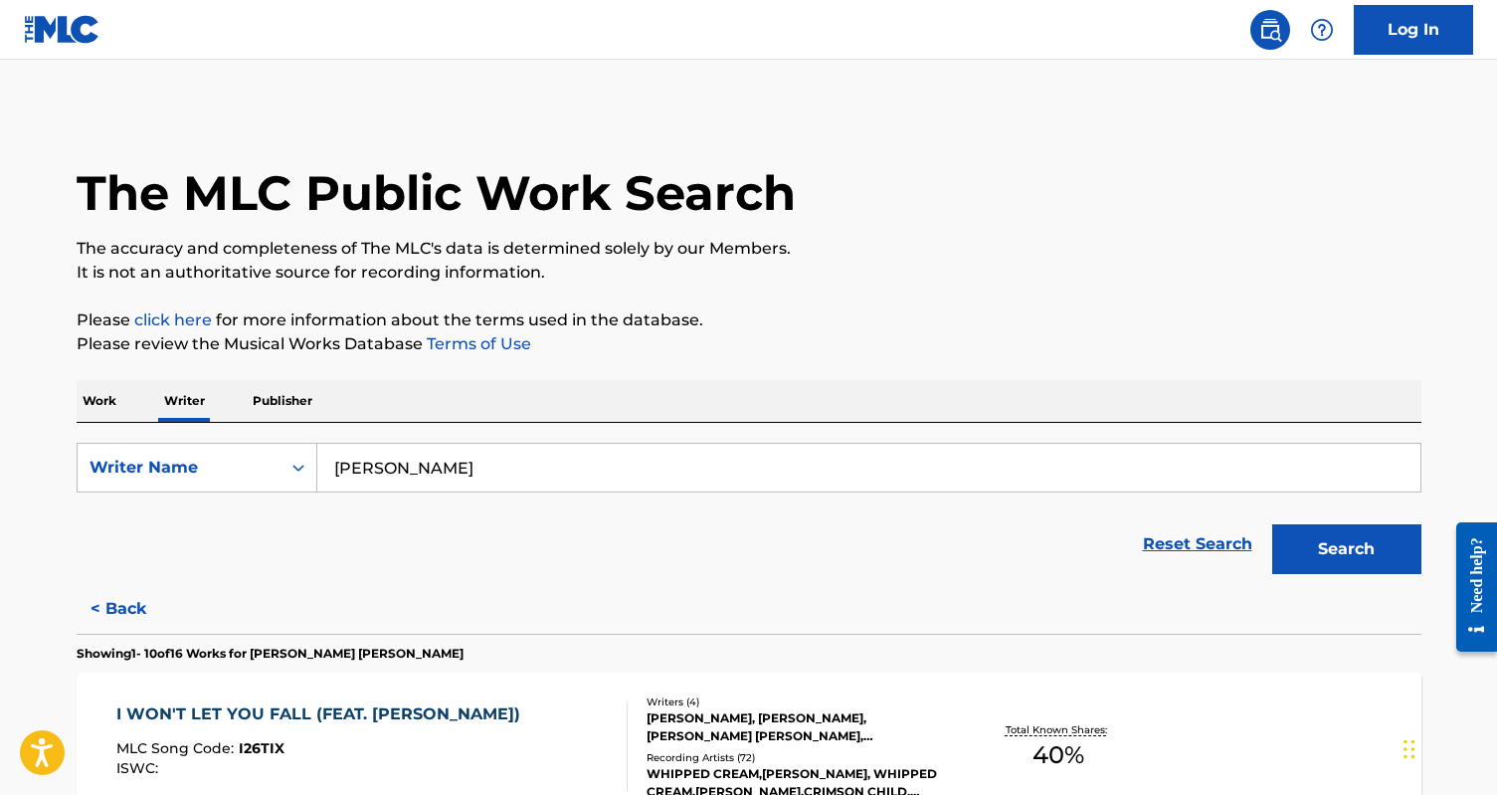
click at [78, 32] on img at bounding box center [62, 29] width 77 height 29
